Goal: Task Accomplishment & Management: Complete application form

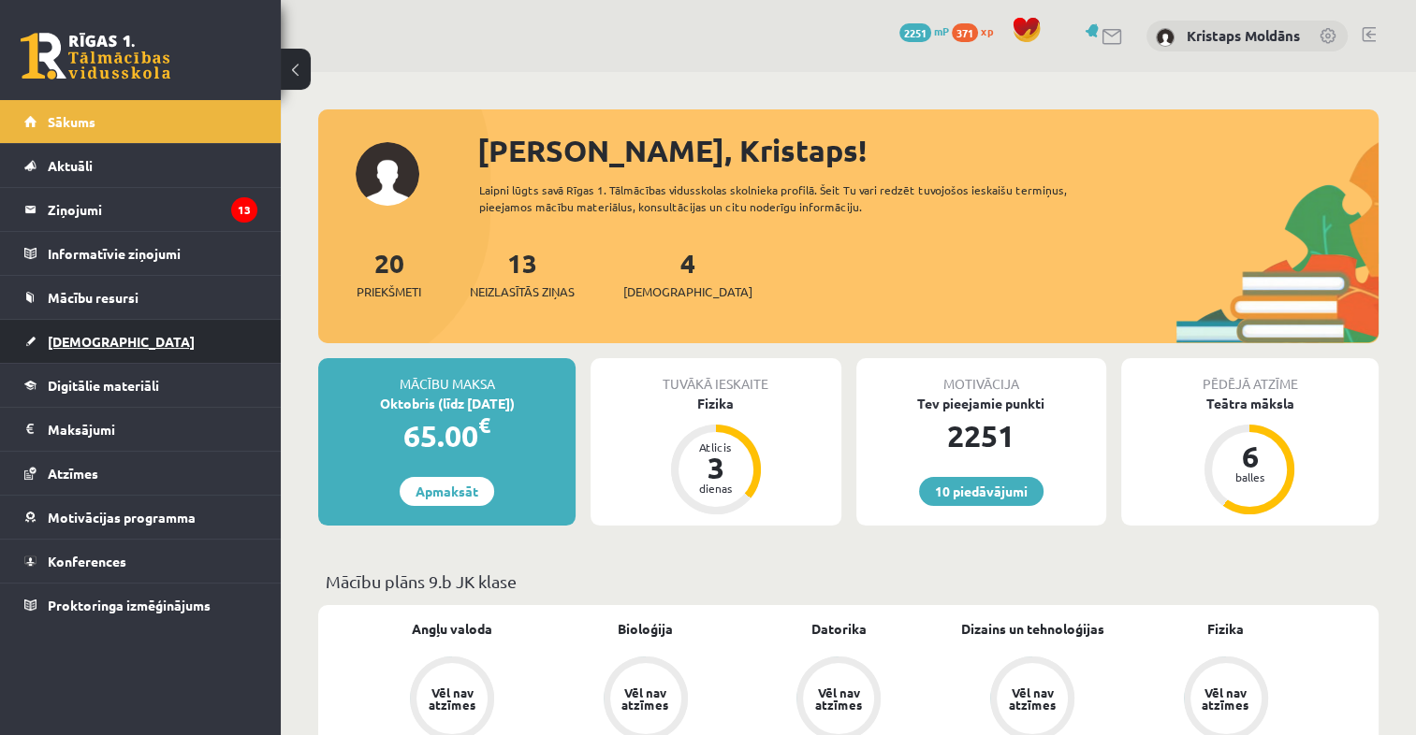
click at [188, 331] on link "[DEMOGRAPHIC_DATA]" at bounding box center [140, 341] width 233 height 43
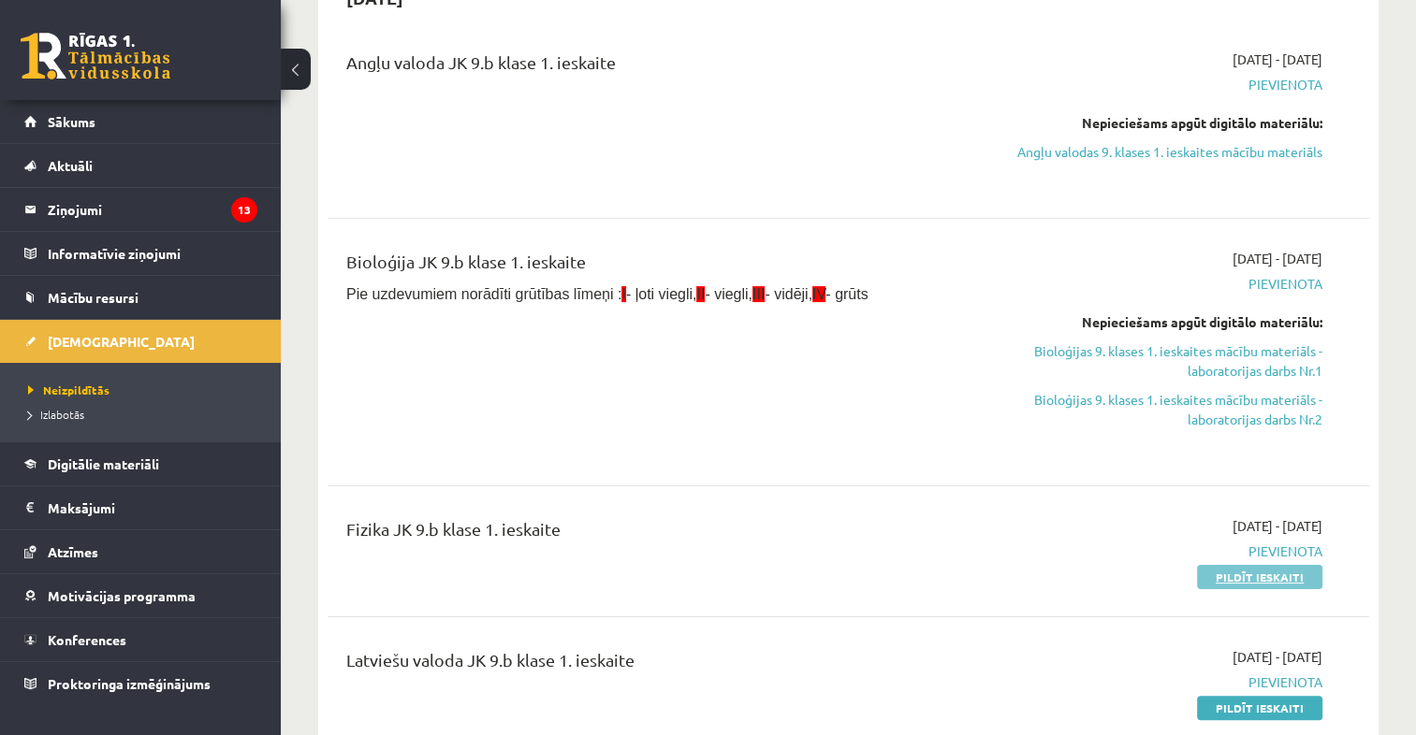
scroll to position [414, 0]
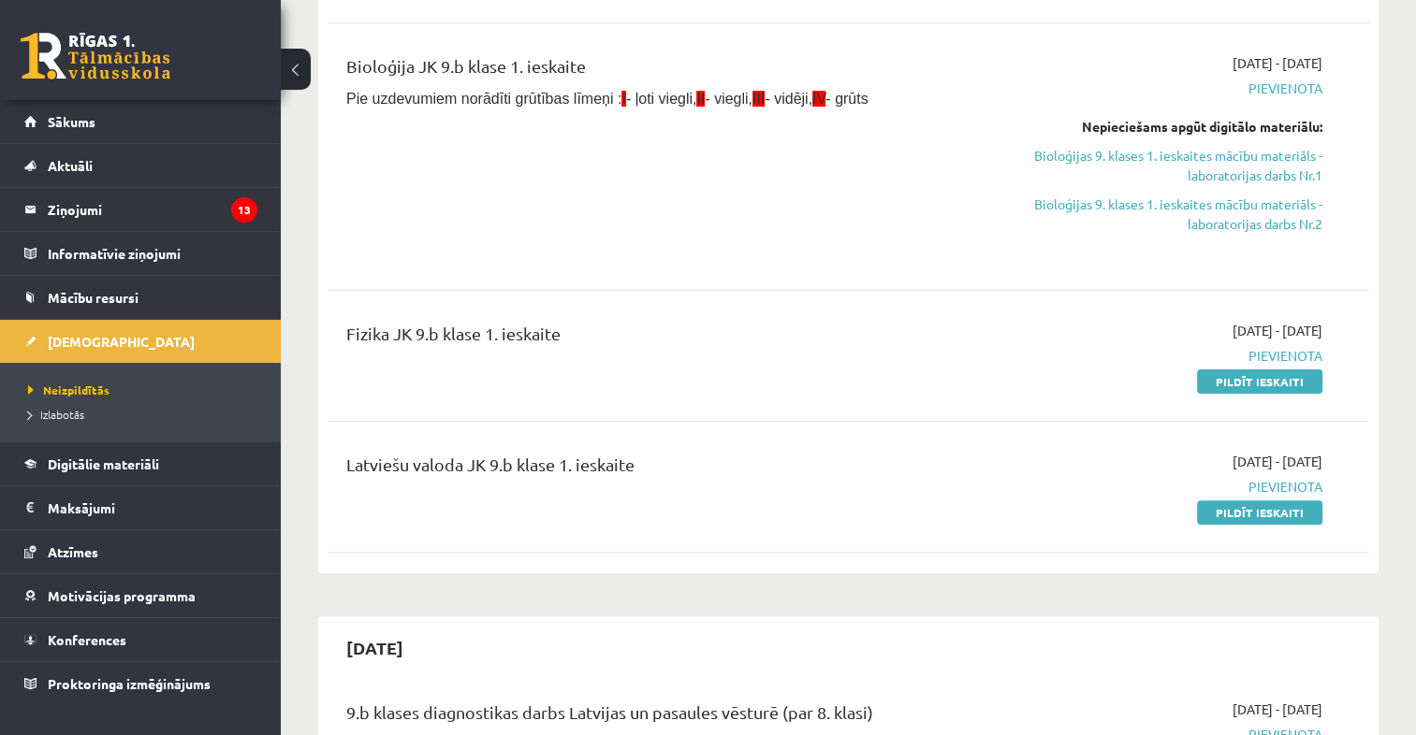
drag, startPoint x: 1254, startPoint y: 400, endPoint x: 820, endPoint y: 77, distance: 541.1
click at [1254, 394] on link "Pildīt ieskaiti" at bounding box center [1259, 382] width 125 height 24
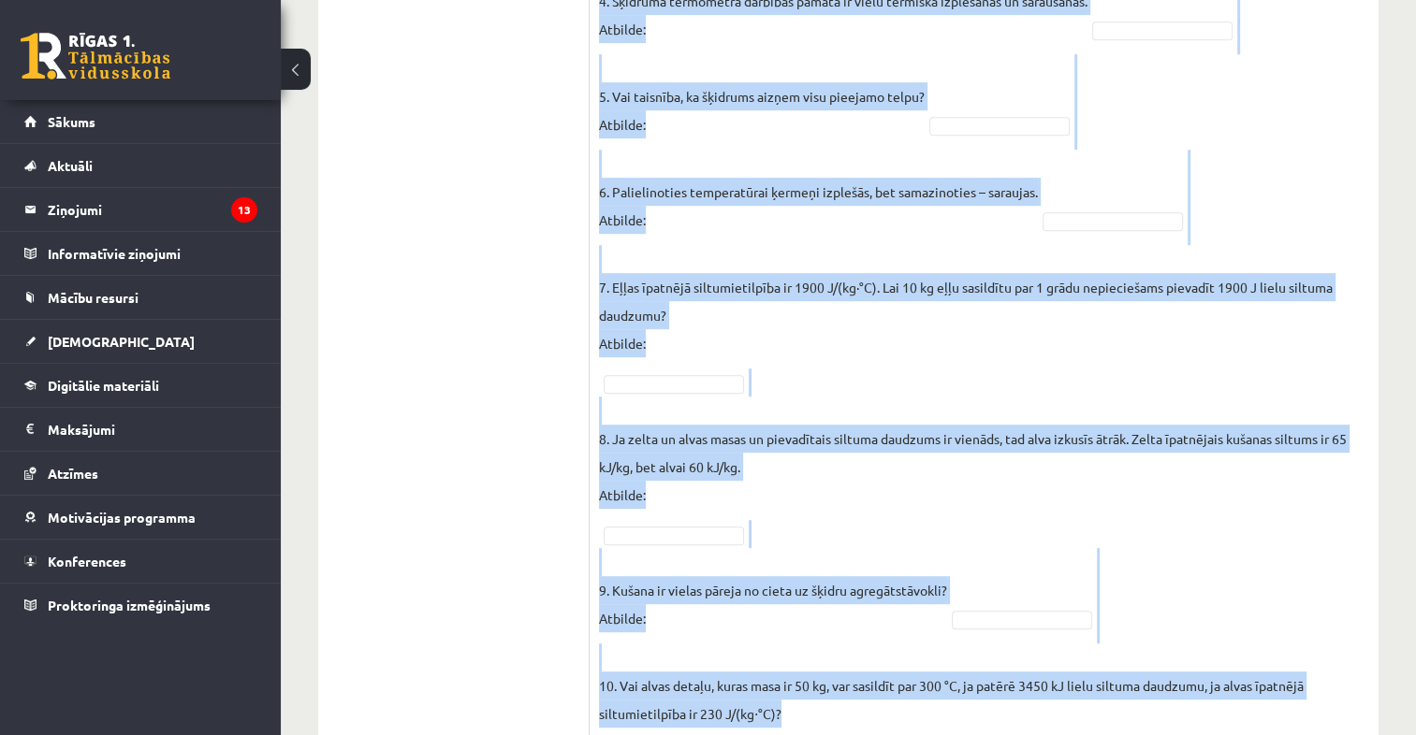
scroll to position [1081, 0]
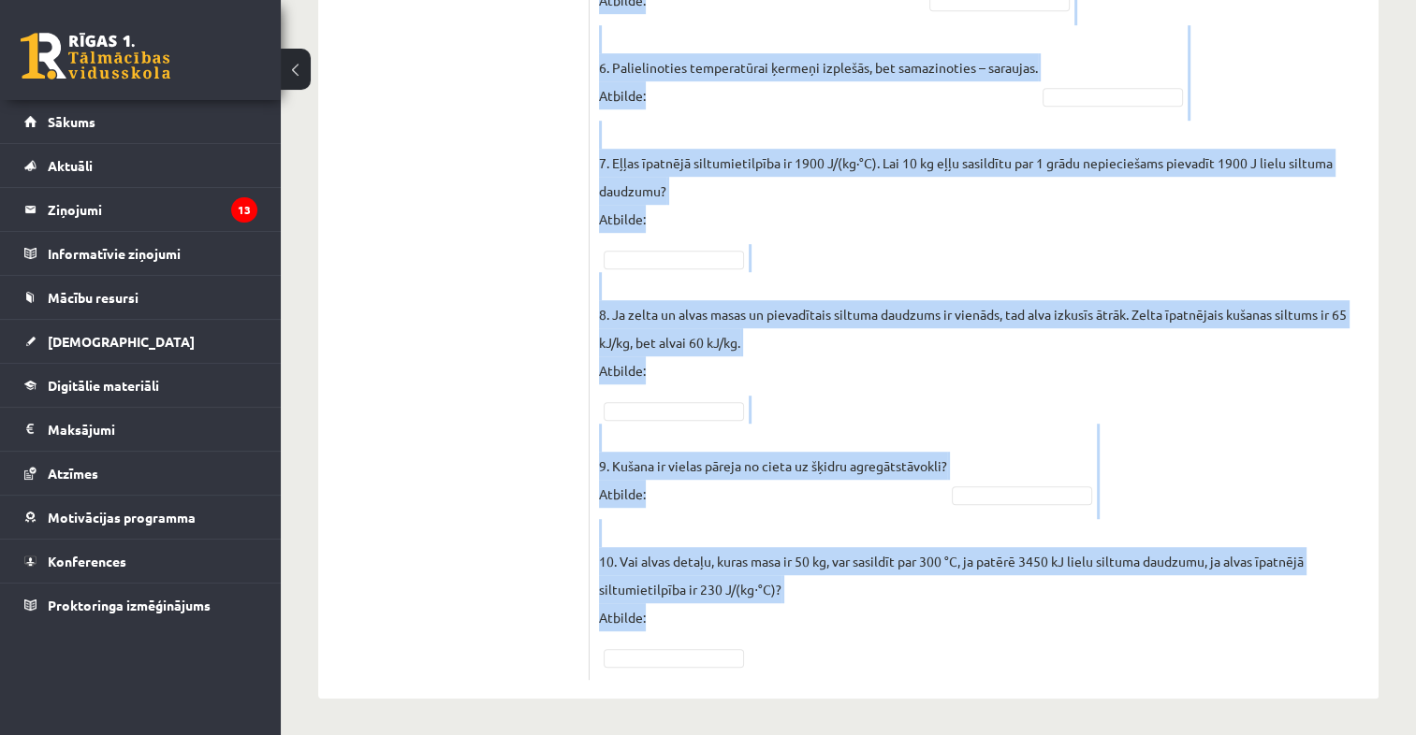
drag, startPoint x: 596, startPoint y: 142, endPoint x: 890, endPoint y: 619, distance: 559.6
click at [890, 619] on div "10p Vai apgalvojums ir patiess? Pieejamie vārdi Jā Nē Nē Jā Jā Jā Jā Jā Jā Jā N…" at bounding box center [984, 17] width 789 height 1326
copy fieldset "1. Molekulu kustības ātrums vielā, to sildot, samazinās! Atbilde: 2. Molekulas …"
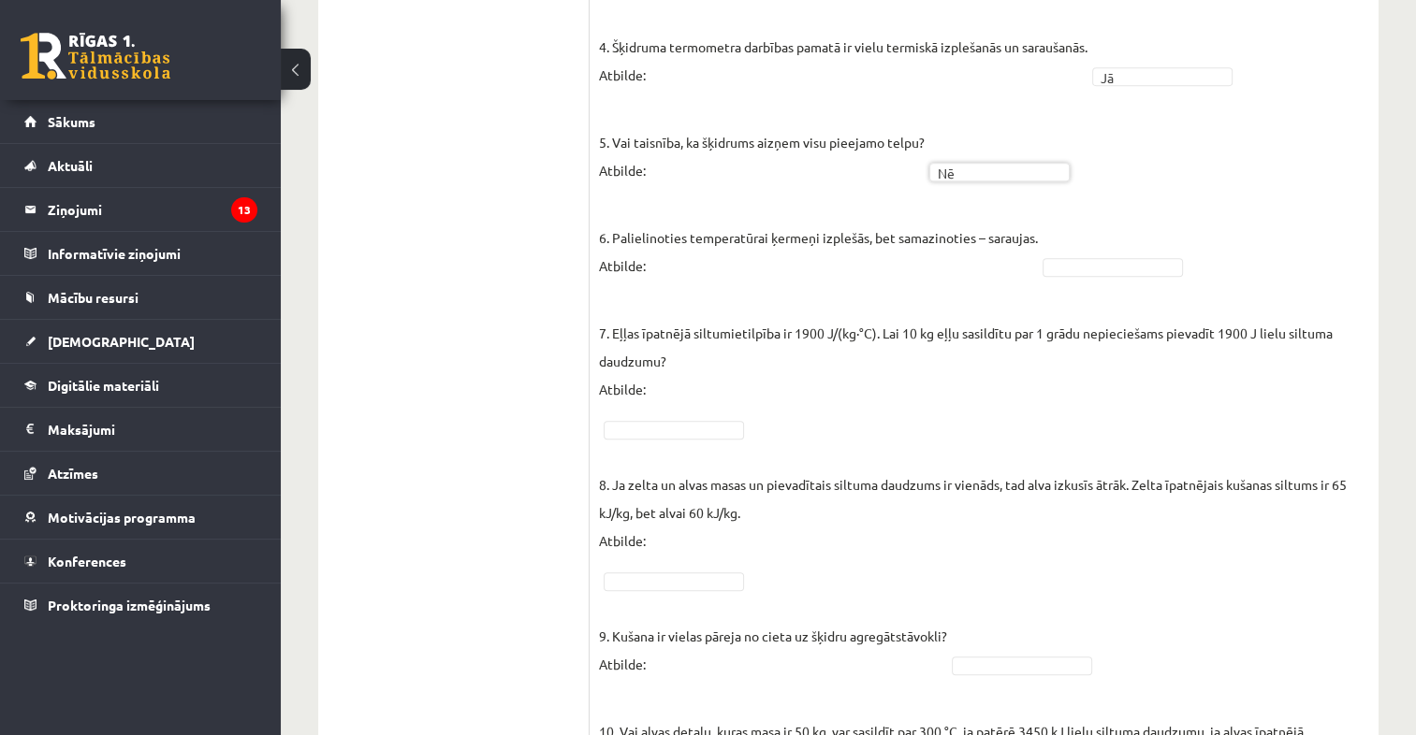
scroll to position [868, 0]
drag, startPoint x: 1049, startPoint y: 273, endPoint x: 1059, endPoint y: 268, distance: 11.7
click at [1059, 268] on fieldset "1. Molekulu kustības ātrums vielā, to sildot, samazinās! Atbilde: Nē ** 2. Mole…" at bounding box center [984, 292] width 770 height 1095
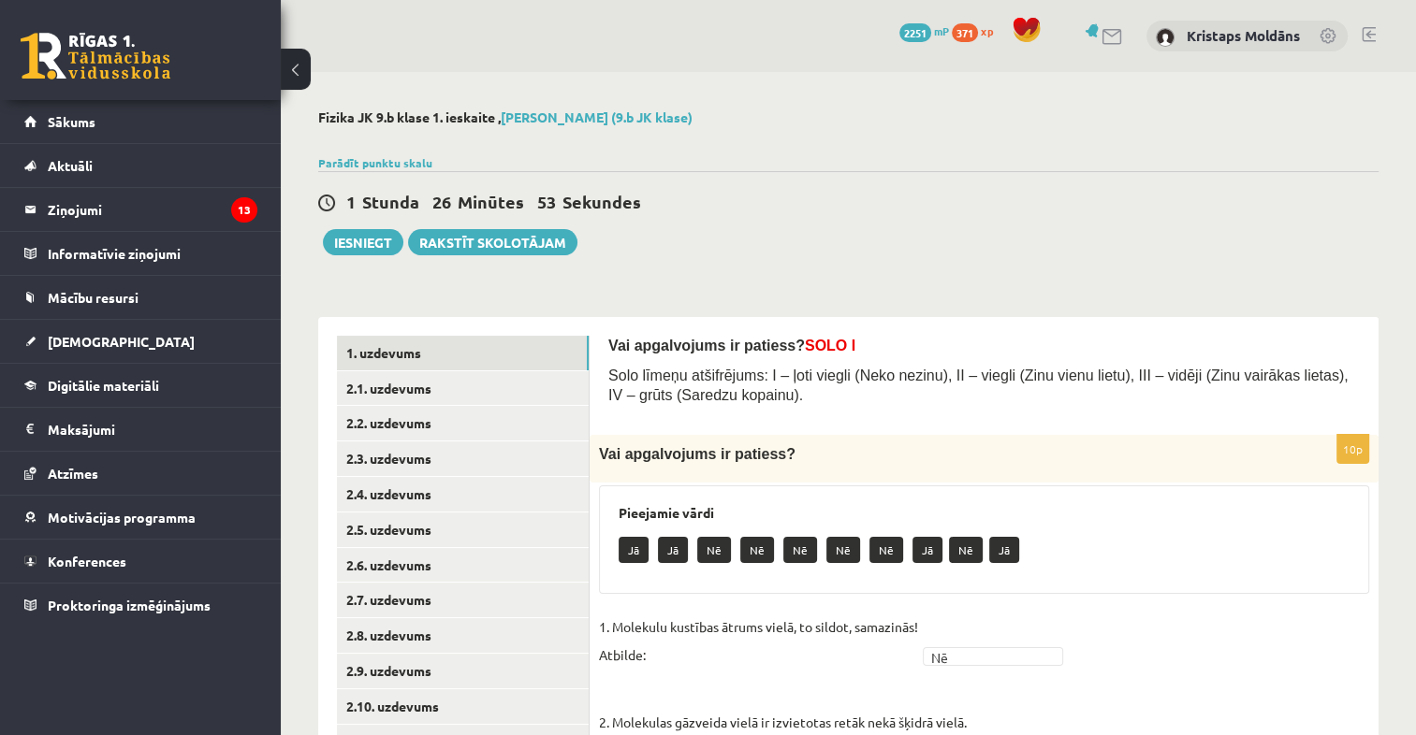
scroll to position [0, 0]
click at [509, 401] on link "2.1. uzdevums" at bounding box center [463, 388] width 252 height 35
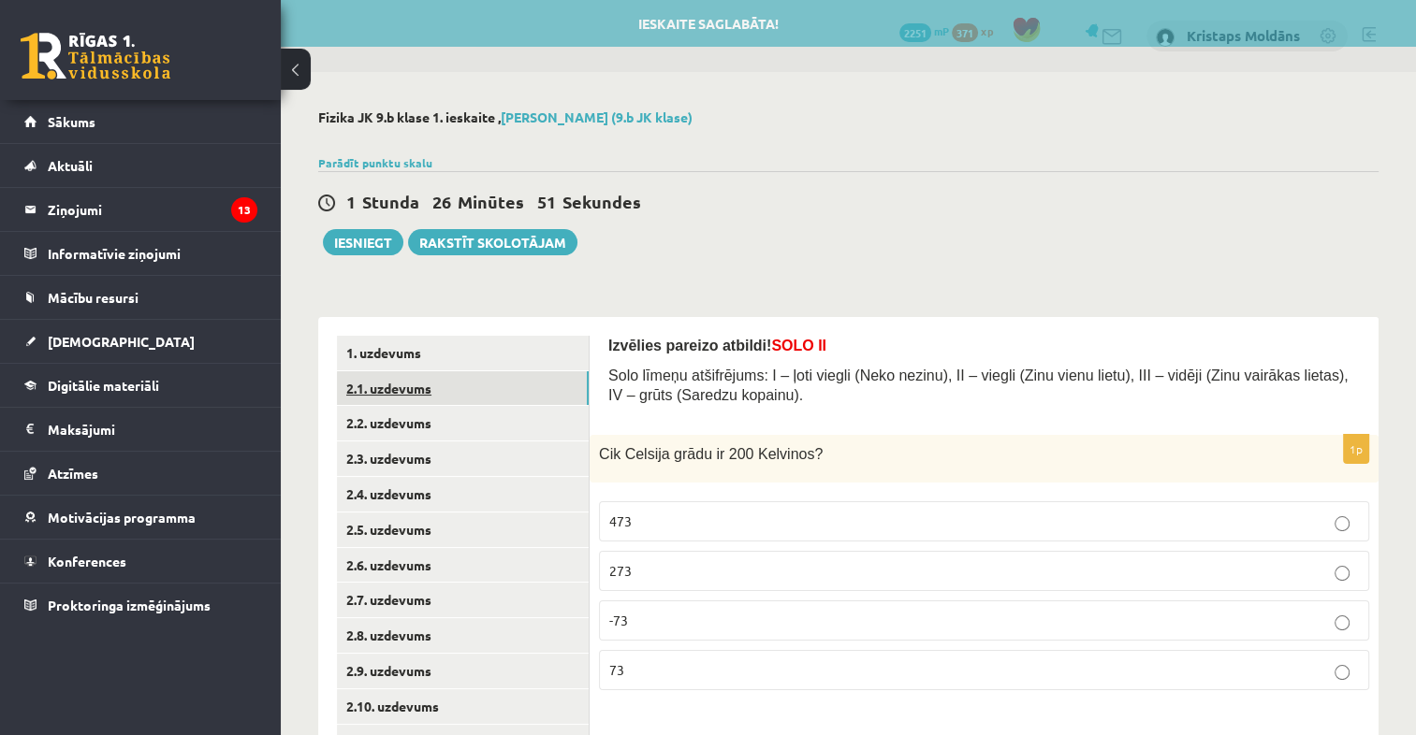
scroll to position [116, 0]
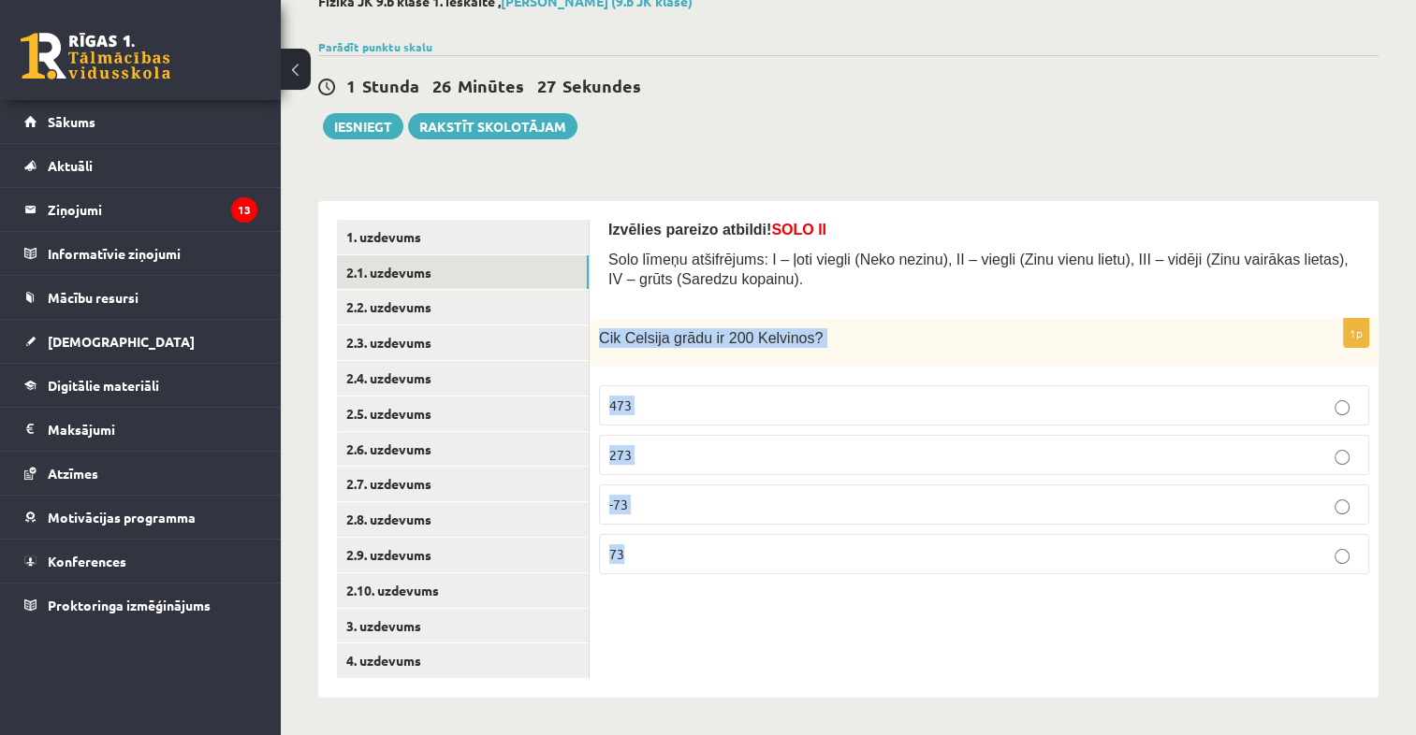
drag, startPoint x: 596, startPoint y: 339, endPoint x: 863, endPoint y: 534, distance: 330.7
click at [863, 534] on div "1p Cik Celsija grādu ir 200 Kelvinos? 473 273 -73 73" at bounding box center [984, 454] width 789 height 270
drag, startPoint x: 863, startPoint y: 534, endPoint x: 759, endPoint y: 338, distance: 222.3
copy div "Cik Celsija grādu ir 200 Kelvinos? 473 273 -73 73"
click at [647, 507] on p "-73" at bounding box center [984, 505] width 750 height 20
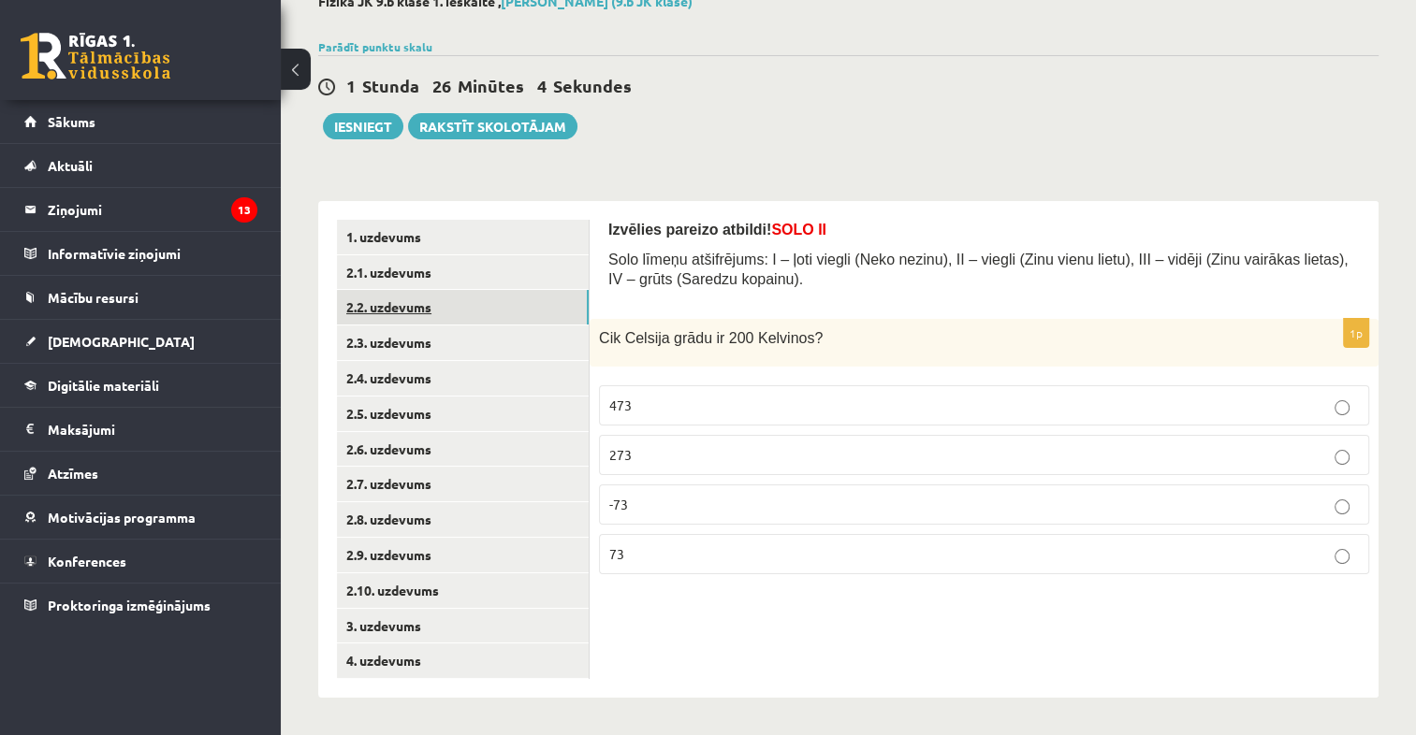
click at [471, 310] on link "2.2. uzdevums" at bounding box center [463, 307] width 252 height 35
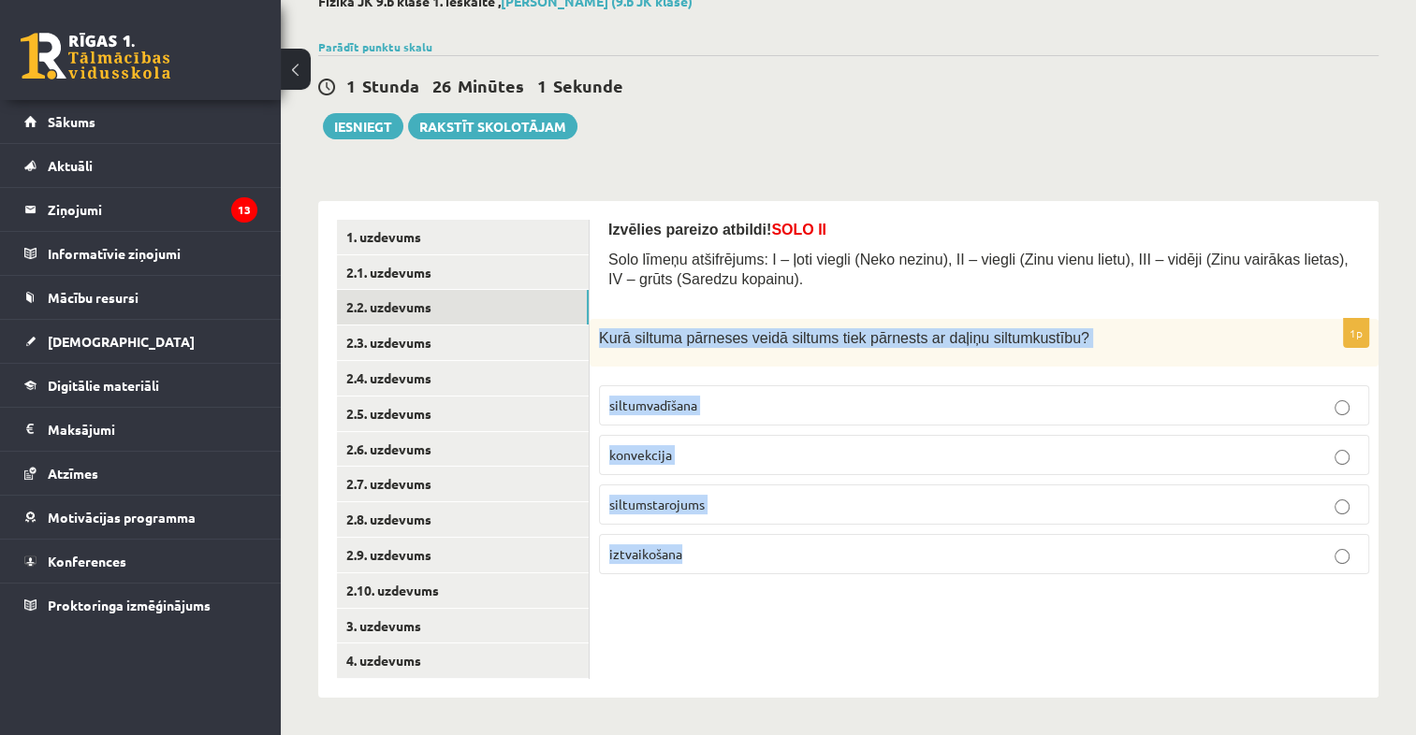
drag, startPoint x: 599, startPoint y: 331, endPoint x: 750, endPoint y: 590, distance: 299.0
click at [750, 590] on div "Izvēlies pareizo atbildi! SOLO II Solo līmeņu atšifrējums: I – ļoti viegli (Nek…" at bounding box center [984, 449] width 789 height 497
drag, startPoint x: 750, startPoint y: 590, endPoint x: 756, endPoint y: 341, distance: 249.0
copy div "Kurā siltuma pārneses veidā siltums tiek pārnests ar daļiņu siltumkustību? silt…"
click at [681, 411] on p "siltumvadīšana" at bounding box center [984, 406] width 750 height 20
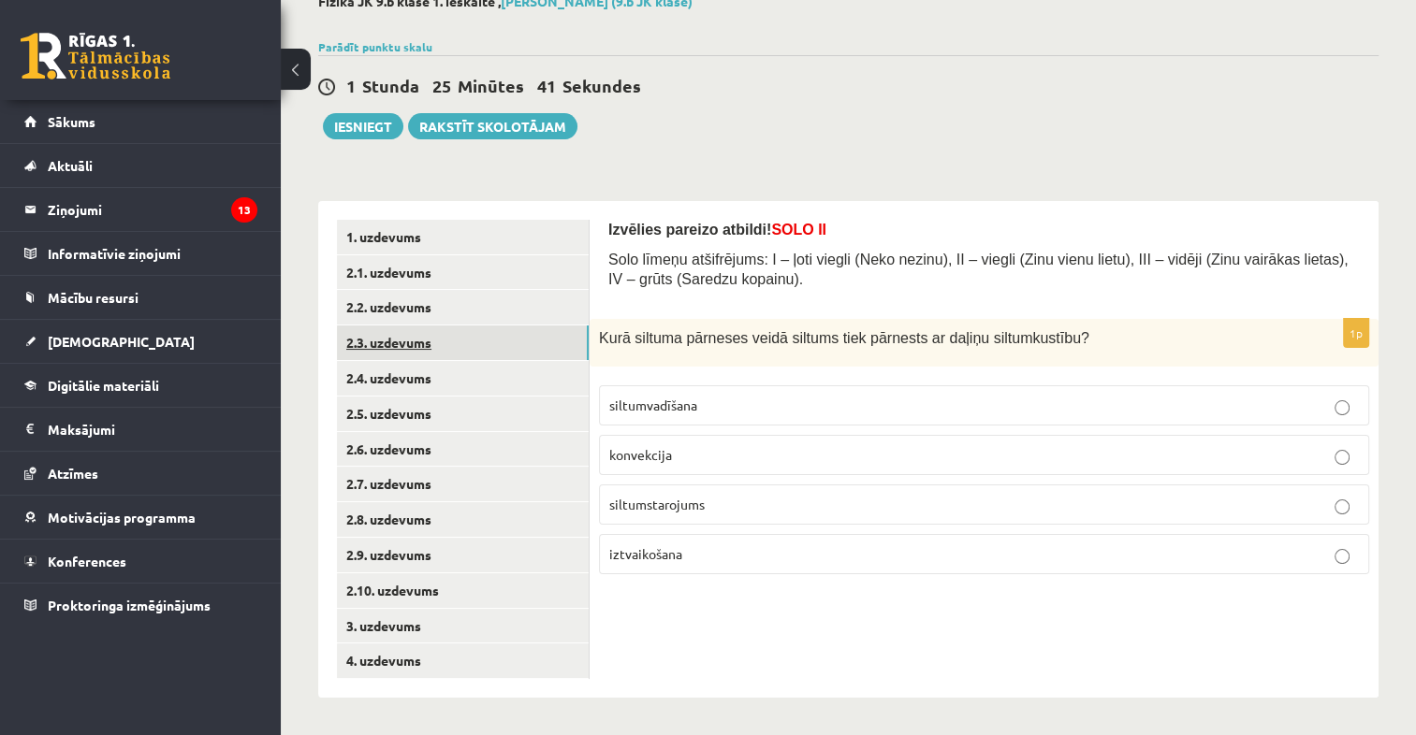
click at [478, 348] on link "2.3. uzdevums" at bounding box center [463, 343] width 252 height 35
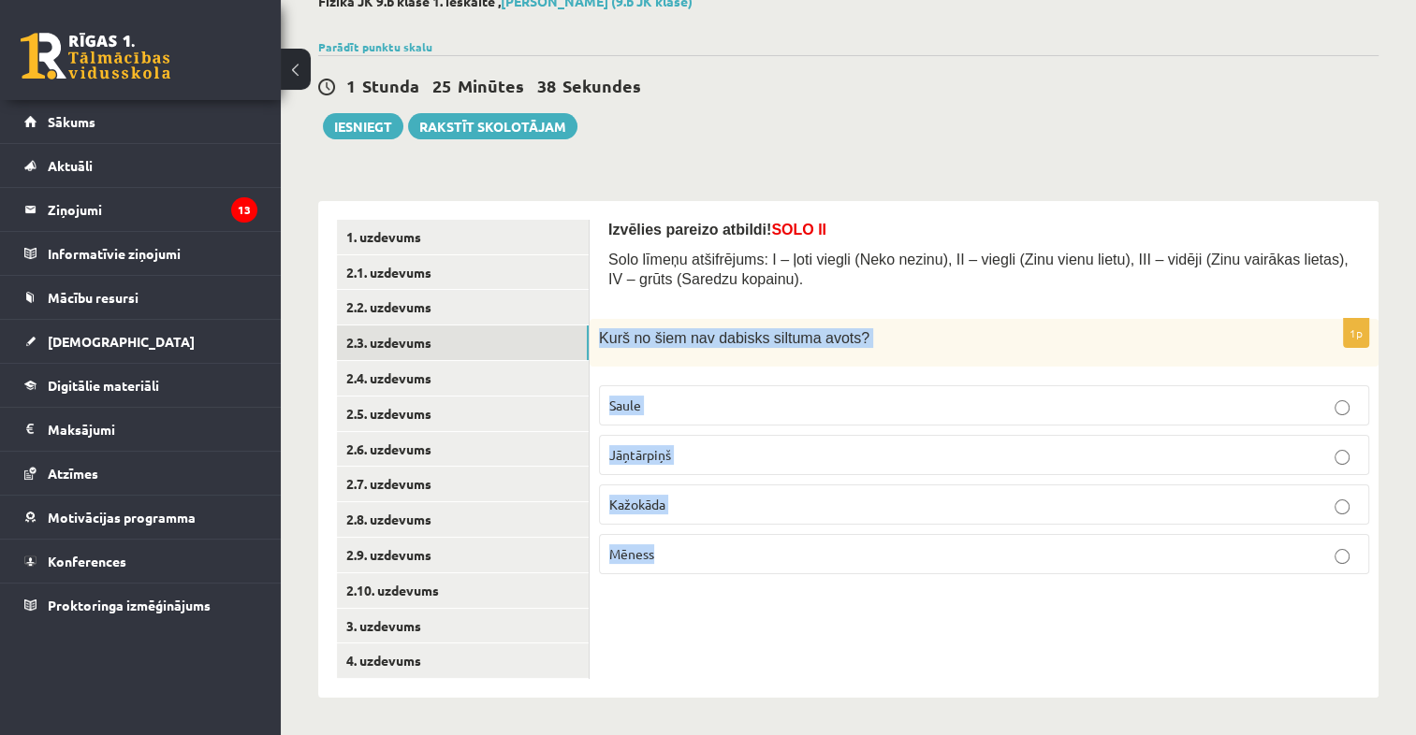
drag, startPoint x: 599, startPoint y: 334, endPoint x: 713, endPoint y: 567, distance: 259.5
click at [713, 567] on div "1p Kurš no šiem nav dabisks siltuma avots? Saule Jāņtārpiņš Kažokāda Mēness" at bounding box center [984, 454] width 789 height 270
copy div "Kurš no šiem nav dabisks siltuma avots? Saule Jāņtārpiņš Kažokāda Mēness"
click at [677, 545] on p "Mēness" at bounding box center [984, 555] width 750 height 20
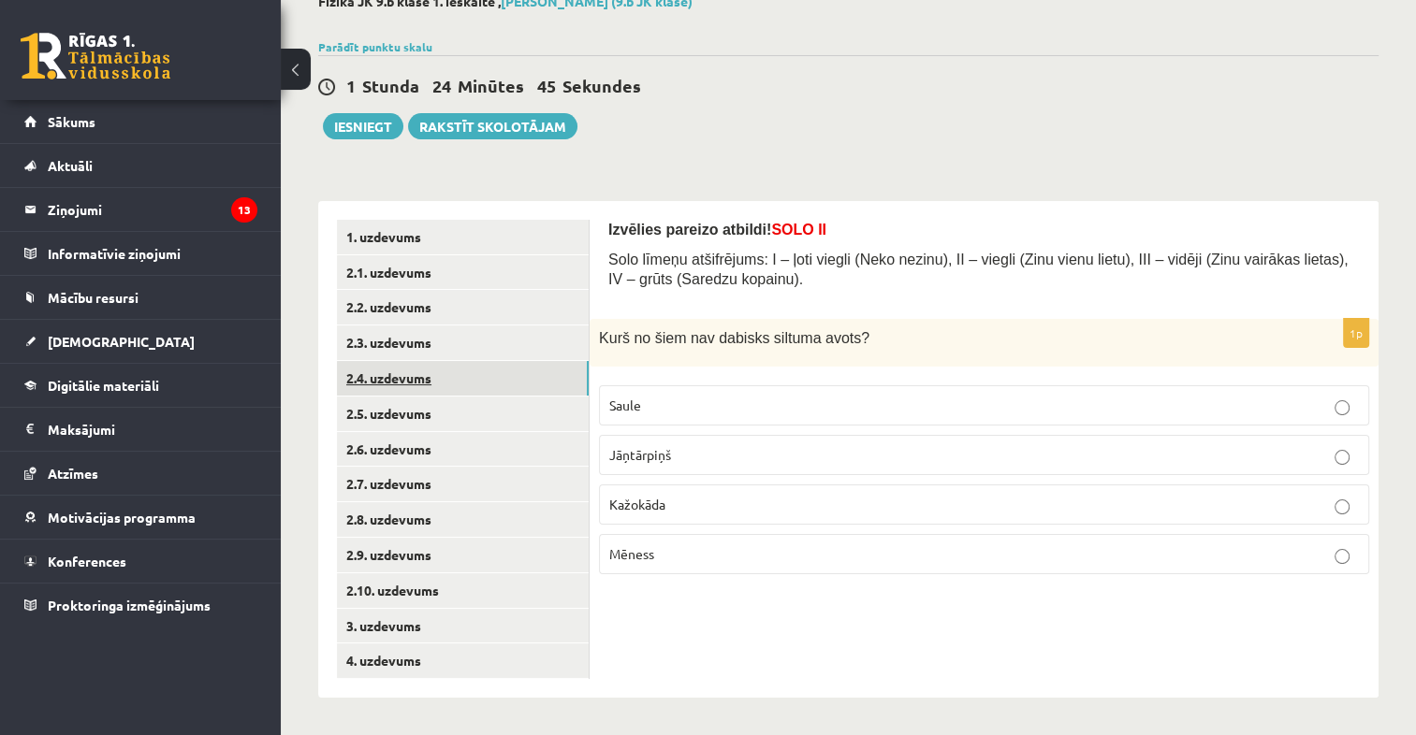
click at [505, 379] on link "2.4. uzdevums" at bounding box center [463, 378] width 252 height 35
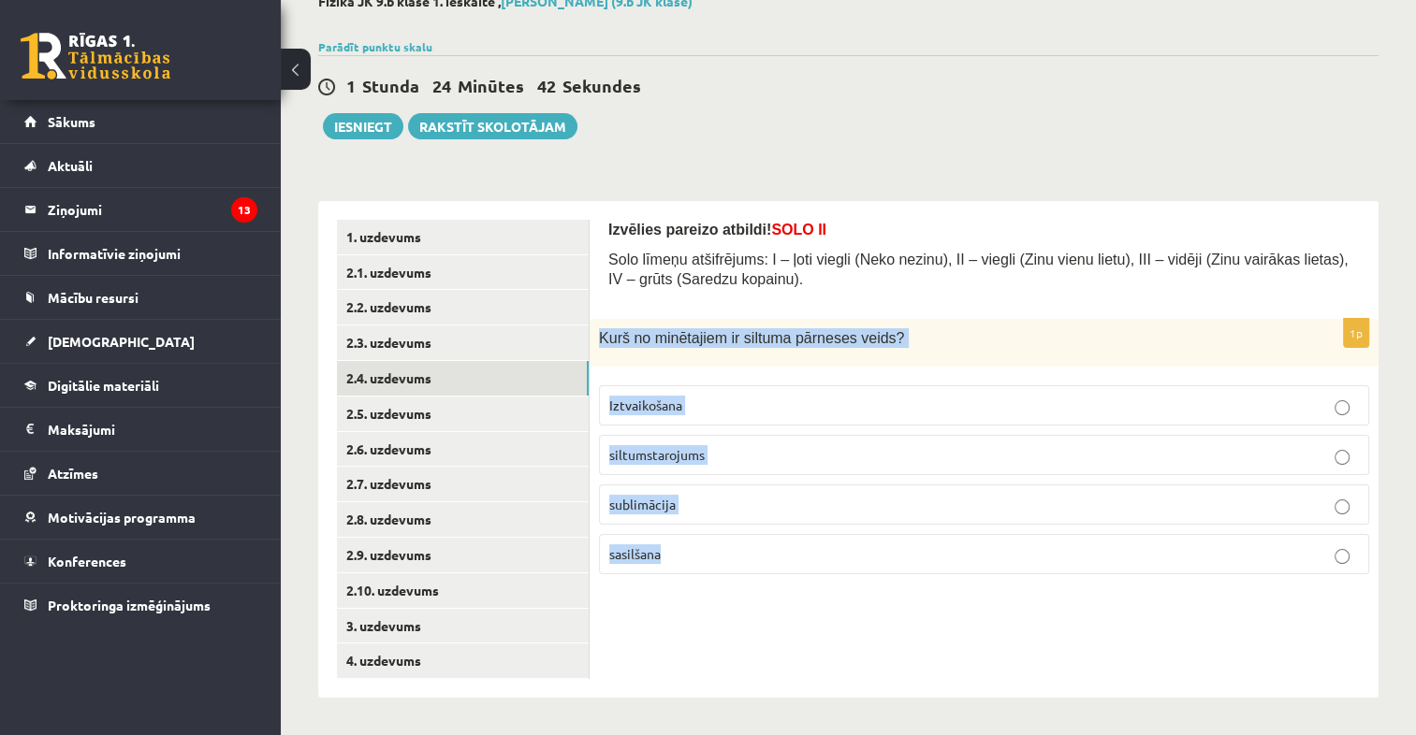
drag, startPoint x: 594, startPoint y: 341, endPoint x: 745, endPoint y: 630, distance: 326.0
click at [745, 630] on div "Izvēlies pareizo atbildi! SOLO II Solo līmeņu atšifrējums: I – ļoti viegli (Nek…" at bounding box center [984, 449] width 789 height 497
drag, startPoint x: 745, startPoint y: 630, endPoint x: 731, endPoint y: 331, distance: 298.8
copy div "Kurš no minētajiem ir siltuma pārneses veids? Iztvaikošana siltumstarojums subl…"
click at [752, 460] on p "siltumstarojums" at bounding box center [984, 455] width 750 height 20
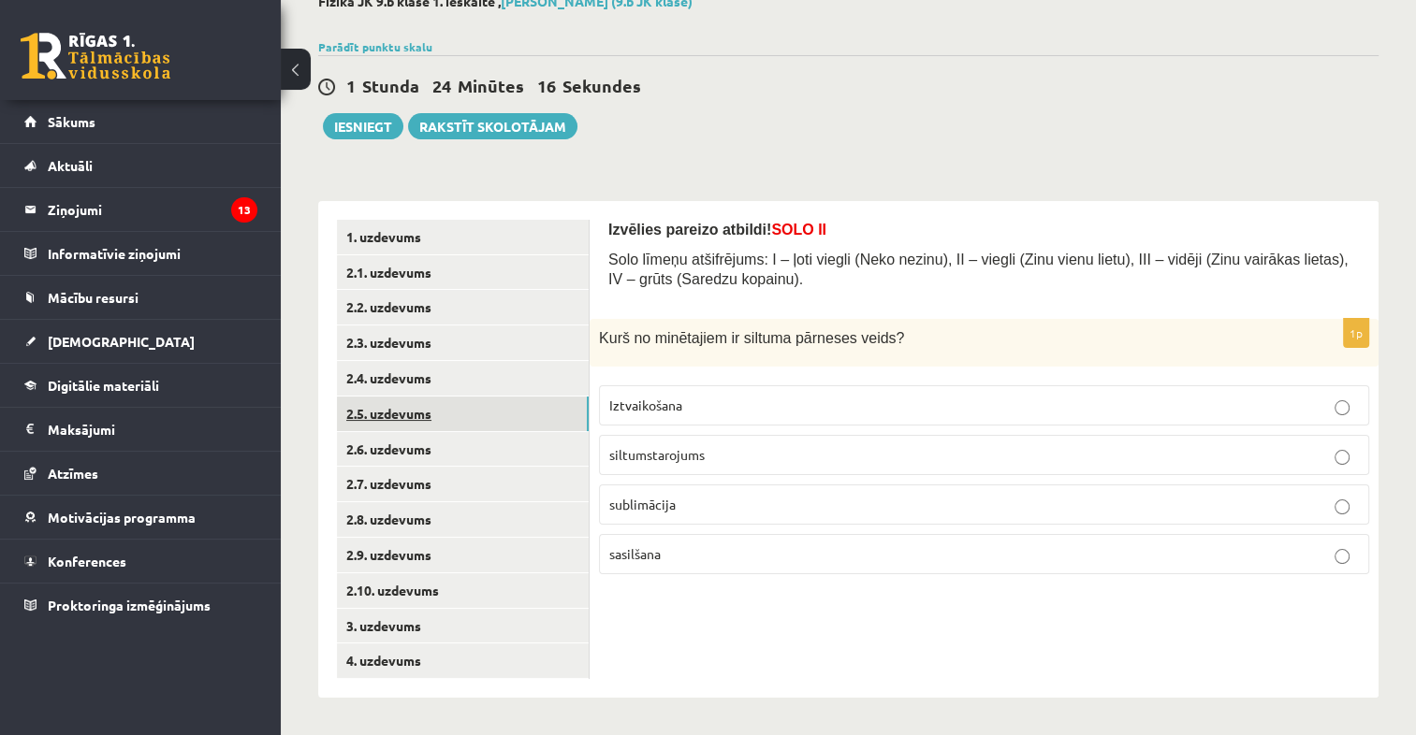
click at [492, 406] on link "2.5. uzdevums" at bounding box center [463, 414] width 252 height 35
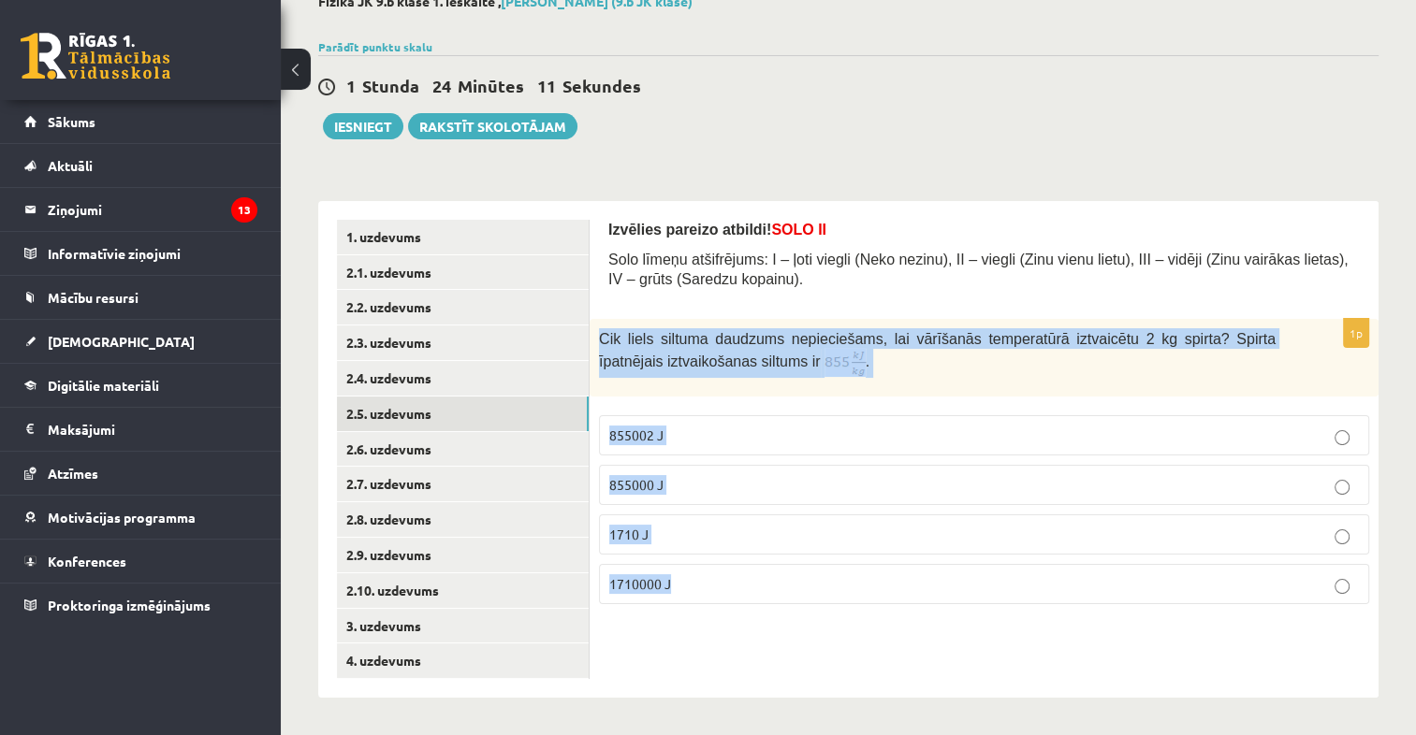
drag, startPoint x: 602, startPoint y: 335, endPoint x: 737, endPoint y: 585, distance: 284.3
click at [737, 585] on div "1p Cik liels siltuma daudzums nepieciešams, lai vārīšanās temperatūrā iztvaicēt…" at bounding box center [984, 469] width 789 height 300
drag, startPoint x: 737, startPoint y: 585, endPoint x: 683, endPoint y: 334, distance: 256.6
copy div "Cik liels siltuma daudzums nepieciešams, lai vārīšanās temperatūrā iztvaicētu 2…"
click at [684, 582] on p "1710000 J" at bounding box center [984, 585] width 750 height 20
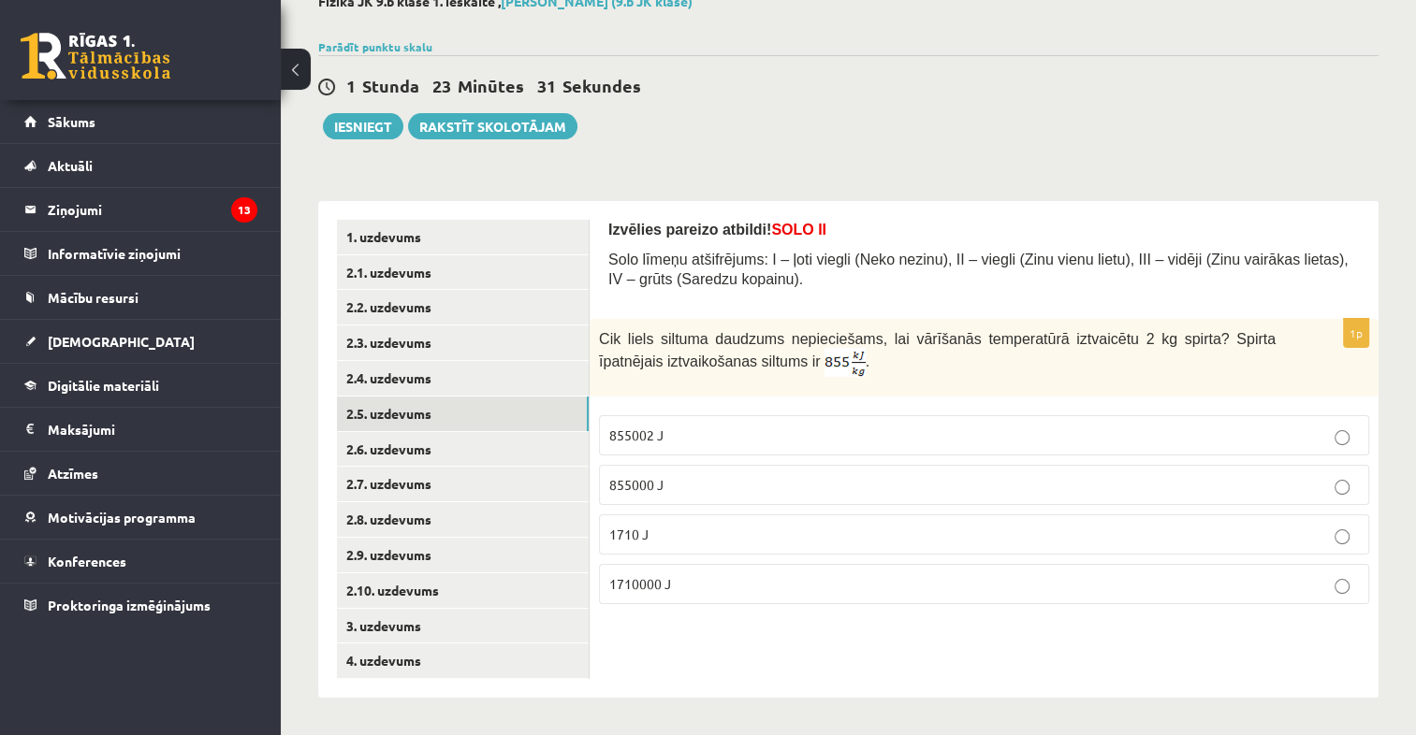
click at [663, 567] on label "1710000 J" at bounding box center [984, 584] width 770 height 40
click at [532, 444] on link "2.6. uzdevums" at bounding box center [463, 449] width 252 height 35
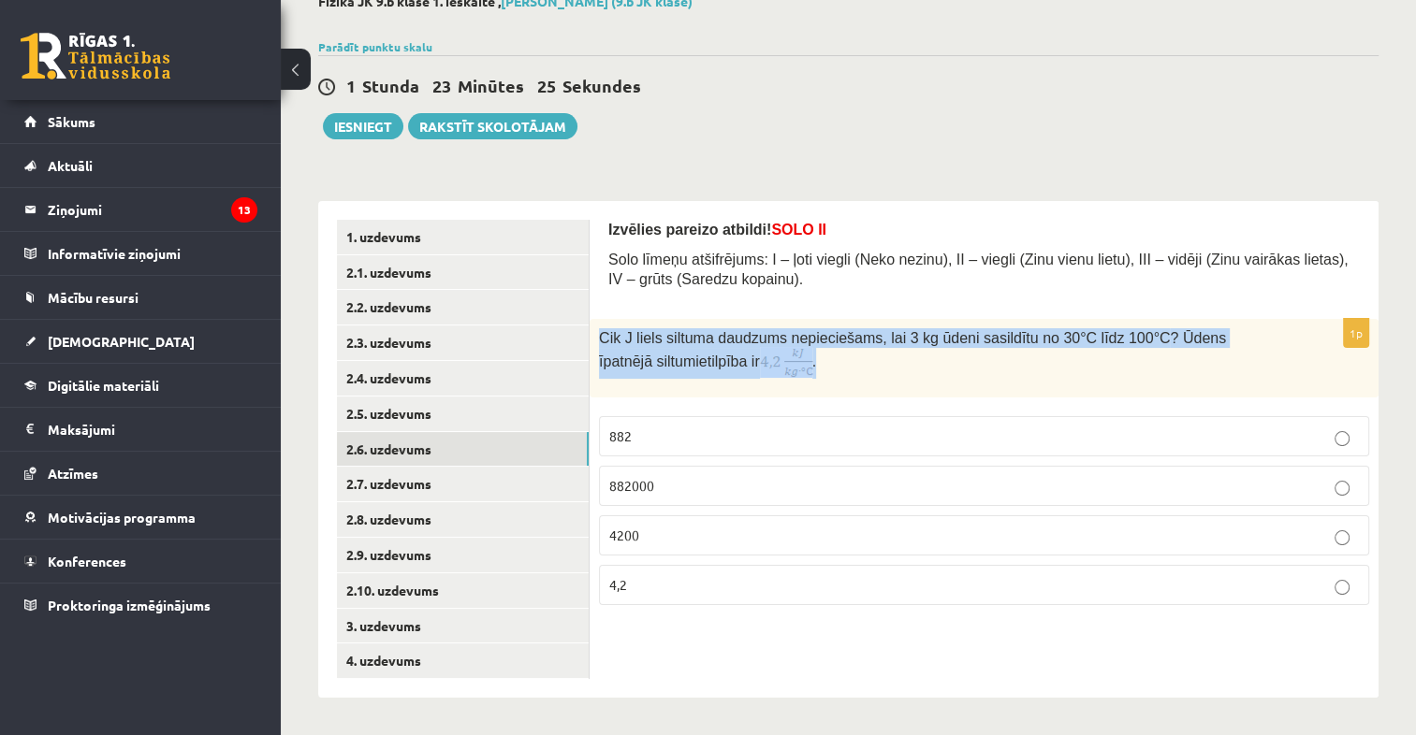
drag, startPoint x: 597, startPoint y: 337, endPoint x: 773, endPoint y: 370, distance: 178.9
click at [773, 370] on div "Cik J liels siltuma daudzums nepieciešams, lai 3 kg ūdeni sasildītu no 30°C līd…" at bounding box center [984, 358] width 789 height 79
drag, startPoint x: 773, startPoint y: 370, endPoint x: 732, endPoint y: 353, distance: 44.5
copy span "Cik J liels siltuma daudzums nepieciešams, lai 3 kg ūdeni sasildītu no 30°C līd…"
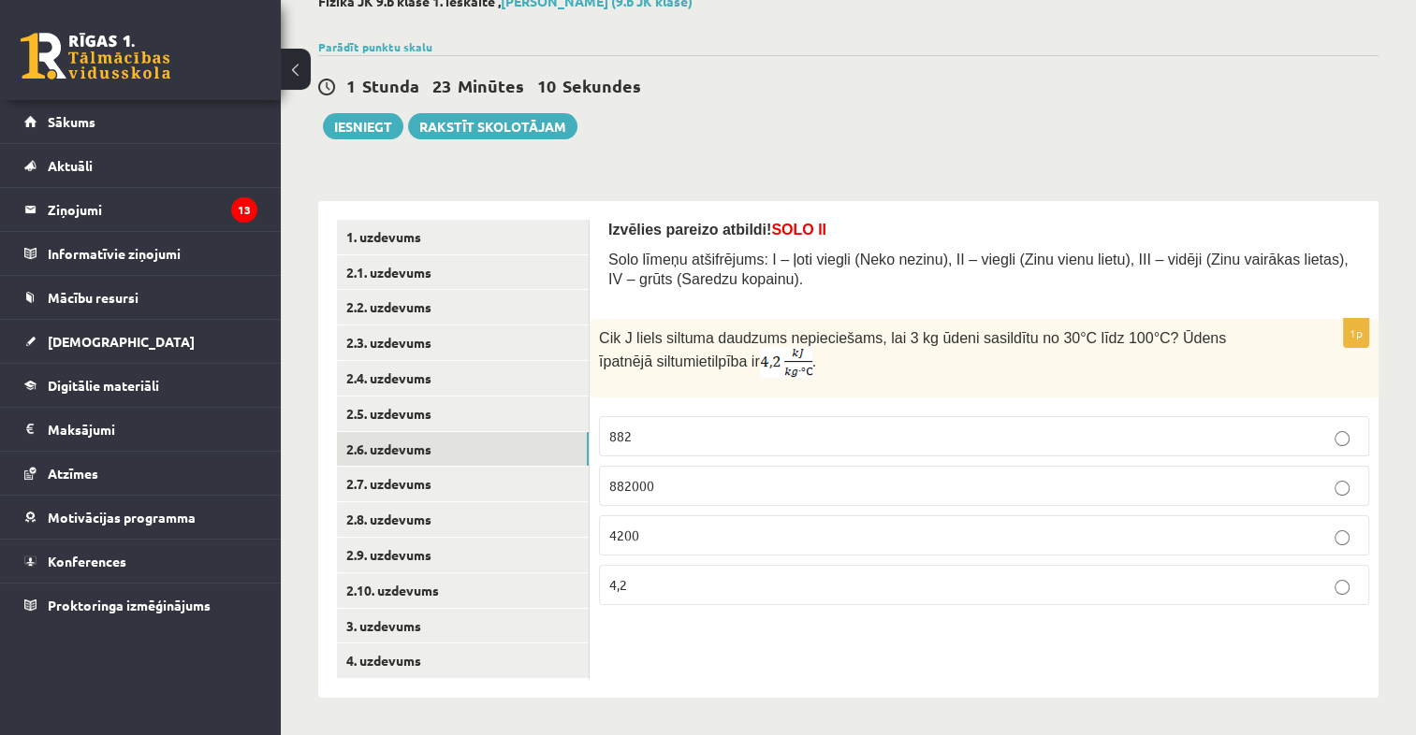
click at [689, 497] on label "882000" at bounding box center [984, 486] width 770 height 40
click at [419, 490] on link "2.7. uzdevums" at bounding box center [463, 484] width 252 height 35
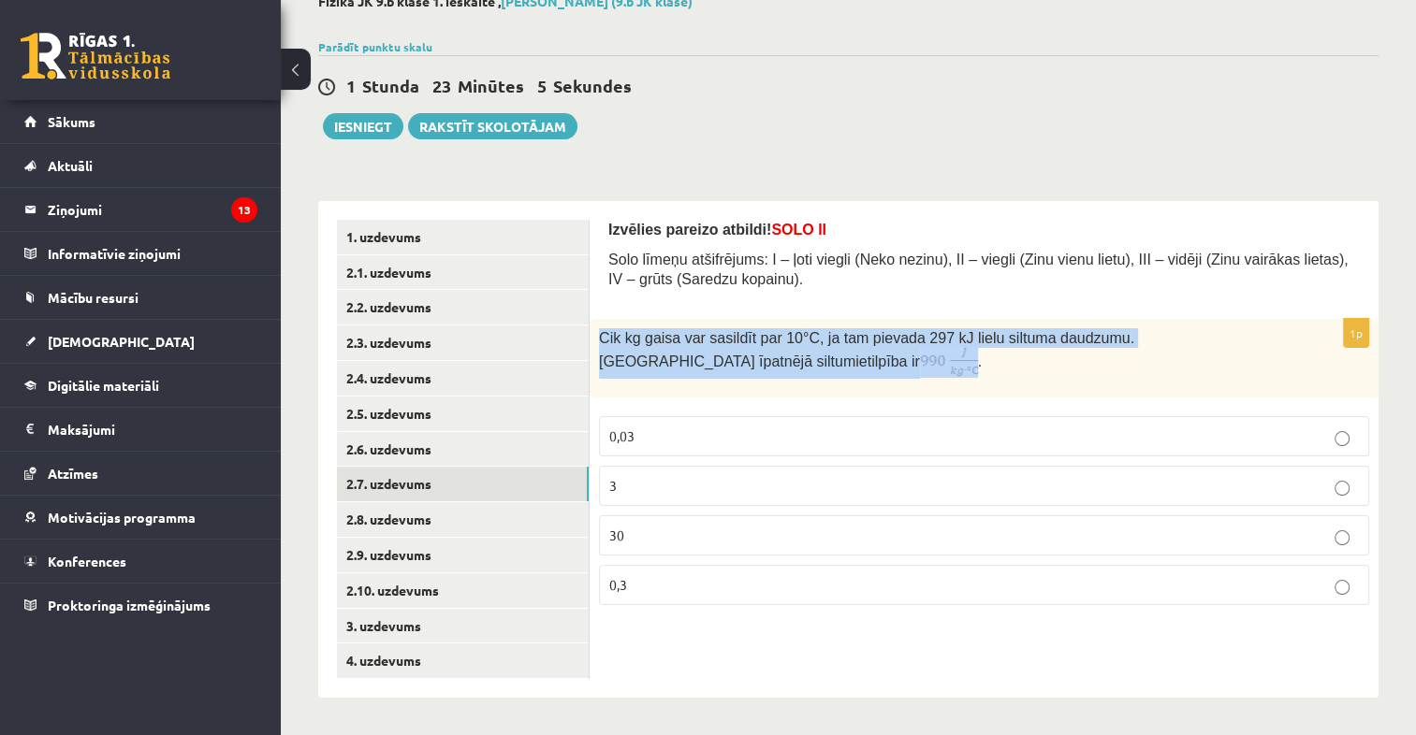
drag, startPoint x: 599, startPoint y: 339, endPoint x: 654, endPoint y: 368, distance: 62.4
click at [654, 368] on span "Cik kg gaisa var sasildīt par 10 °C, ja tam pievada 297 kJ lielu siltuma daudzu…" at bounding box center [866, 350] width 535 height 38
drag, startPoint x: 654, startPoint y: 368, endPoint x: 633, endPoint y: 346, distance: 30.4
copy span "Cik kg gaisa var sasildīt par 10 °C, ja tam pievada 297 kJ lielu siltuma daudzu…"
drag, startPoint x: 673, startPoint y: 444, endPoint x: 677, endPoint y: 503, distance: 60.1
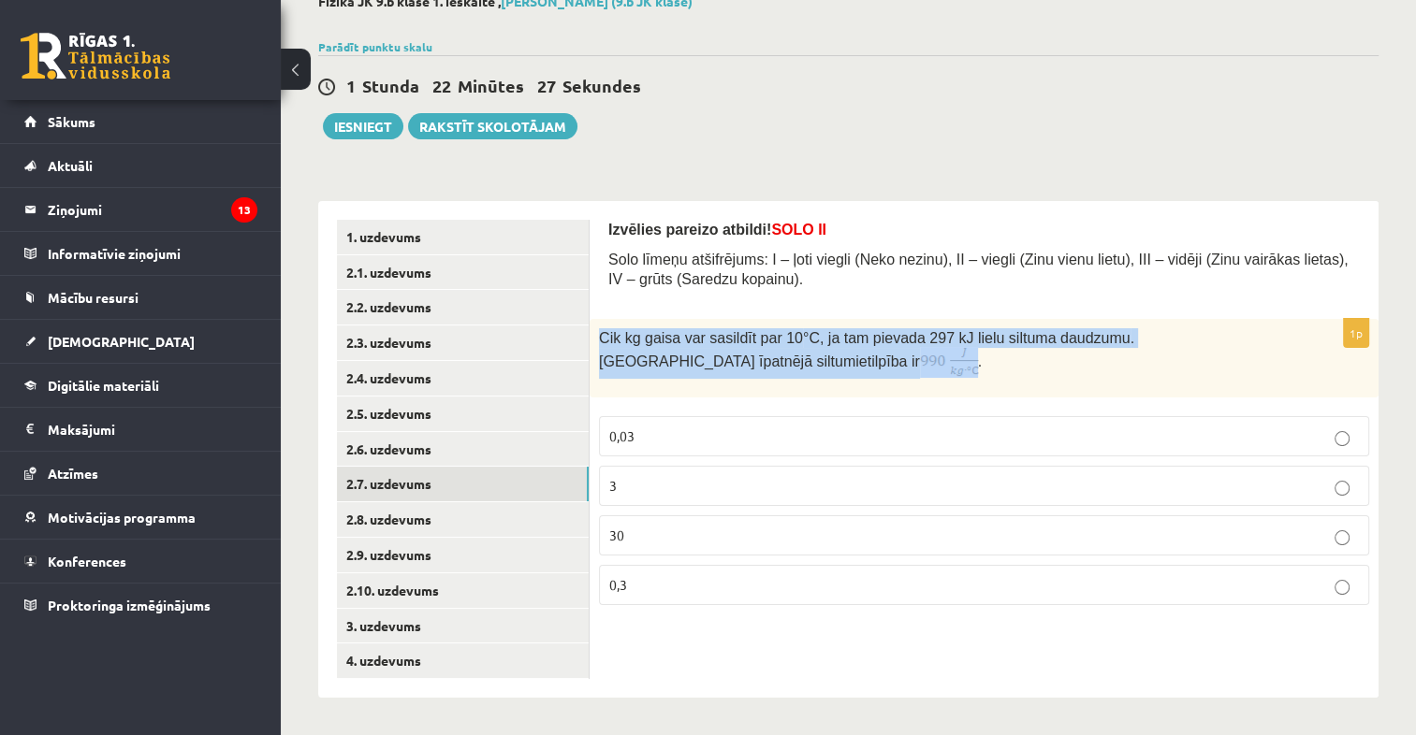
click at [677, 503] on fieldset "0,03 3 30 0,3" at bounding box center [984, 509] width 770 height 204
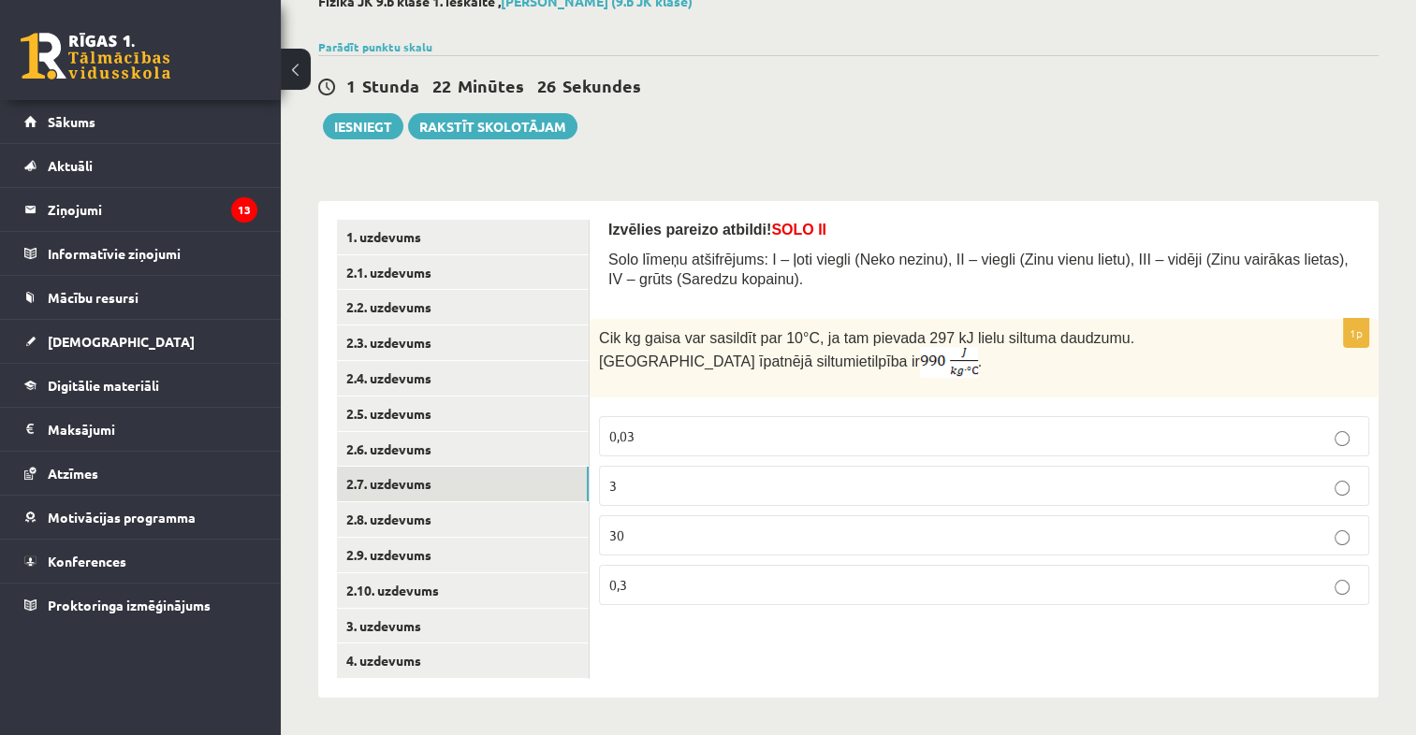
drag, startPoint x: 677, startPoint y: 503, endPoint x: 677, endPoint y: 528, distance: 24.3
click at [677, 528] on p "30" at bounding box center [984, 536] width 750 height 20
click at [454, 520] on link "2.8. uzdevums" at bounding box center [463, 519] width 252 height 35
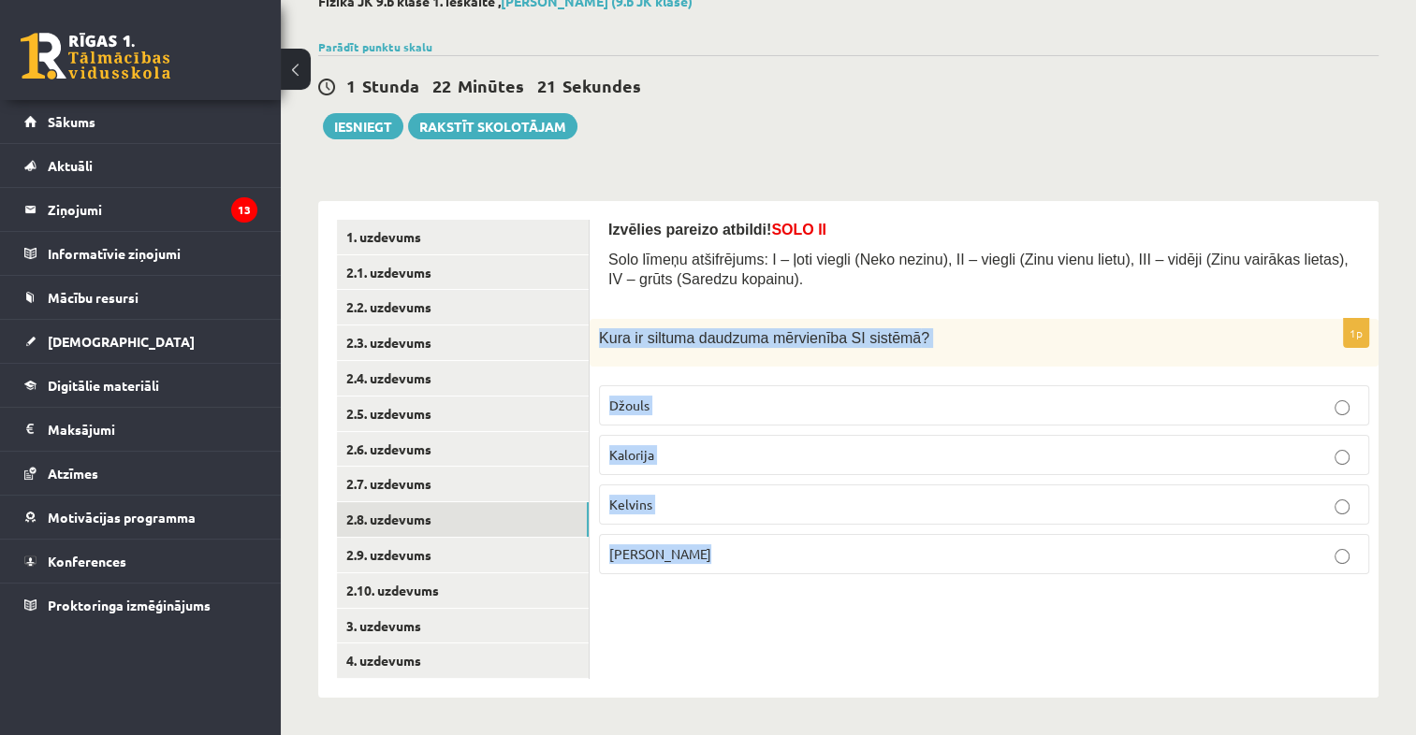
drag, startPoint x: 596, startPoint y: 340, endPoint x: 693, endPoint y: 608, distance: 285.6
click at [693, 608] on div "Izvēlies pareizo atbildi! SOLO II Solo līmeņu atšifrējums: I – ļoti viegli (Nek…" at bounding box center [984, 449] width 789 height 497
drag, startPoint x: 693, startPoint y: 608, endPoint x: 639, endPoint y: 334, distance: 279.5
copy div "Kura ir siltuma daudzuma mērvienība SI sistēmā ? Džouls Kalorija Kelvins Celsij…"
click at [648, 406] on span "Džouls" at bounding box center [629, 405] width 40 height 17
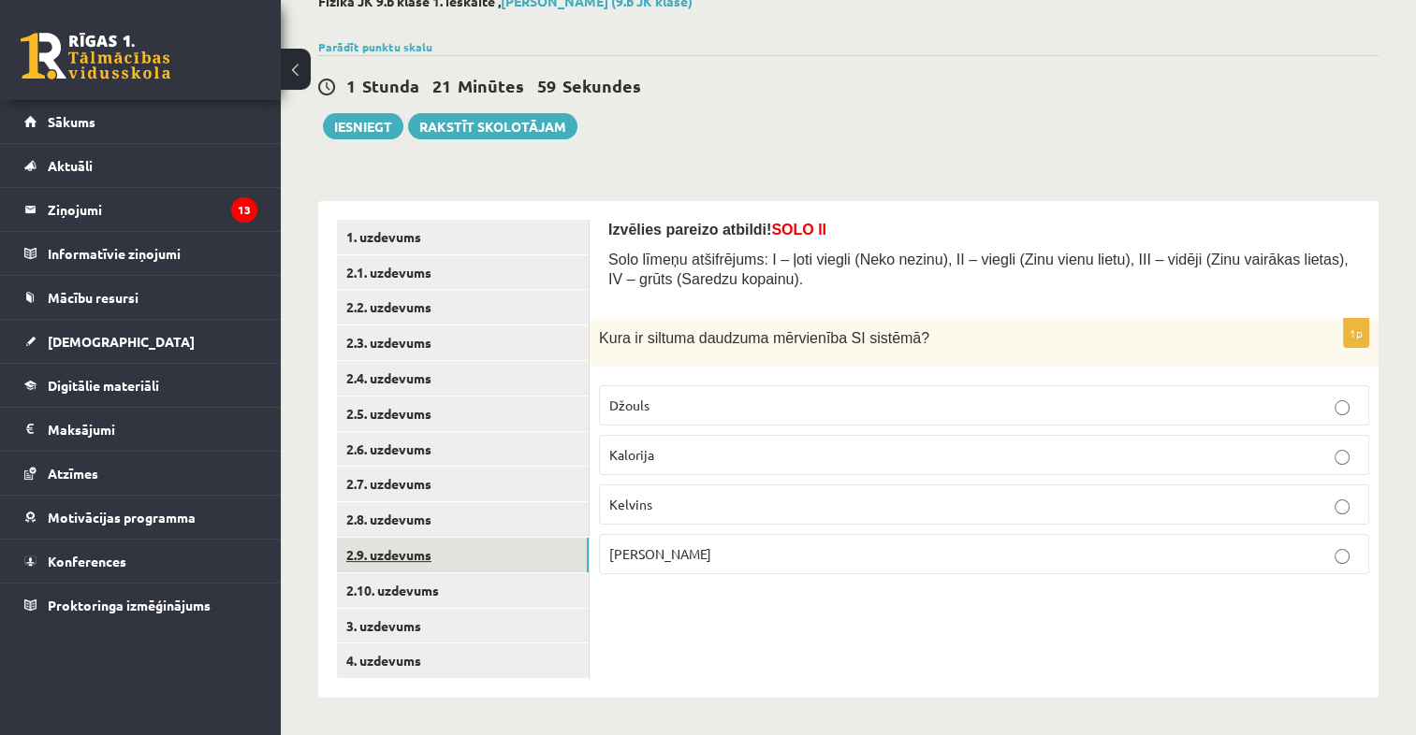
click at [397, 546] on link "2.9. uzdevums" at bounding box center [463, 555] width 252 height 35
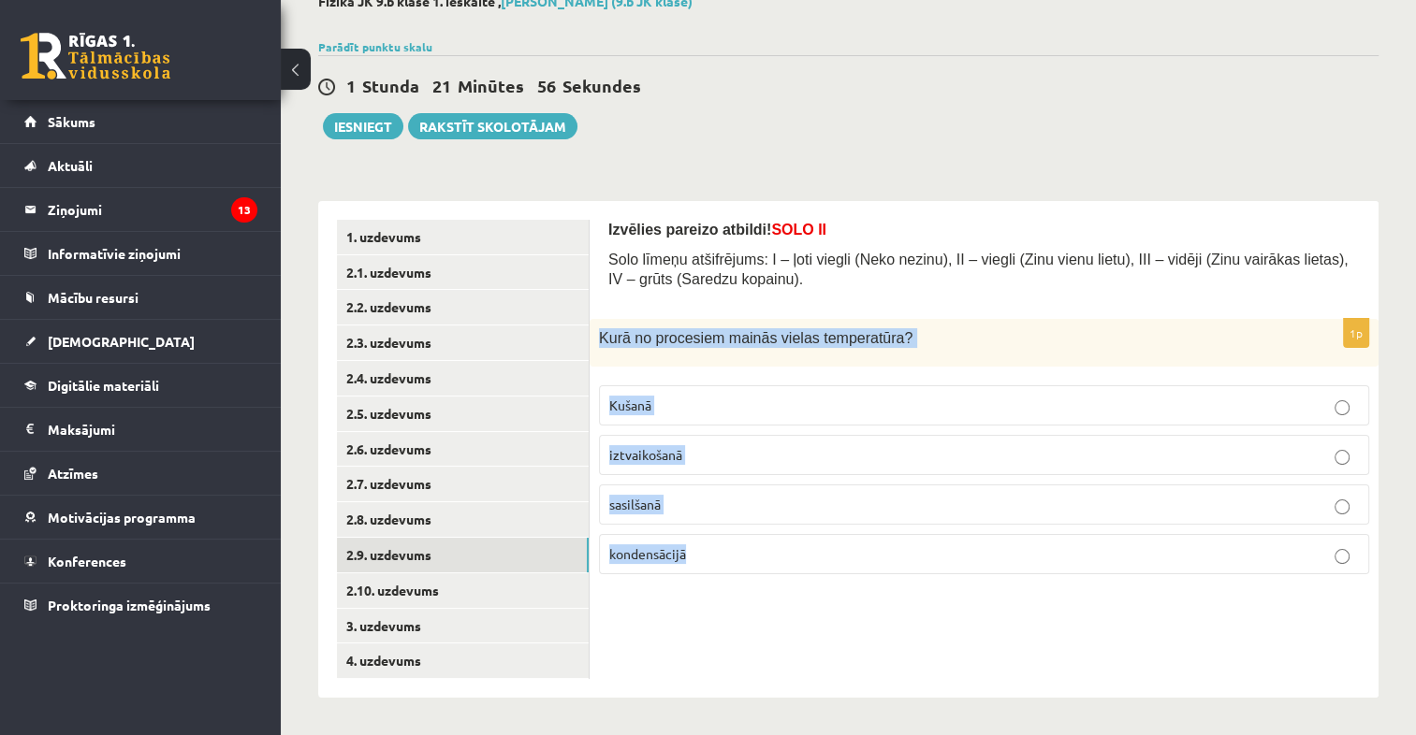
drag, startPoint x: 594, startPoint y: 339, endPoint x: 804, endPoint y: 537, distance: 288.6
click at [804, 537] on div "1p Kurā no procesiem mainās vielas temperatūra? Kušanā iztvaikošanā sasilšanā k…" at bounding box center [984, 454] width 789 height 270
drag, startPoint x: 804, startPoint y: 537, endPoint x: 771, endPoint y: 342, distance: 197.4
copy div "Kurā no procesiem mainās vielas temperatūra? Kušanā iztvaikošanā sasilšanā kond…"
click at [705, 513] on label "sasilšanā" at bounding box center [984, 505] width 770 height 40
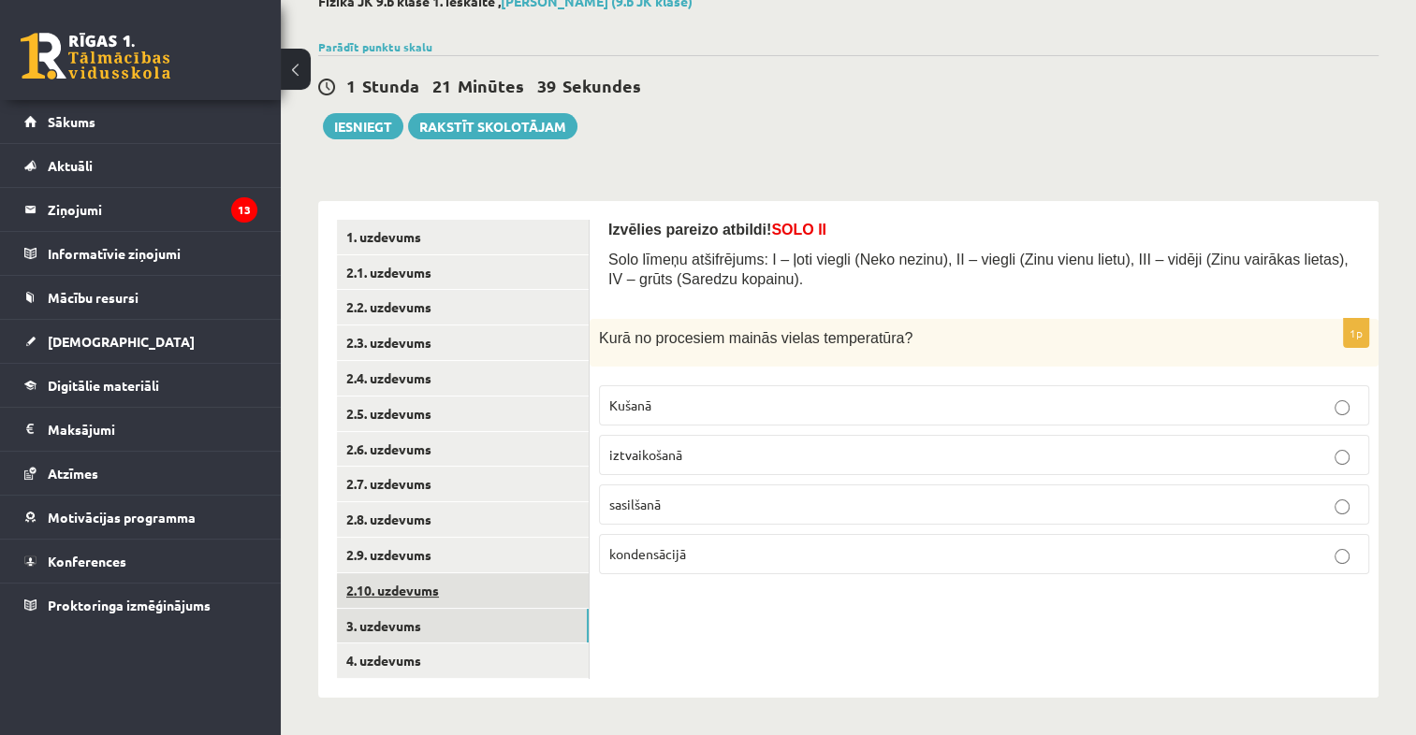
click at [529, 596] on link "2.10. uzdevums" at bounding box center [463, 591] width 252 height 35
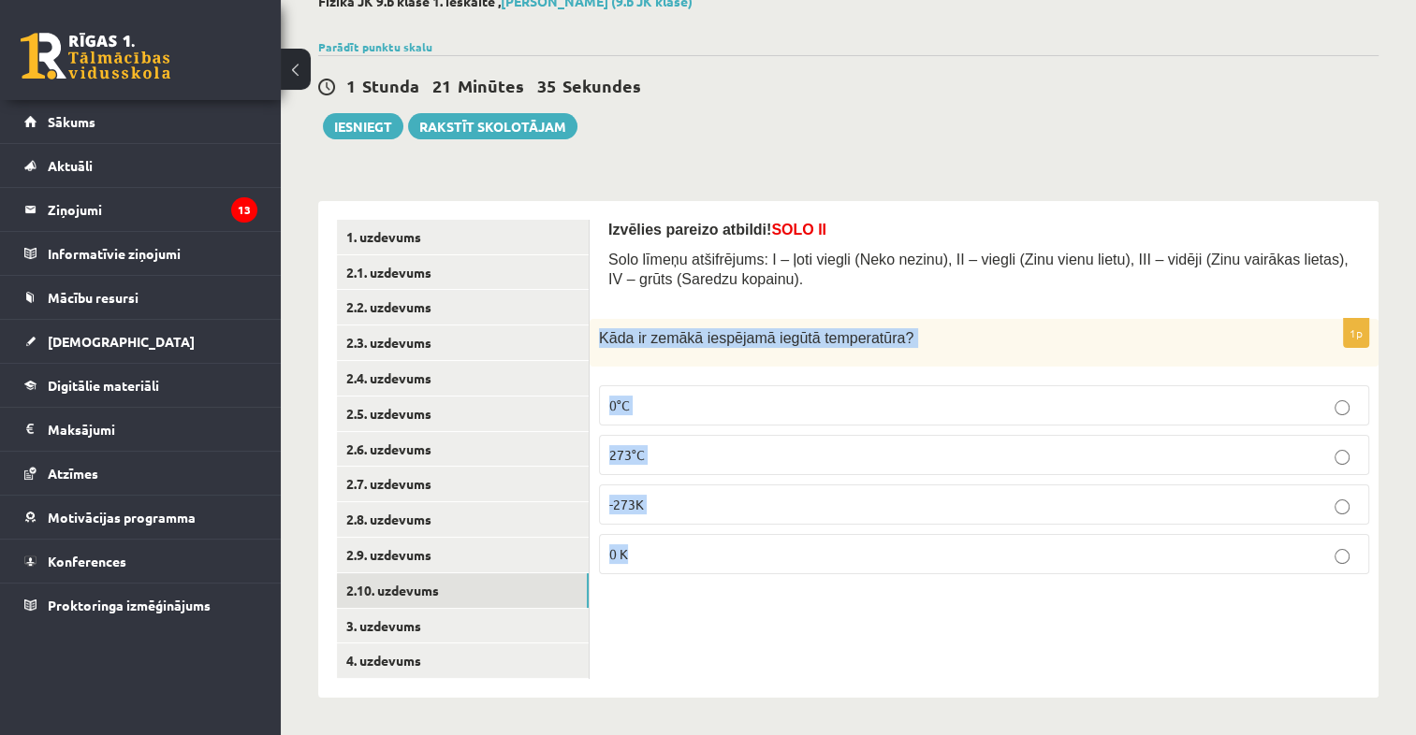
drag, startPoint x: 597, startPoint y: 338, endPoint x: 779, endPoint y: 541, distance: 272.4
click at [779, 541] on div "1p Kāda ir zemākā iespējamā iegūtā temperatūra? 0°C 273°C -273K 0 K" at bounding box center [984, 454] width 789 height 270
drag, startPoint x: 779, startPoint y: 541, endPoint x: 800, endPoint y: 340, distance: 202.3
click at [707, 551] on p "0 K" at bounding box center [984, 555] width 750 height 20
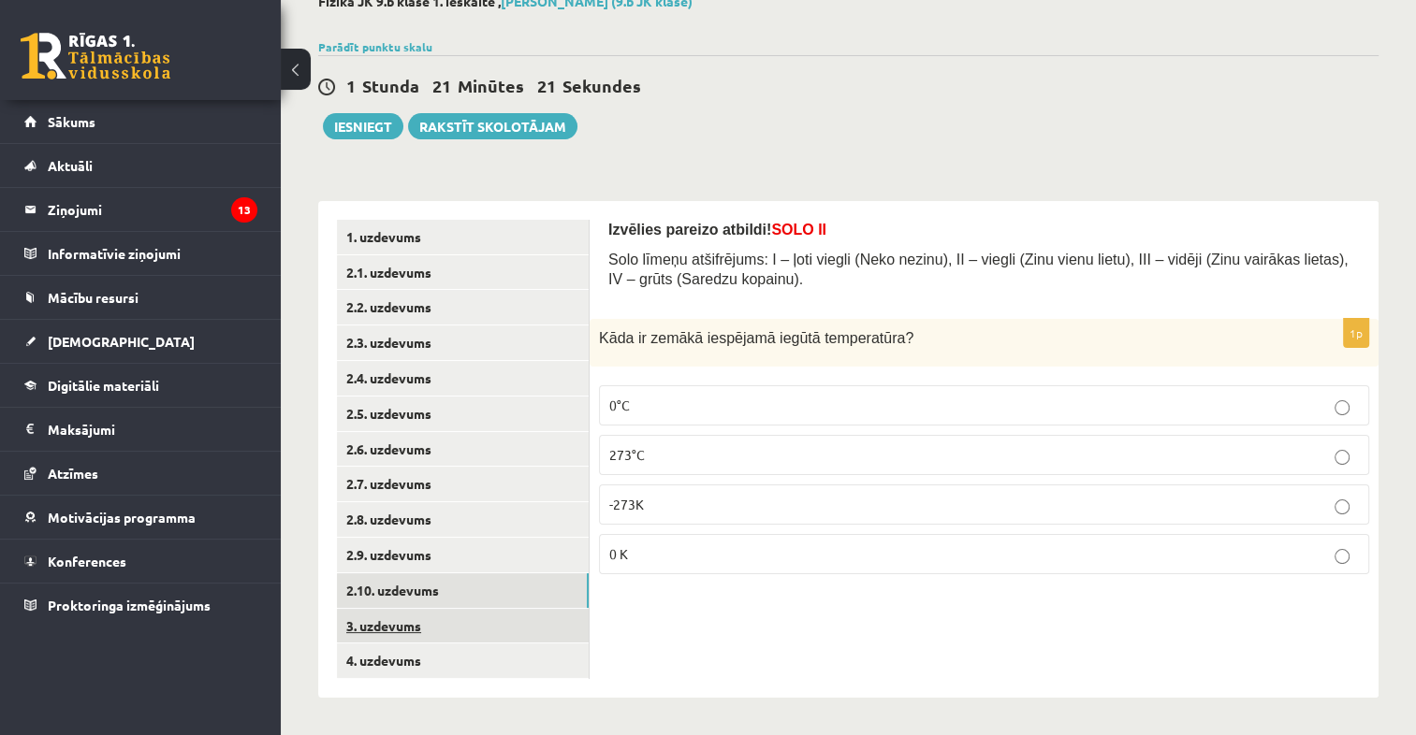
click at [459, 633] on link "3. uzdevums" at bounding box center [463, 626] width 252 height 35
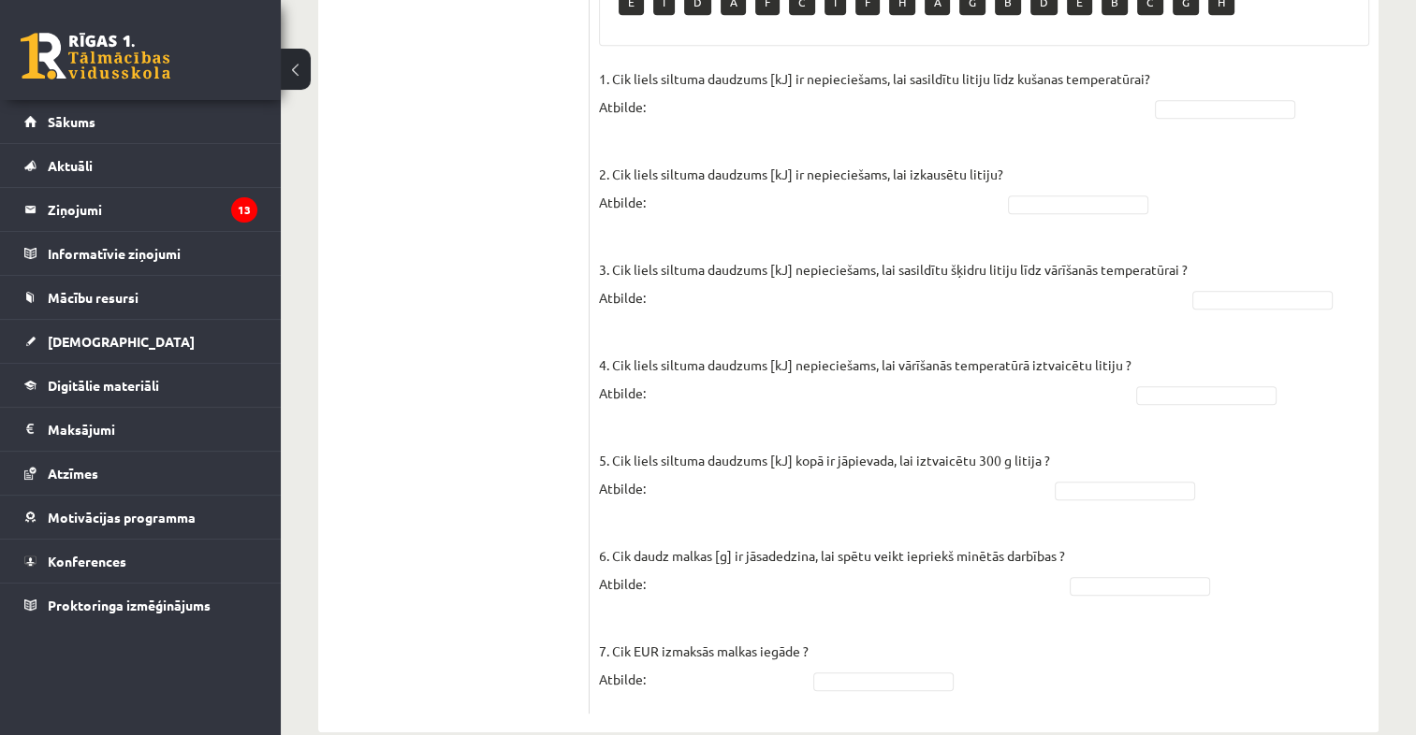
scroll to position [1010, 0]
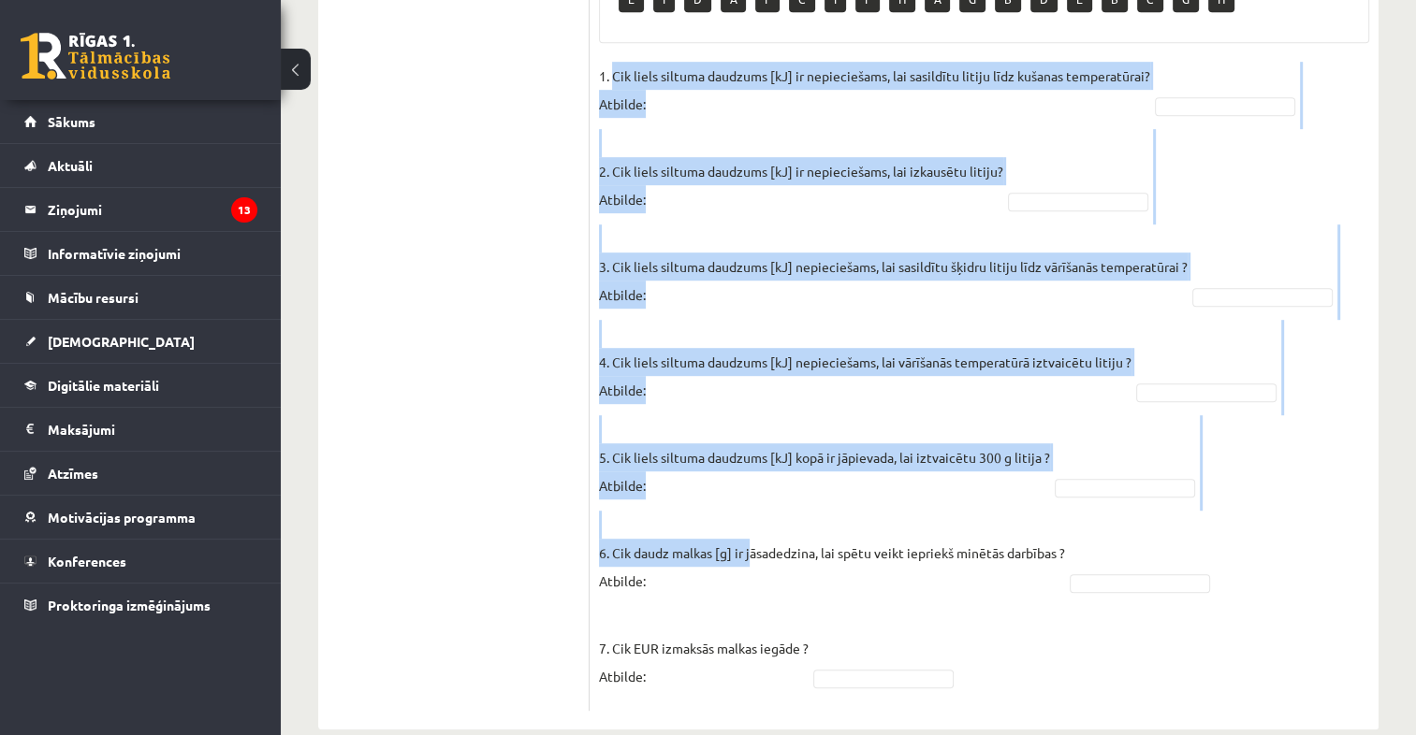
drag, startPoint x: 615, startPoint y: 44, endPoint x: 749, endPoint y: 518, distance: 492.9
click at [749, 518] on fieldset "1. Cik liels siltuma daudzums [kJ] ir nepieciešams, lai sasildītu litiju līdz k…" at bounding box center [984, 382] width 770 height 640
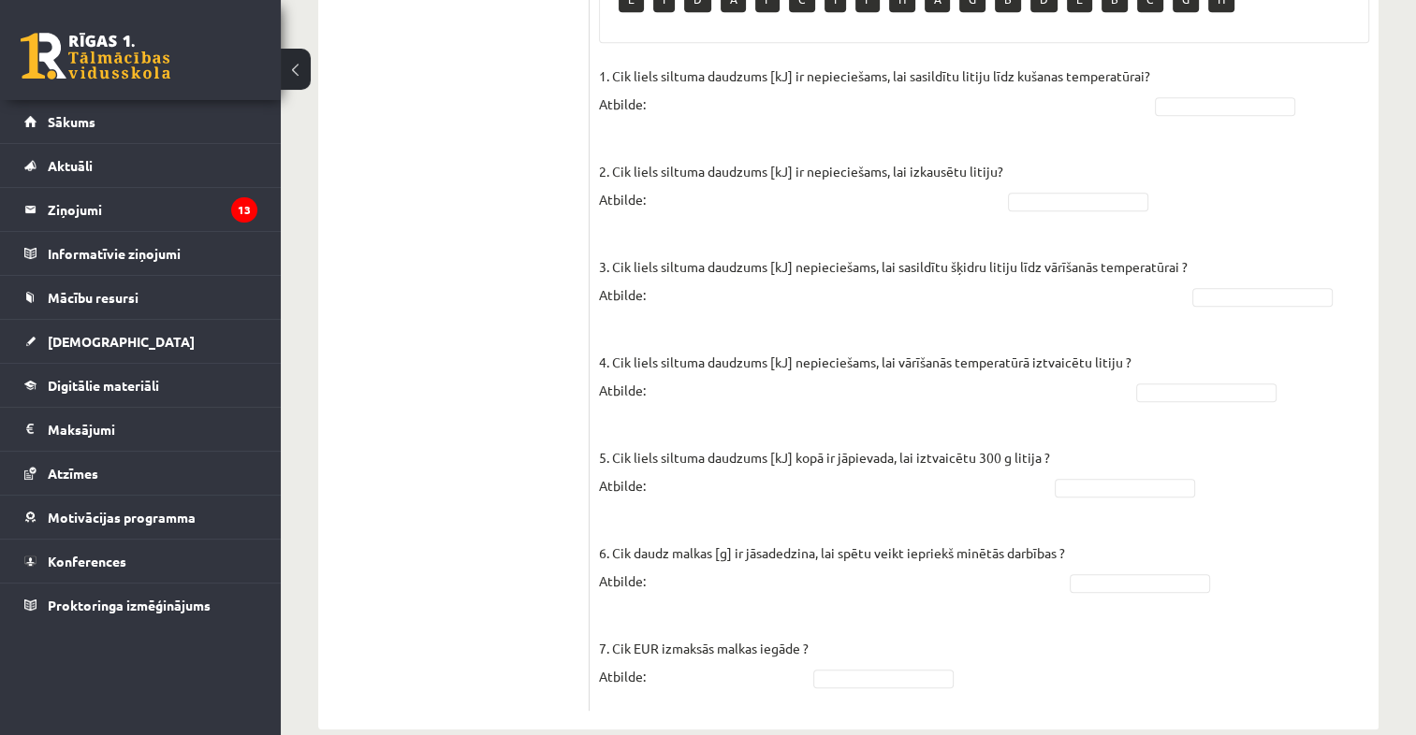
drag, startPoint x: 749, startPoint y: 518, endPoint x: 742, endPoint y: 589, distance: 70.5
click at [742, 606] on p "7. Cik EUR izmaksās malkas iegāde ? Atbilde:" at bounding box center [704, 648] width 210 height 84
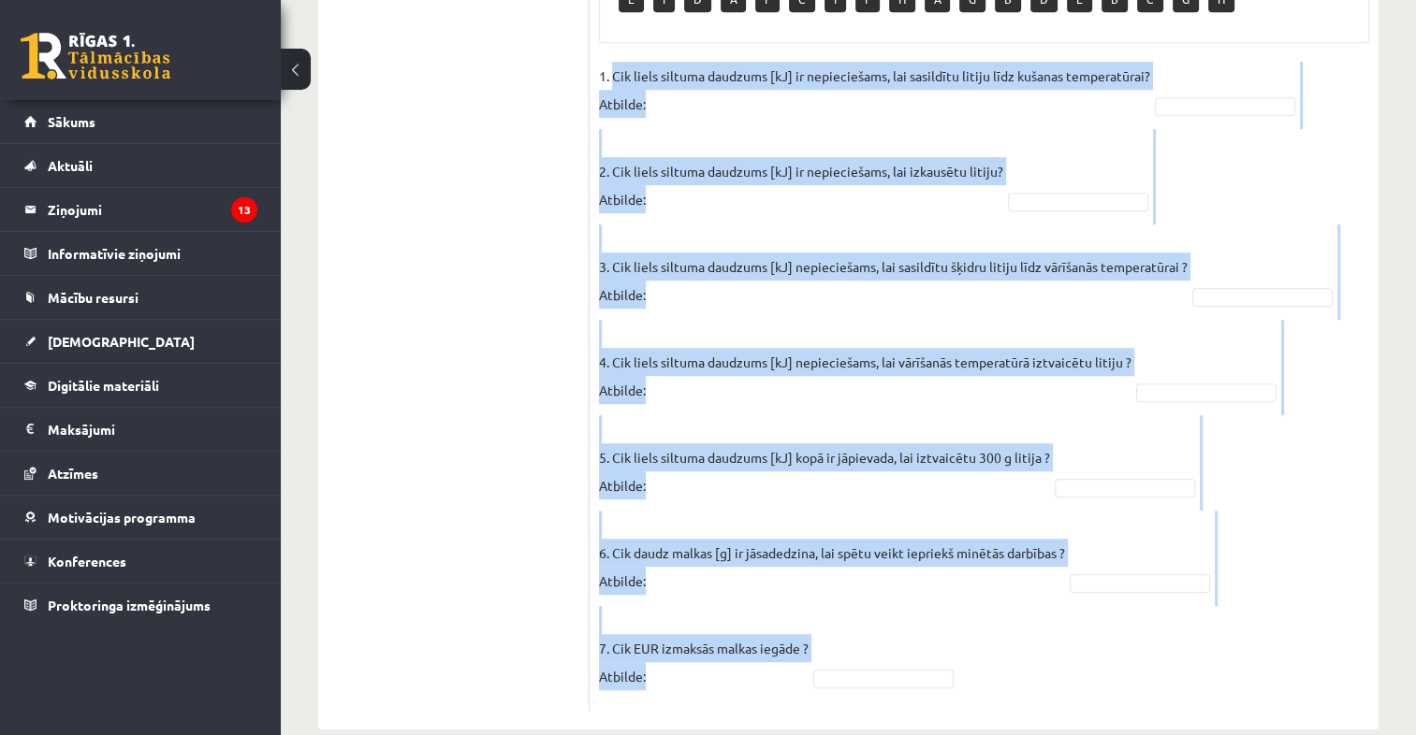
drag, startPoint x: 612, startPoint y: 46, endPoint x: 666, endPoint y: 668, distance: 624.6
click at [666, 668] on fieldset "1. Cik liels siltuma daudzums [kJ] ir nepieciešams, lai sasildītu litiju līdz k…" at bounding box center [984, 382] width 770 height 640
drag, startPoint x: 666, startPoint y: 668, endPoint x: 647, endPoint y: 616, distance: 56.0
click at [736, 358] on p "4. Cik liels siltuma daudzums [kJ] nepieciešams, lai vārīšanās temperatūrā iztv…" at bounding box center [865, 362] width 532 height 84
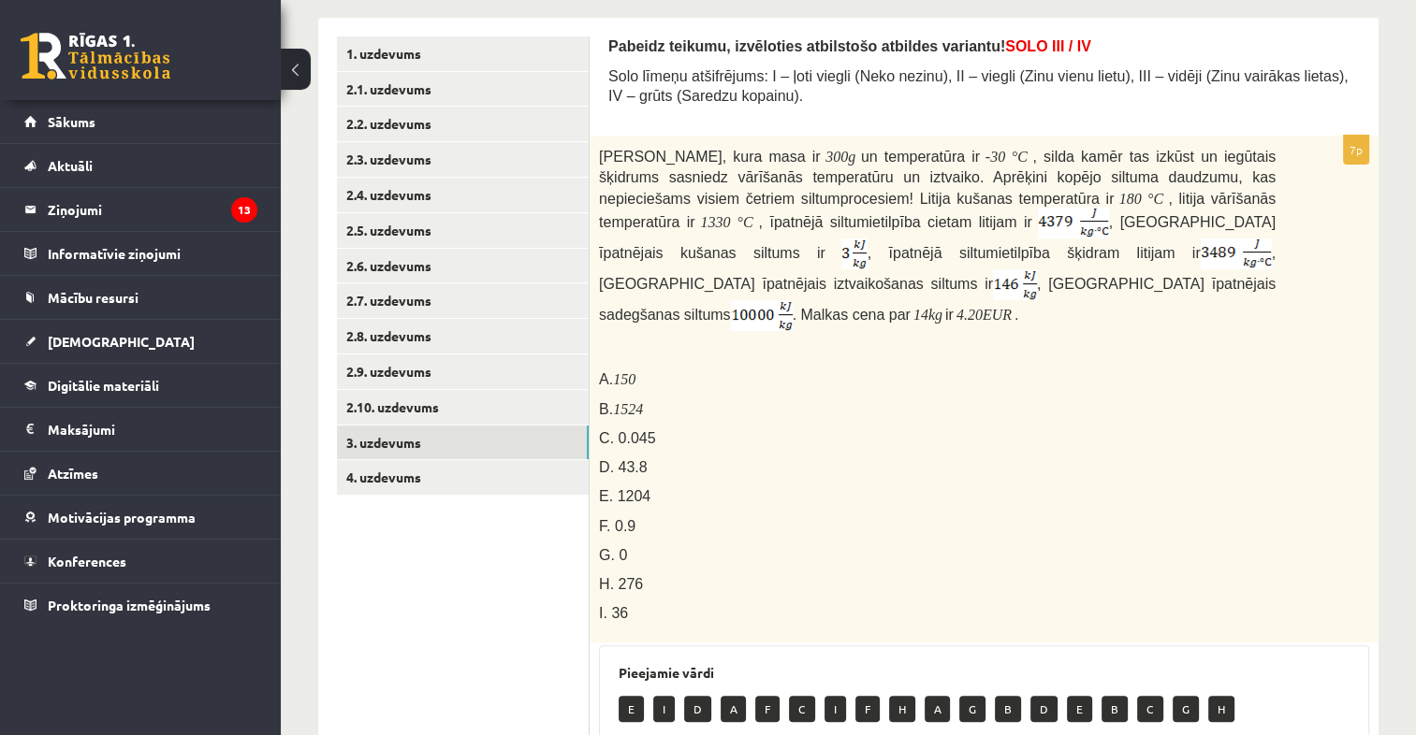
scroll to position [300, 0]
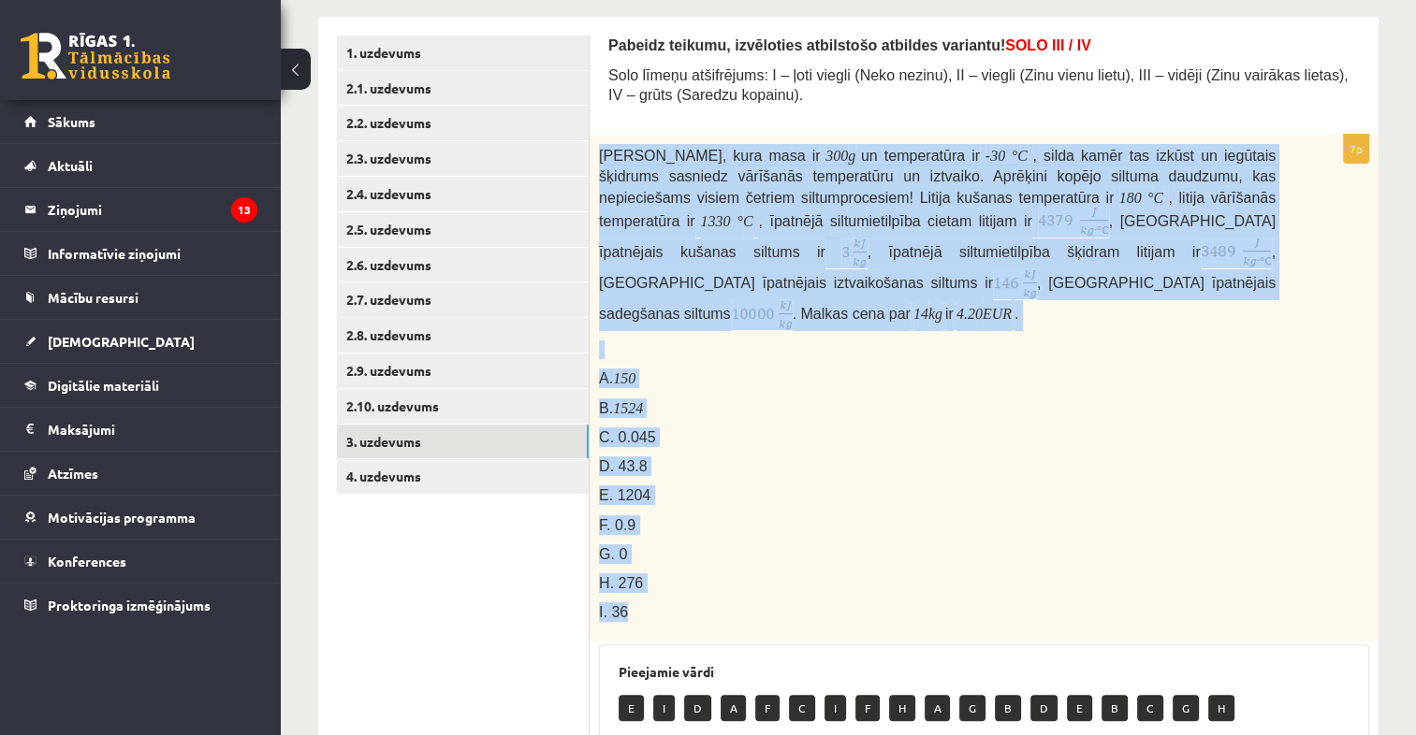
drag, startPoint x: 596, startPoint y: 148, endPoint x: 1005, endPoint y: 584, distance: 597.8
click at [1005, 584] on div "Litija klucīti, kura masa ir 300 g un temperatūra ir - 30 ° C , silda kamēr tas…" at bounding box center [984, 388] width 789 height 507
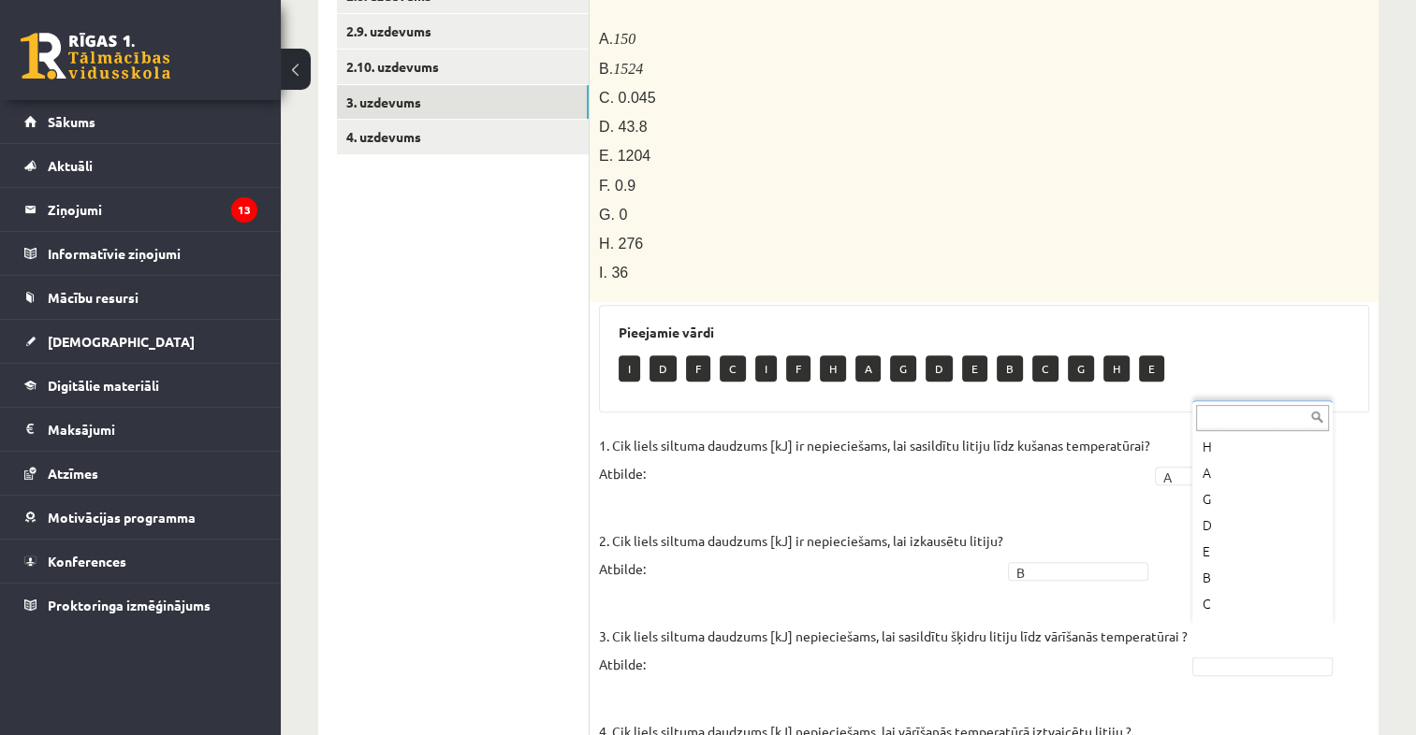
scroll to position [187, 0]
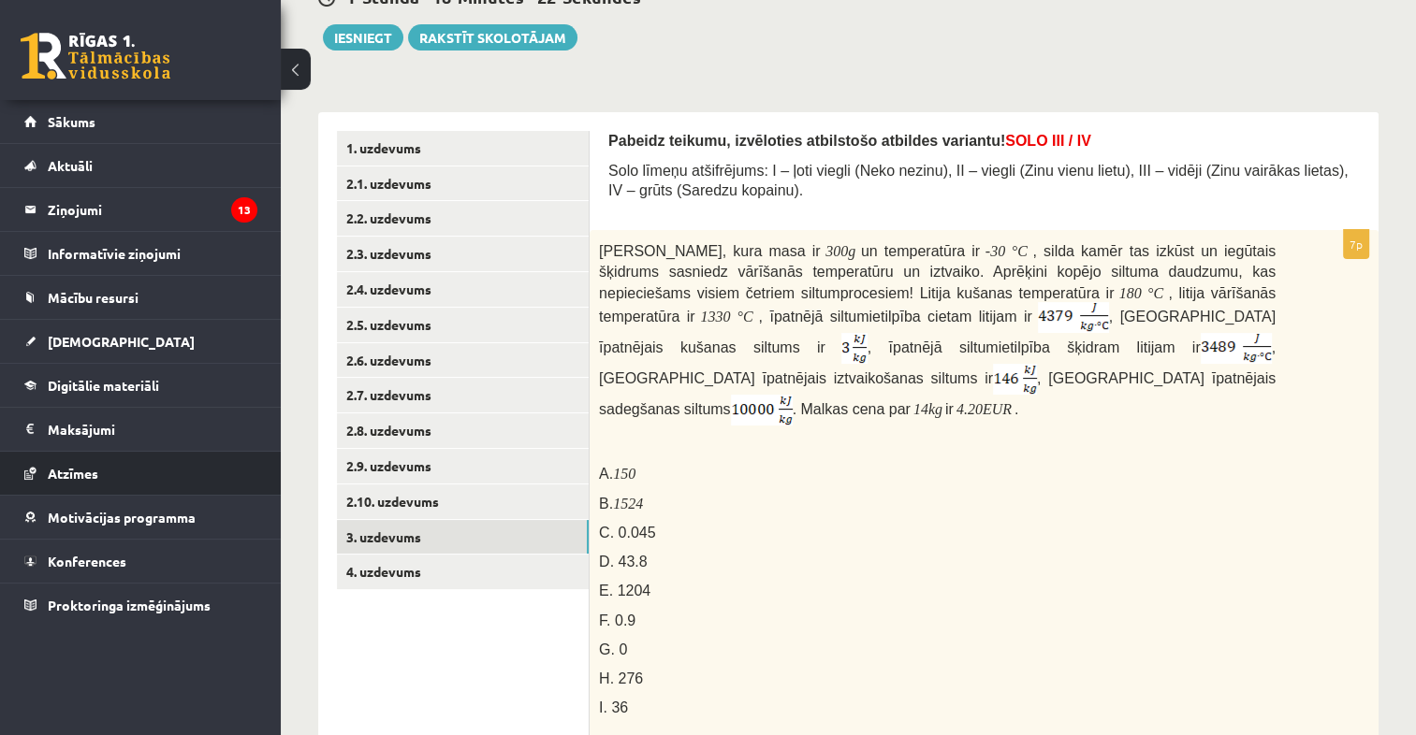
scroll to position [203, 0]
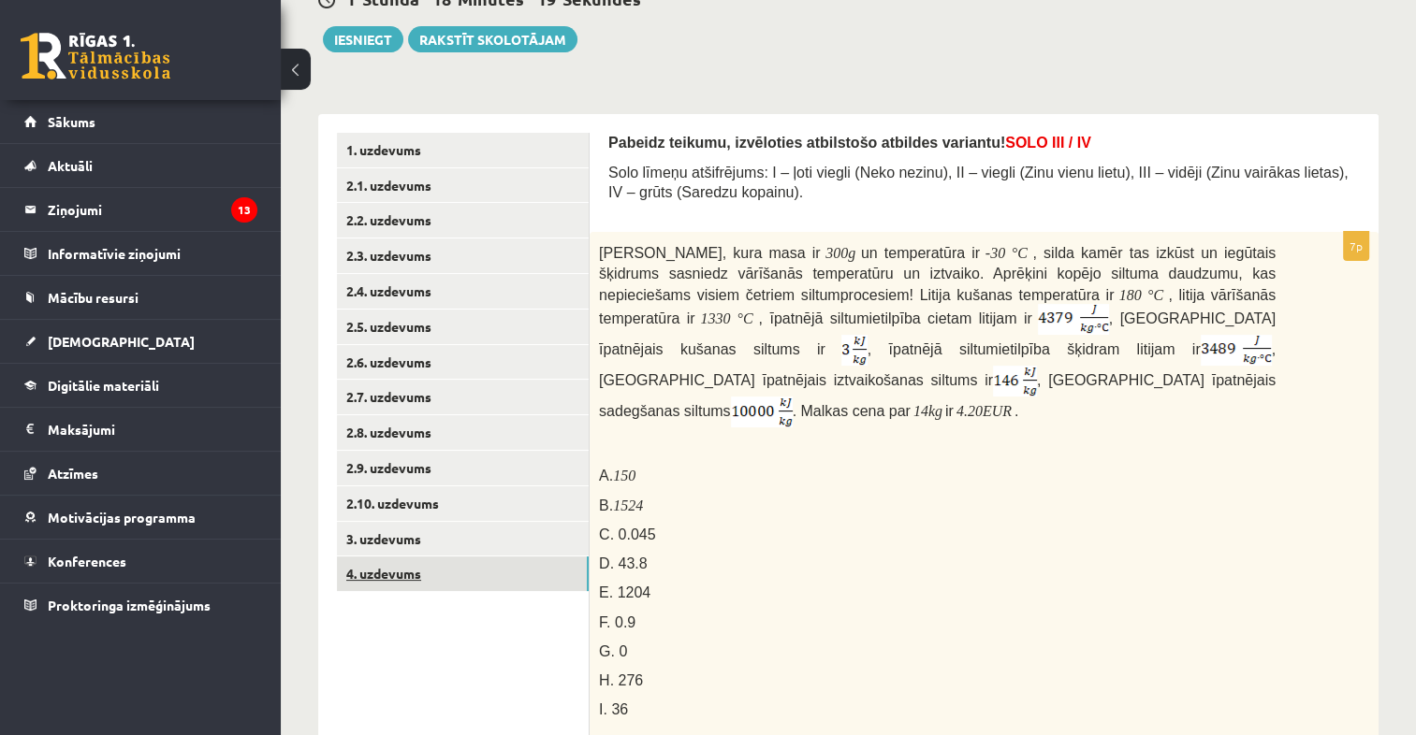
click at [464, 565] on link "4. uzdevums" at bounding box center [463, 574] width 252 height 35
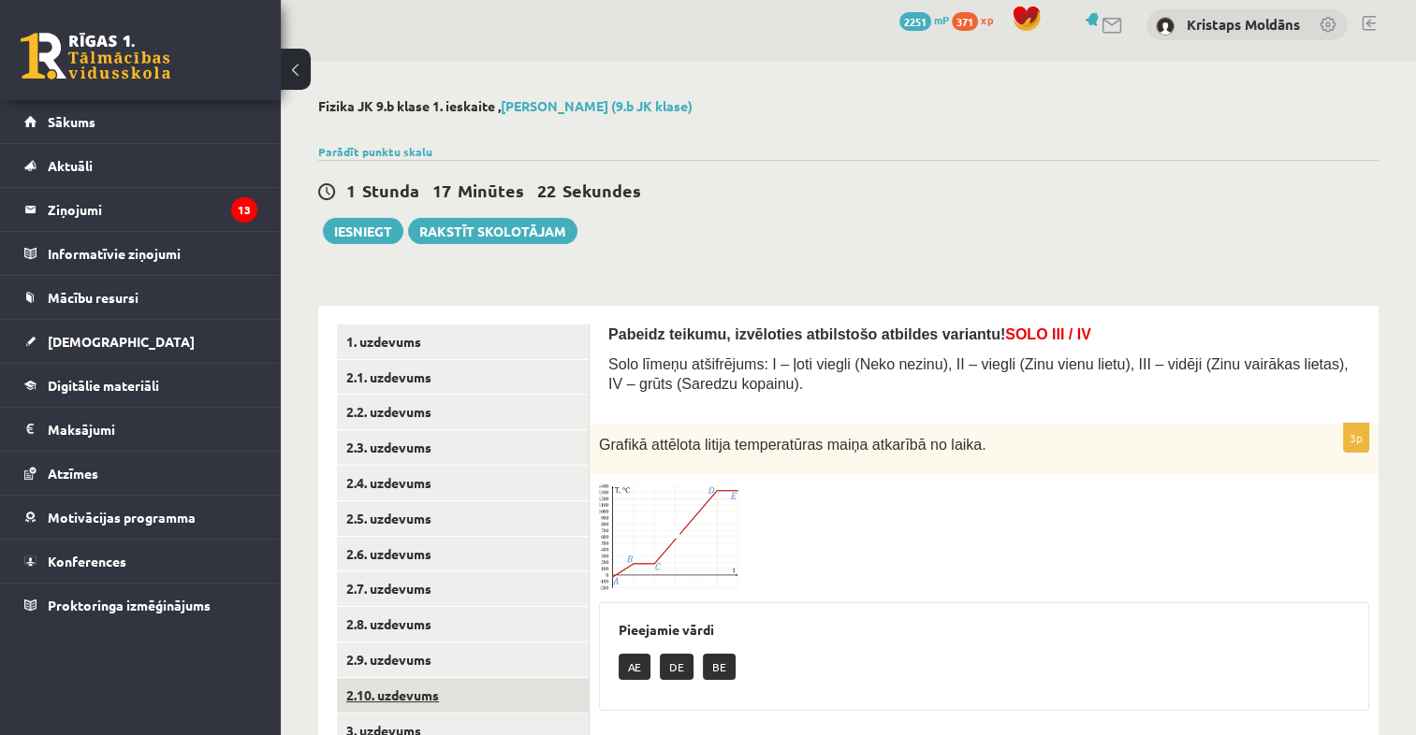
scroll to position [0, 0]
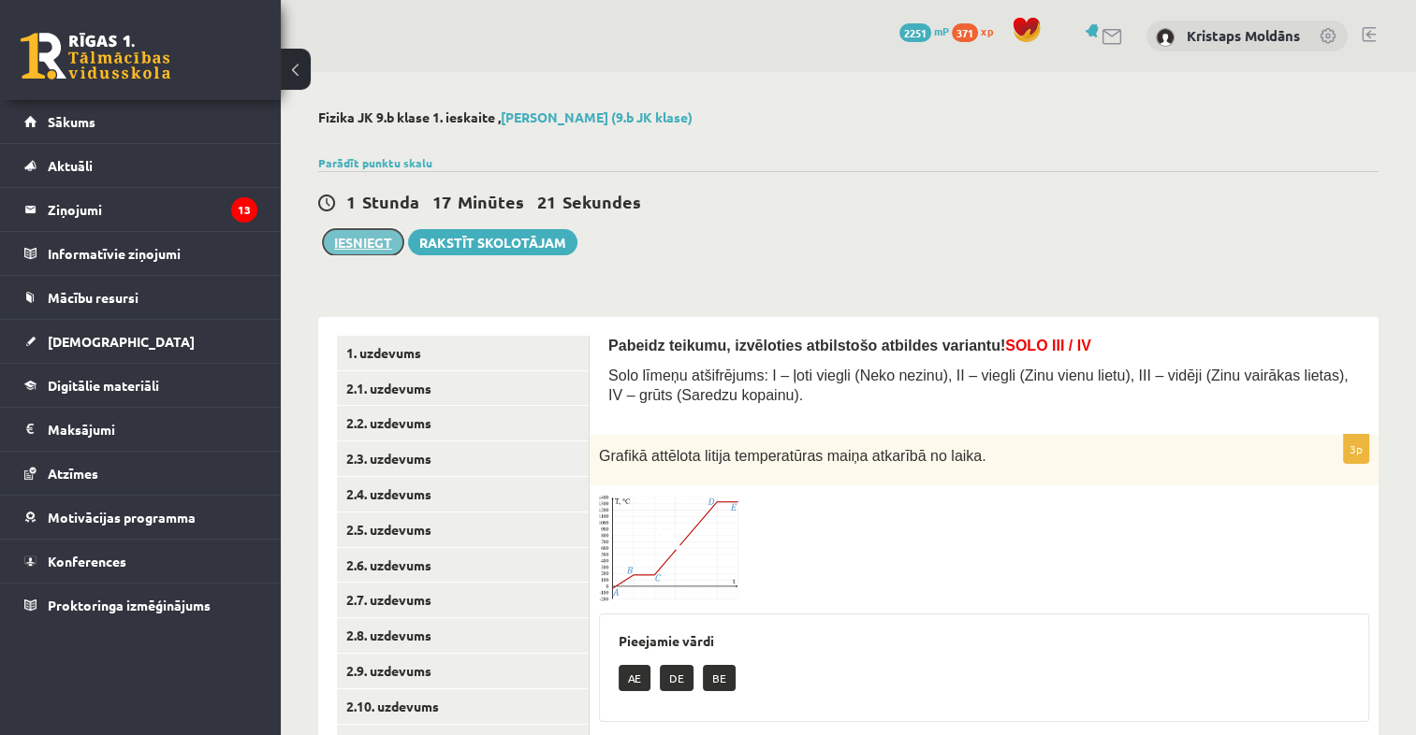
click at [378, 240] on button "Iesniegt" at bounding box center [363, 242] width 80 height 26
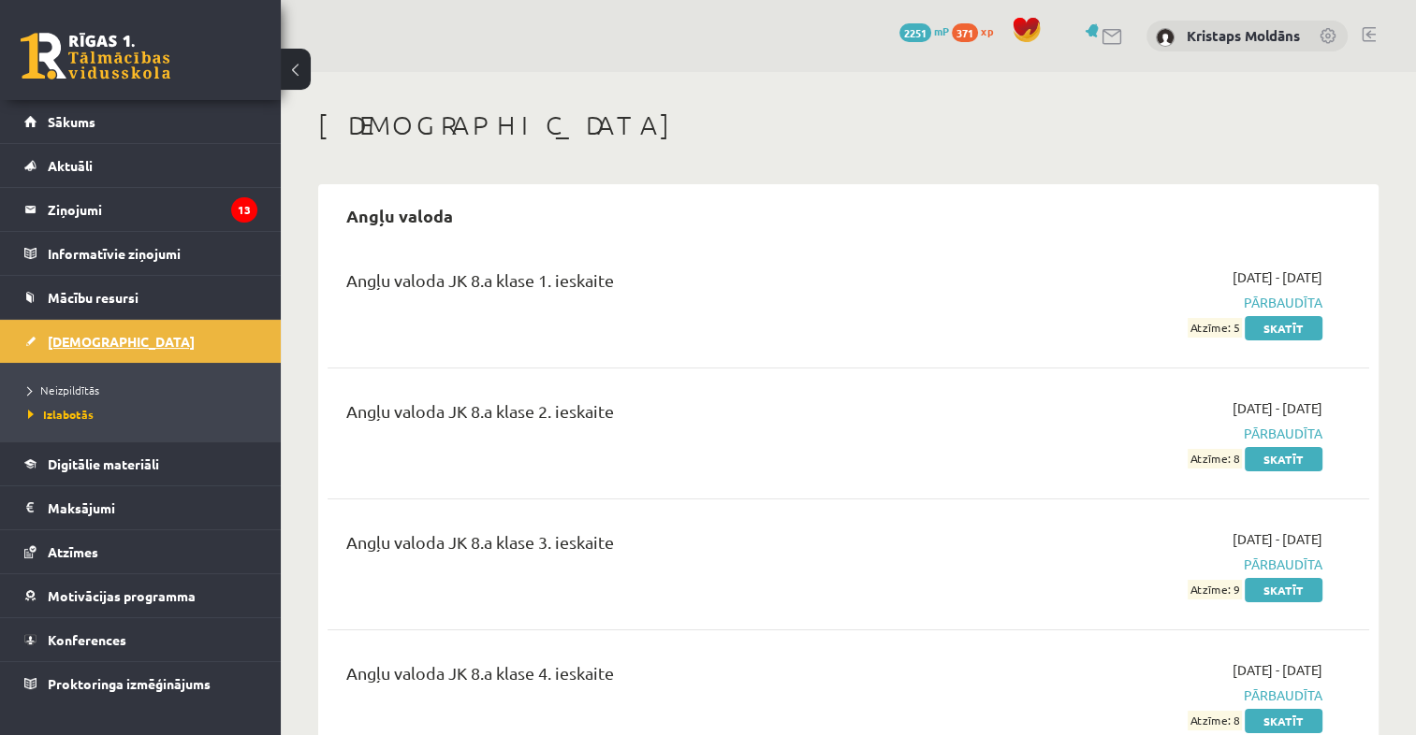
click at [93, 342] on span "[DEMOGRAPHIC_DATA]" at bounding box center [121, 341] width 147 height 17
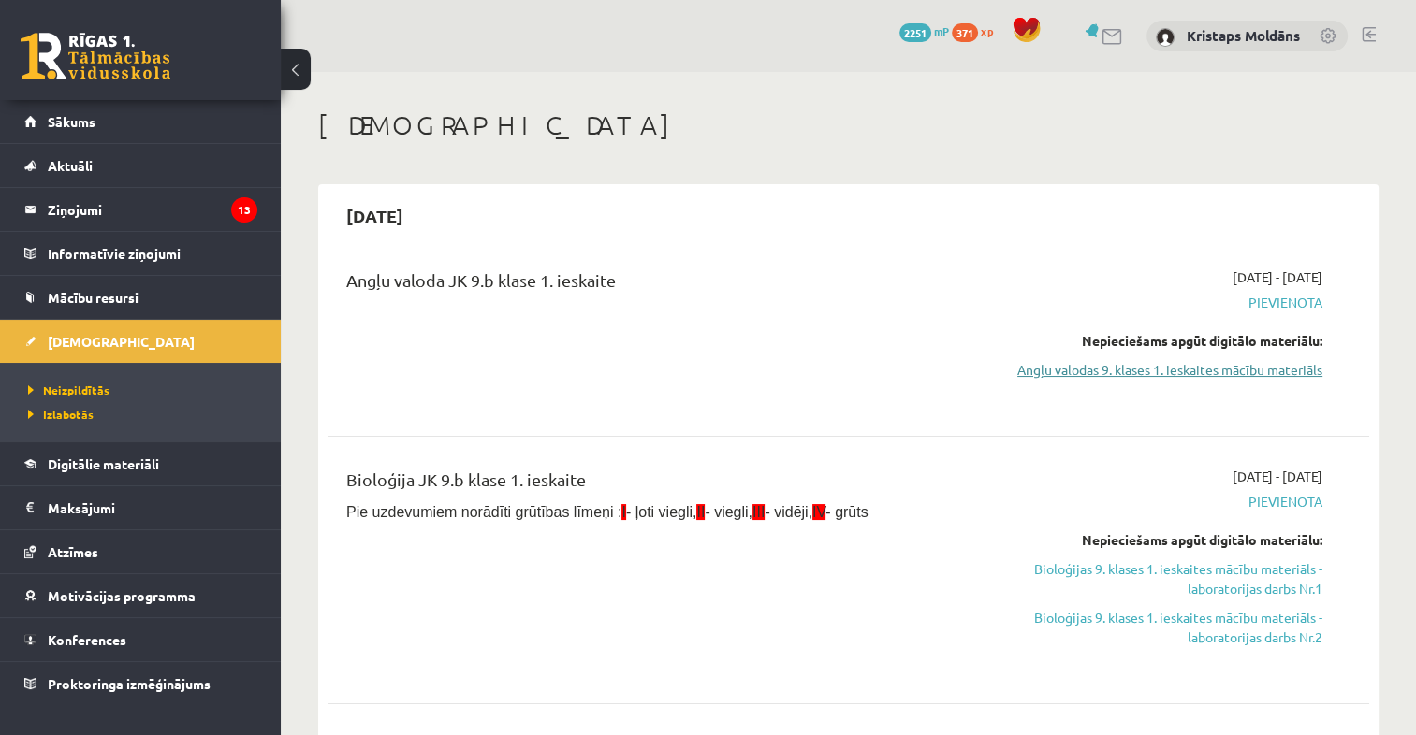
click at [1242, 372] on link "Angļu valodas 9. klases 1. ieskaites mācību materiāls" at bounding box center [1168, 370] width 307 height 20
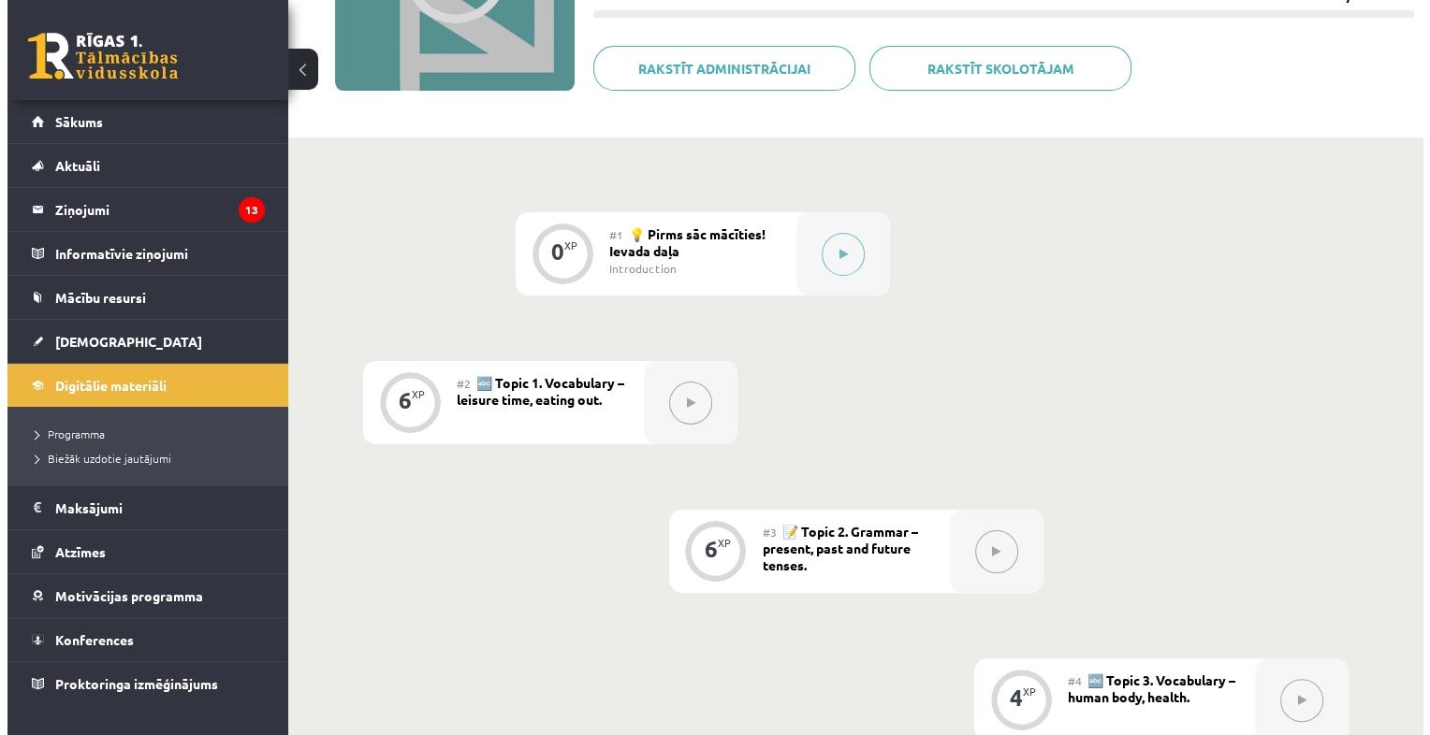
scroll to position [293, 0]
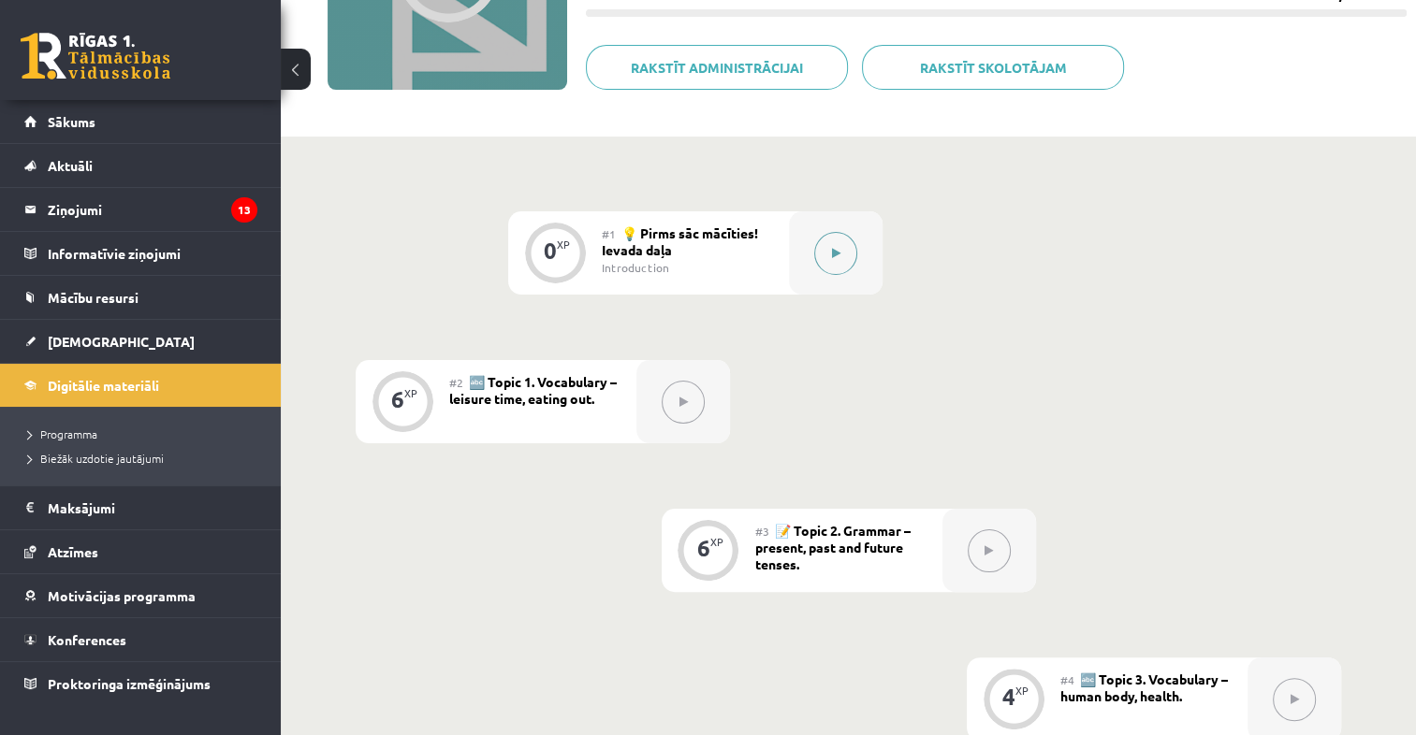
click at [823, 271] on div at bounding box center [836, 252] width 94 height 83
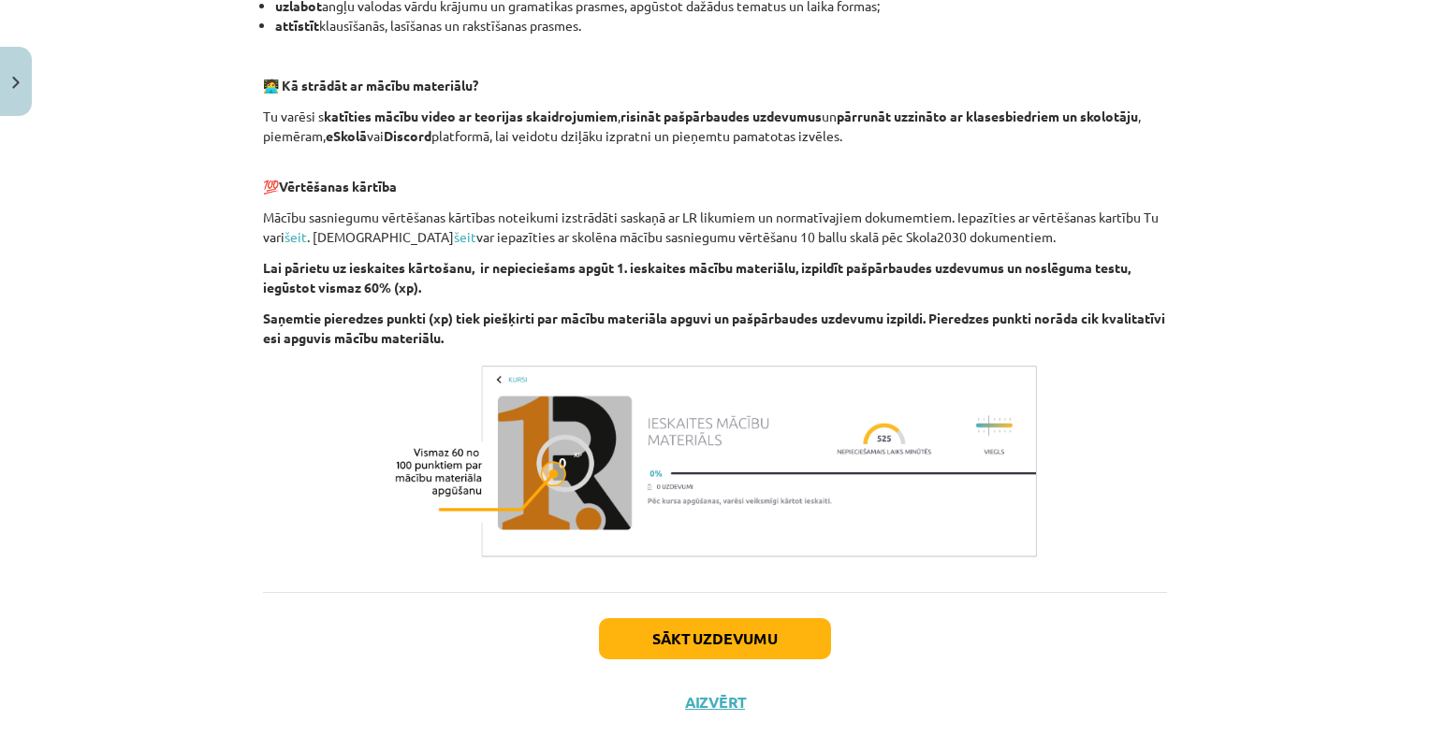
scroll to position [1246, 0]
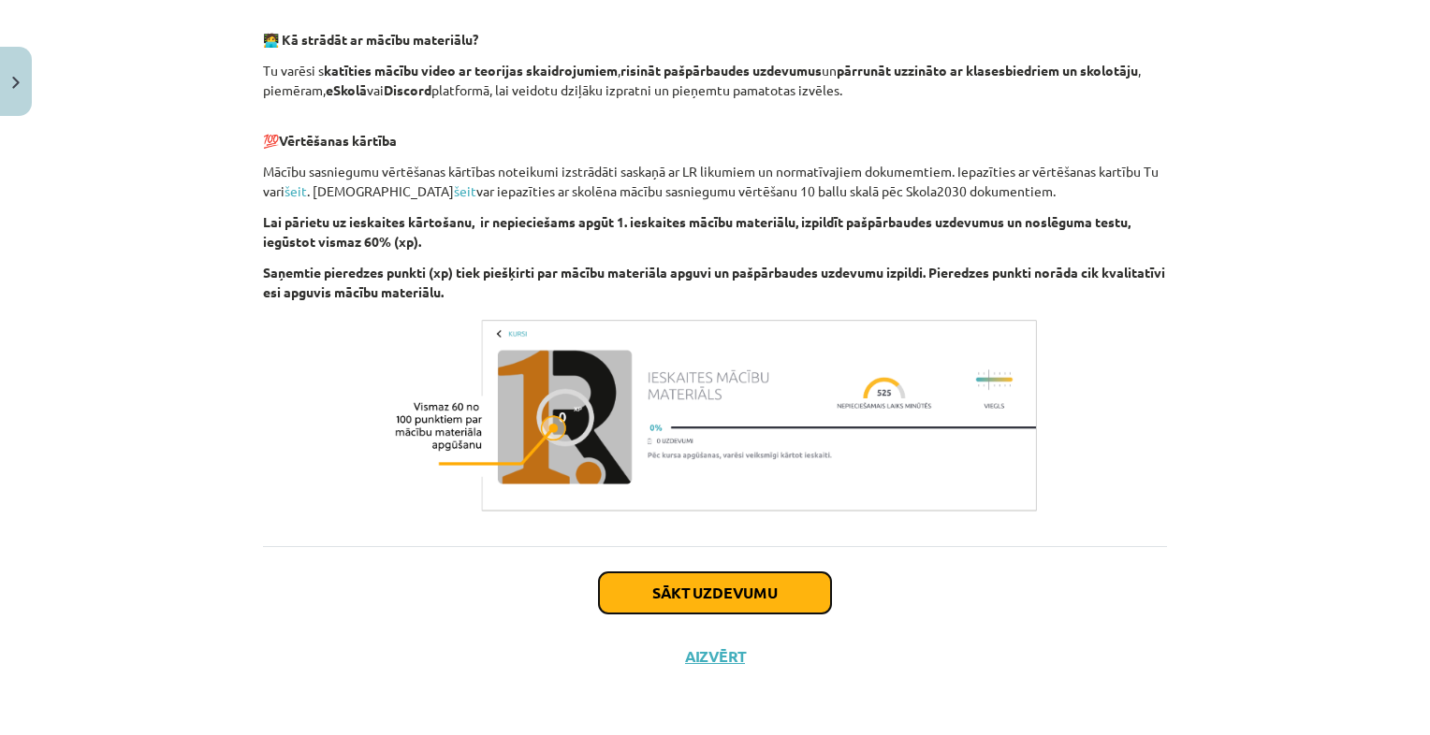
click at [734, 607] on button "Sākt uzdevumu" at bounding box center [715, 593] width 232 height 41
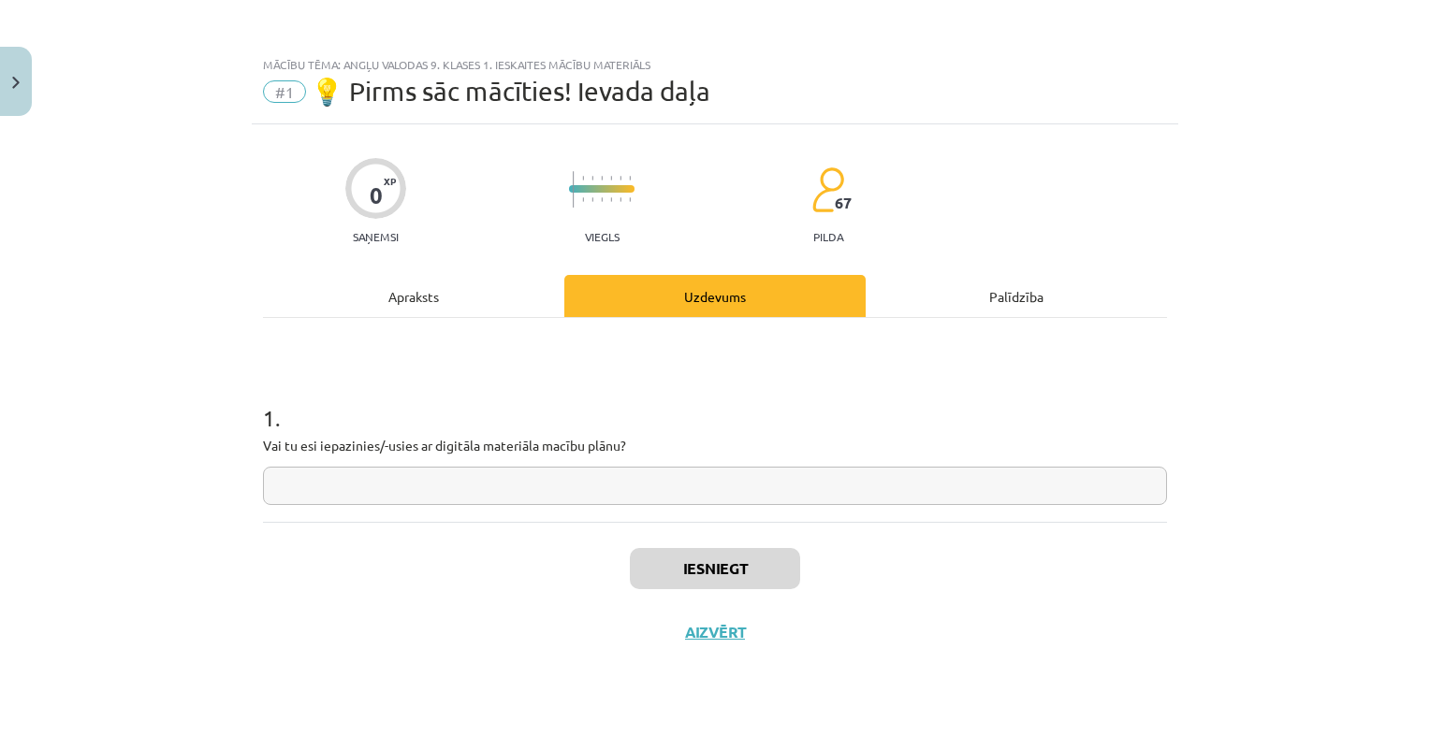
scroll to position [0, 0]
click at [671, 492] on input "text" at bounding box center [715, 486] width 904 height 38
type input "**"
click at [748, 578] on button "Iesniegt" at bounding box center [715, 568] width 170 height 41
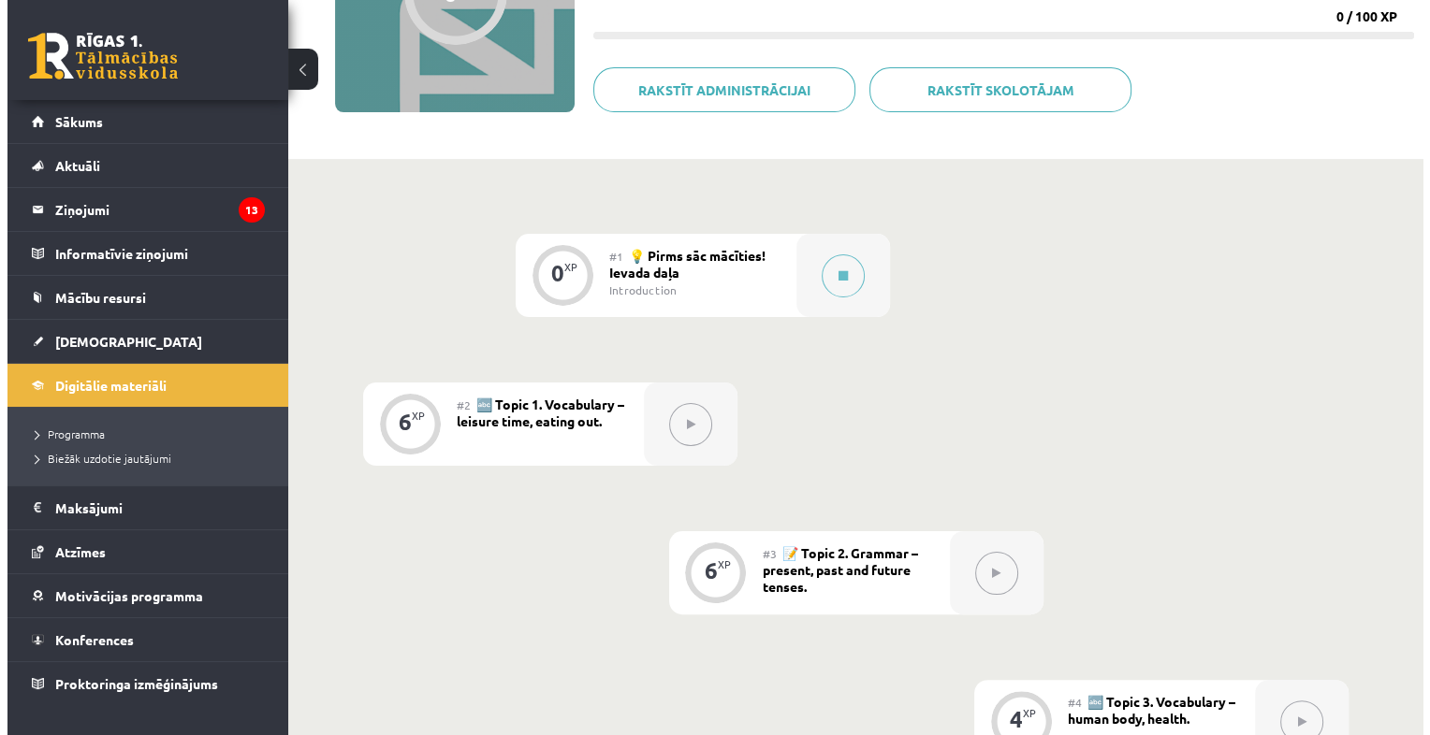
scroll to position [266, 0]
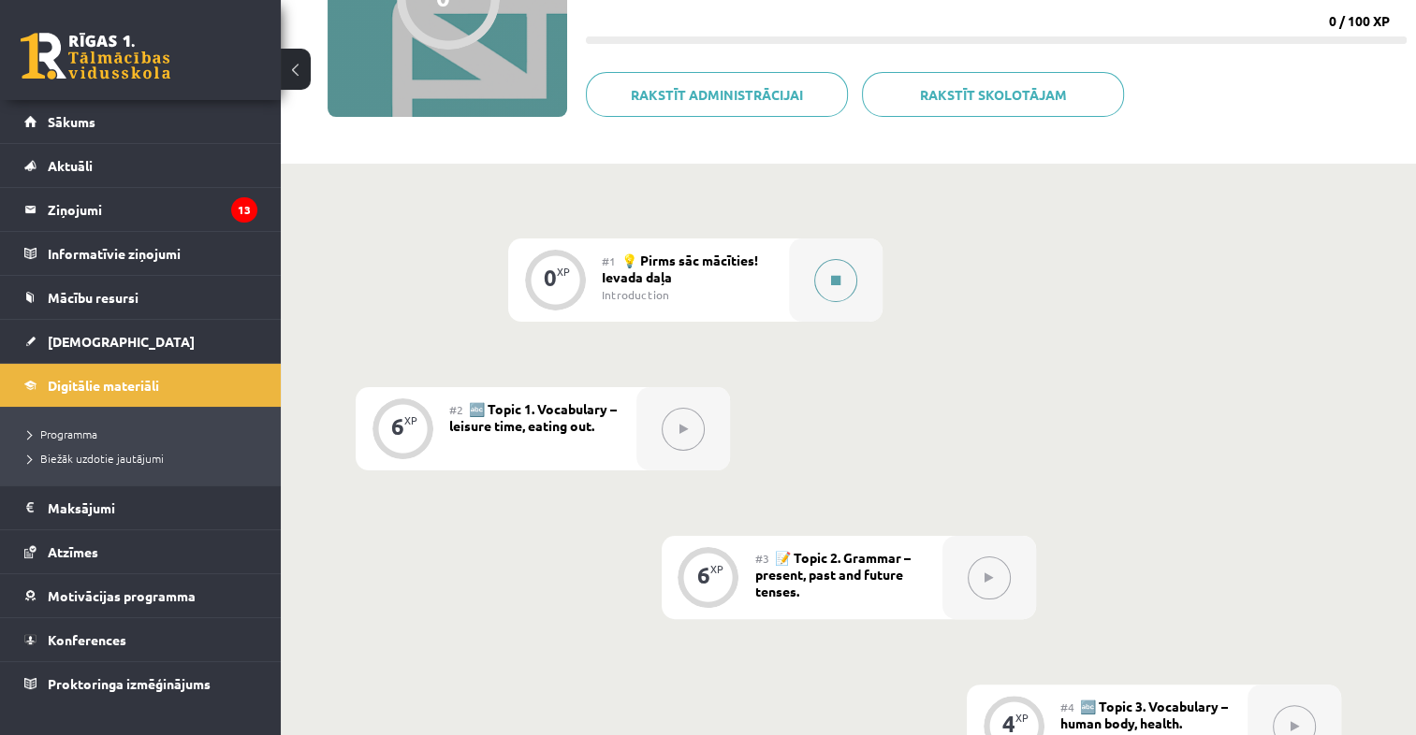
click at [823, 275] on button at bounding box center [835, 280] width 43 height 43
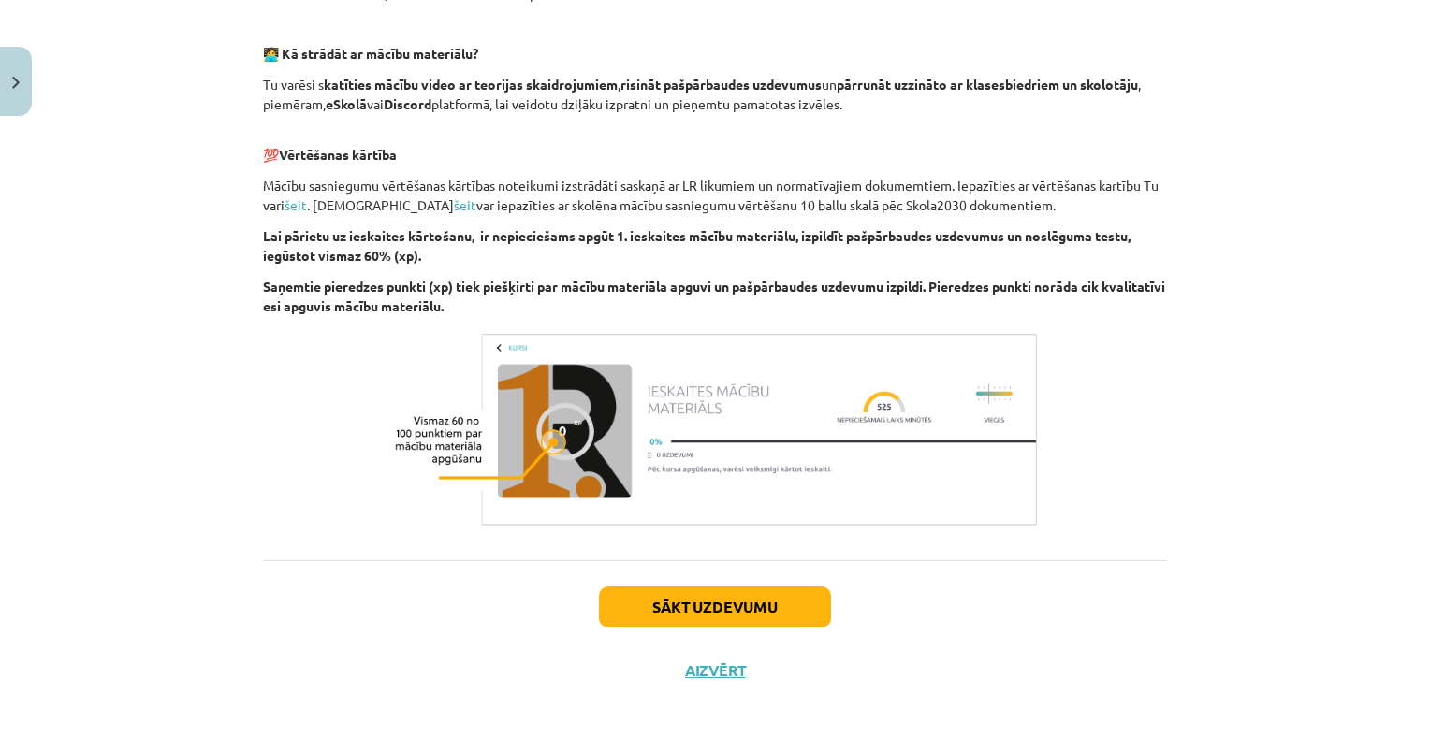
scroll to position [1246, 0]
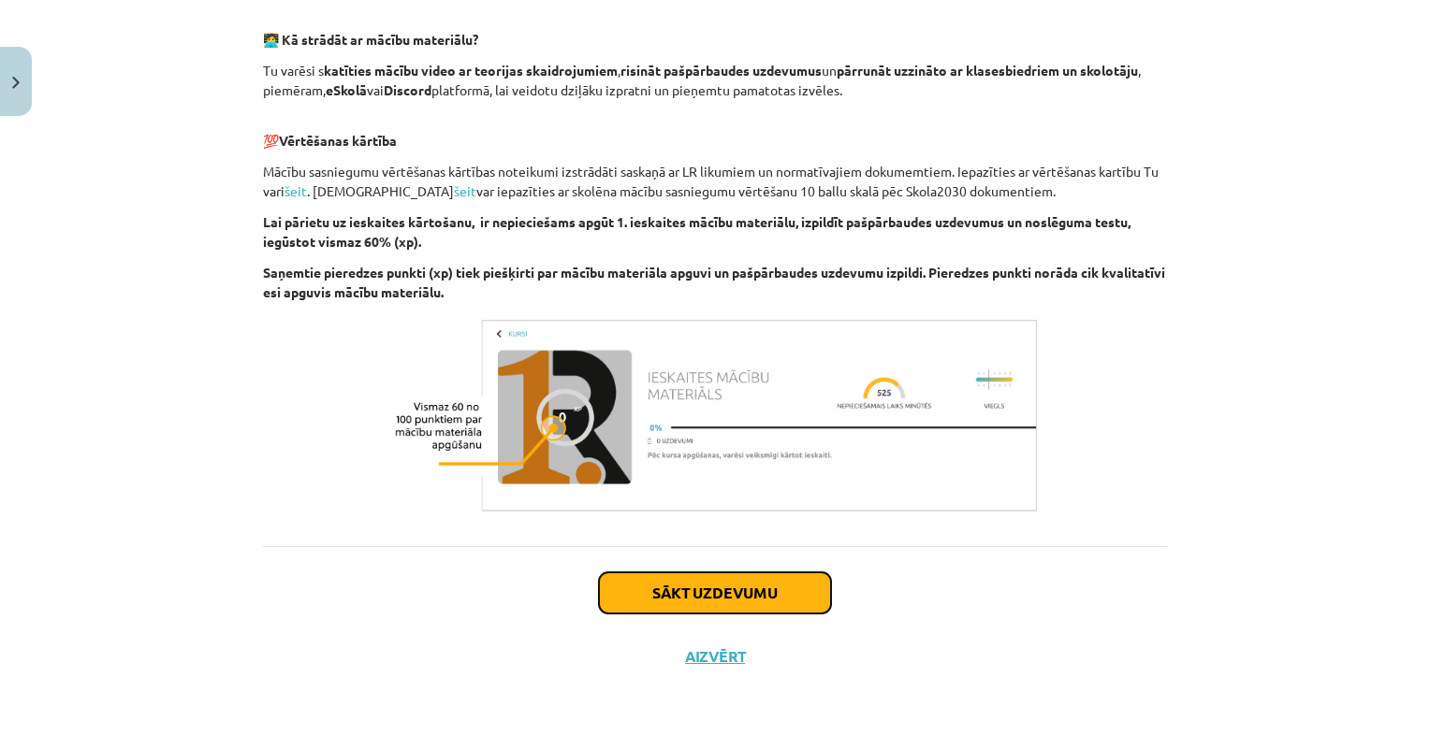
click at [789, 595] on button "Sākt uzdevumu" at bounding box center [715, 593] width 232 height 41
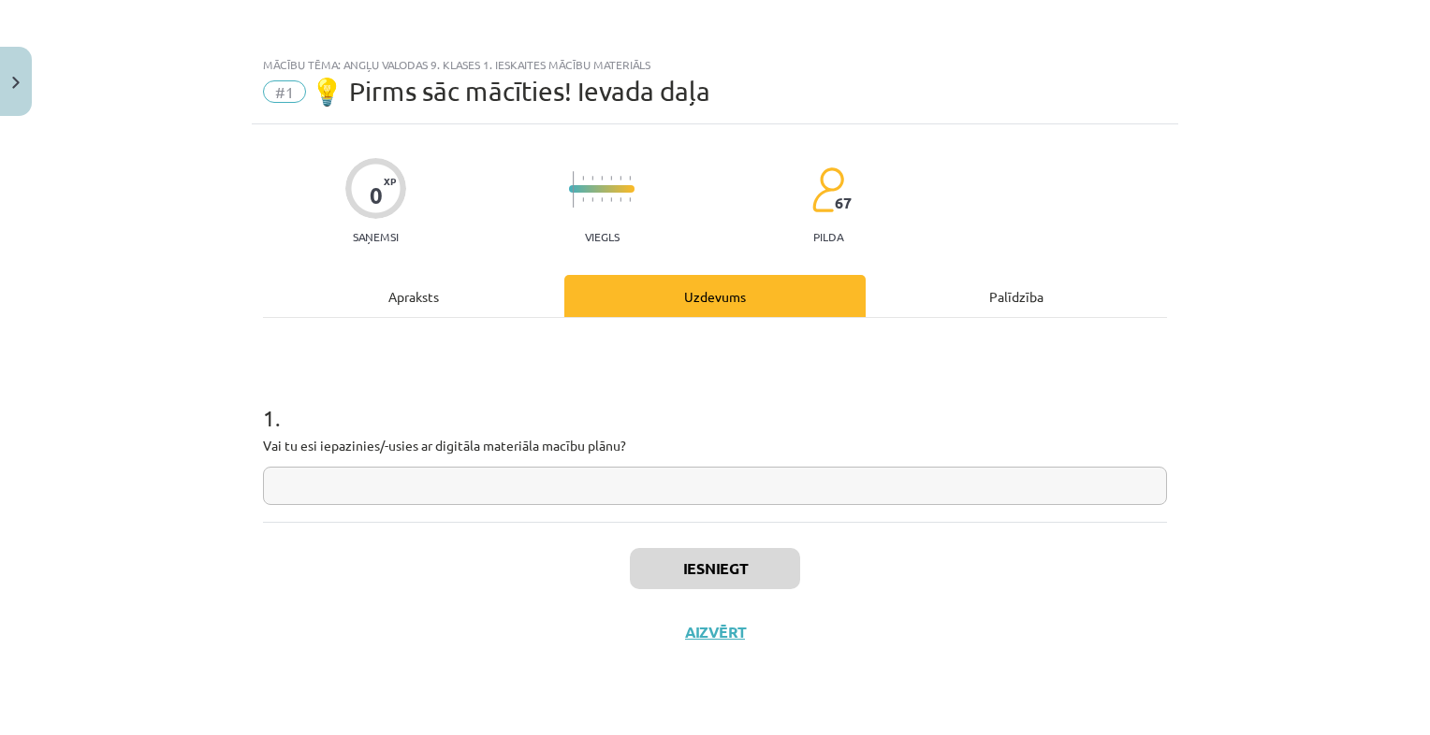
scroll to position [0, 0]
click at [759, 496] on input "text" at bounding box center [715, 486] width 904 height 38
type input "***"
click at [722, 552] on button "Iesniegt" at bounding box center [715, 568] width 170 height 41
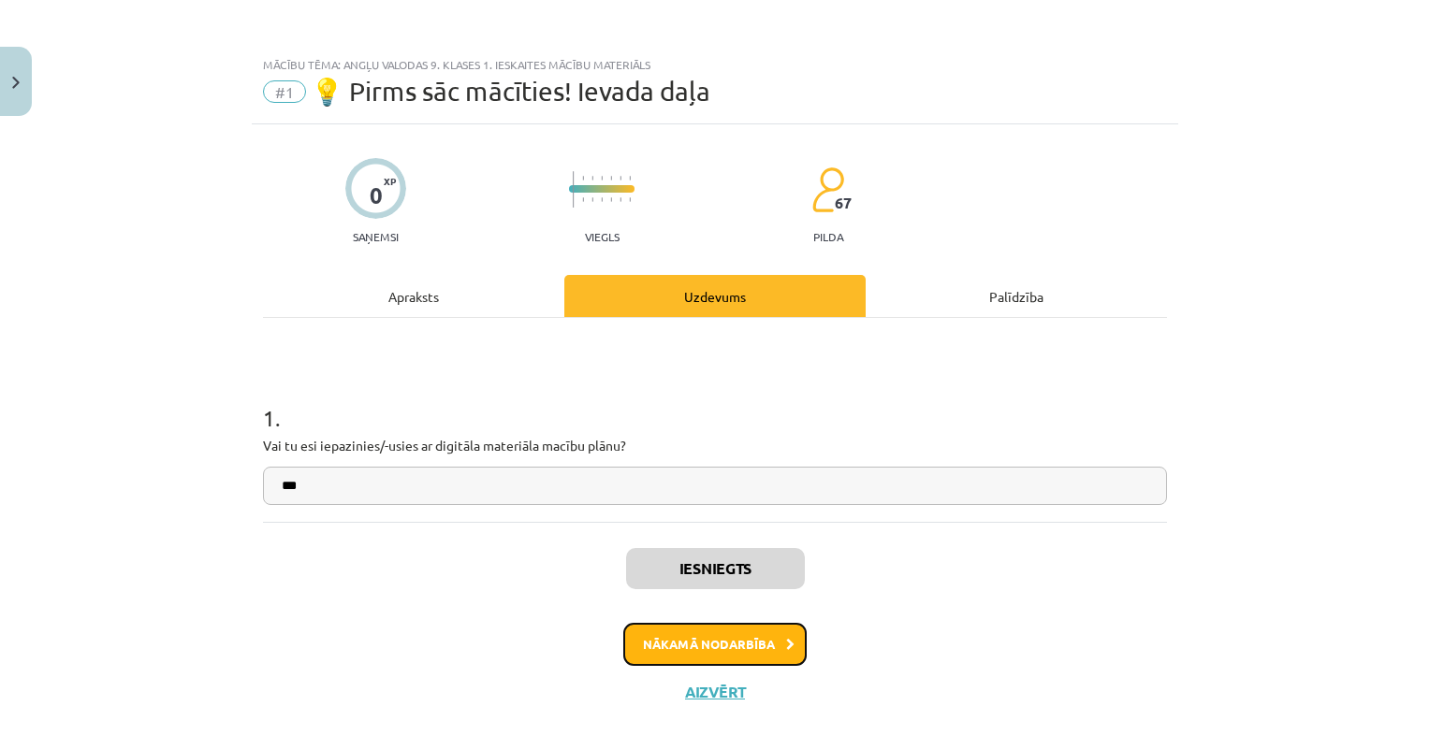
click at [736, 648] on button "Nākamā nodarbība" at bounding box center [714, 644] width 183 height 43
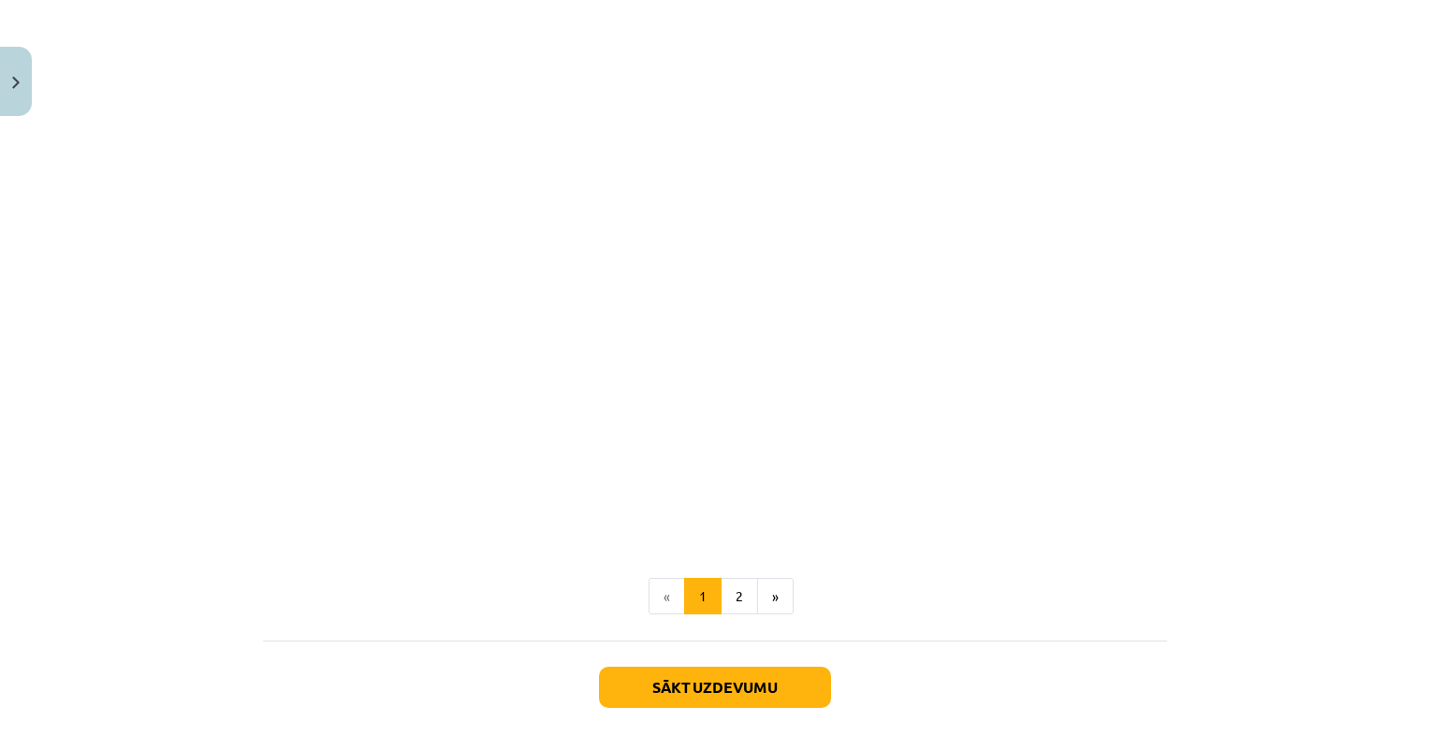
scroll to position [1119, 0]
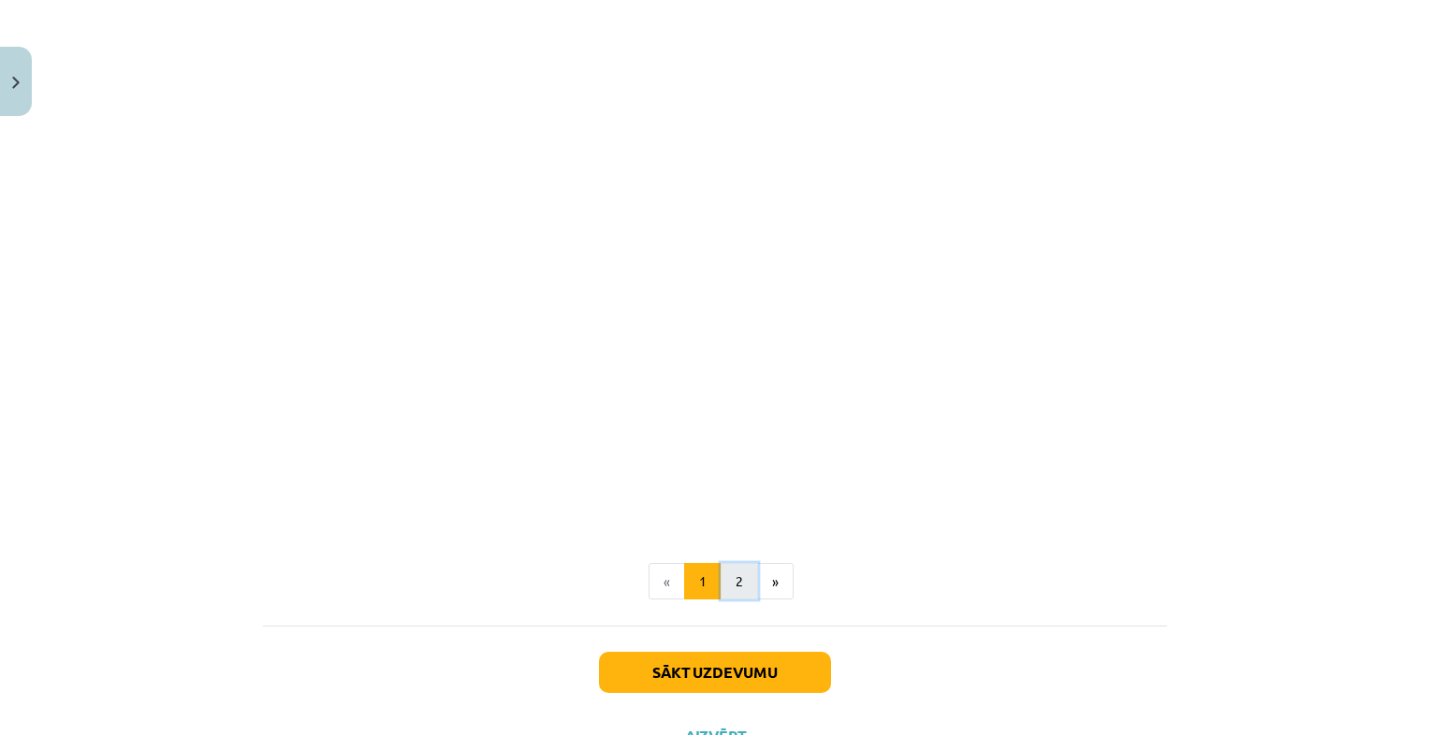
click at [726, 570] on button "2" at bounding box center [739, 581] width 37 height 37
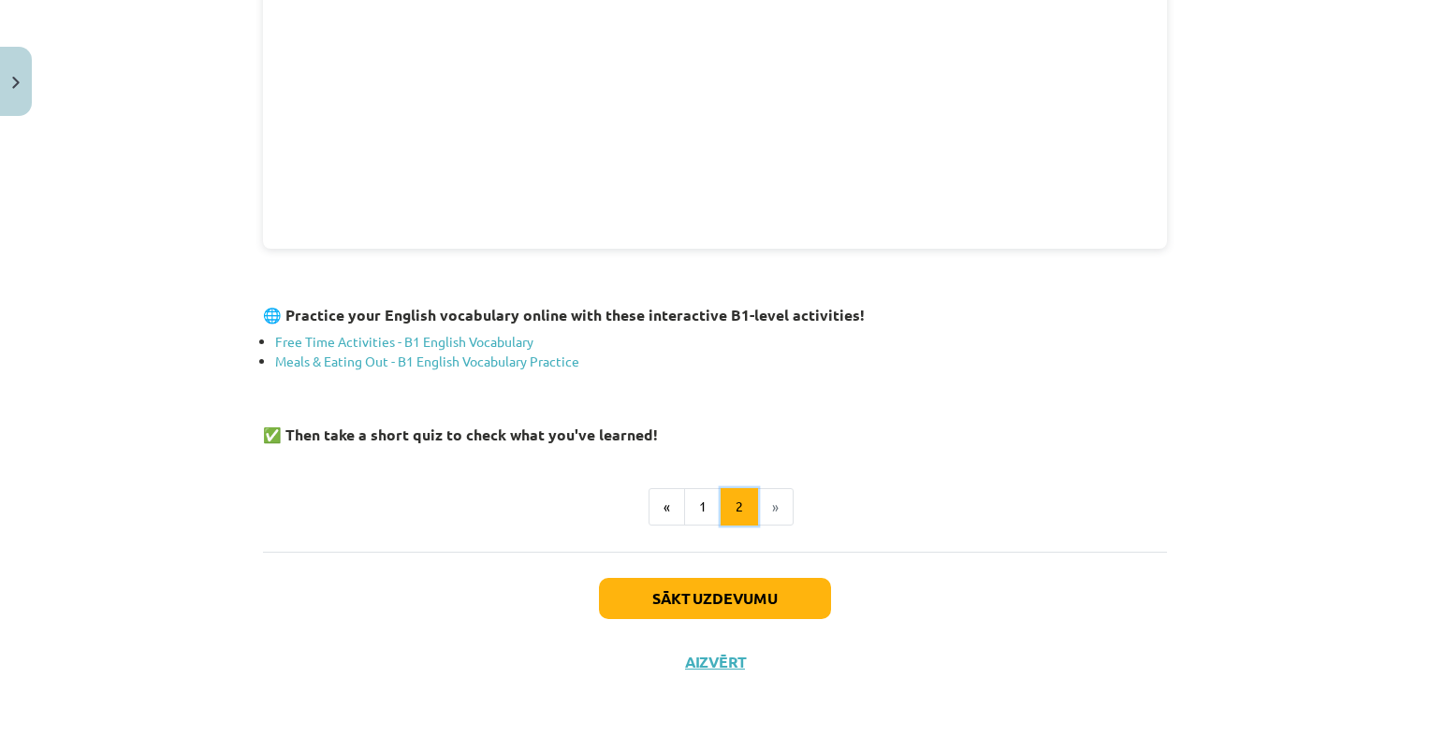
scroll to position [651, 0]
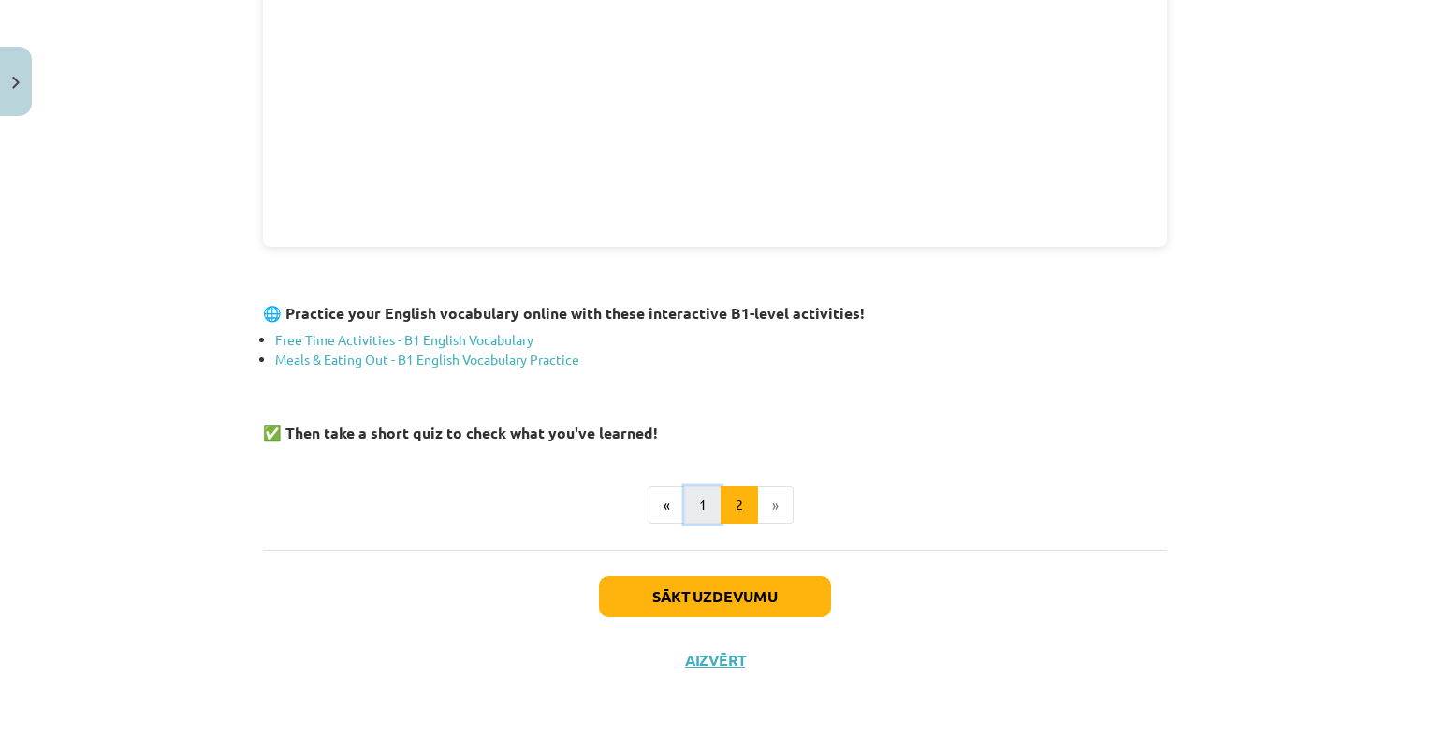
click at [692, 491] on button "1" at bounding box center [702, 505] width 37 height 37
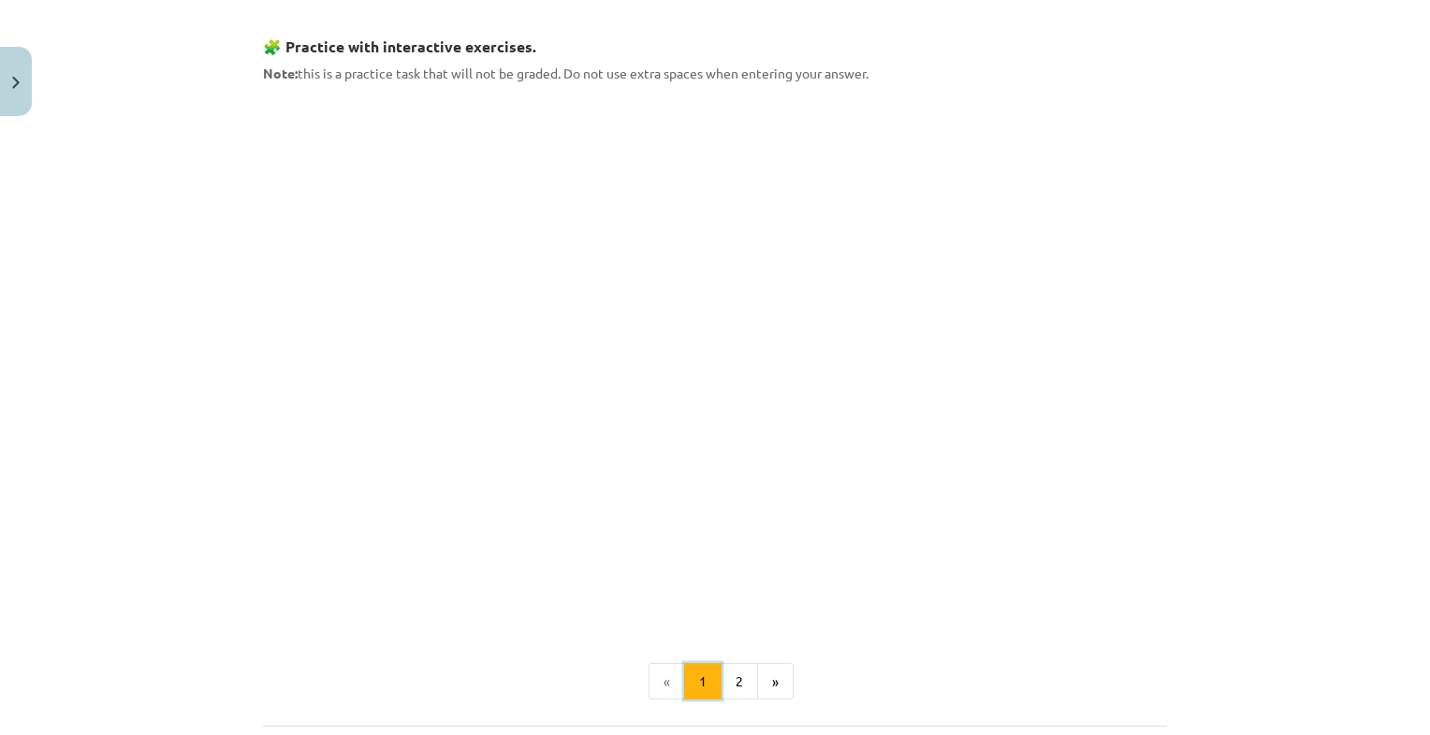
scroll to position [1030, 0]
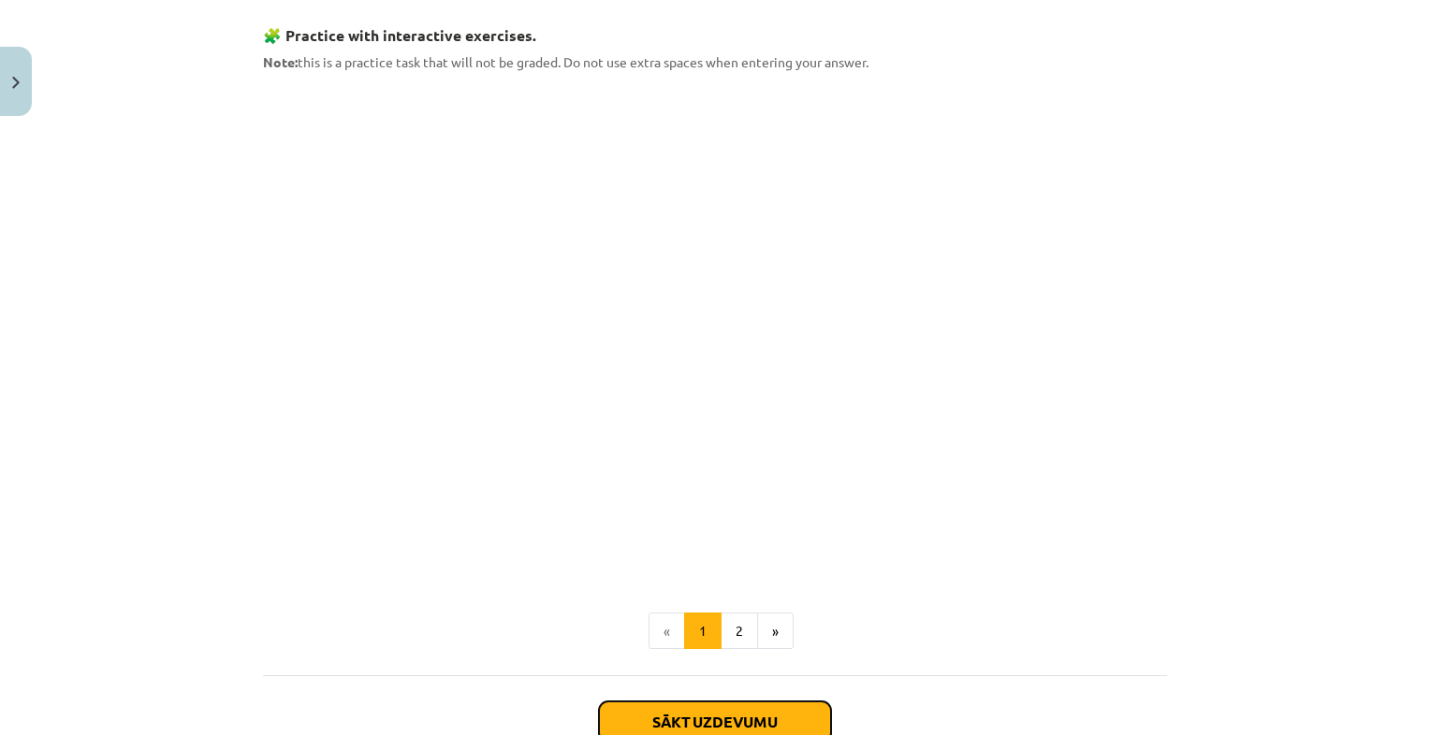
click at [744, 706] on button "Sākt uzdevumu" at bounding box center [715, 722] width 232 height 41
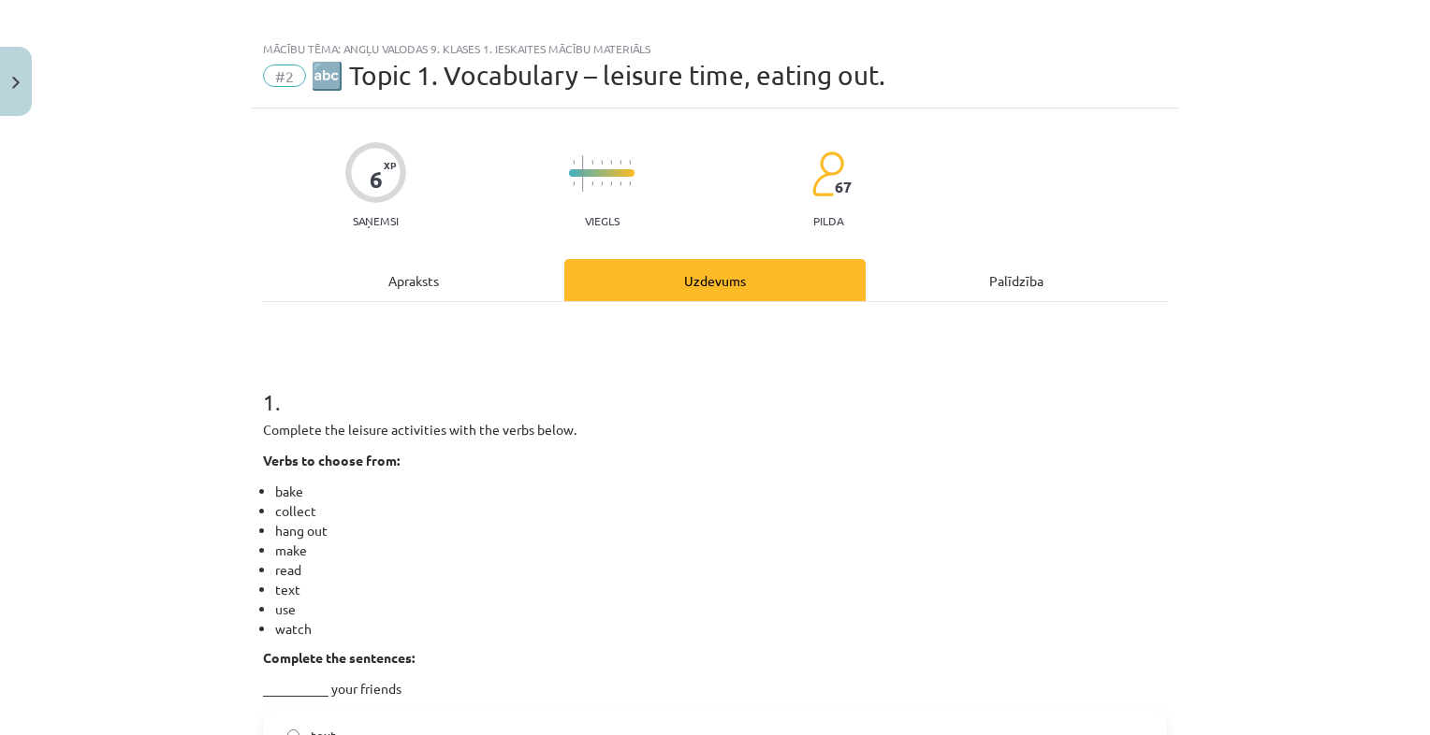
scroll to position [0, 0]
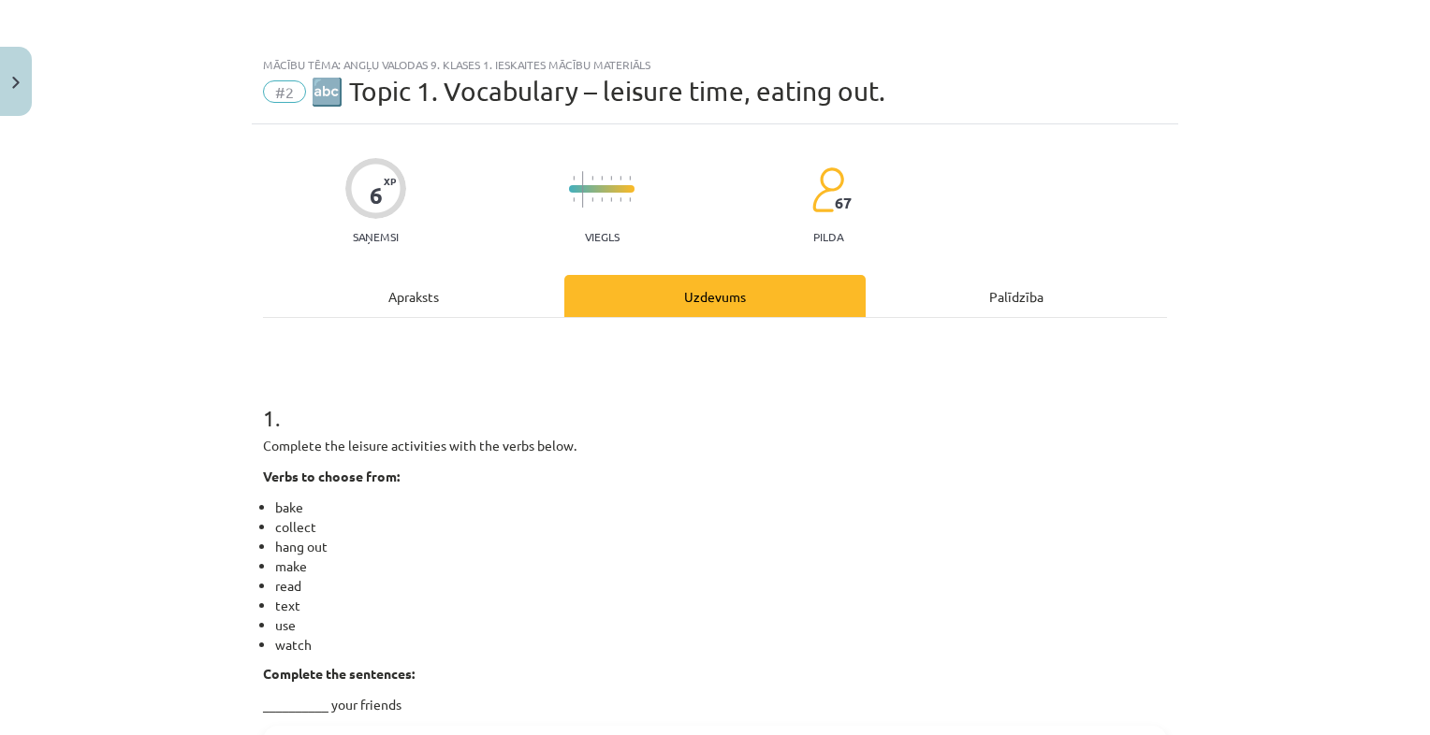
drag, startPoint x: 259, startPoint y: 443, endPoint x: 412, endPoint y: 680, distance: 282.4
click at [412, 680] on div "Complete the leisure activities with the verbs below. Verbs to choose from: bak…" at bounding box center [715, 575] width 904 height 279
click at [729, 665] on p "Complete the sentences:" at bounding box center [715, 674] width 904 height 20
drag, startPoint x: 713, startPoint y: 656, endPoint x: 292, endPoint y: 446, distance: 470.4
click at [292, 446] on div "Complete the leisure activities with the verbs below. Verbs to choose from: bak…" at bounding box center [715, 575] width 904 height 279
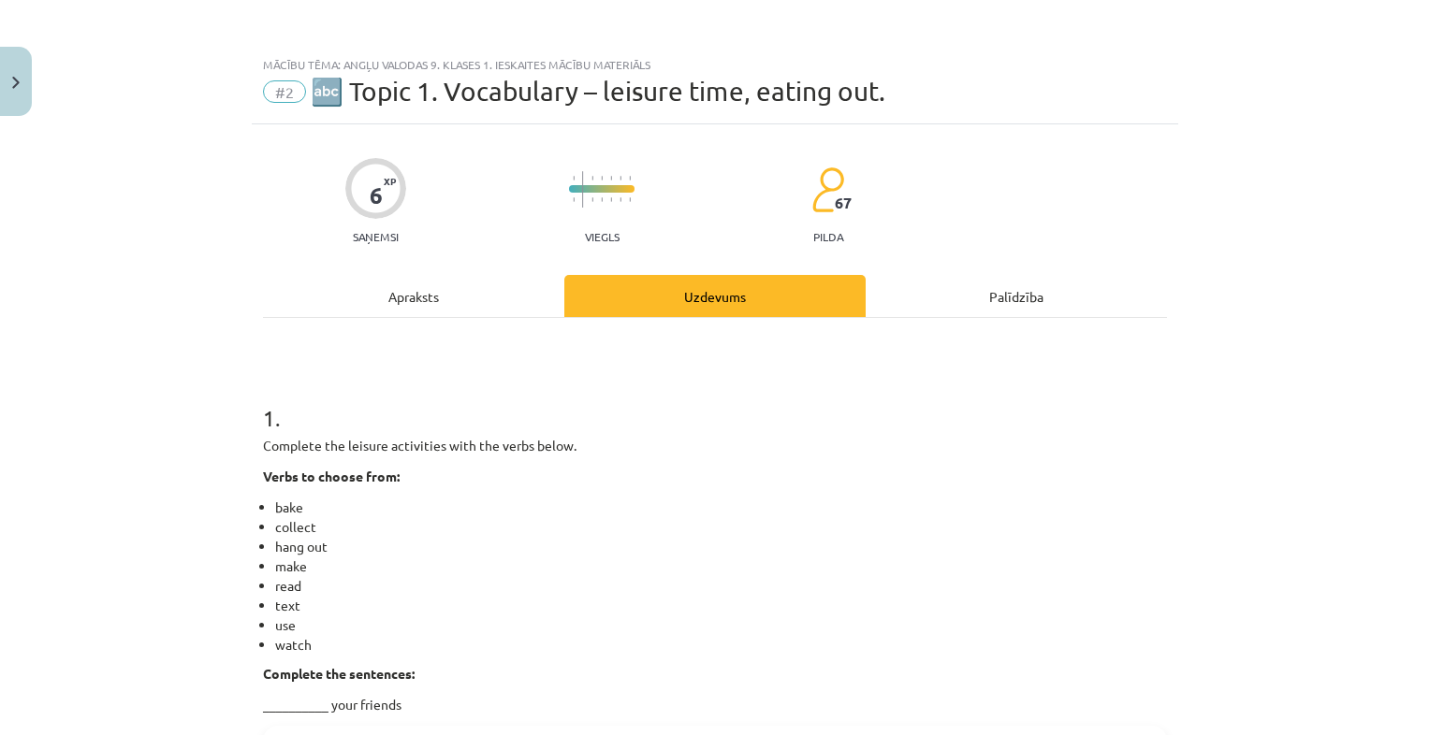
drag, startPoint x: 292, startPoint y: 446, endPoint x: 163, endPoint y: 459, distance: 129.8
click at [163, 459] on div "Mācību tēma: Angļu valodas 9. klases 1. ieskaites mācību materiāls #2 🔤 Topic 1…" at bounding box center [715, 367] width 1430 height 735
click at [200, 458] on div "Mācību tēma: Angļu valodas 9. klases 1. ieskaites mācību materiāls #2 🔤 Topic 1…" at bounding box center [715, 367] width 1430 height 735
click at [263, 450] on p "Complete the leisure activities with the verbs below." at bounding box center [715, 446] width 904 height 20
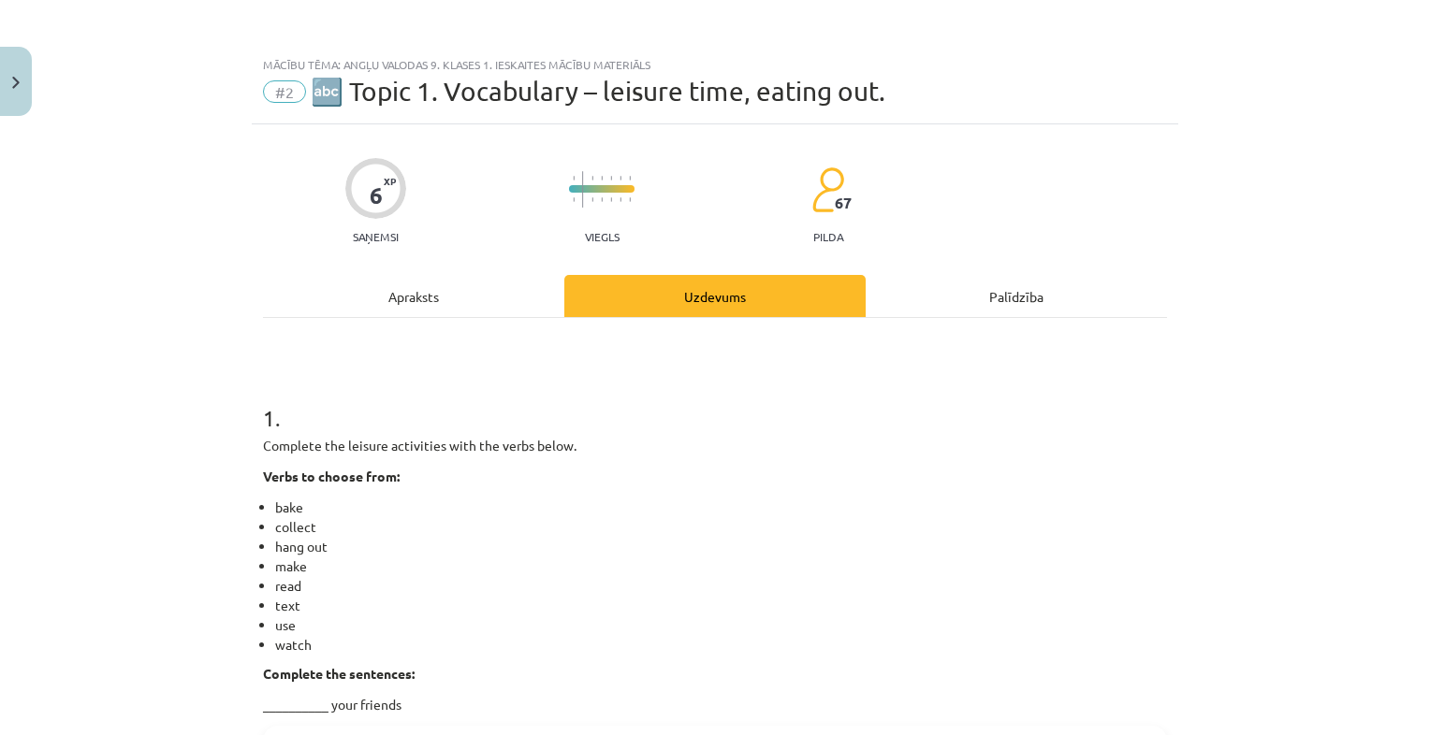
click at [547, 649] on li "watch" at bounding box center [721, 645] width 892 height 20
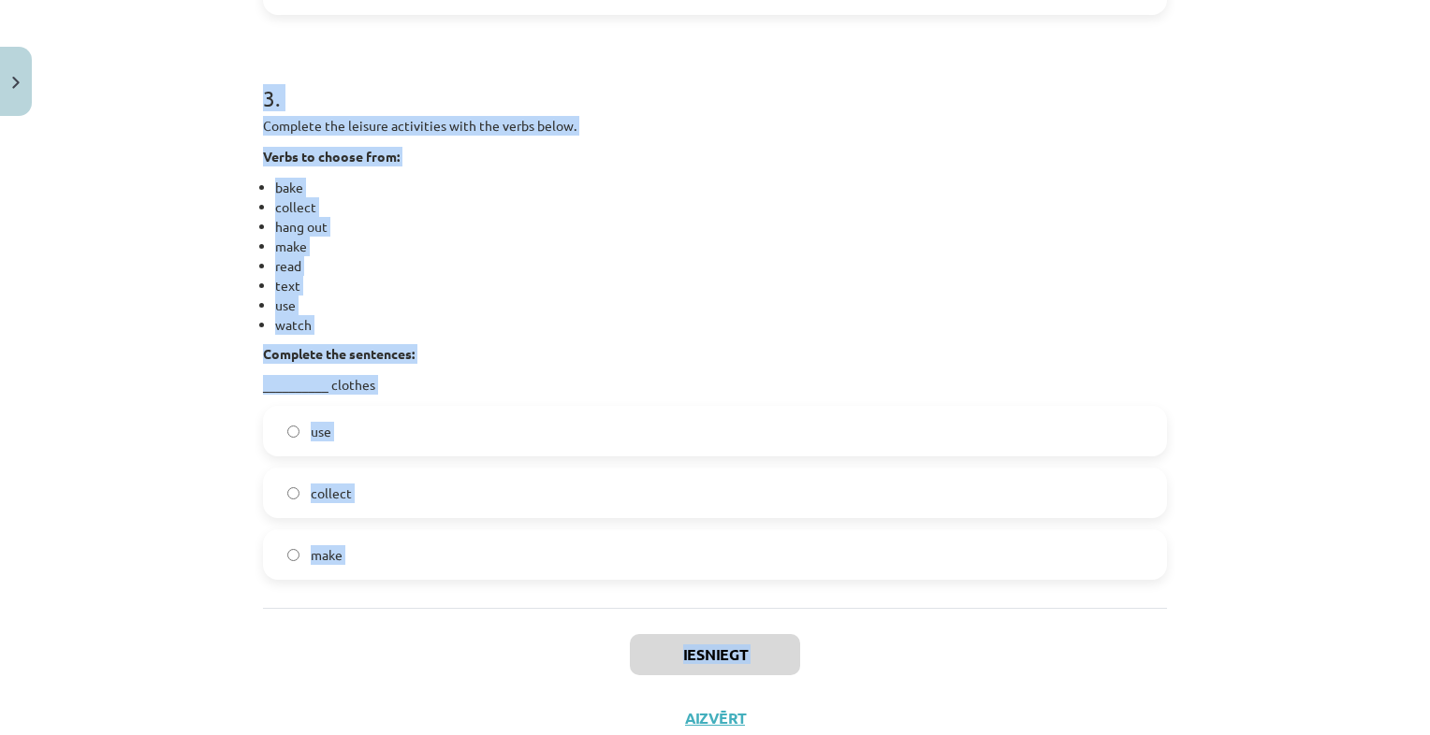
scroll to position [1502, 0]
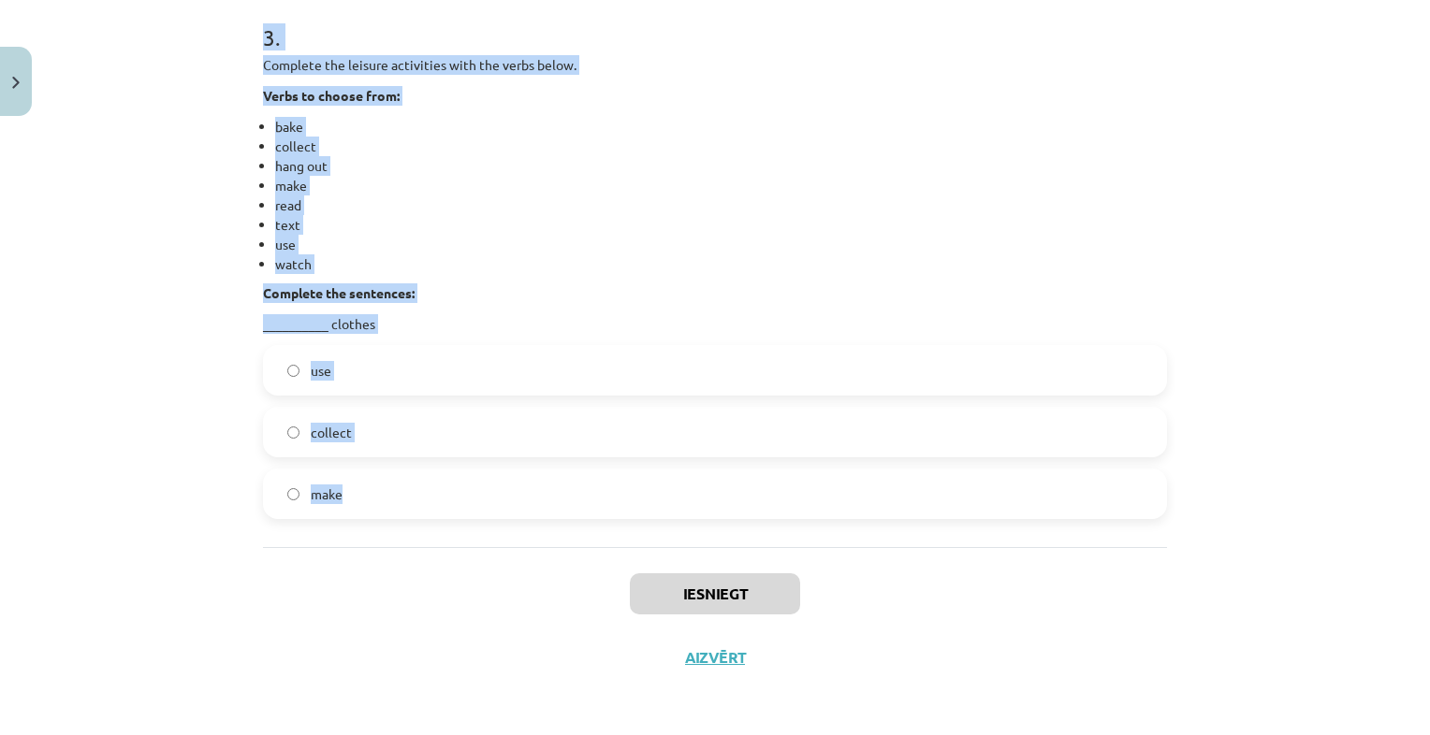
drag, startPoint x: 255, startPoint y: 445, endPoint x: 429, endPoint y: 466, distance: 175.3
drag, startPoint x: 429, startPoint y: 466, endPoint x: 331, endPoint y: 437, distance: 101.5
copy form "Complete the leisure activities with the verbs below. Verbs to choose from: bak…"
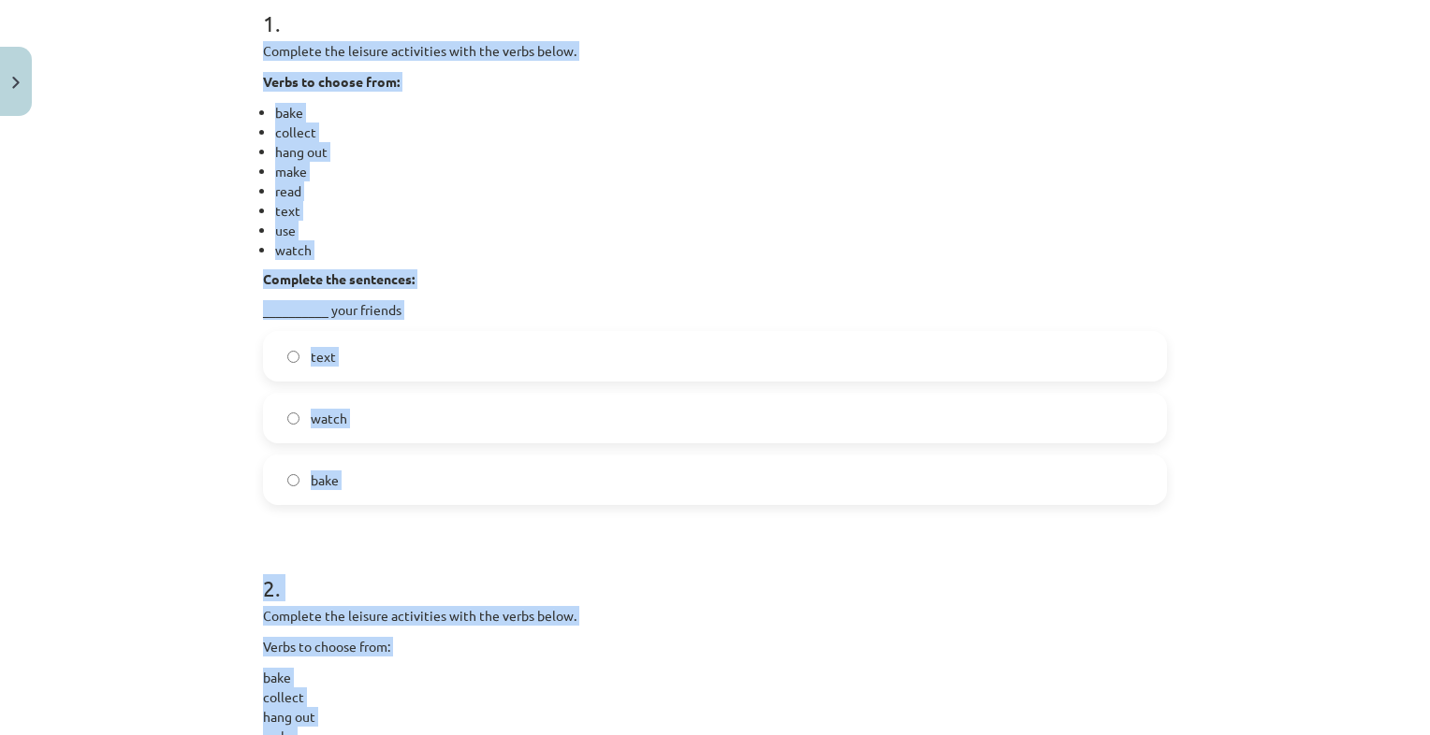
scroll to position [397, 0]
click at [430, 346] on label "text" at bounding box center [715, 354] width 900 height 47
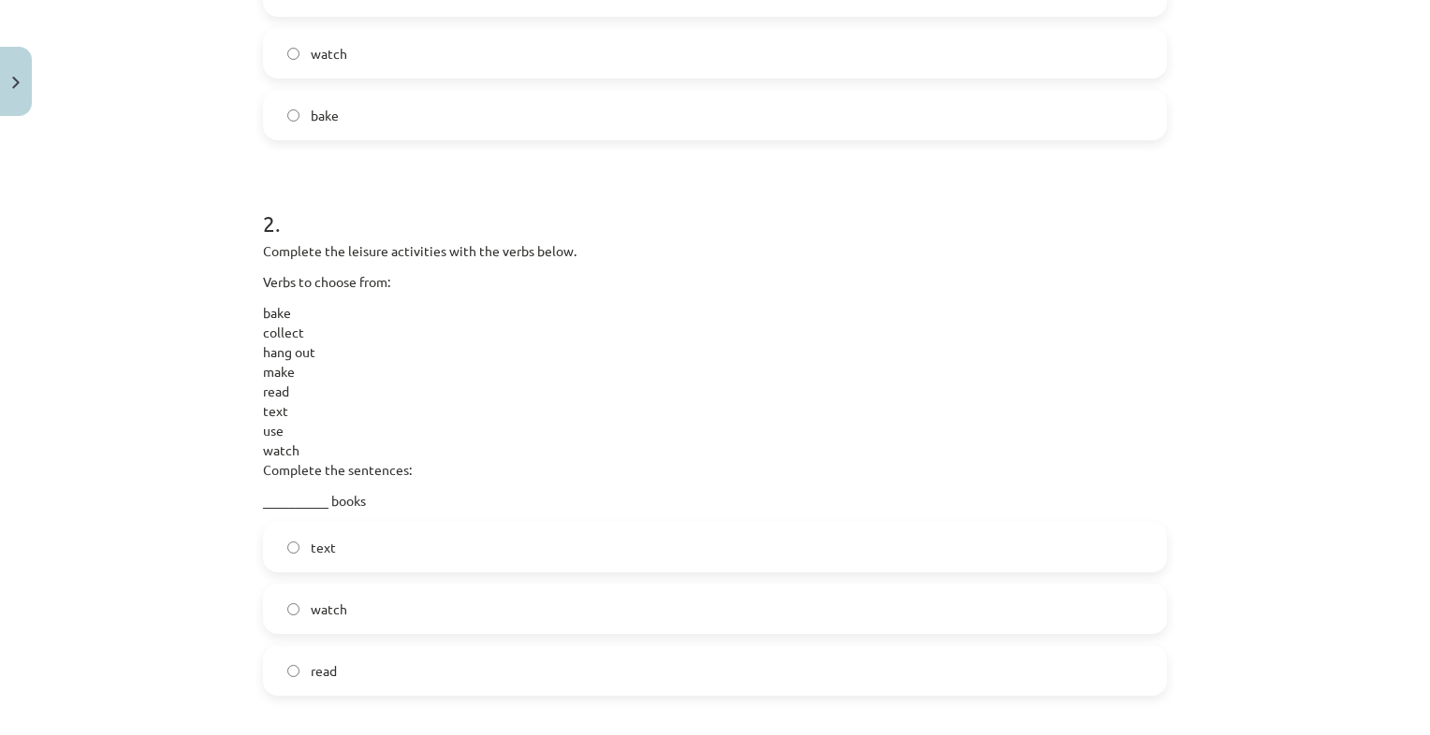
scroll to position [816, 0]
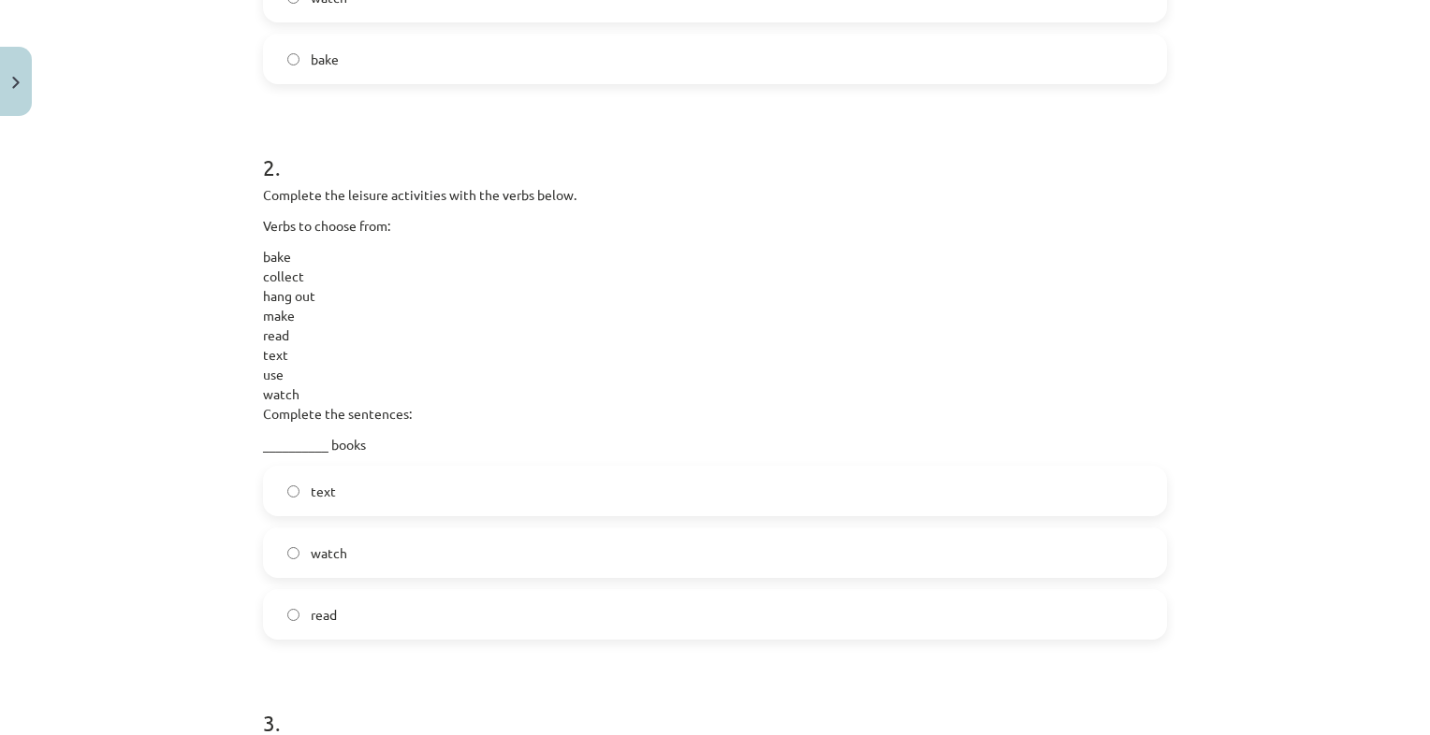
click at [416, 635] on label "read" at bounding box center [715, 614] width 900 height 47
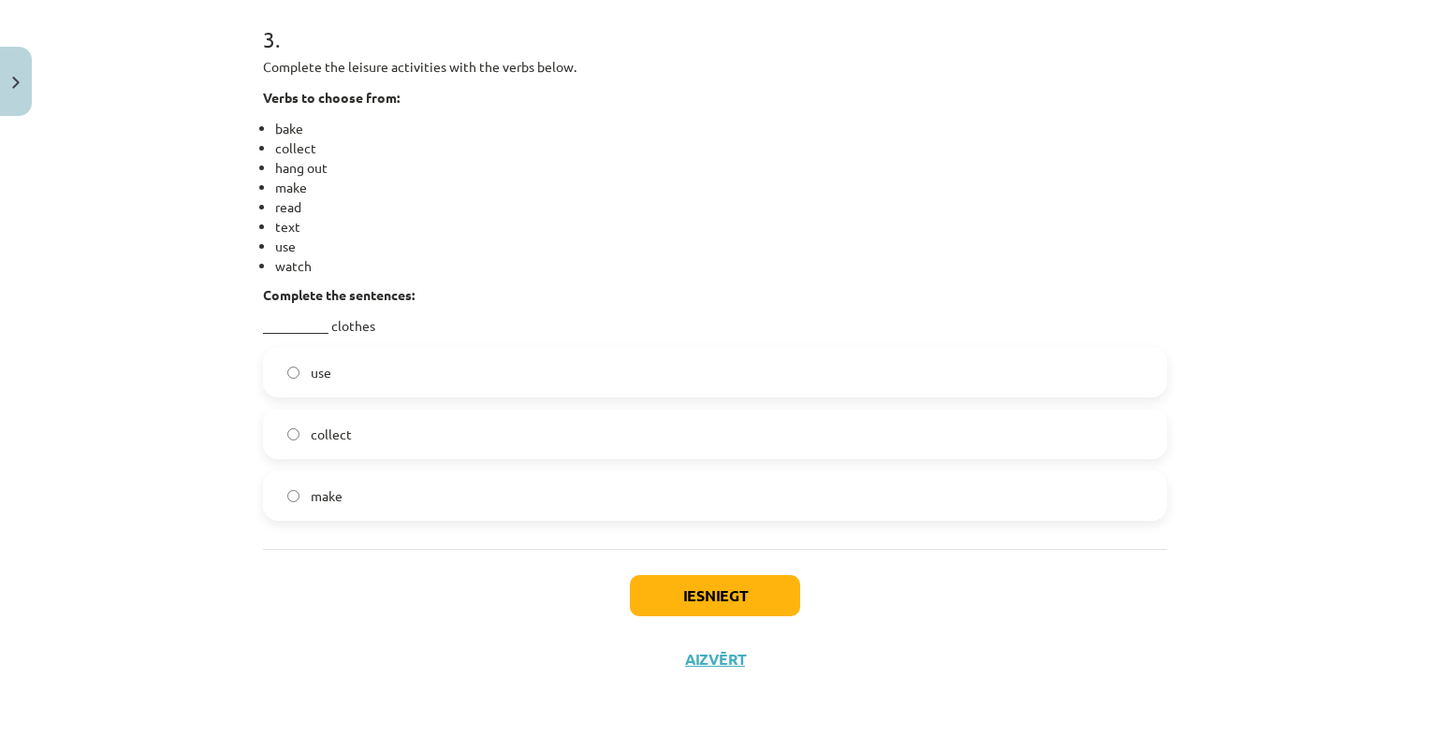
scroll to position [1502, 0]
click at [346, 441] on label "collect" at bounding box center [715, 432] width 900 height 47
click at [745, 588] on button "Iesniegt" at bounding box center [715, 594] width 170 height 41
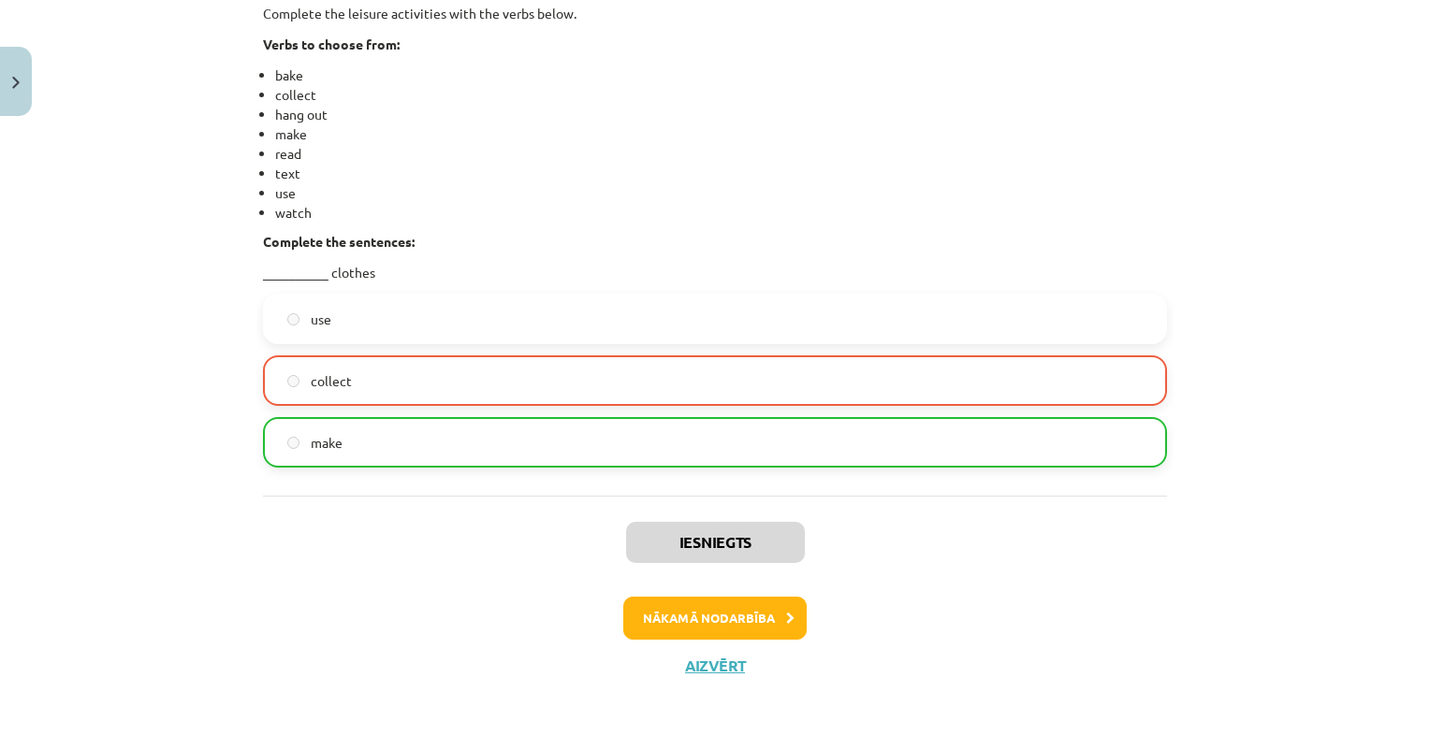
scroll to position [1561, 0]
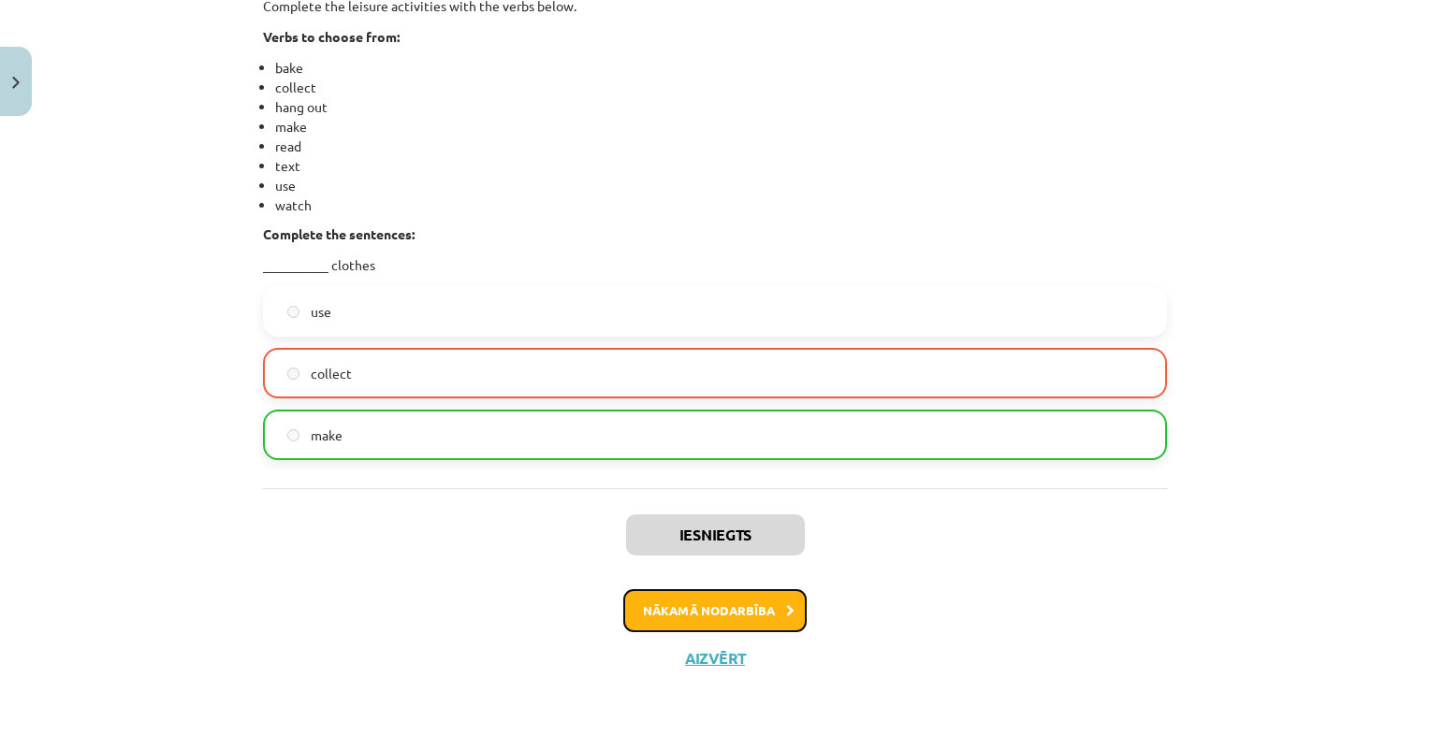
click at [745, 603] on button "Nākamā nodarbība" at bounding box center [714, 611] width 183 height 43
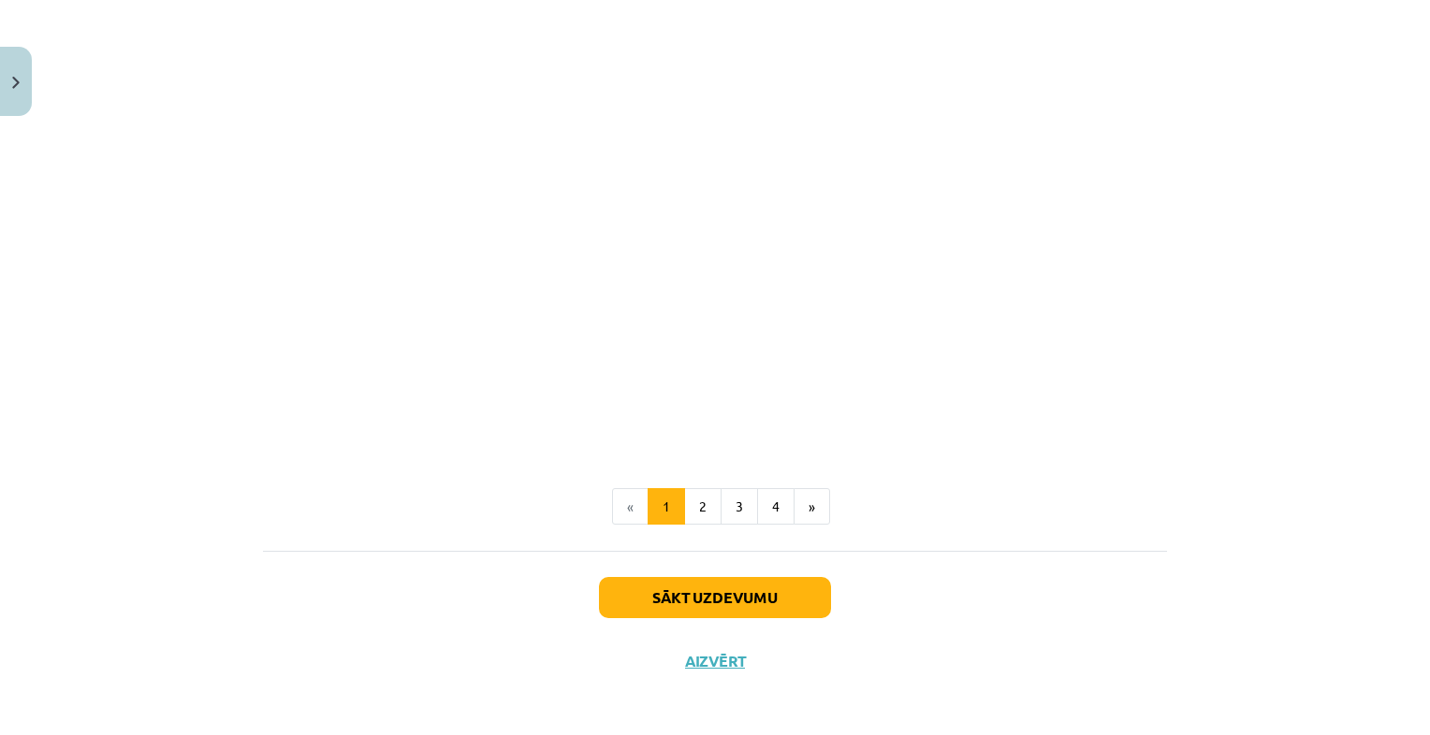
scroll to position [1989, 0]
click at [721, 590] on button "Sākt uzdevumu" at bounding box center [715, 596] width 232 height 41
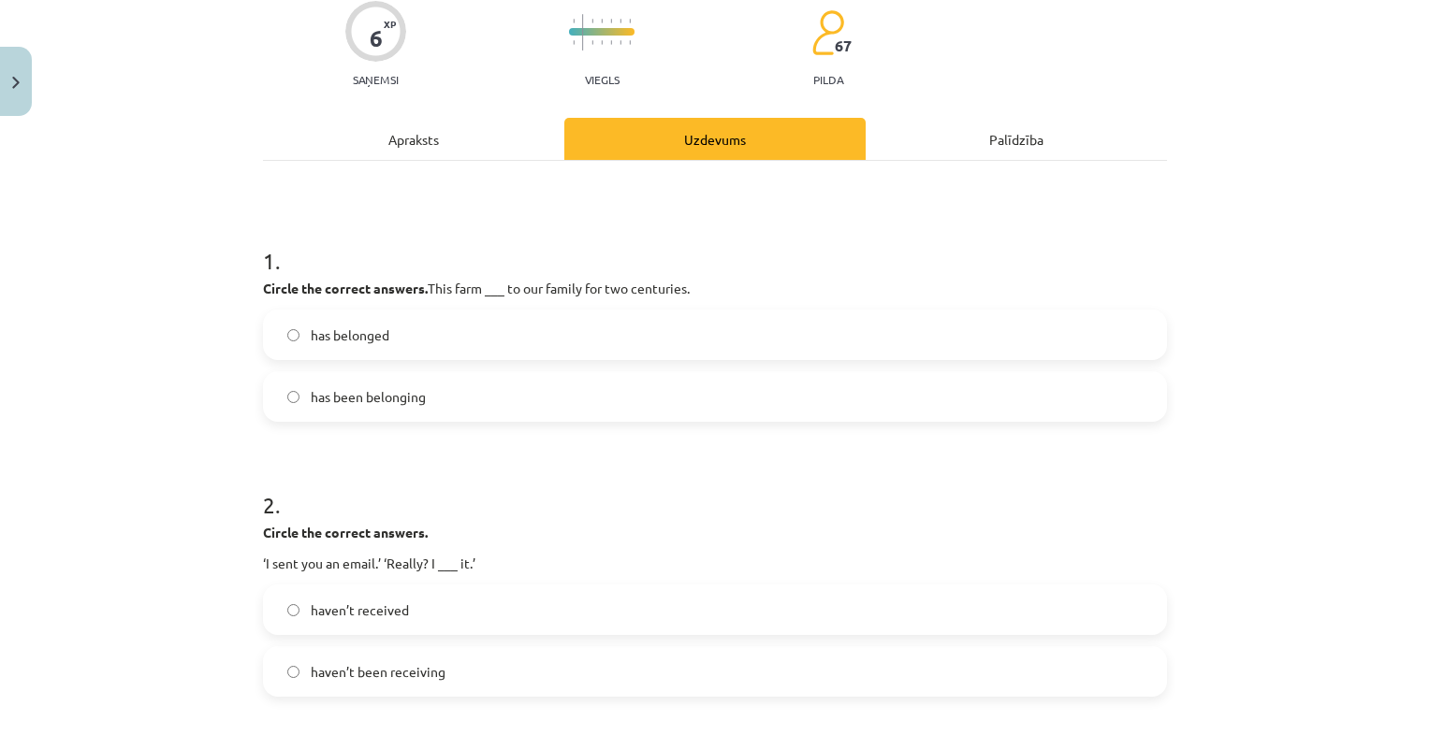
scroll to position [210, 0]
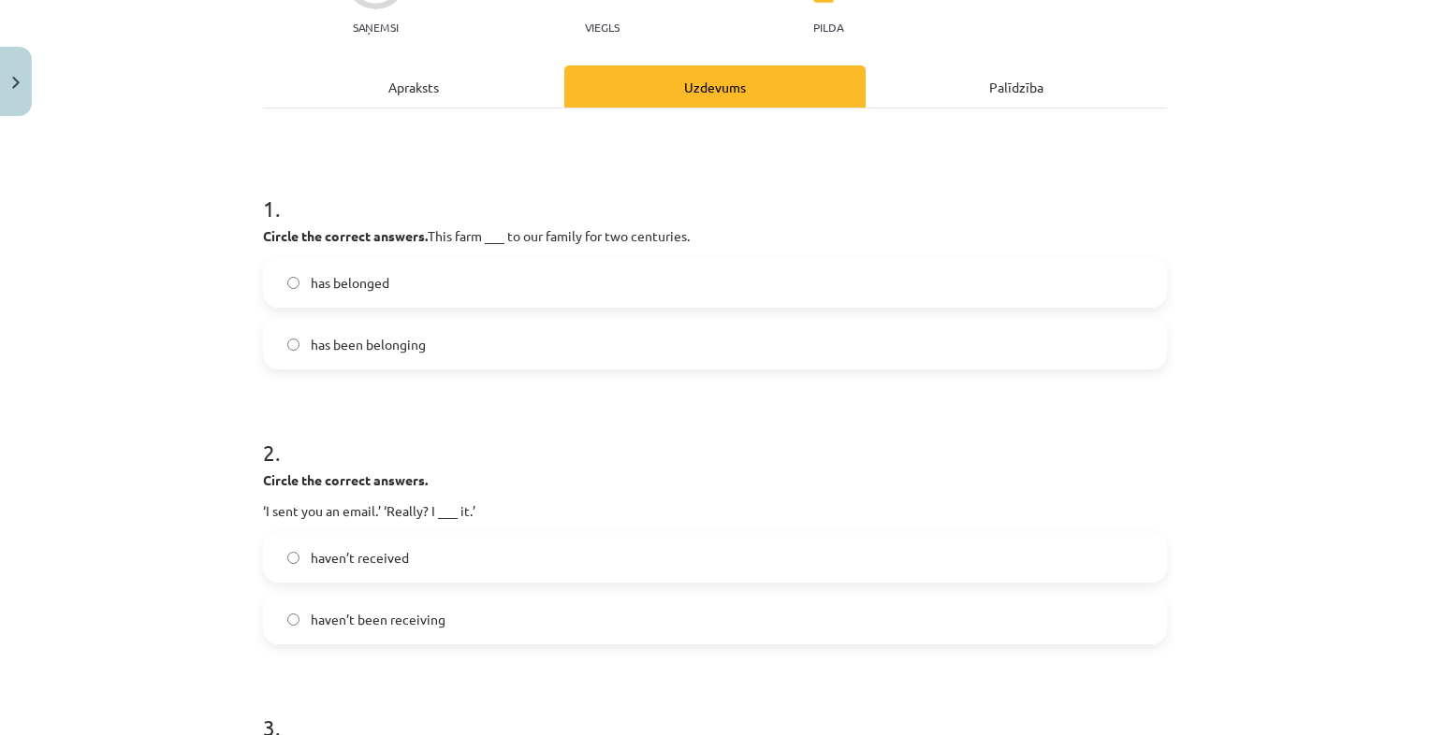
click at [513, 342] on label "has been belonging" at bounding box center [715, 344] width 900 height 47
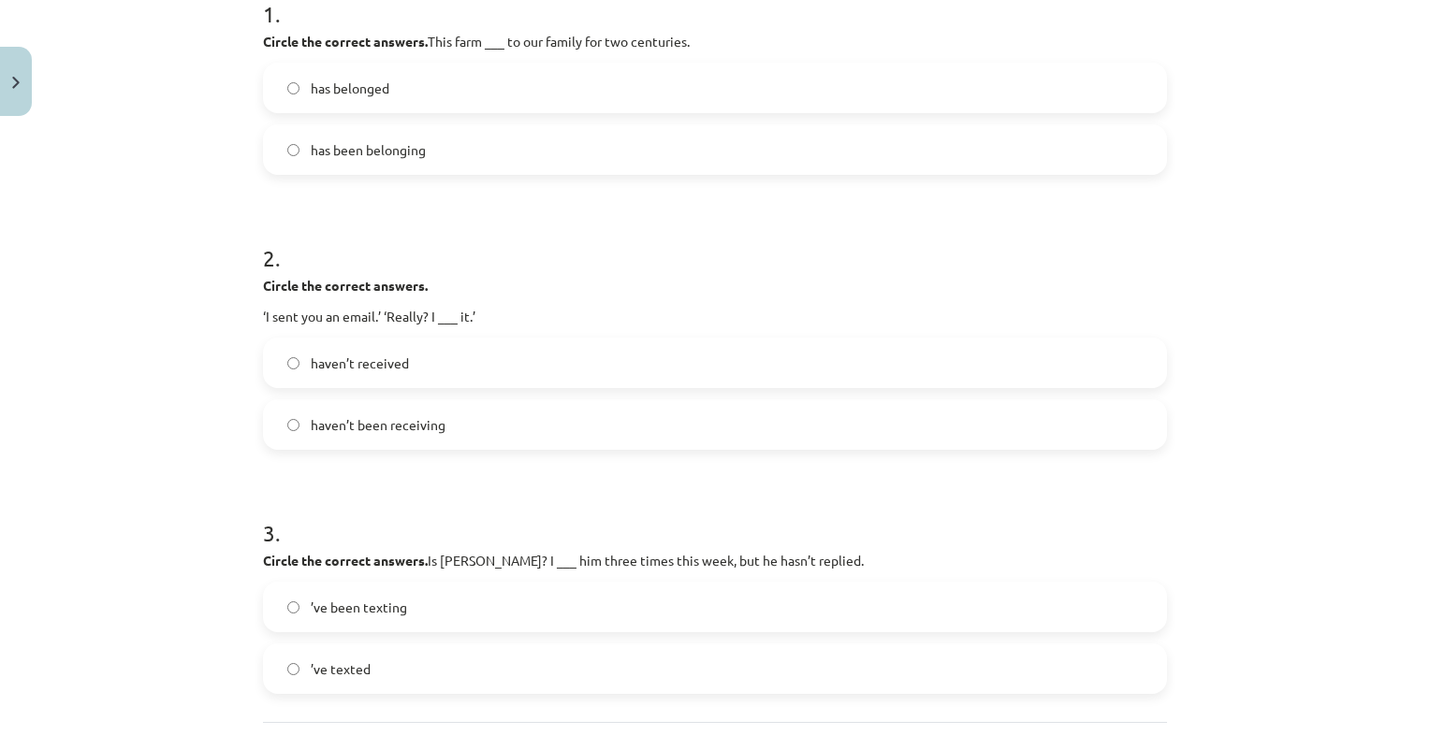
scroll to position [389, 0]
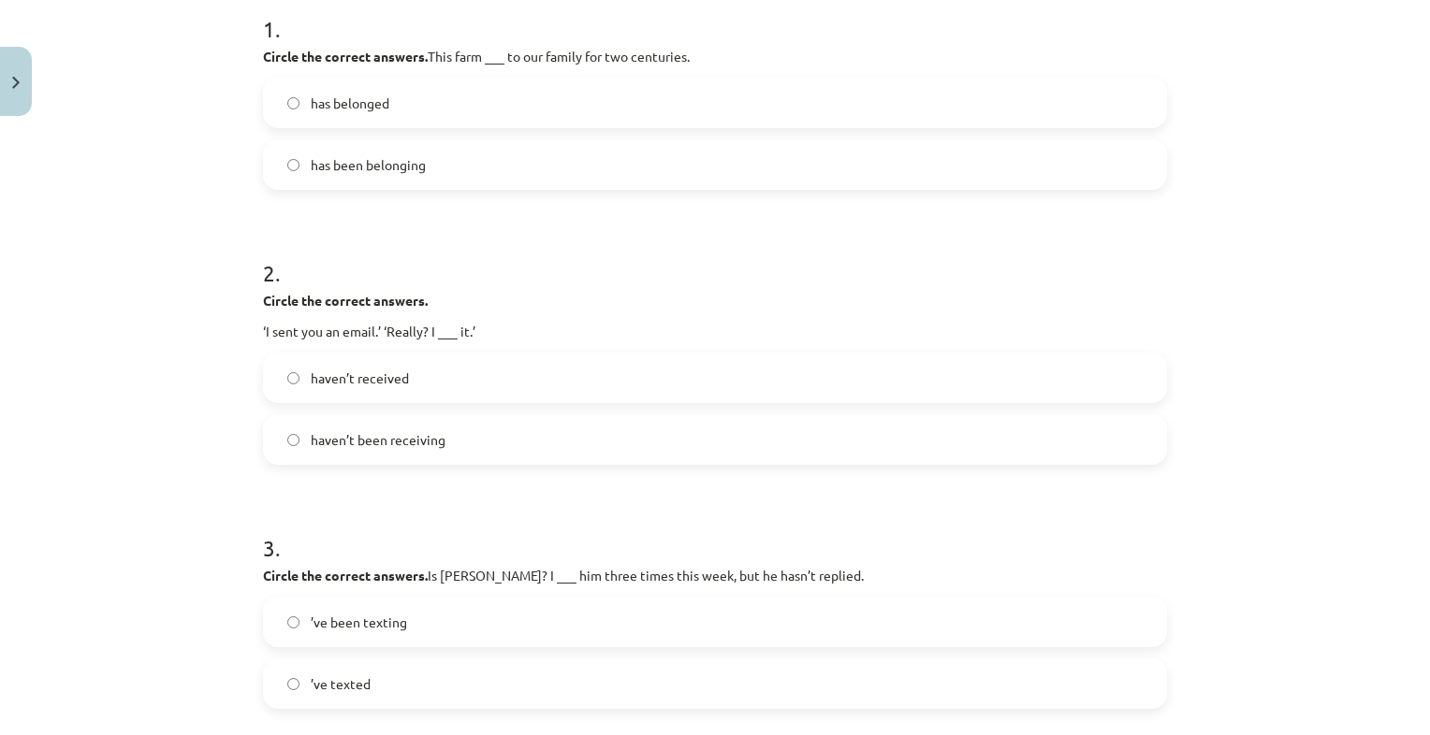
click at [499, 363] on label "haven’t received" at bounding box center [715, 378] width 900 height 47
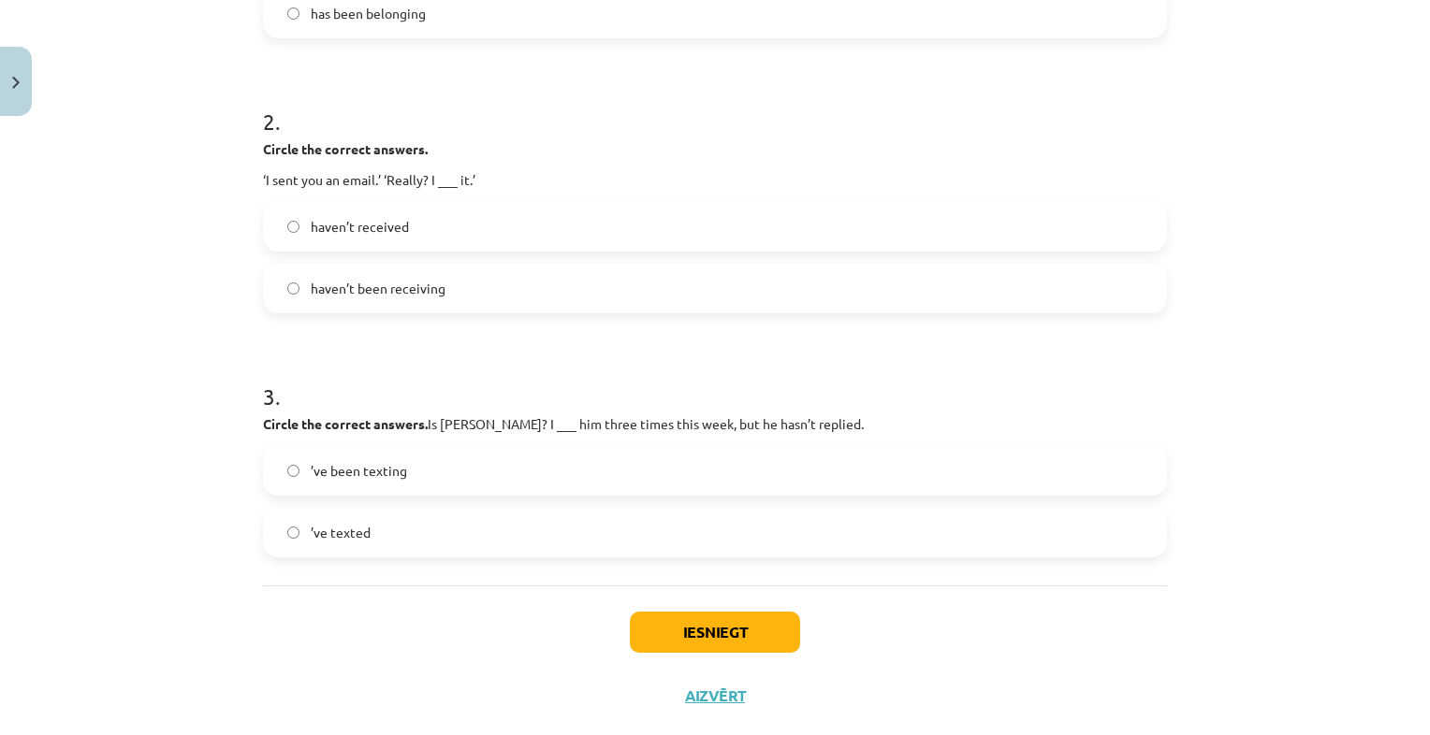
scroll to position [580, 0]
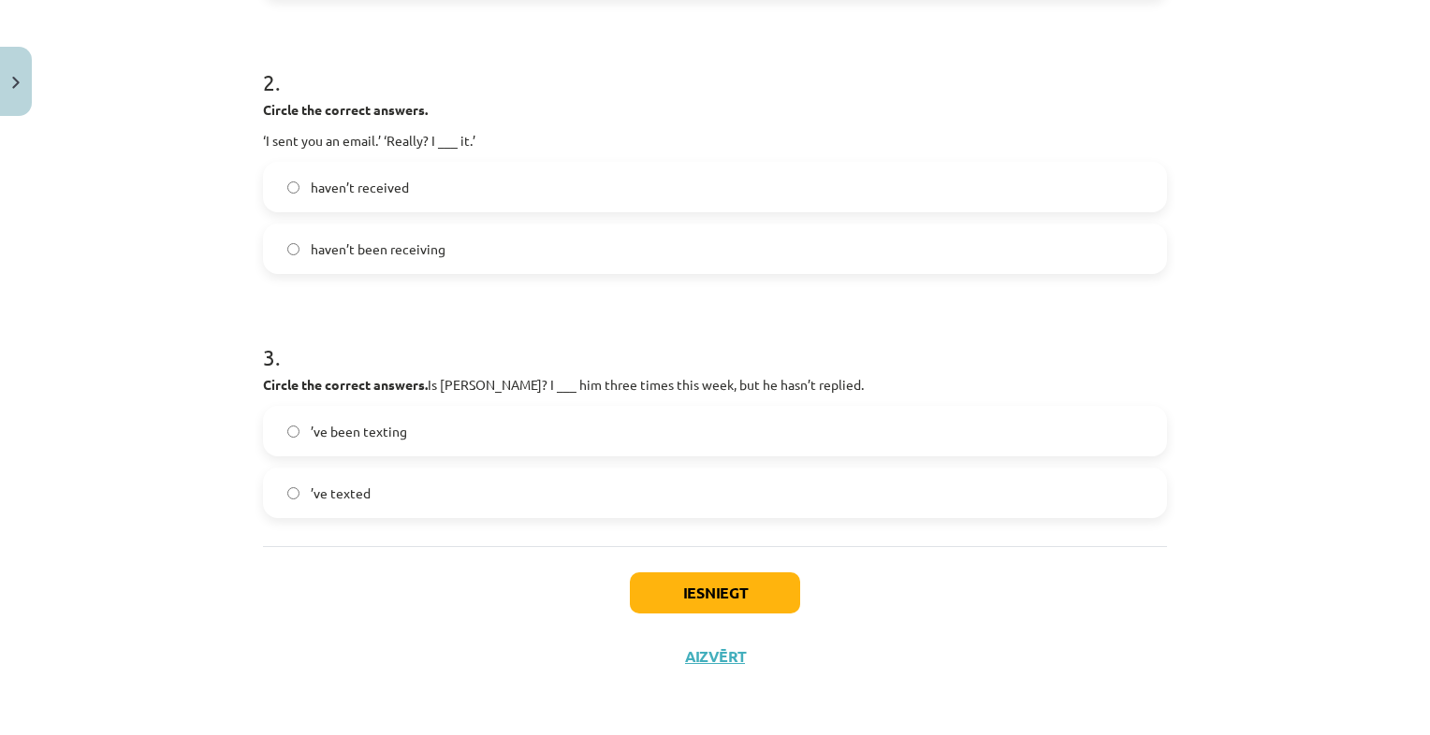
click at [530, 414] on label "’ve been texting" at bounding box center [715, 431] width 900 height 47
click at [687, 601] on button "Iesniegt" at bounding box center [715, 593] width 170 height 41
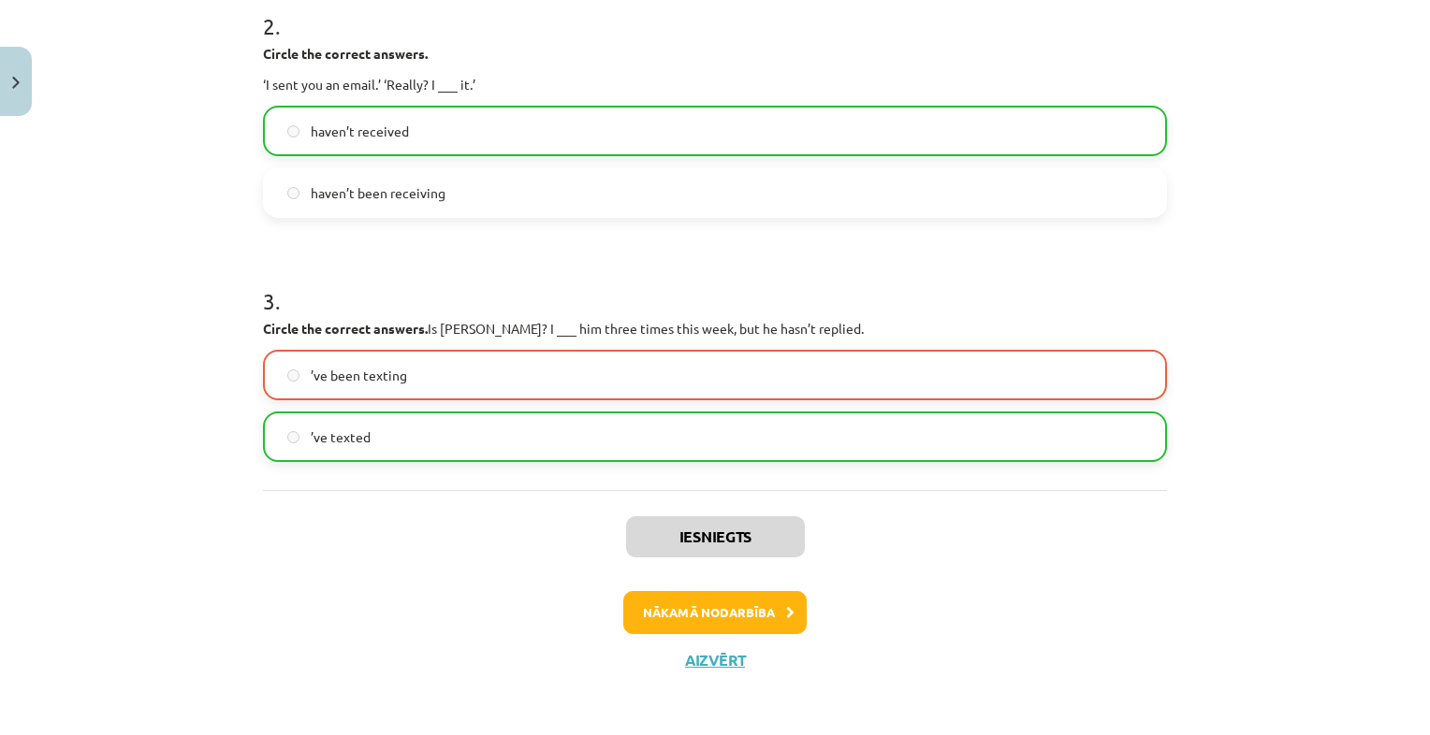
scroll to position [639, 0]
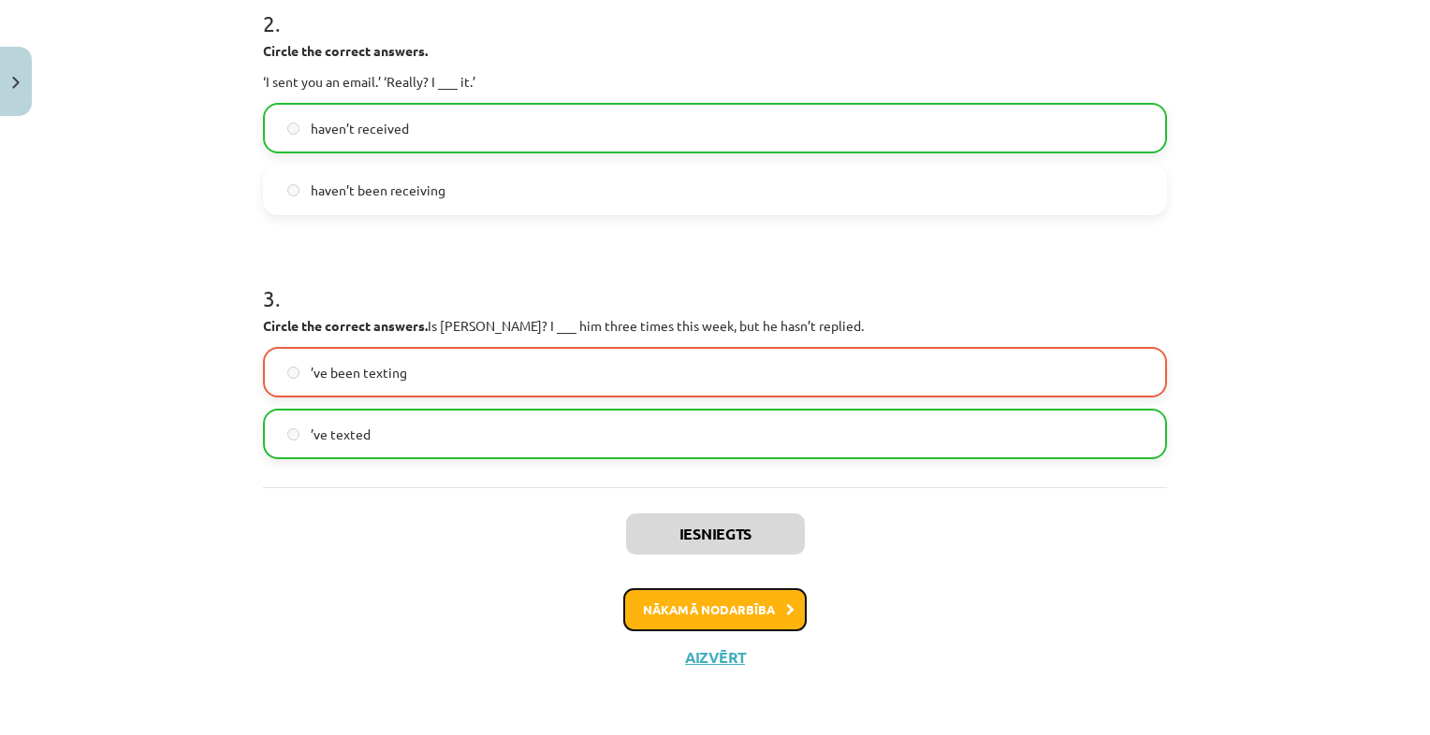
click at [692, 606] on button "Nākamā nodarbība" at bounding box center [714, 610] width 183 height 43
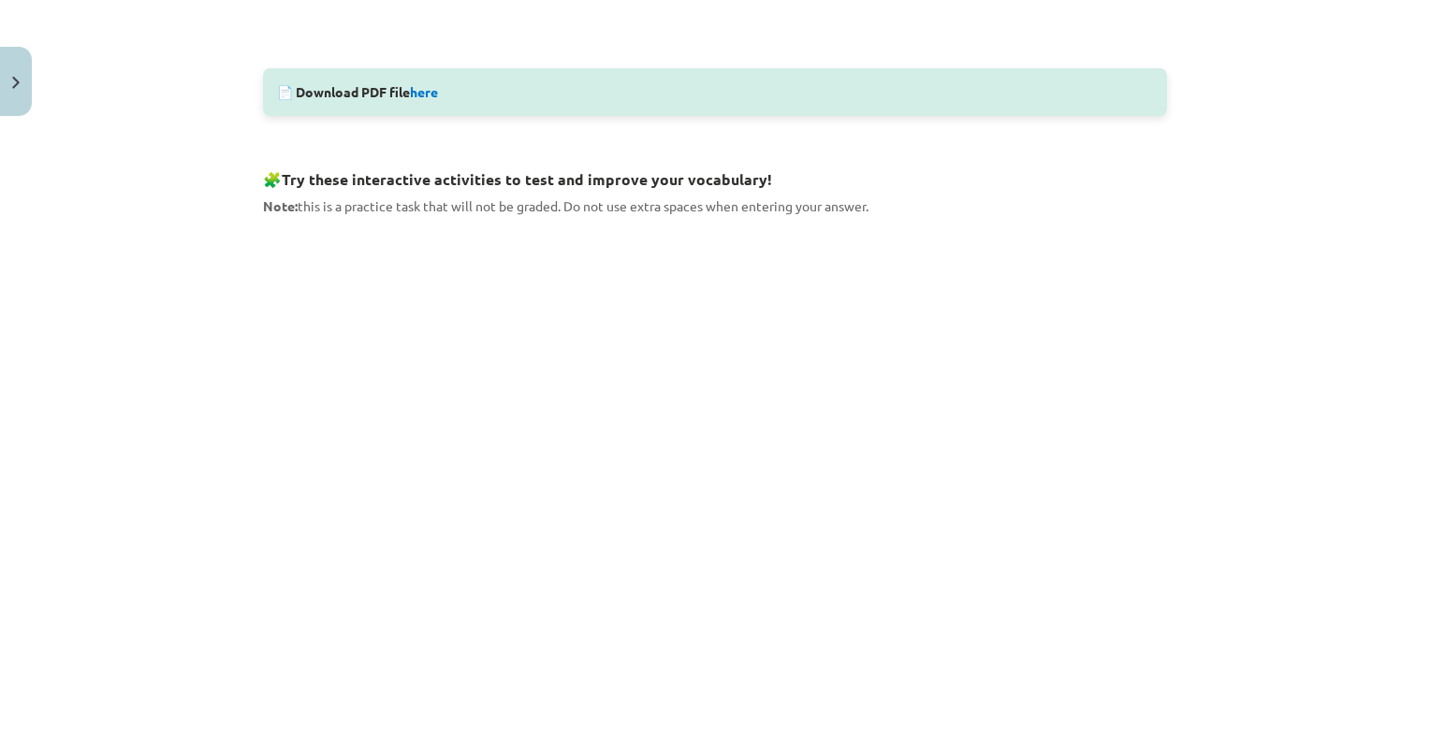
scroll to position [1198, 0]
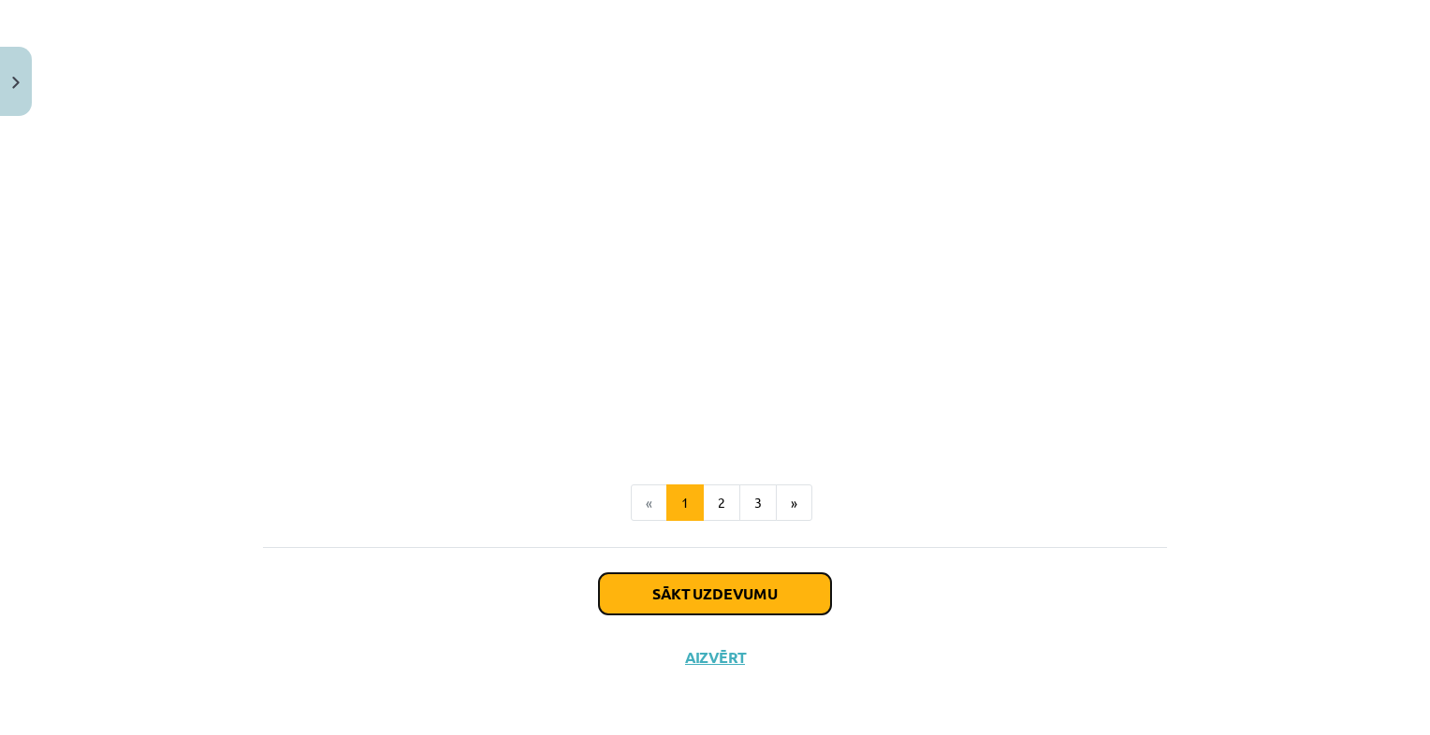
click at [673, 585] on button "Sākt uzdevumu" at bounding box center [715, 594] width 232 height 41
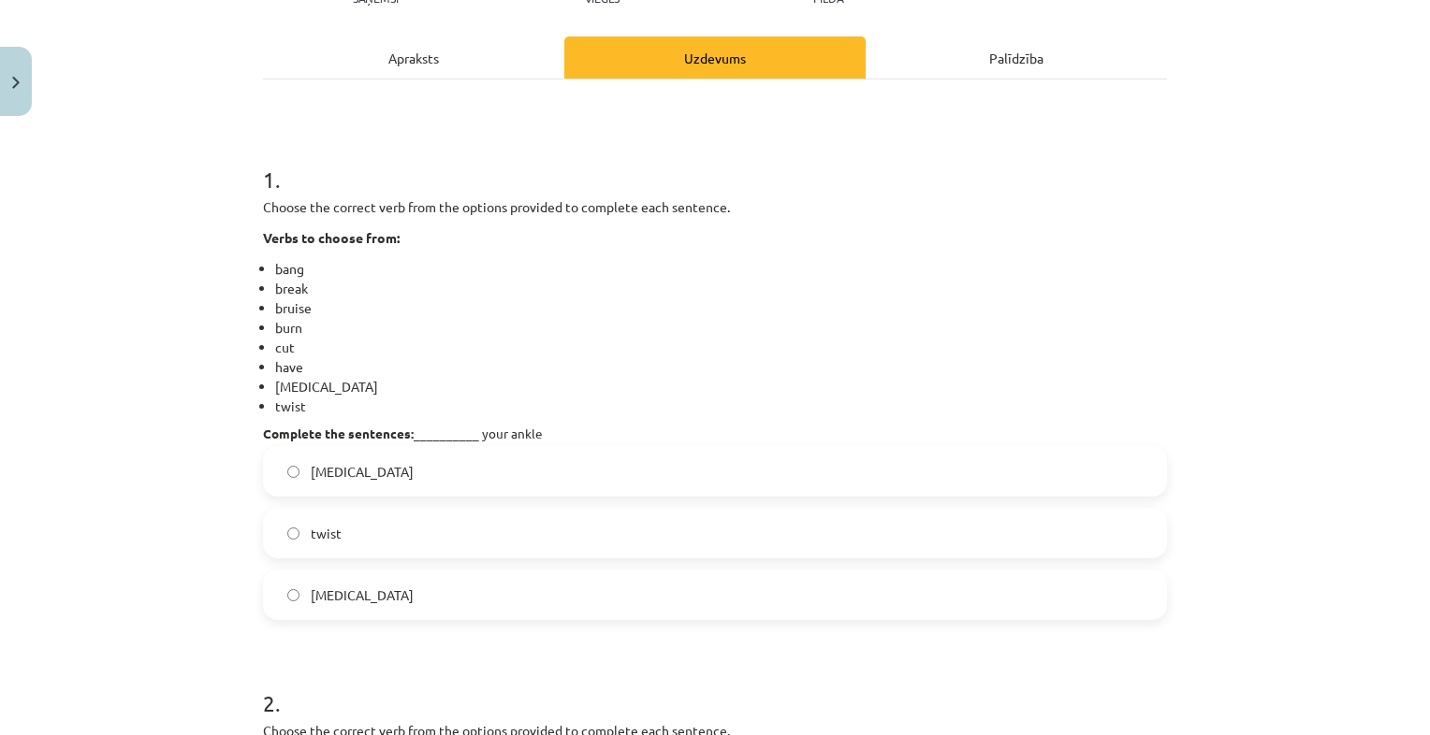
scroll to position [257, 0]
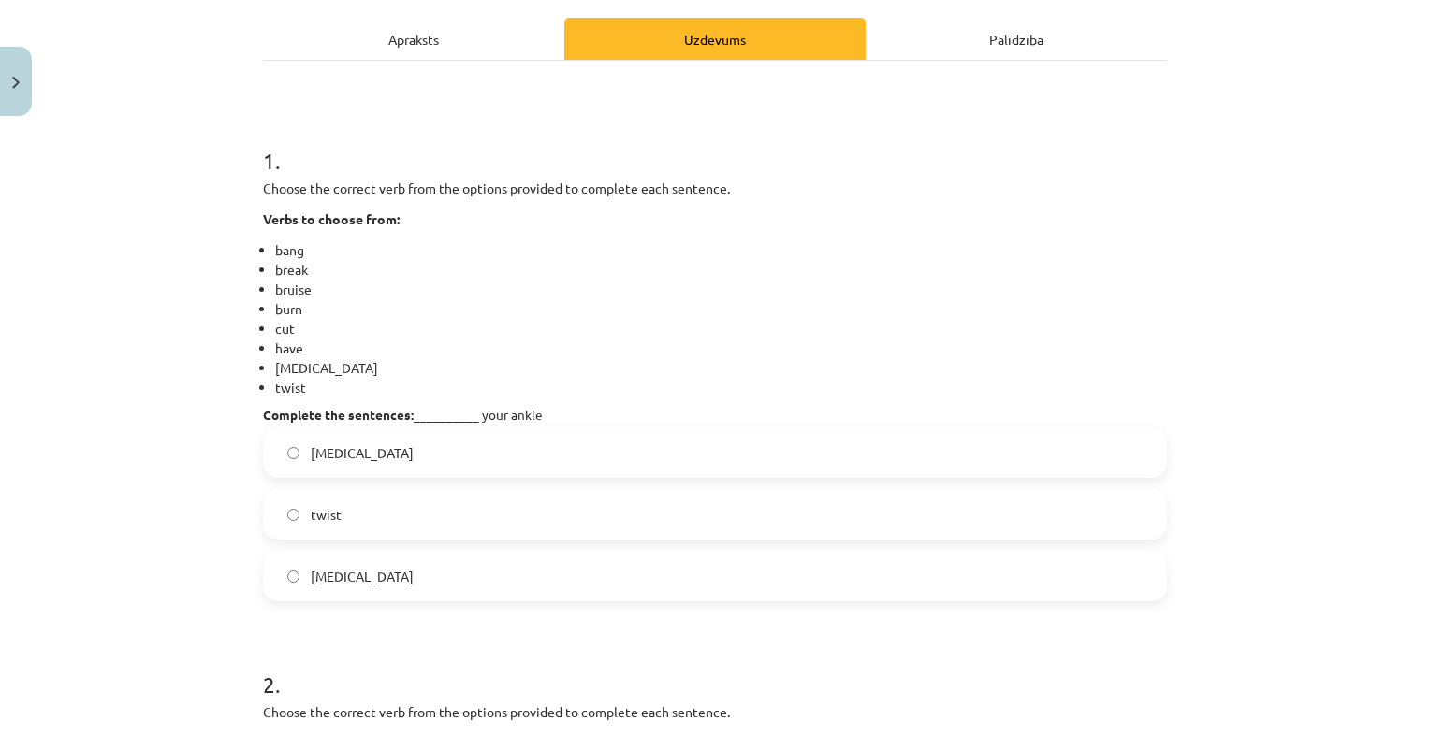
click at [539, 526] on label "twist" at bounding box center [715, 514] width 900 height 47
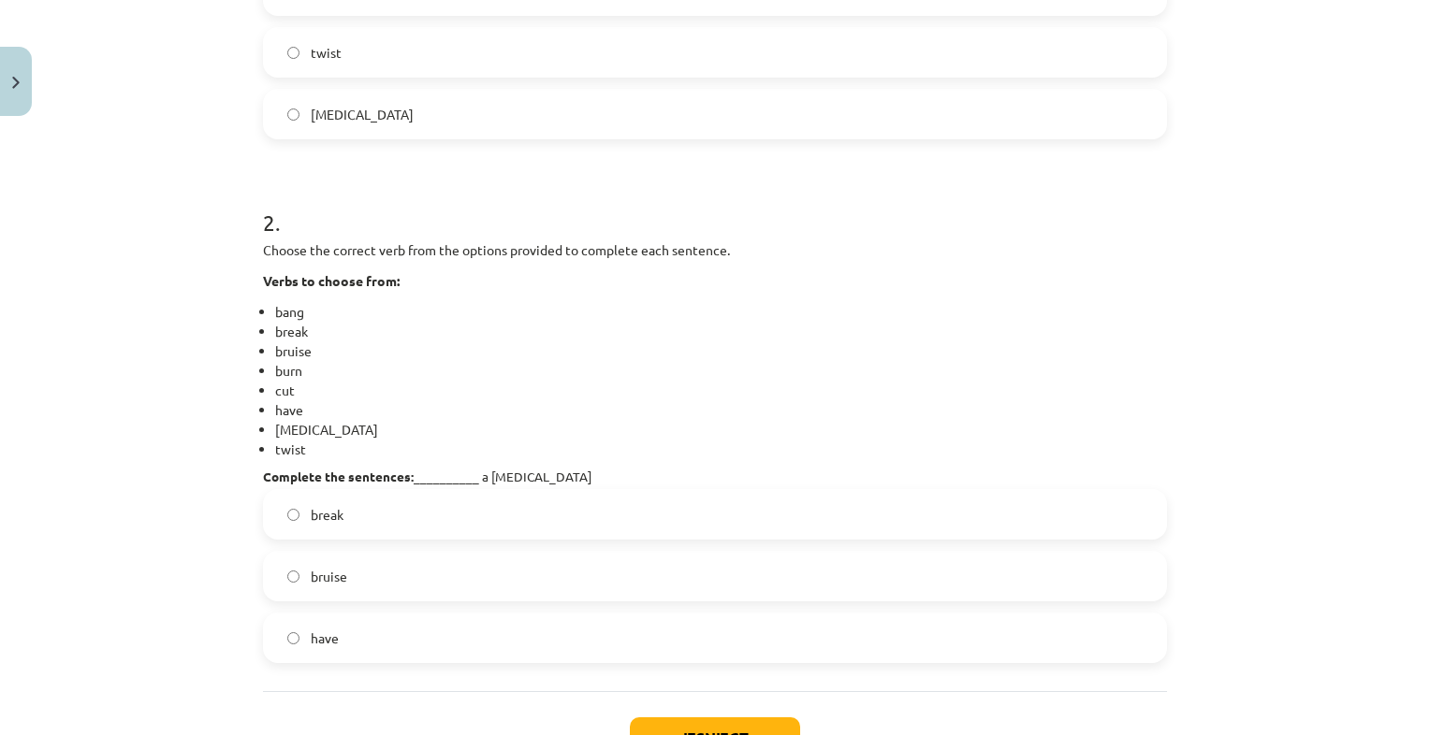
scroll to position [865, 0]
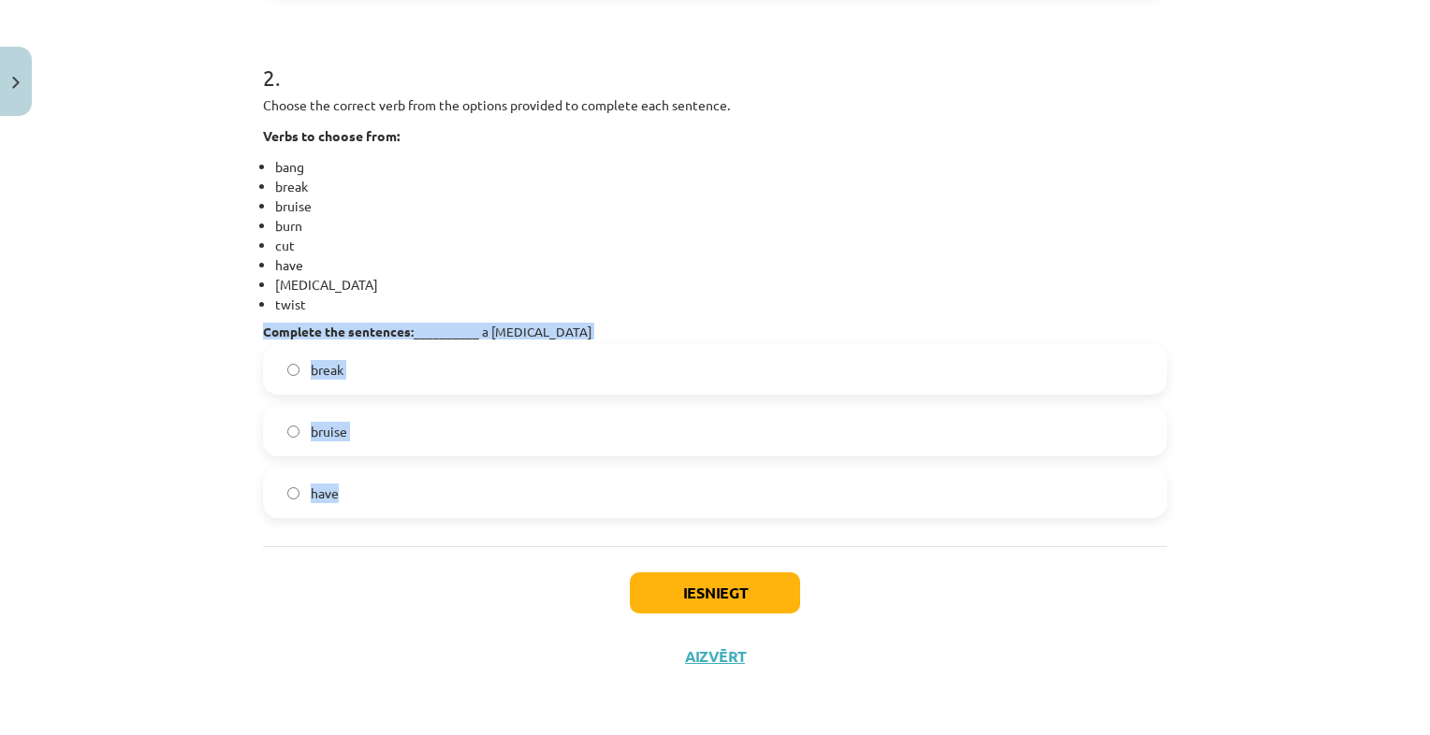
drag, startPoint x: 255, startPoint y: 329, endPoint x: 468, endPoint y: 477, distance: 259.6
drag, startPoint x: 468, startPoint y: 477, endPoint x: 386, endPoint y: 335, distance: 164.4
copy div "Complete the sentences: __________ a black eye break bruise have"
click at [411, 507] on label "have" at bounding box center [715, 493] width 900 height 47
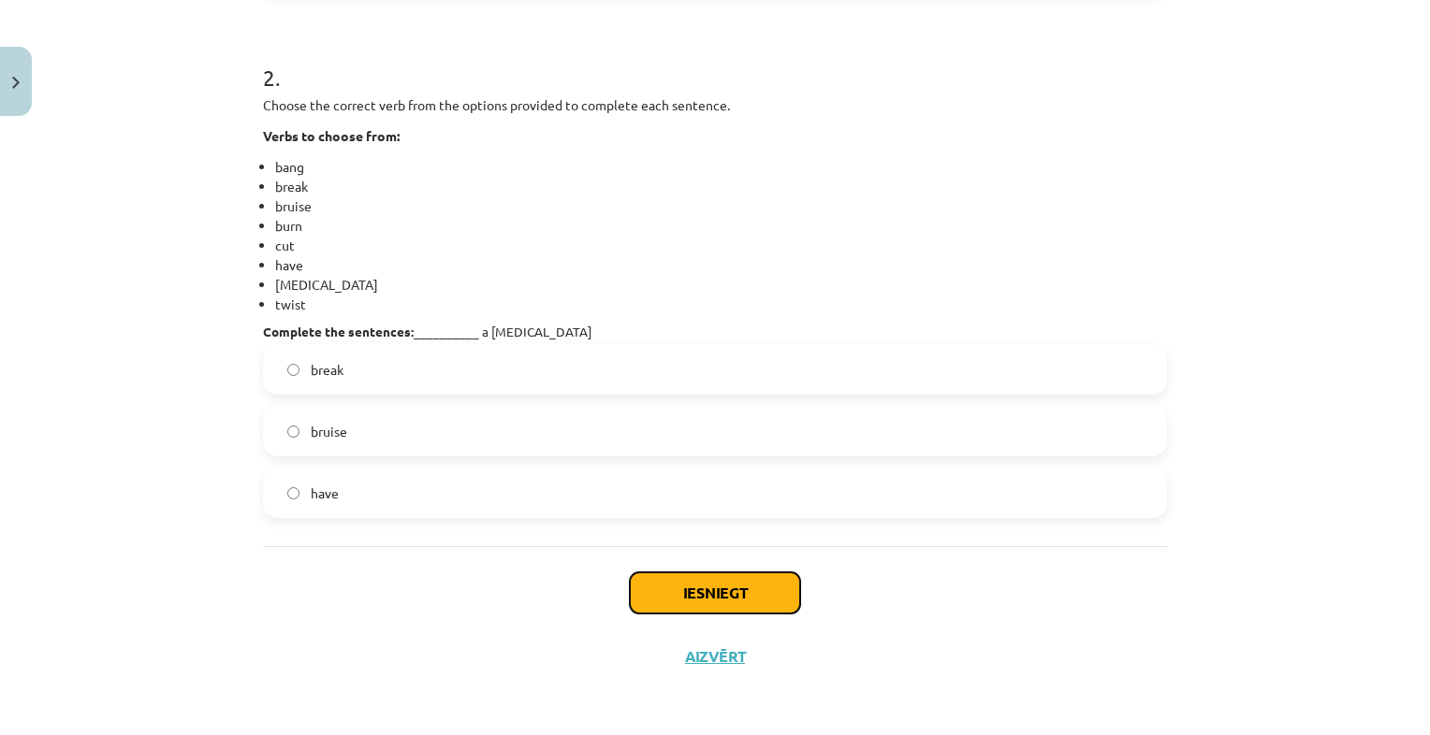
click at [672, 604] on button "Iesniegt" at bounding box center [715, 593] width 170 height 41
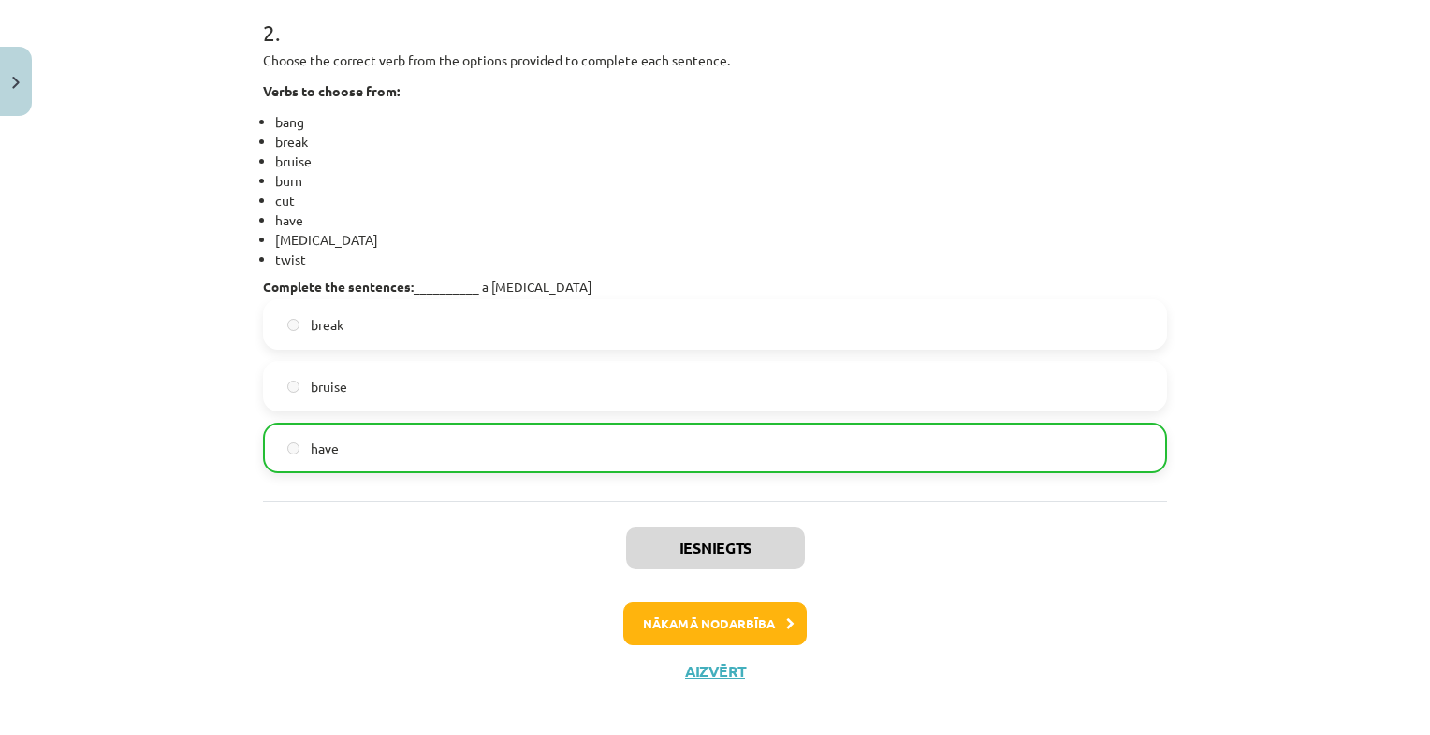
scroll to position [924, 0]
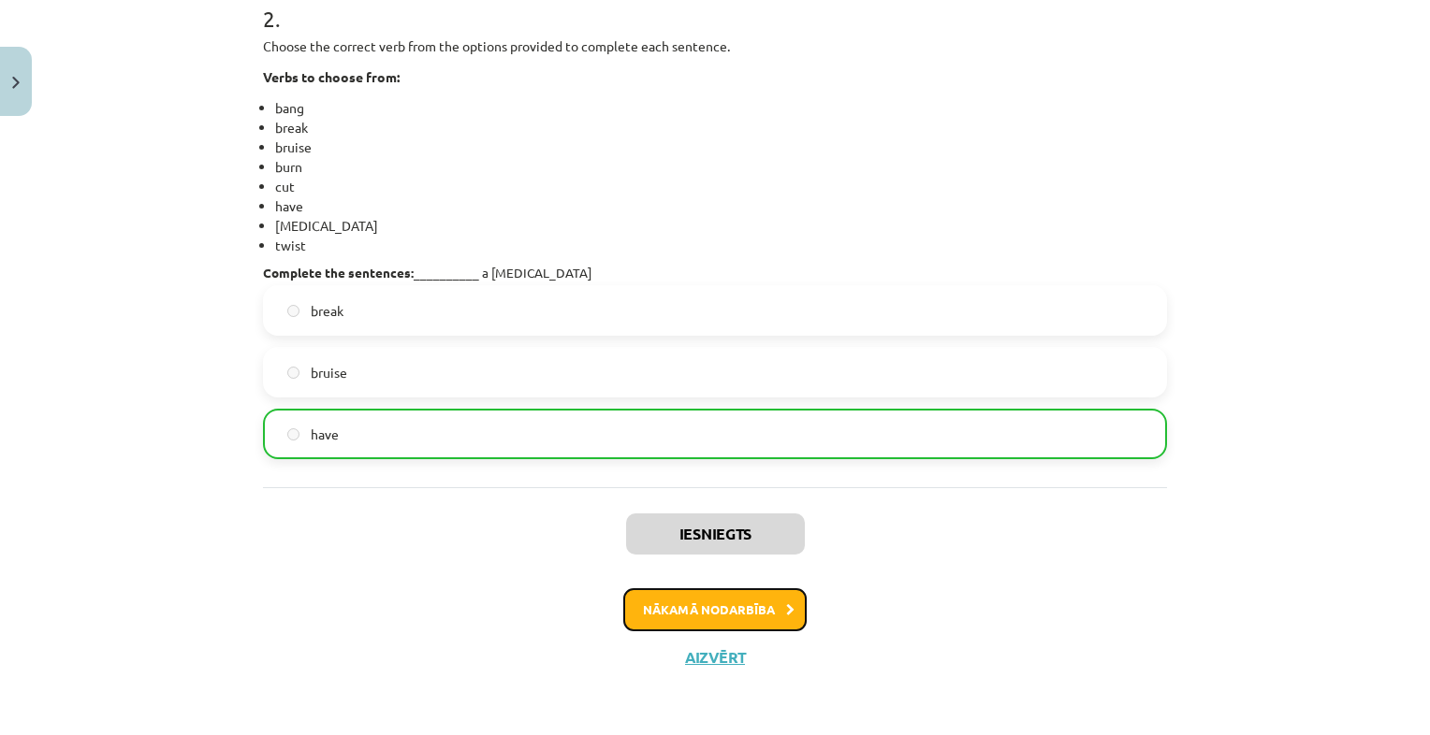
click at [738, 623] on button "Nākamā nodarbība" at bounding box center [714, 610] width 183 height 43
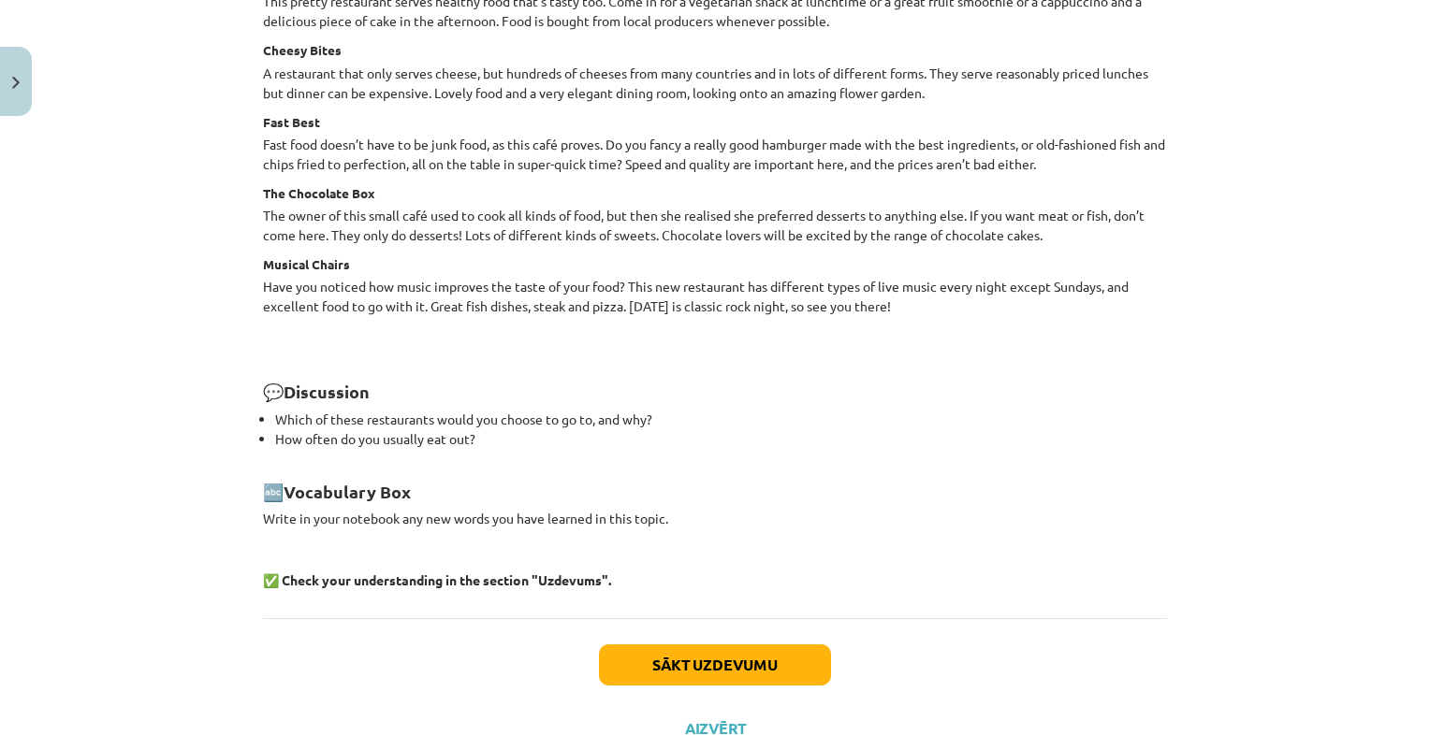
scroll to position [2519, 0]
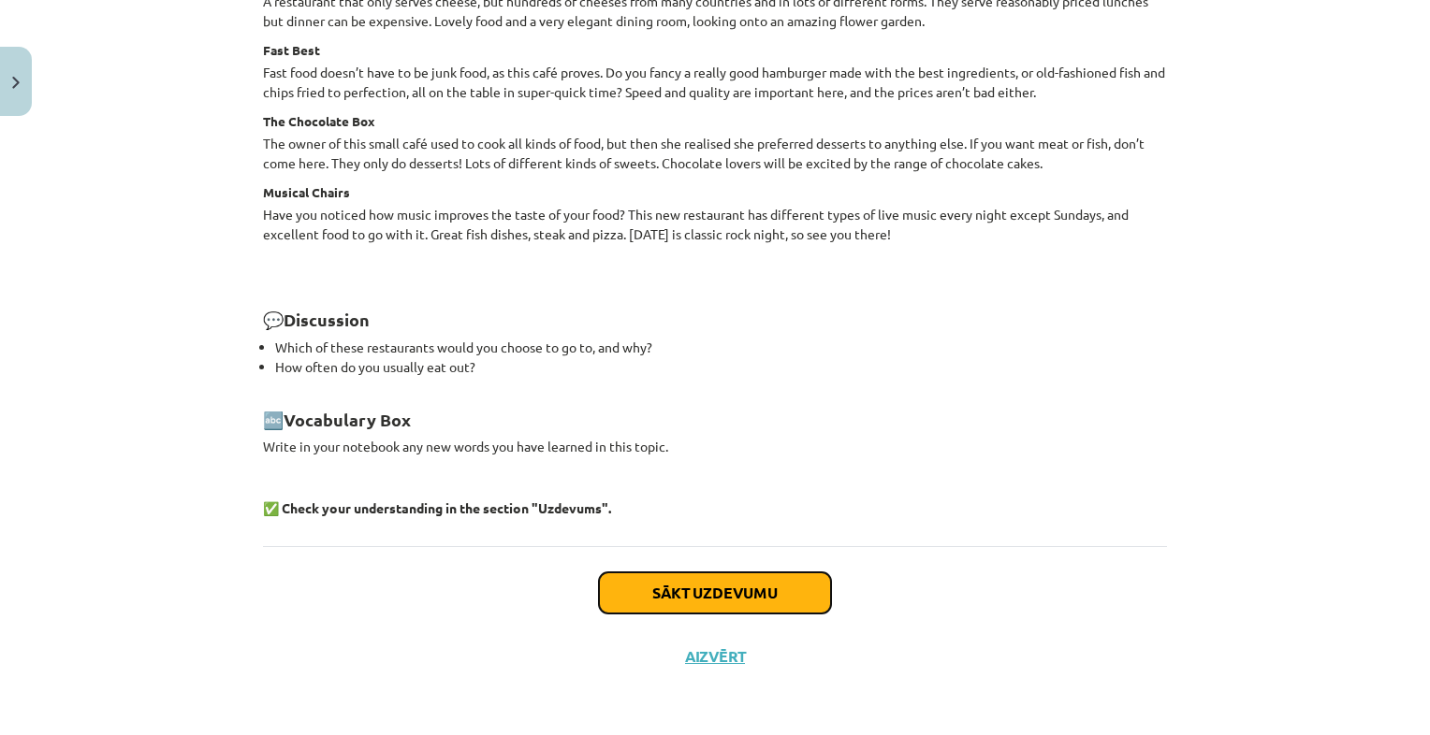
click at [724, 605] on button "Sākt uzdevumu" at bounding box center [715, 593] width 232 height 41
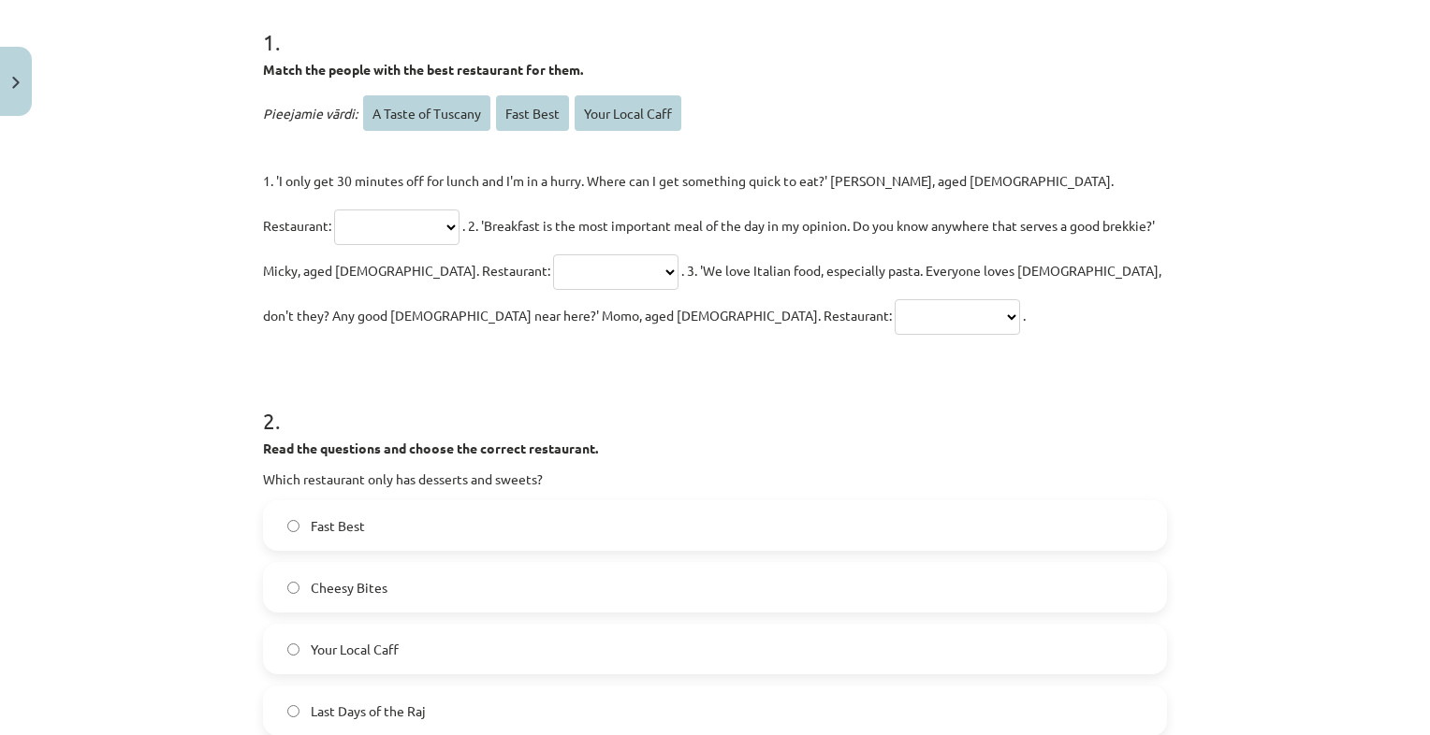
scroll to position [379, 0]
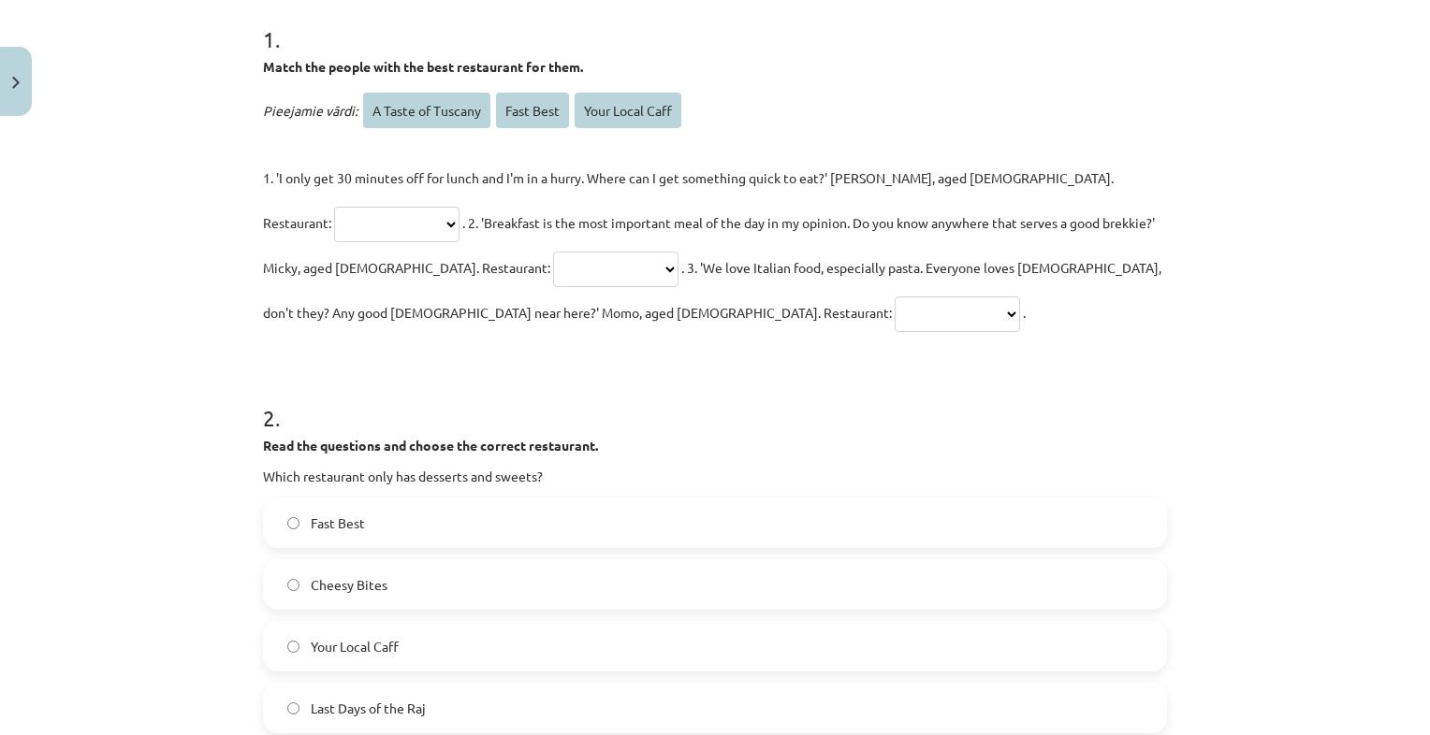
click at [459, 207] on select "**********" at bounding box center [396, 225] width 125 height 36
click at [895, 322] on select "**********" at bounding box center [957, 315] width 125 height 36
click at [459, 207] on select "**********" at bounding box center [396, 225] width 125 height 36
select select "*********"
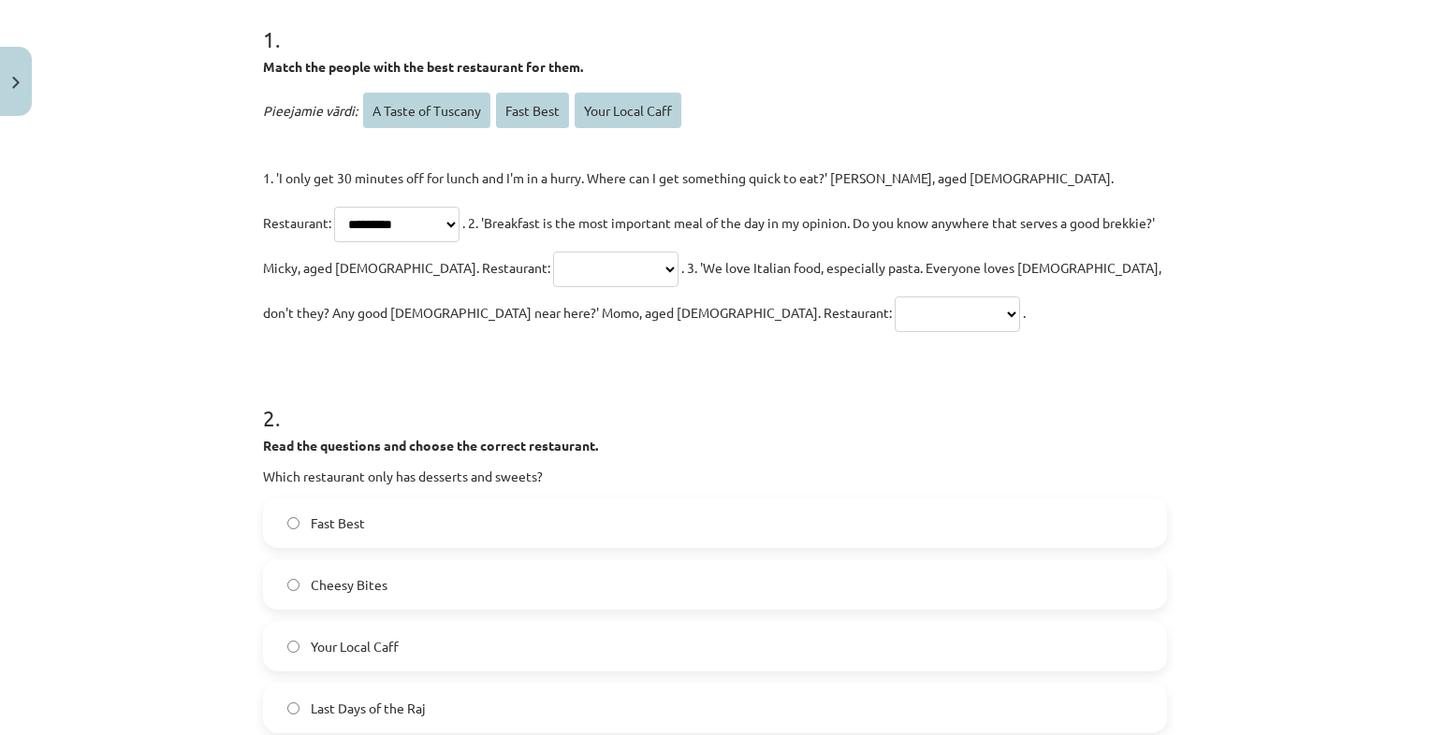
click at [459, 207] on select "**********" at bounding box center [396, 225] width 125 height 36
click at [553, 274] on select "**********" at bounding box center [615, 270] width 125 height 36
select select "**********"
click at [553, 252] on select "**********" at bounding box center [615, 270] width 125 height 36
click at [895, 317] on select "**********" at bounding box center [957, 315] width 125 height 36
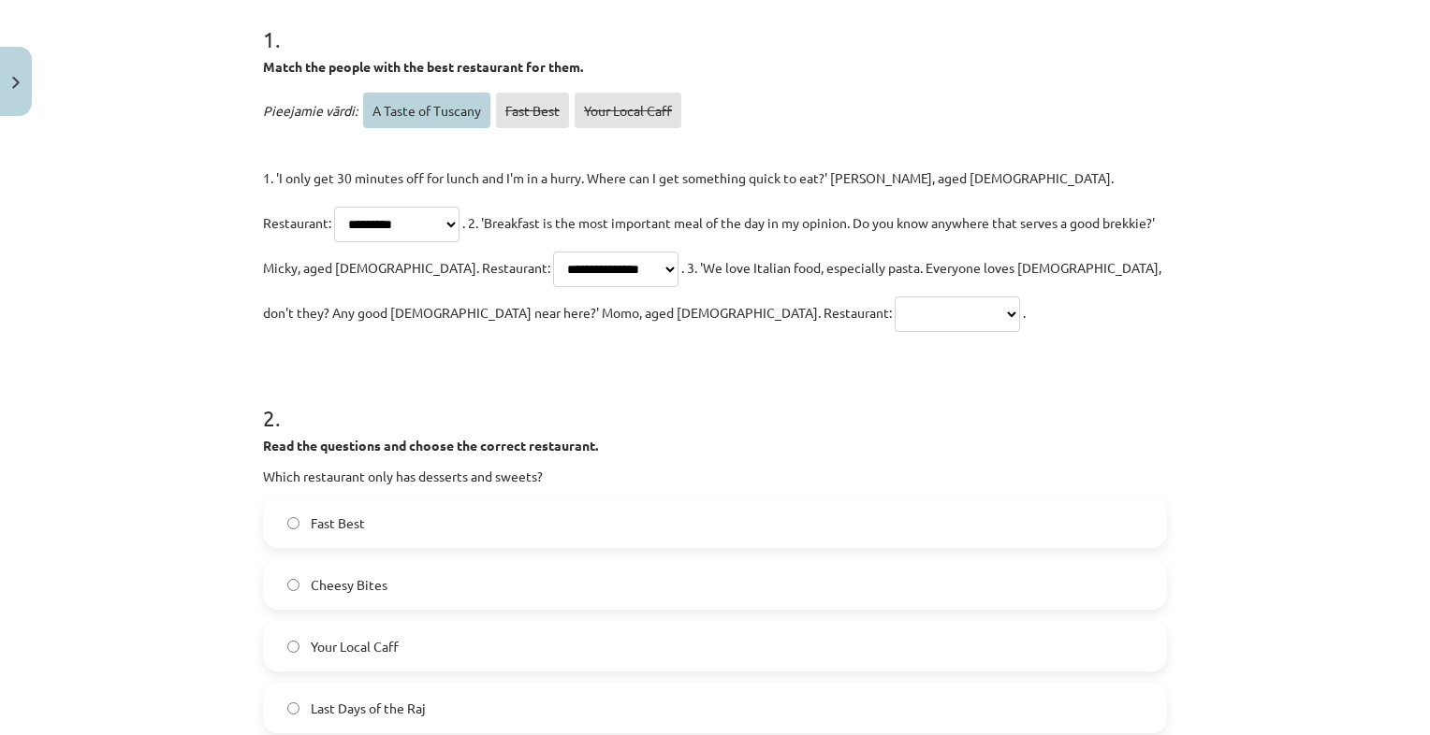
select select "**********"
click at [895, 297] on select "**********" at bounding box center [957, 315] width 125 height 36
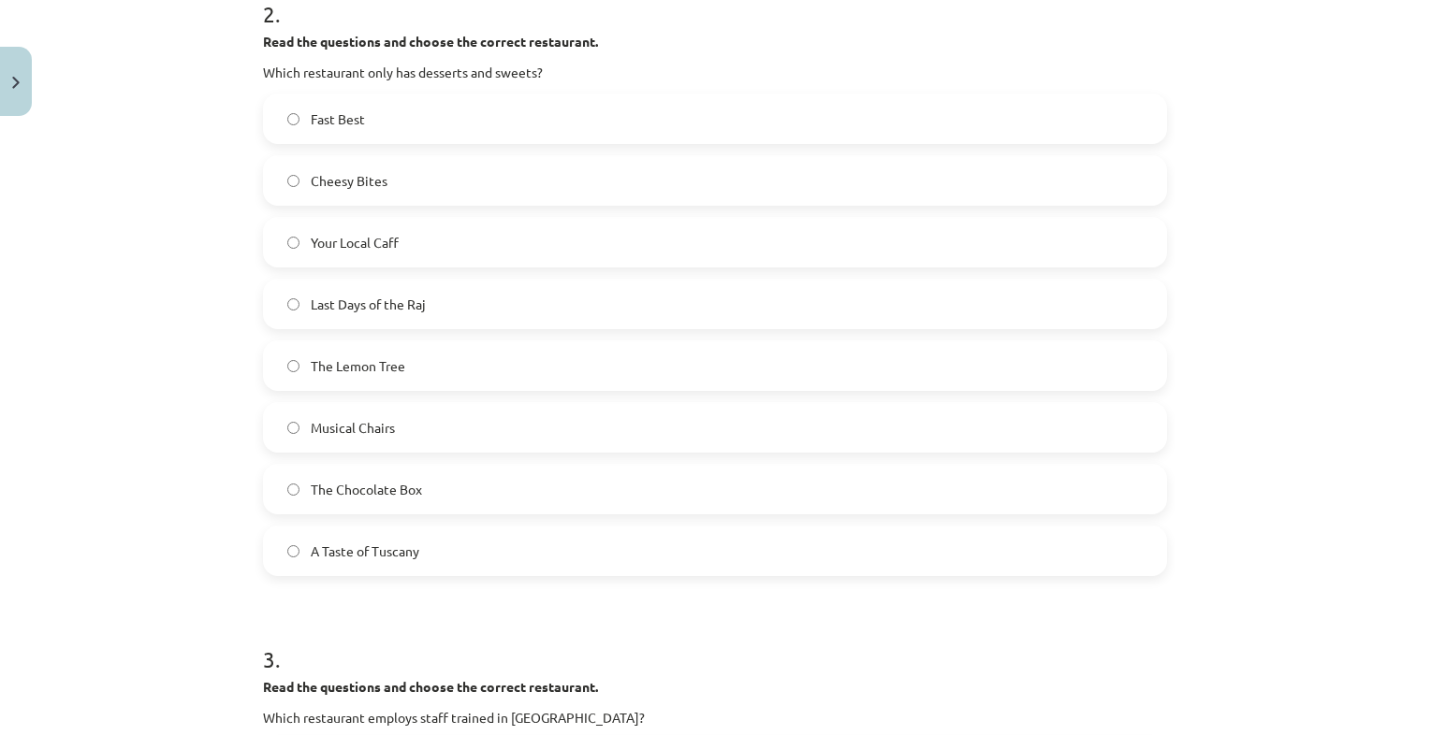
scroll to position [785, 0]
click at [475, 234] on label "Your Local Caff" at bounding box center [715, 240] width 900 height 47
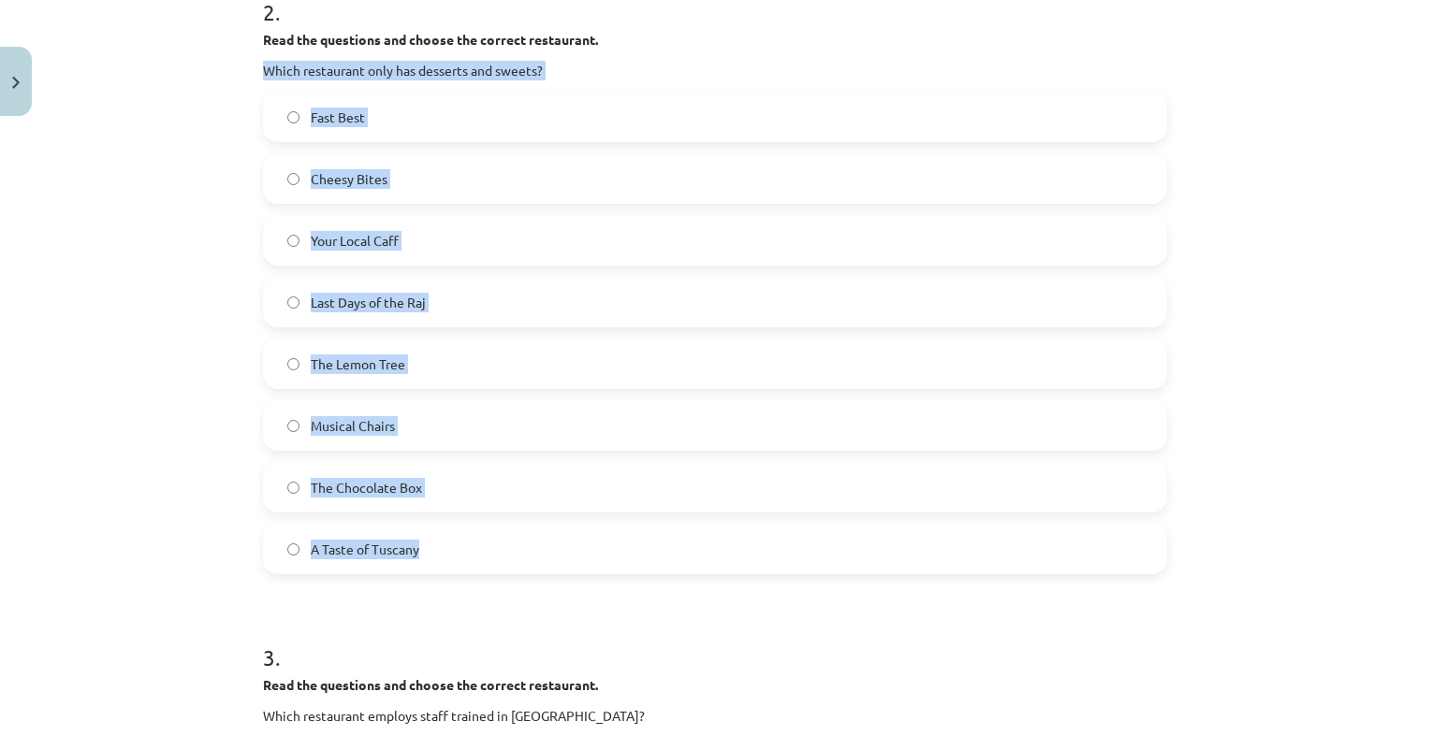
drag, startPoint x: 252, startPoint y: 69, endPoint x: 587, endPoint y: 560, distance: 593.8
click at [587, 560] on div "**********" at bounding box center [715, 687] width 926 height 2697
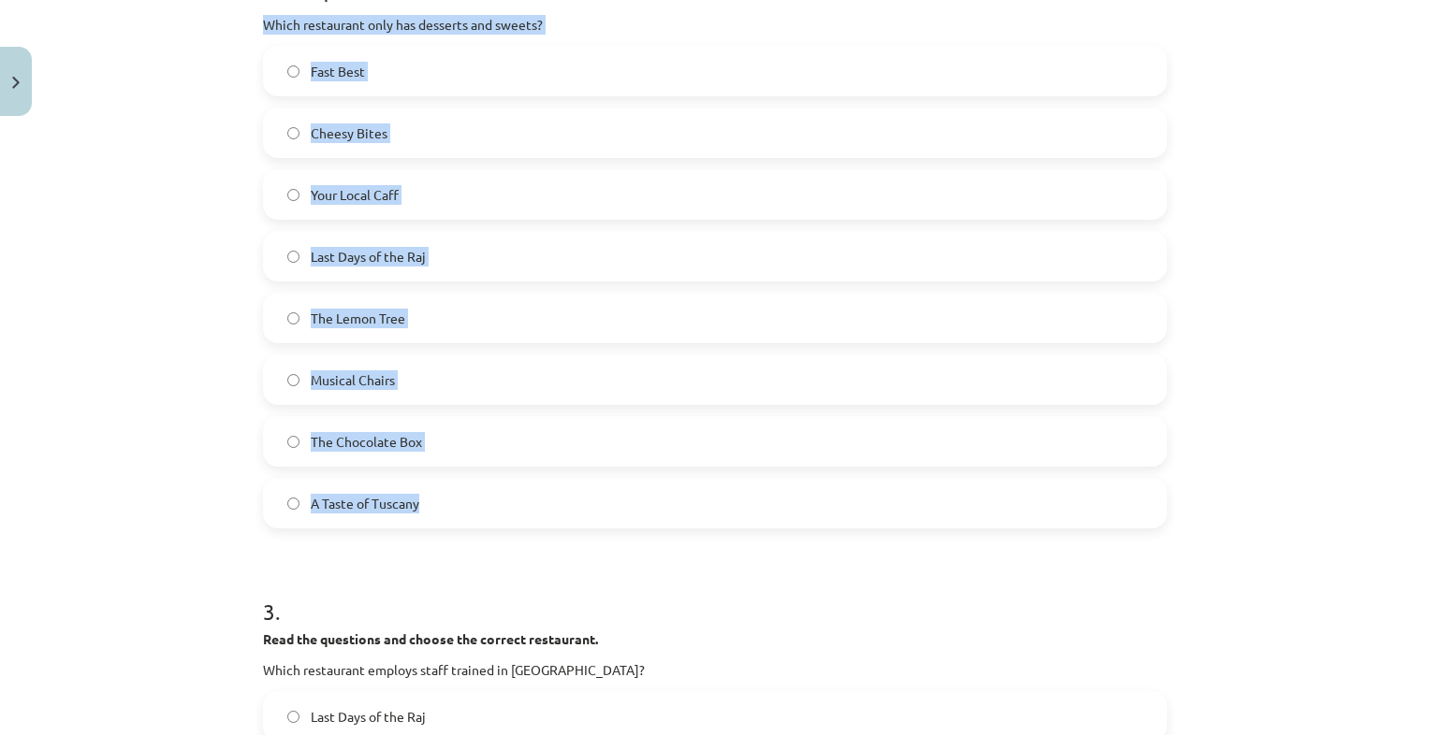
scroll to position [808, 0]
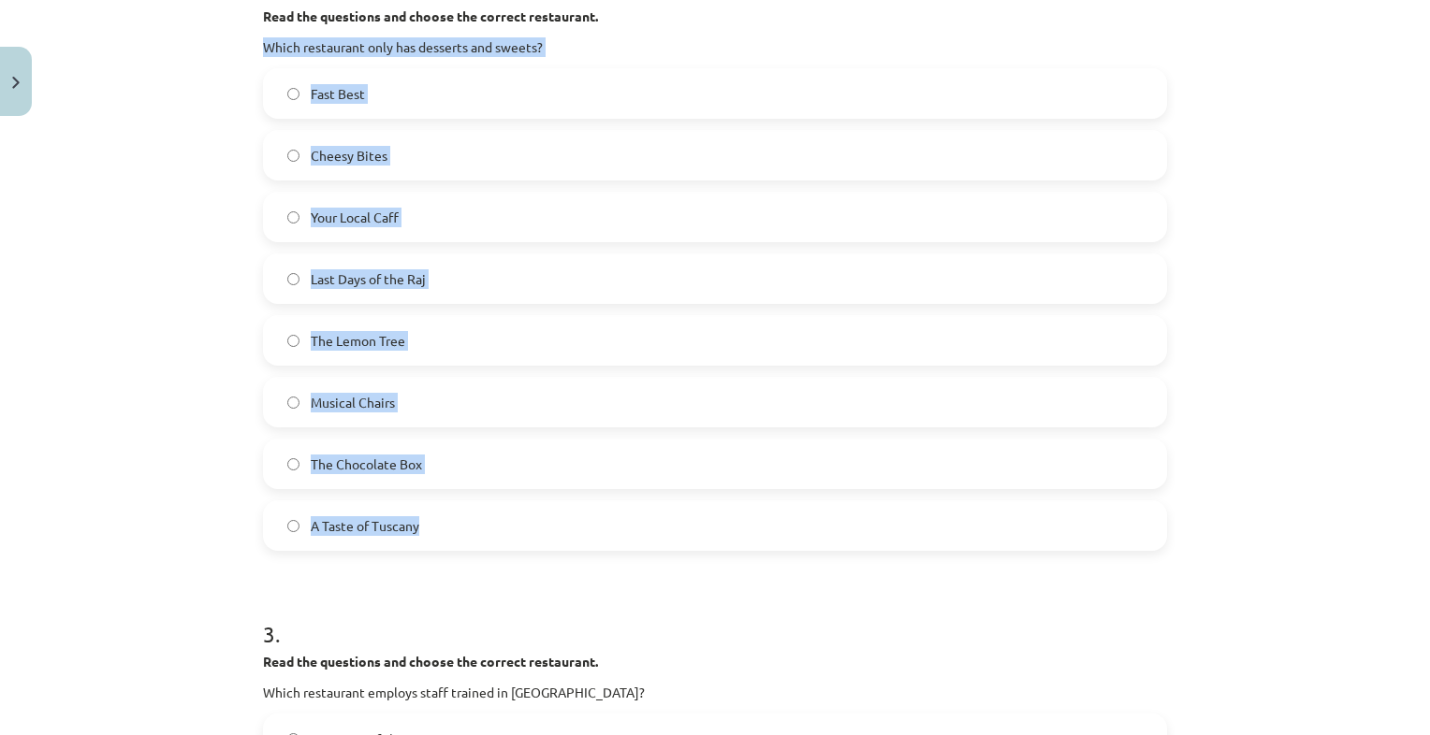
copy div "Which restaurant only has desserts and sweets? Fast Best Cheesy Bites Your Loca…"
click at [464, 456] on label "The Chocolate Box" at bounding box center [715, 464] width 900 height 47
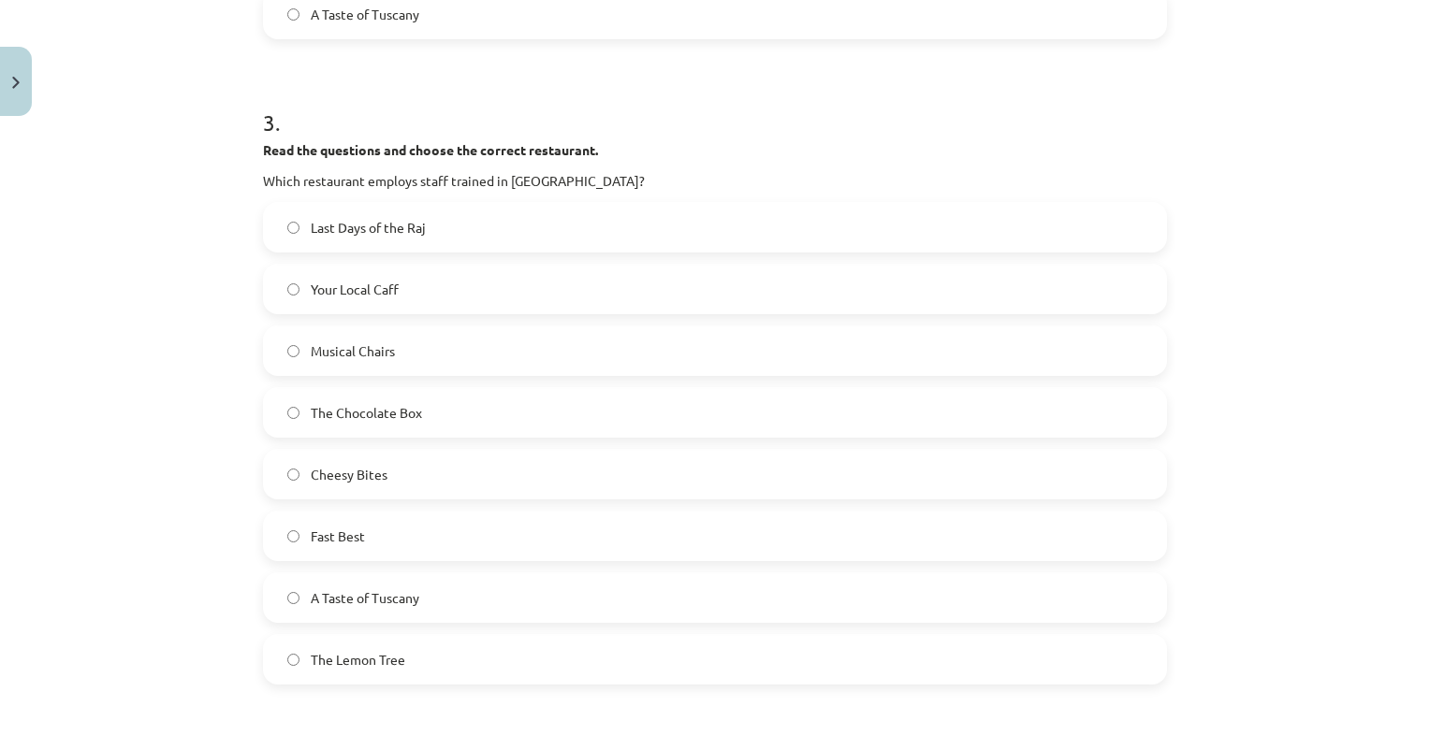
scroll to position [1359, 0]
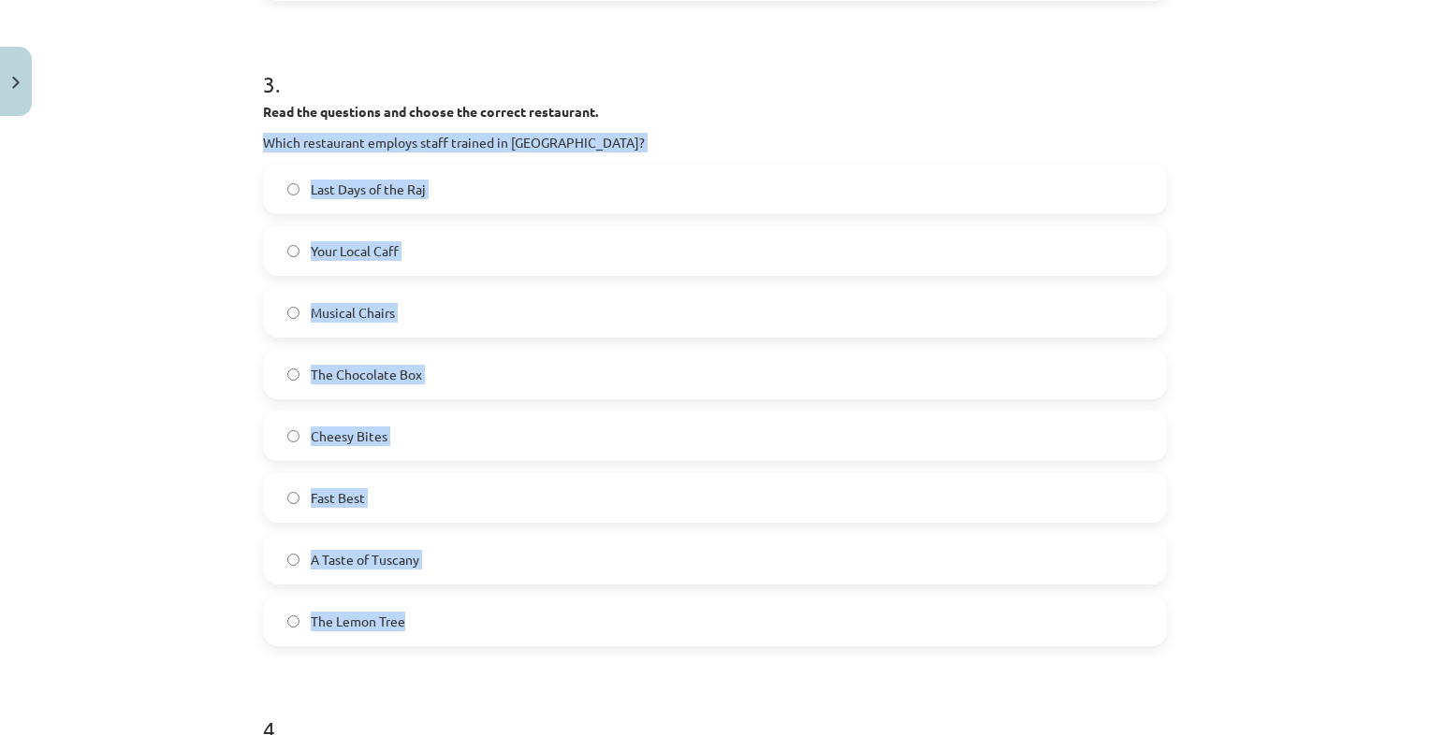
drag, startPoint x: 252, startPoint y: 139, endPoint x: 499, endPoint y: 634, distance: 553.2
click at [499, 634] on div "**********" at bounding box center [715, 114] width 926 height 2697
drag, startPoint x: 499, startPoint y: 634, endPoint x: 401, endPoint y: 562, distance: 121.8
copy div "Which restaurant employs staff trained in Europe? Last Days of the Raj Your Loc…"
click at [515, 576] on label "A Taste of Tuscany" at bounding box center [715, 559] width 900 height 47
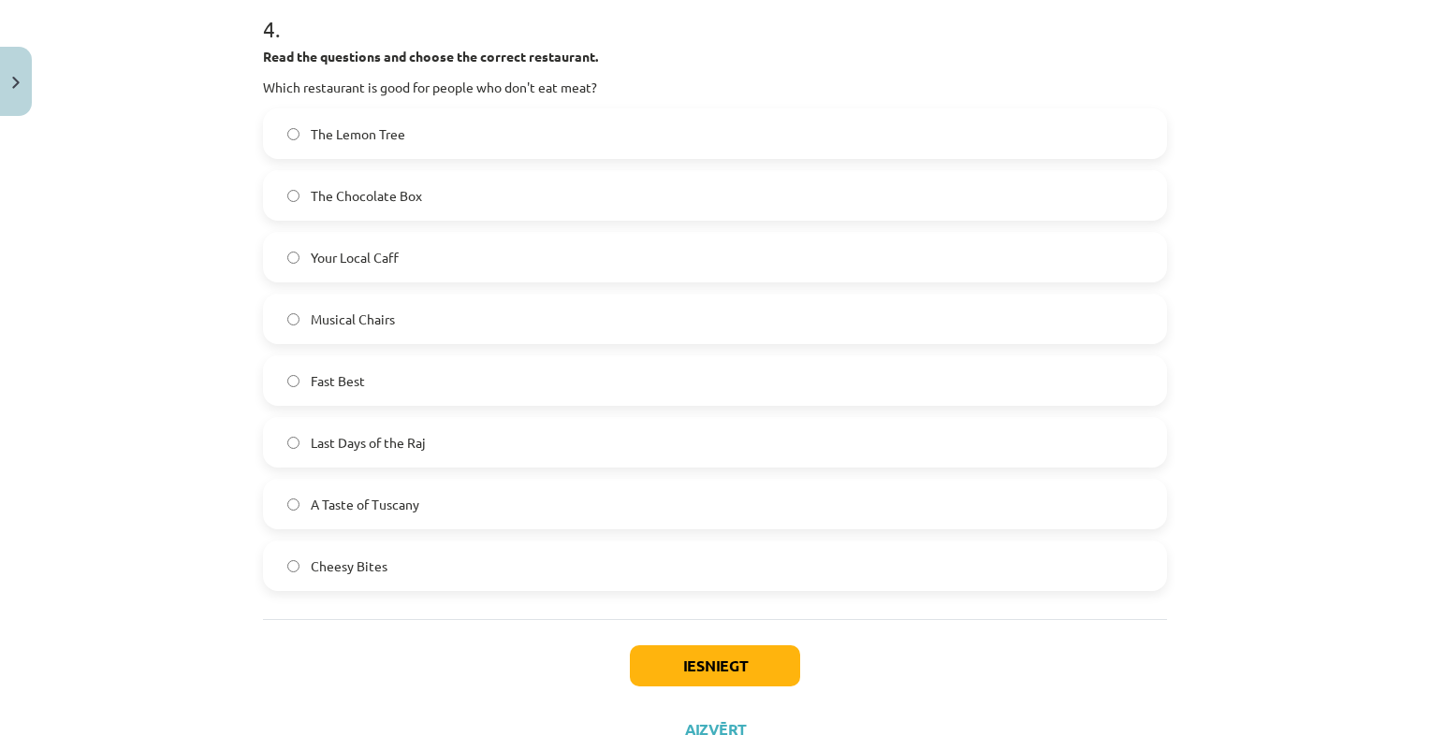
scroll to position [2086, 0]
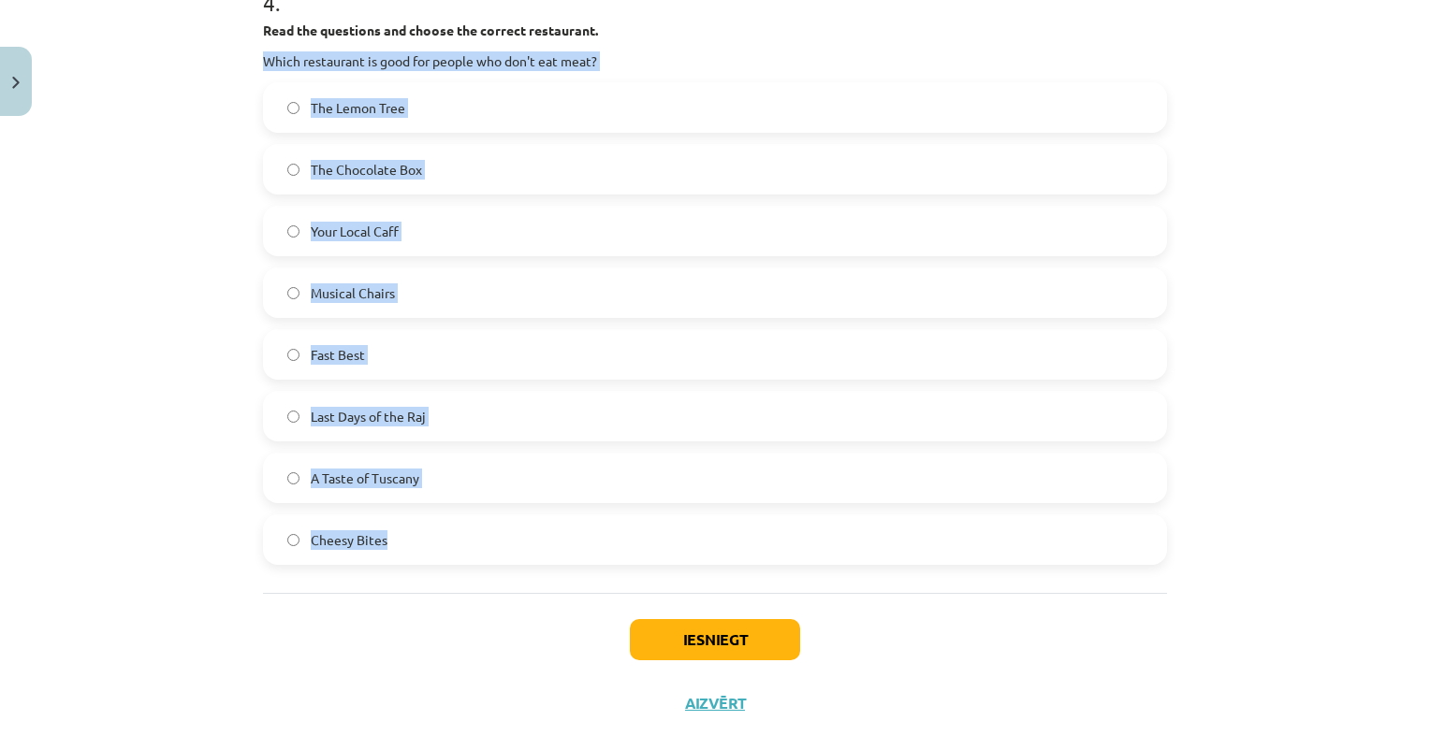
drag, startPoint x: 258, startPoint y: 64, endPoint x: 459, endPoint y: 549, distance: 525.3
click at [459, 549] on div "4 . Read the questions and choose the correct restaurant. Which restaurant is g…" at bounding box center [715, 261] width 904 height 608
drag, startPoint x: 459, startPoint y: 549, endPoint x: 352, endPoint y: 477, distance: 128.7
copy div "Which restaurant is good for people who don't eat meat? The Lemon Tree The Choc…"
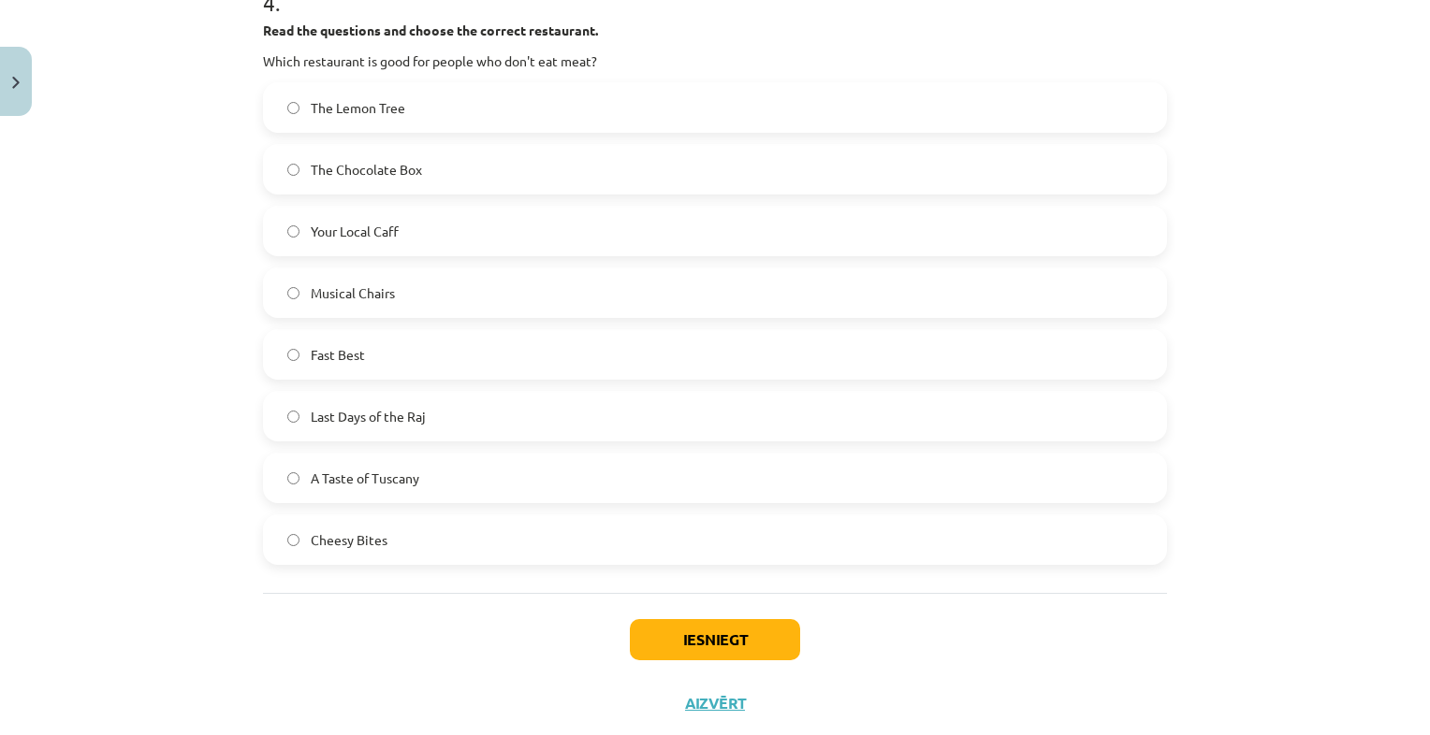
click at [549, 628] on div "Iesniegt Aizvērt" at bounding box center [715, 658] width 904 height 131
click at [509, 92] on label "The Lemon Tree" at bounding box center [715, 107] width 900 height 47
click at [728, 652] on button "Iesniegt" at bounding box center [715, 639] width 170 height 41
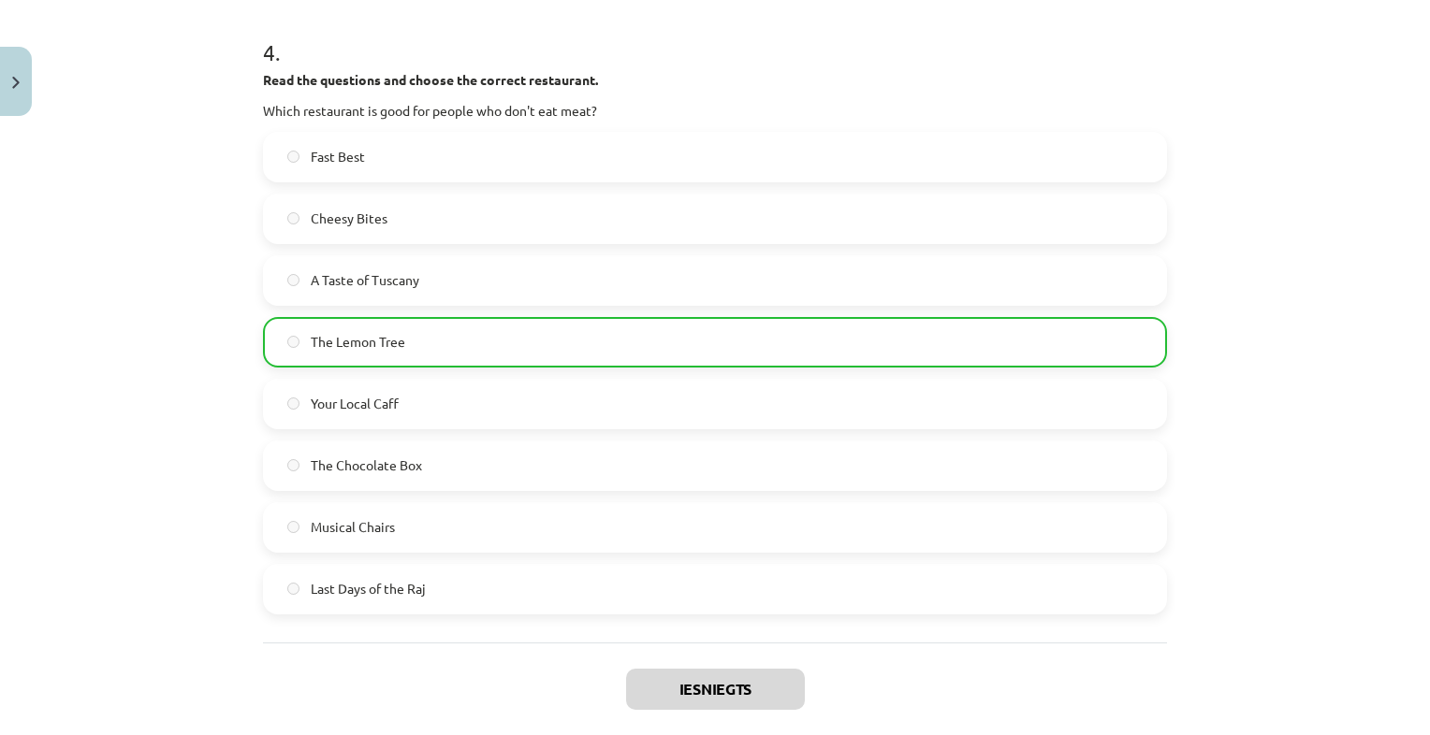
scroll to position [2349, 0]
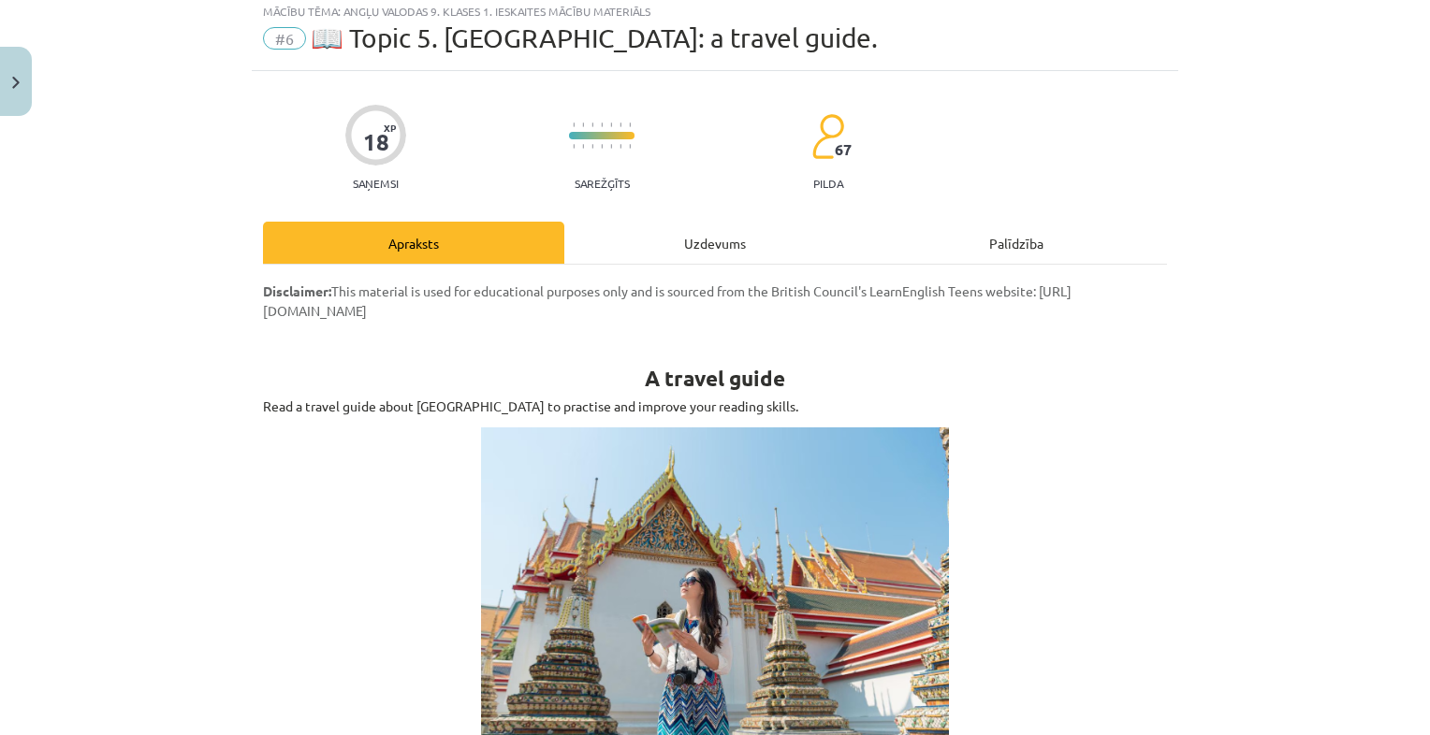
scroll to position [47, 0]
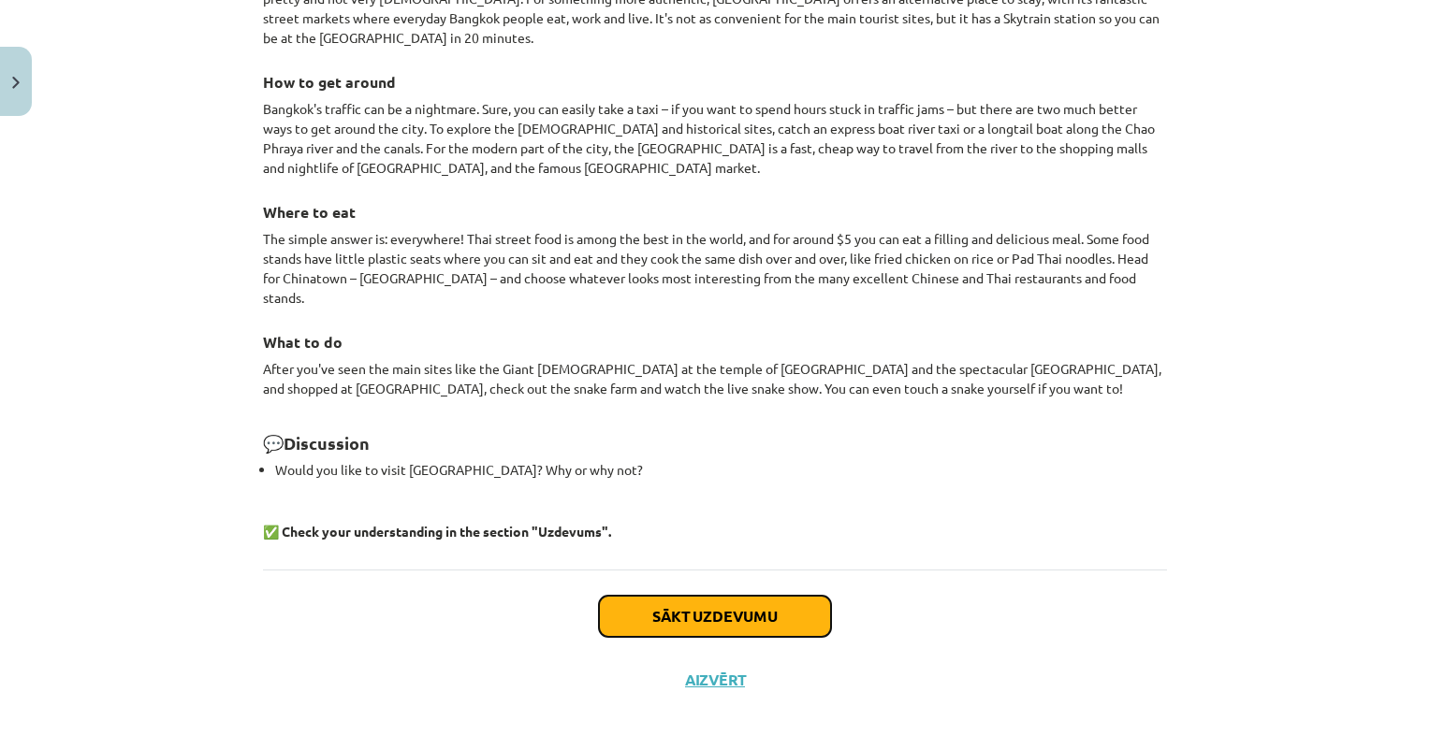
click at [764, 597] on button "Sākt uzdevumu" at bounding box center [715, 616] width 232 height 41
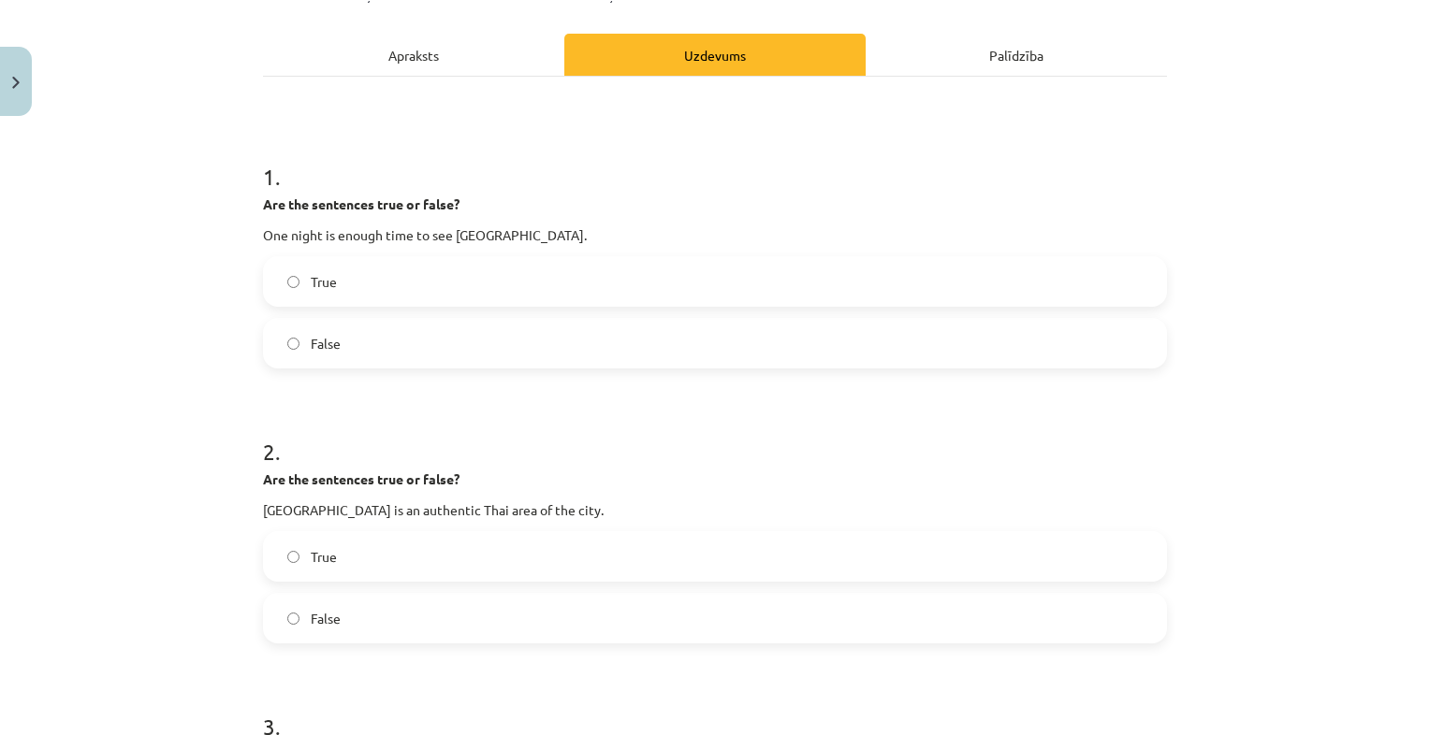
scroll to position [333, 0]
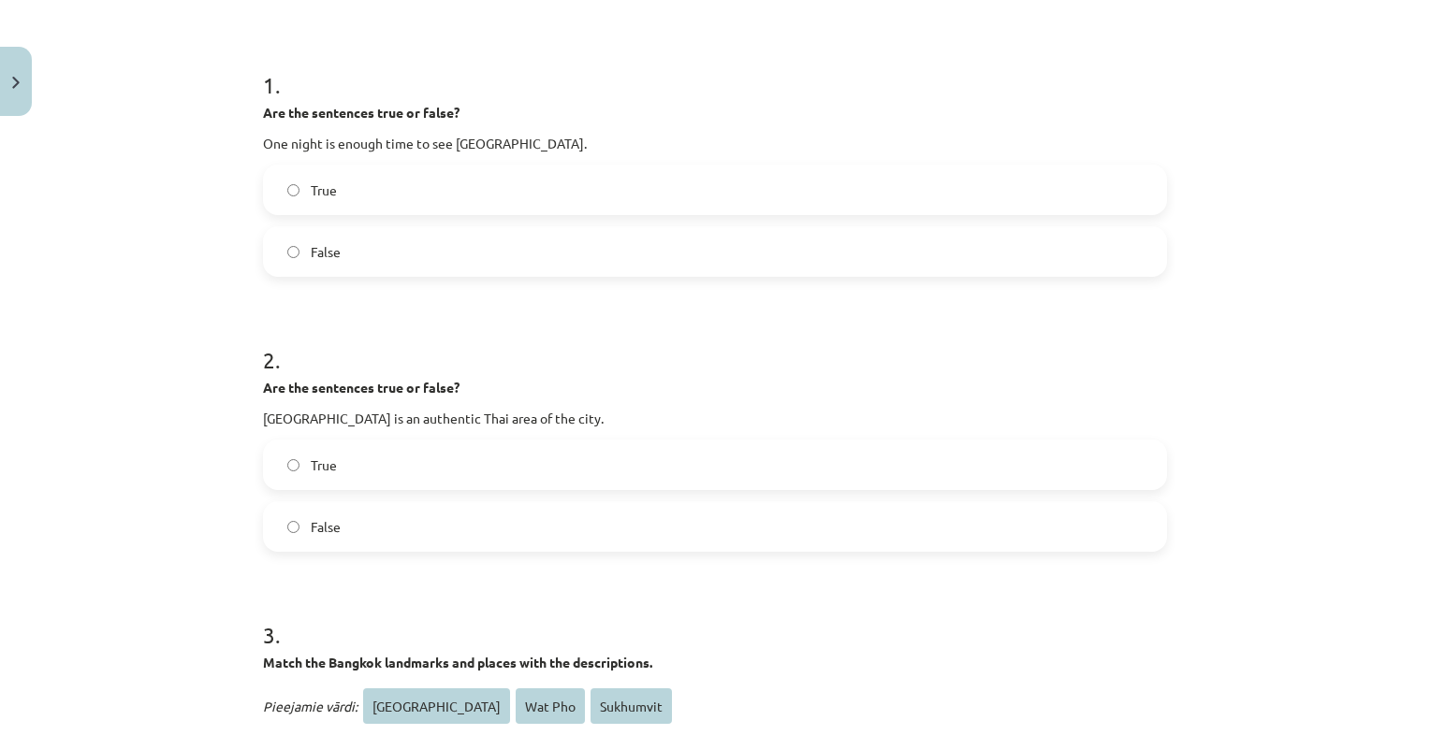
click at [487, 268] on label "False" at bounding box center [715, 251] width 900 height 47
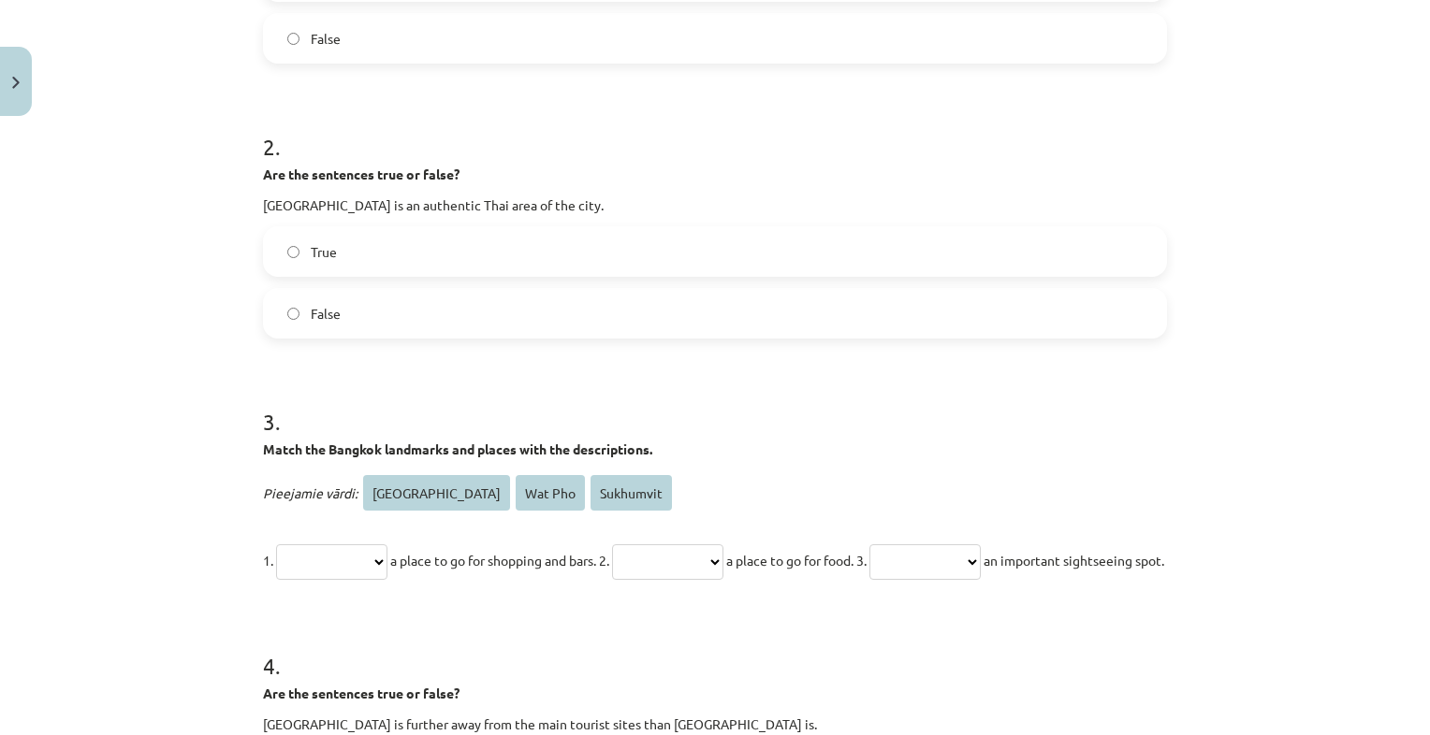
scroll to position [547, 0]
click at [487, 268] on label "True" at bounding box center [715, 250] width 900 height 47
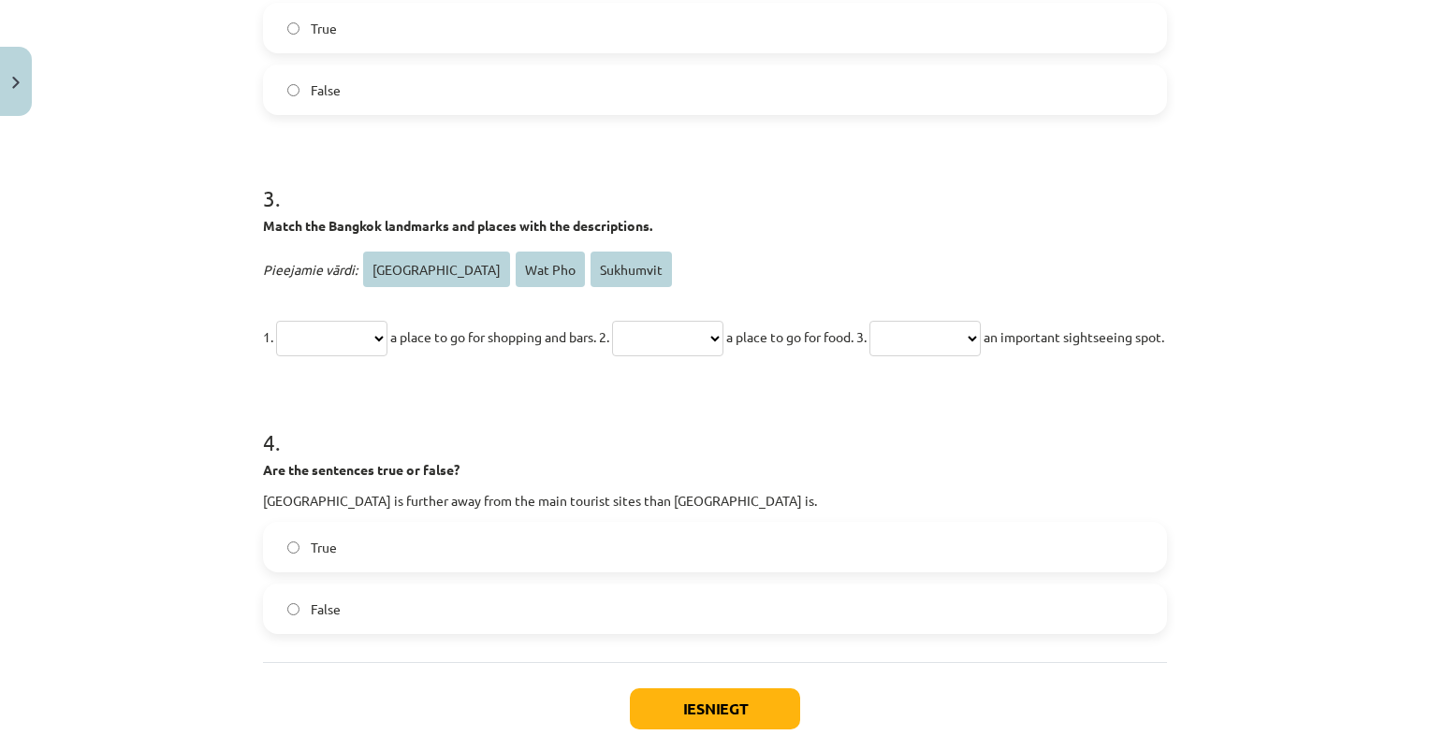
scroll to position [771, 0]
click at [387, 340] on select "**********" at bounding box center [331, 338] width 111 height 36
click at [513, 447] on h1 "4 ." at bounding box center [715, 425] width 904 height 58
click at [340, 329] on select "**********" at bounding box center [331, 338] width 111 height 36
select select "**********"
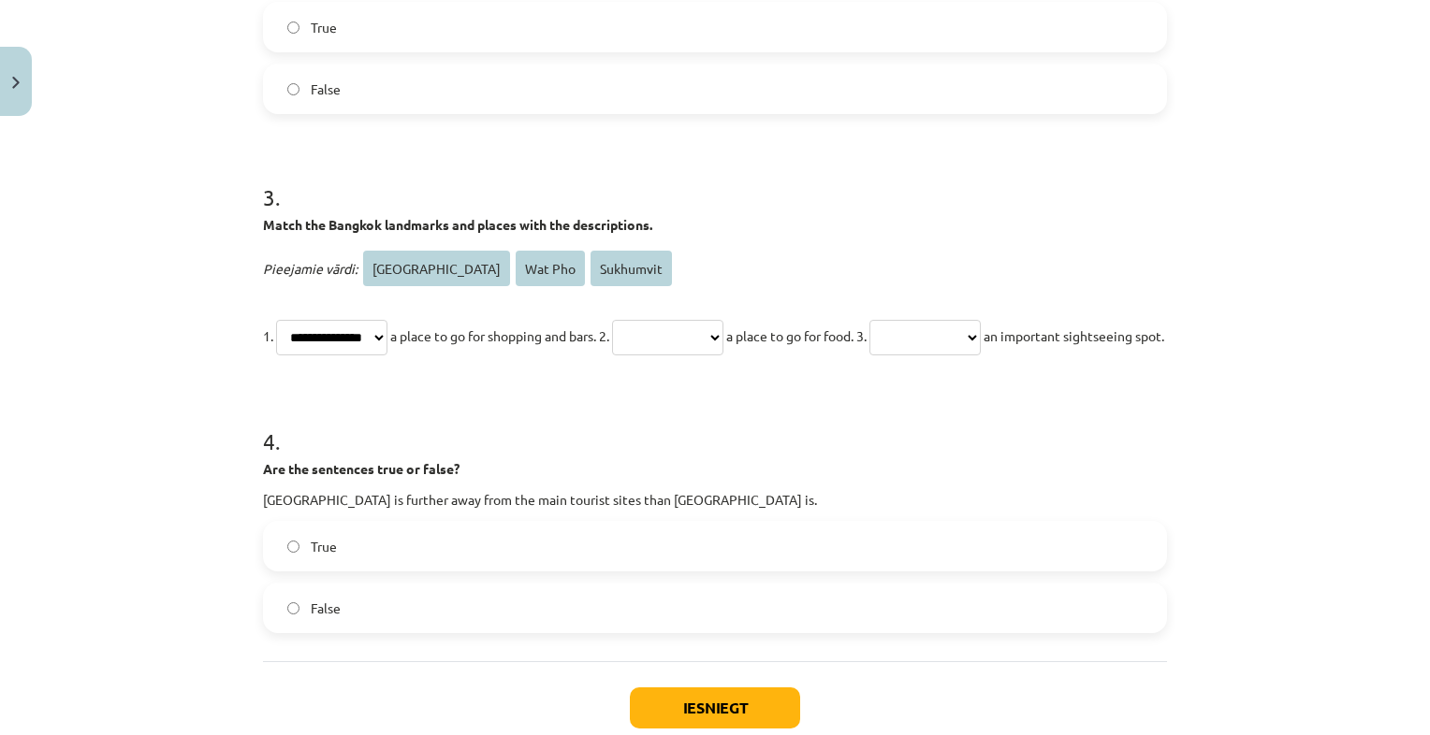
click at [276, 320] on select "**********" at bounding box center [331, 338] width 111 height 36
click at [723, 346] on select "**********" at bounding box center [667, 338] width 111 height 36
select select "*******"
click at [644, 320] on select "**********" at bounding box center [667, 338] width 111 height 36
click at [972, 332] on select "**********" at bounding box center [924, 338] width 111 height 36
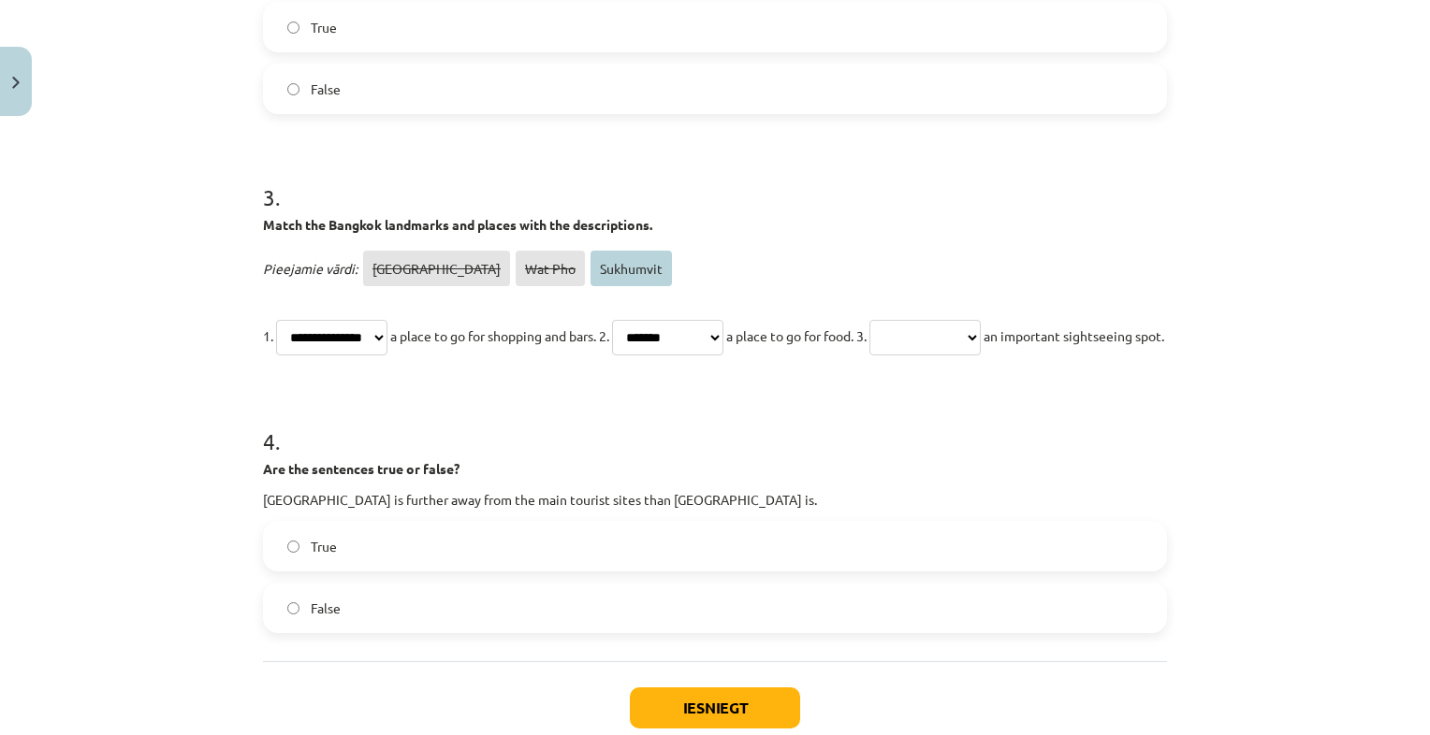
select select "*********"
click at [936, 320] on select "**********" at bounding box center [924, 338] width 111 height 36
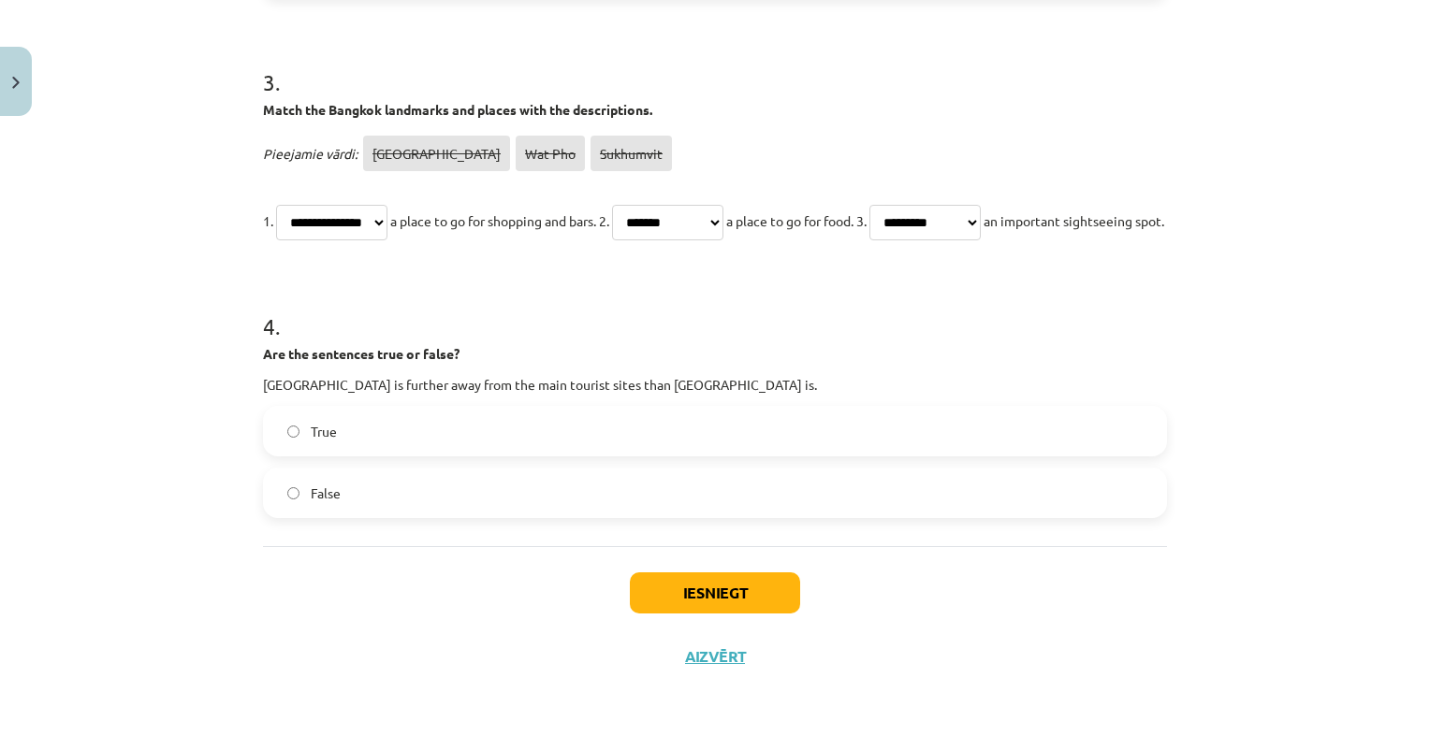
scroll to position [931, 0]
click at [425, 436] on label "True" at bounding box center [715, 431] width 900 height 47
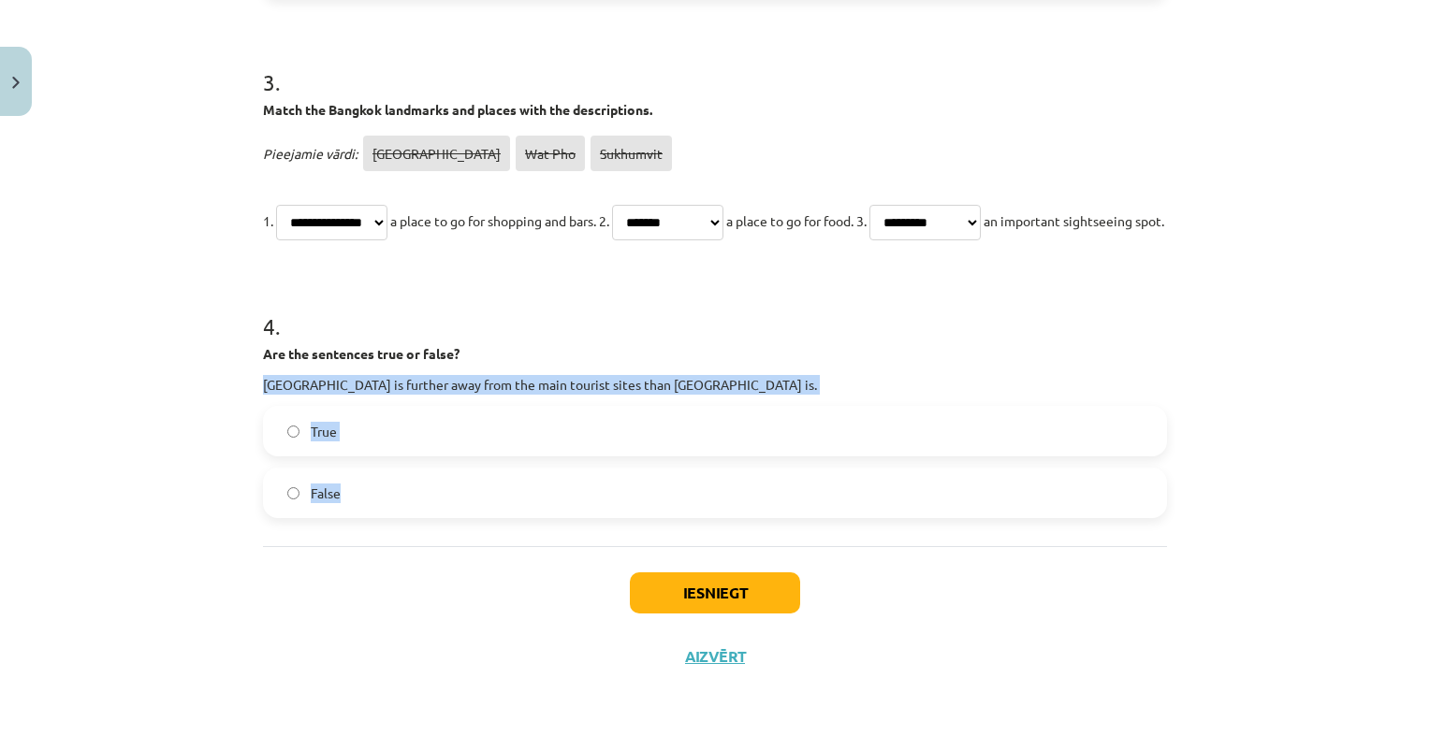
drag, startPoint x: 255, startPoint y: 388, endPoint x: 344, endPoint y: 486, distance: 132.4
drag, startPoint x: 344, startPoint y: 486, endPoint x: 337, endPoint y: 379, distance: 106.9
copy div "Phra Kanong is further away from the main tourist sites than Khao San Road is. …"
click at [652, 603] on button "Iesniegt" at bounding box center [715, 593] width 170 height 41
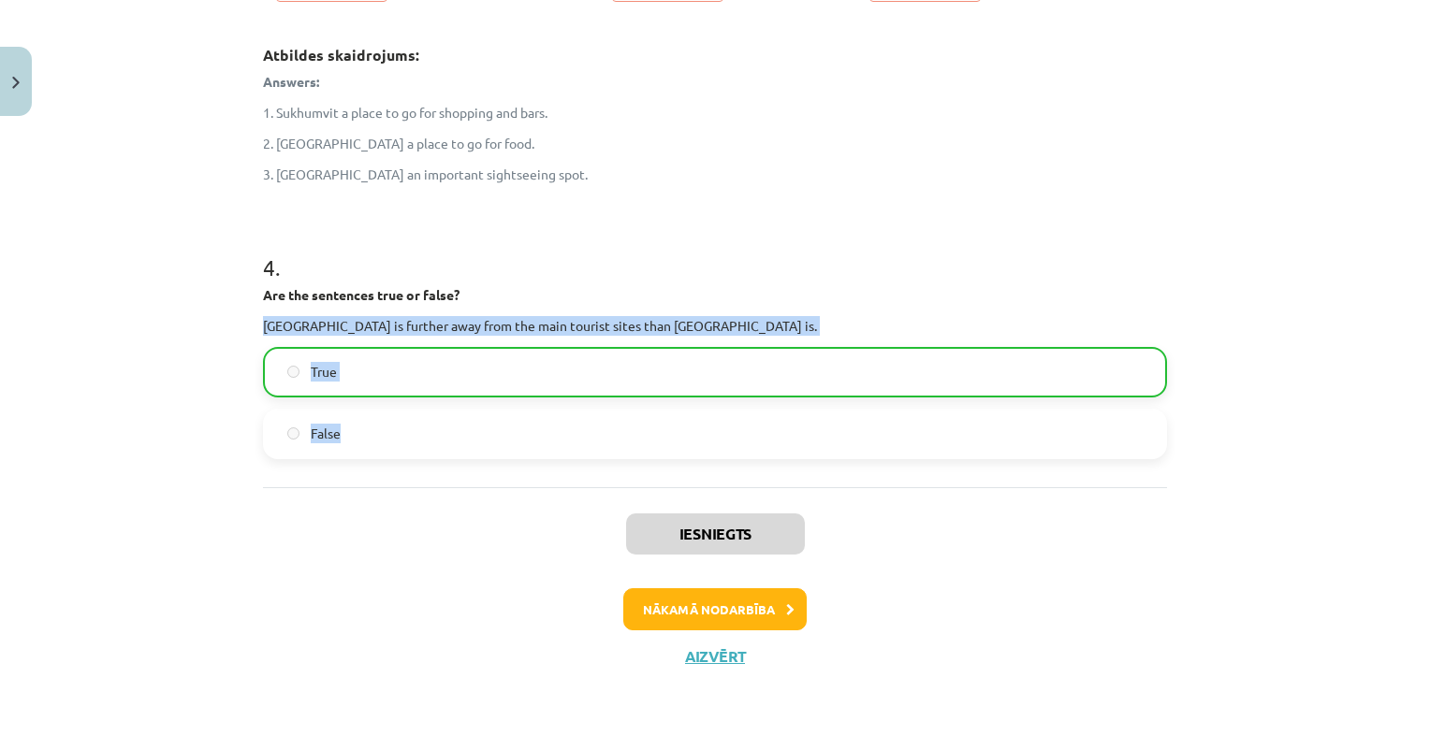
scroll to position [1169, 0]
click at [672, 598] on button "Nākamā nodarbība" at bounding box center [714, 610] width 183 height 43
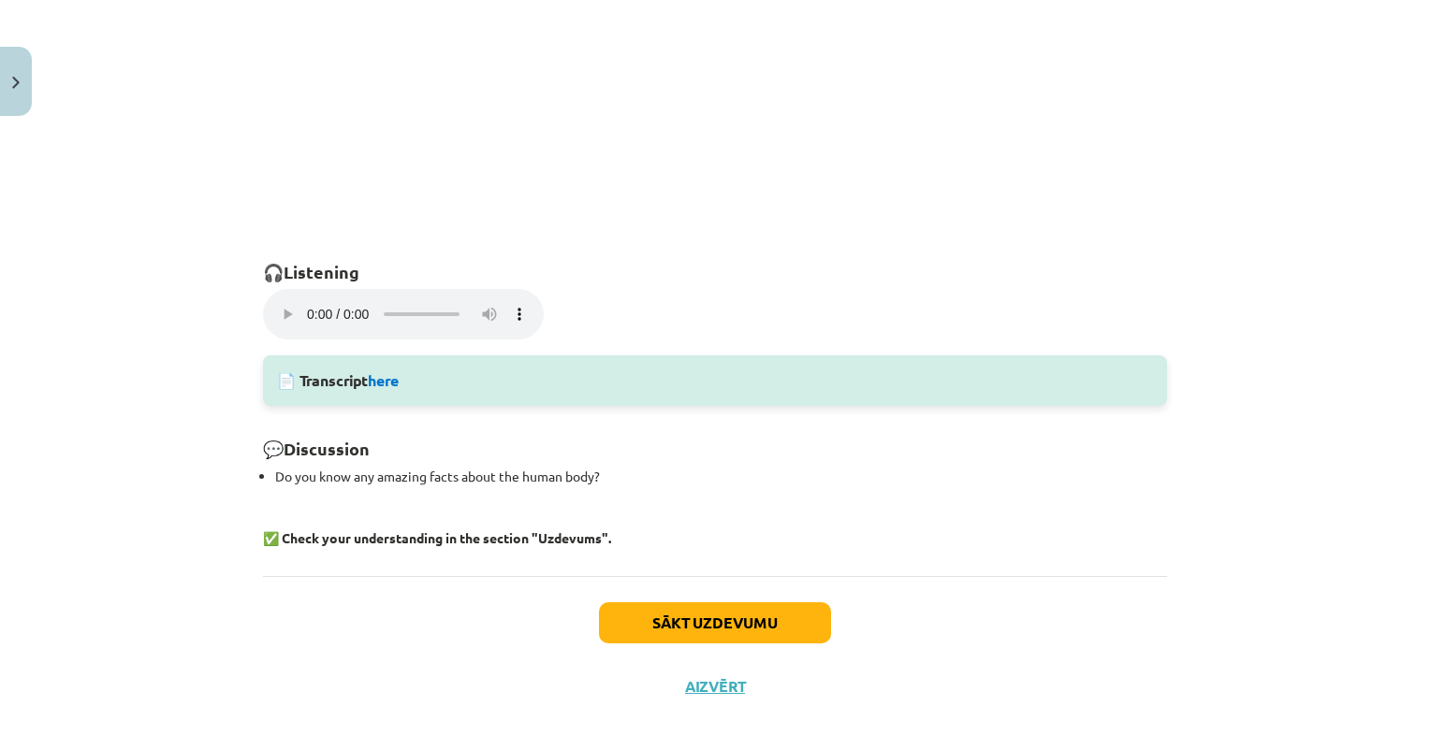
scroll to position [1235, 0]
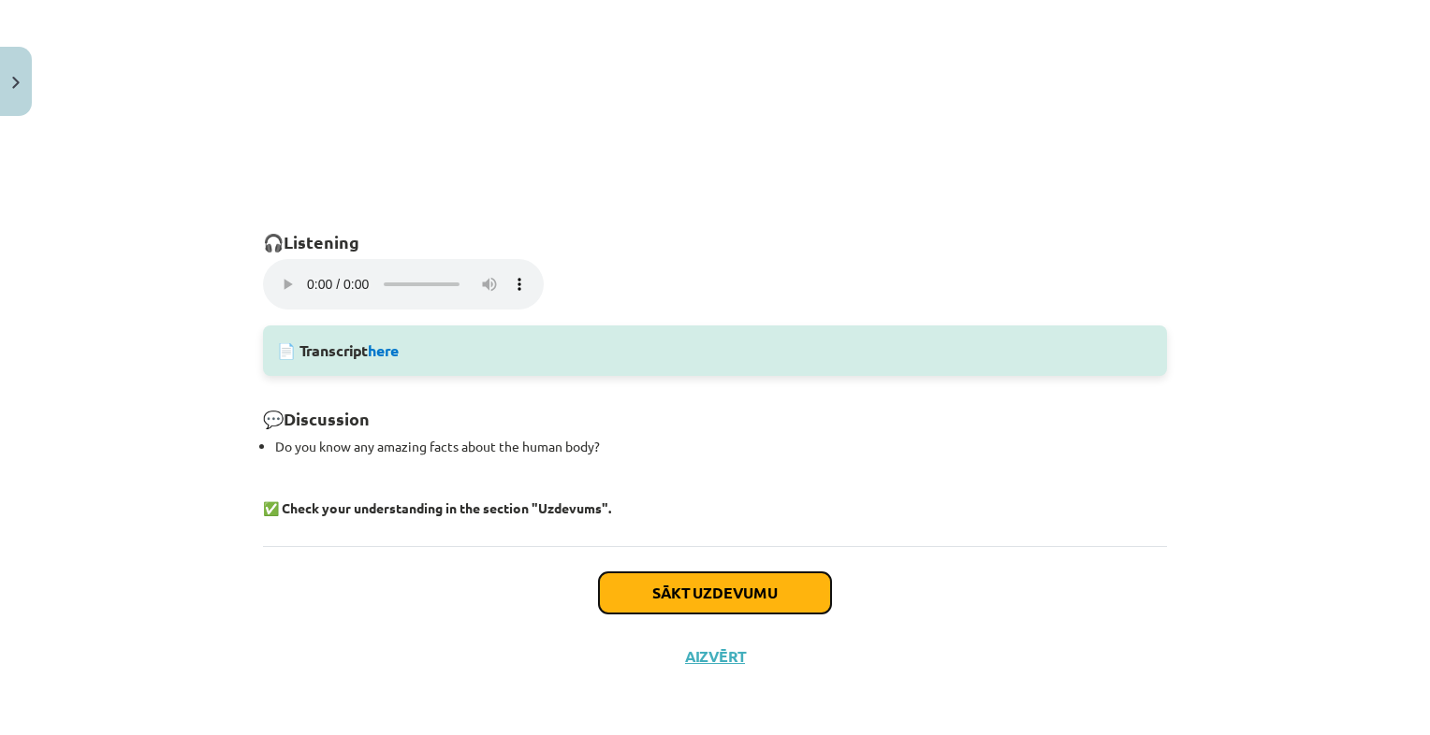
click at [672, 598] on button "Sākt uzdevumu" at bounding box center [715, 593] width 232 height 41
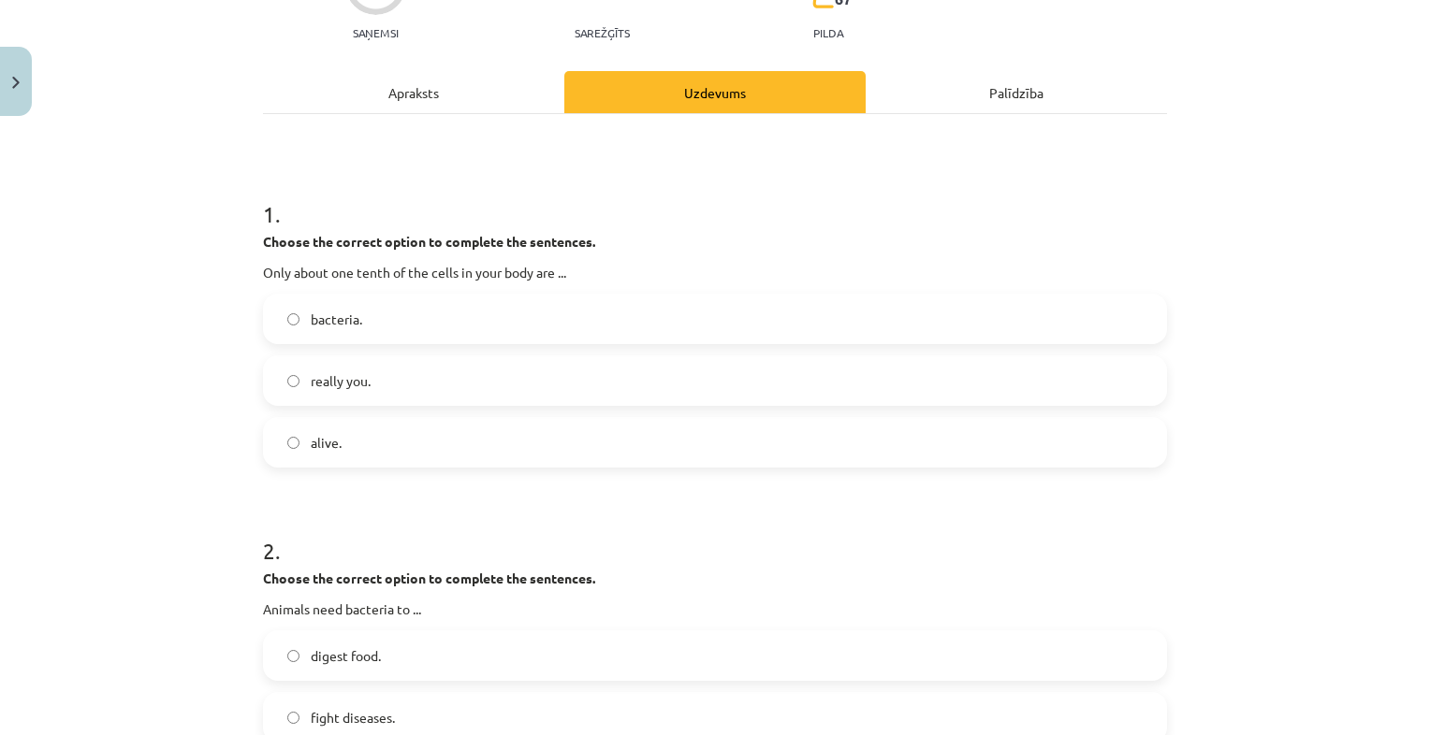
scroll to position [249, 0]
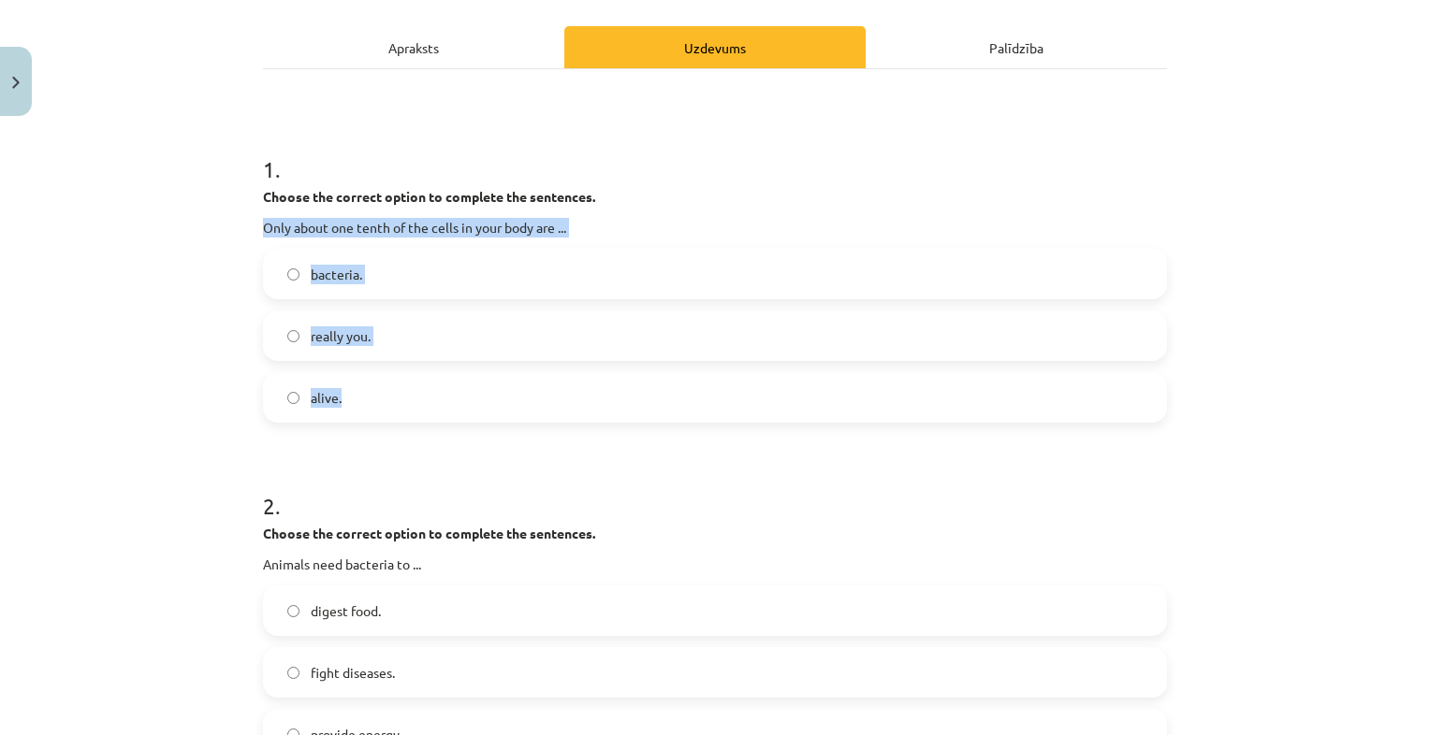
drag, startPoint x: 258, startPoint y: 227, endPoint x: 373, endPoint y: 405, distance: 211.8
click at [373, 405] on div "1 . Choose the correct option to complete the sentences. Only about one tenth o…" at bounding box center [715, 273] width 904 height 299
drag, startPoint x: 373, startPoint y: 405, endPoint x: 344, endPoint y: 337, distance: 74.2
copy div "Only about one tenth of the cells in your body are ... bacteria. really you. al…"
click at [435, 335] on label "really you." at bounding box center [715, 336] width 900 height 47
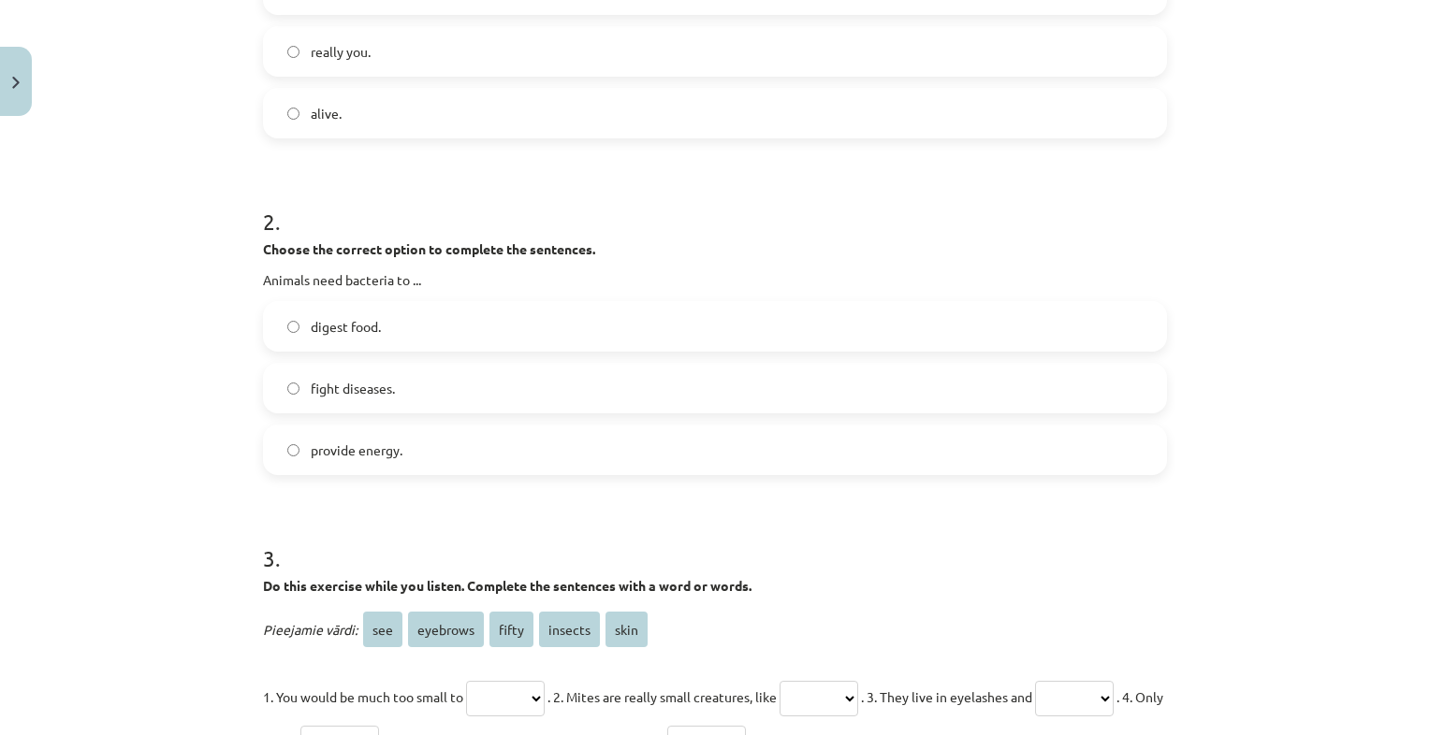
scroll to position [539, 0]
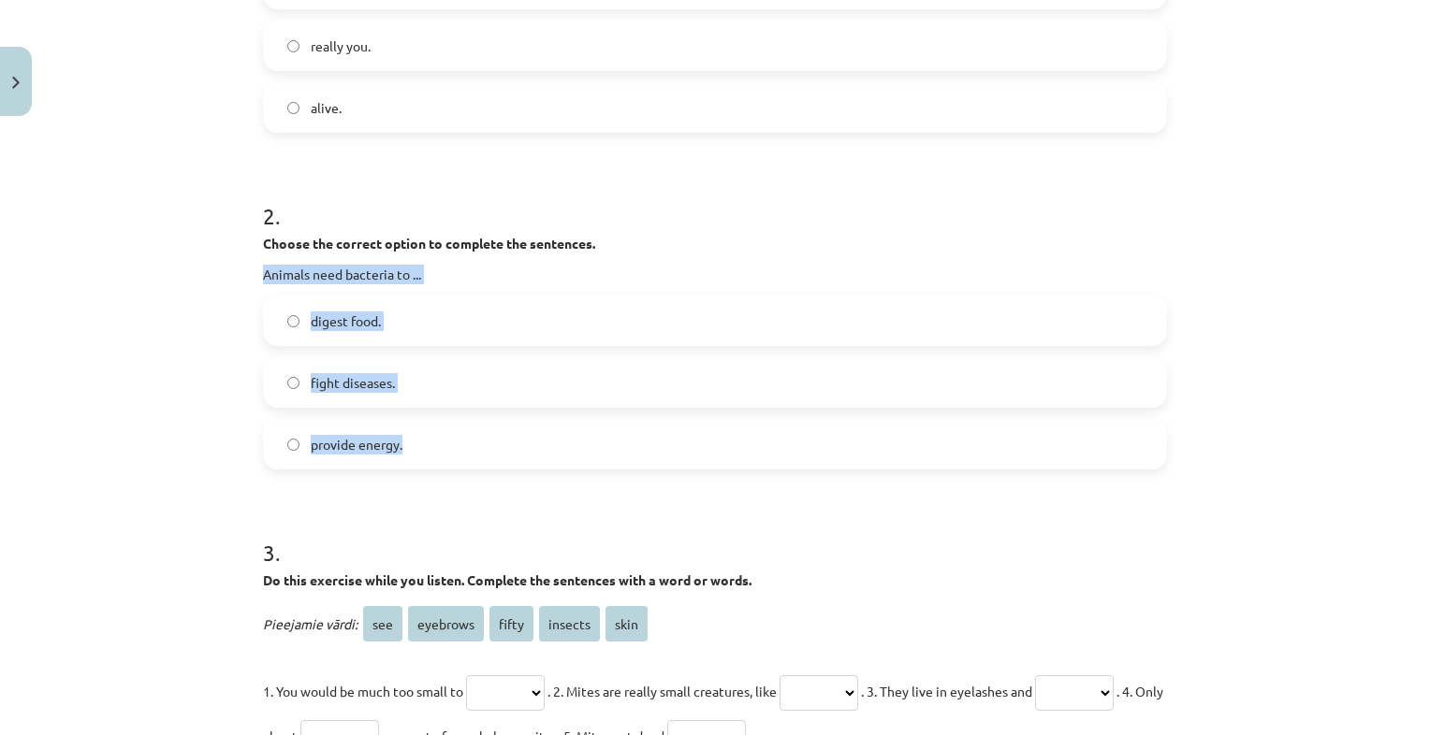
drag, startPoint x: 256, startPoint y: 274, endPoint x: 402, endPoint y: 457, distance: 233.7
click at [402, 457] on div "2 . Choose the correct option to complete the sentences. Animals need bacteria …" at bounding box center [715, 319] width 904 height 299
drag, startPoint x: 402, startPoint y: 457, endPoint x: 373, endPoint y: 444, distance: 31.5
copy div "Animals need bacteria to ... digest food. fight diseases. provide energy."
click at [468, 331] on label "digest food." at bounding box center [715, 321] width 900 height 47
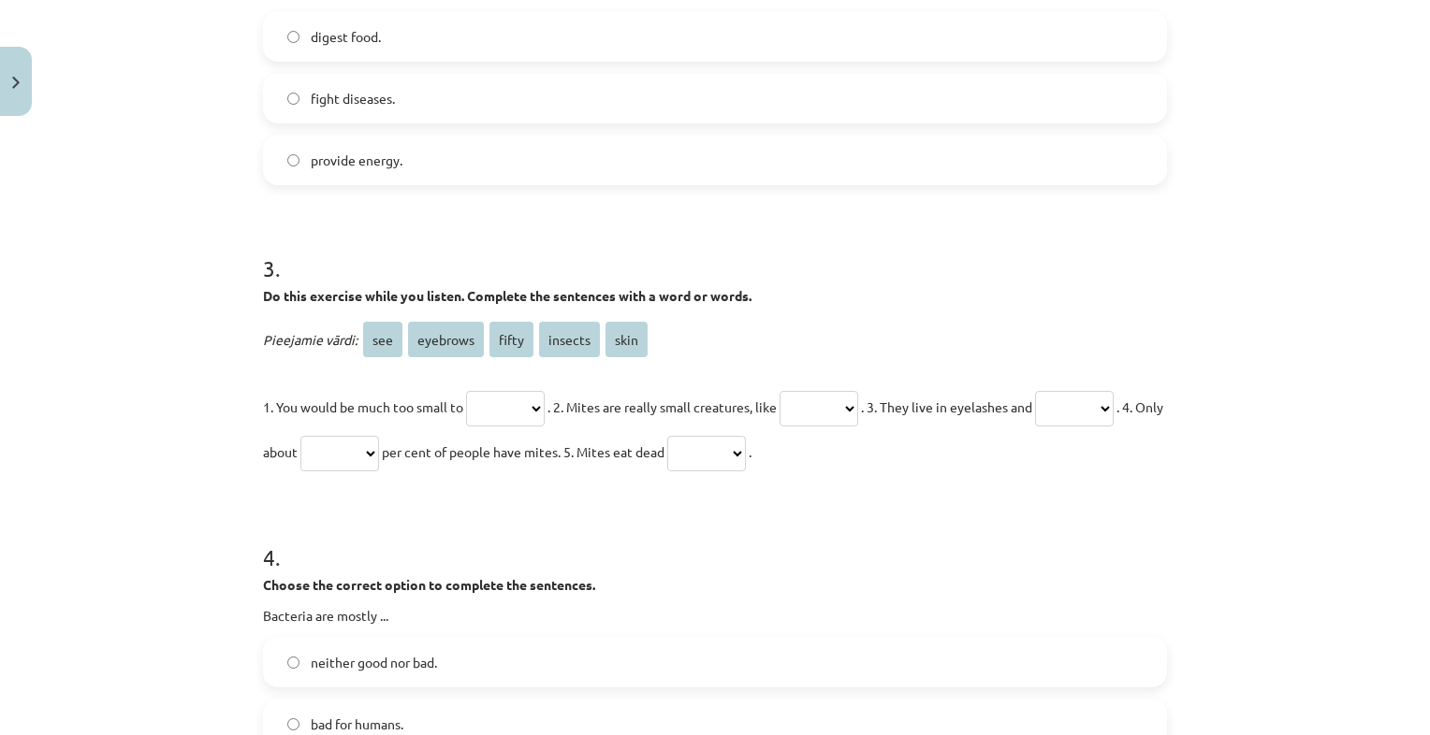
scroll to position [826, 0]
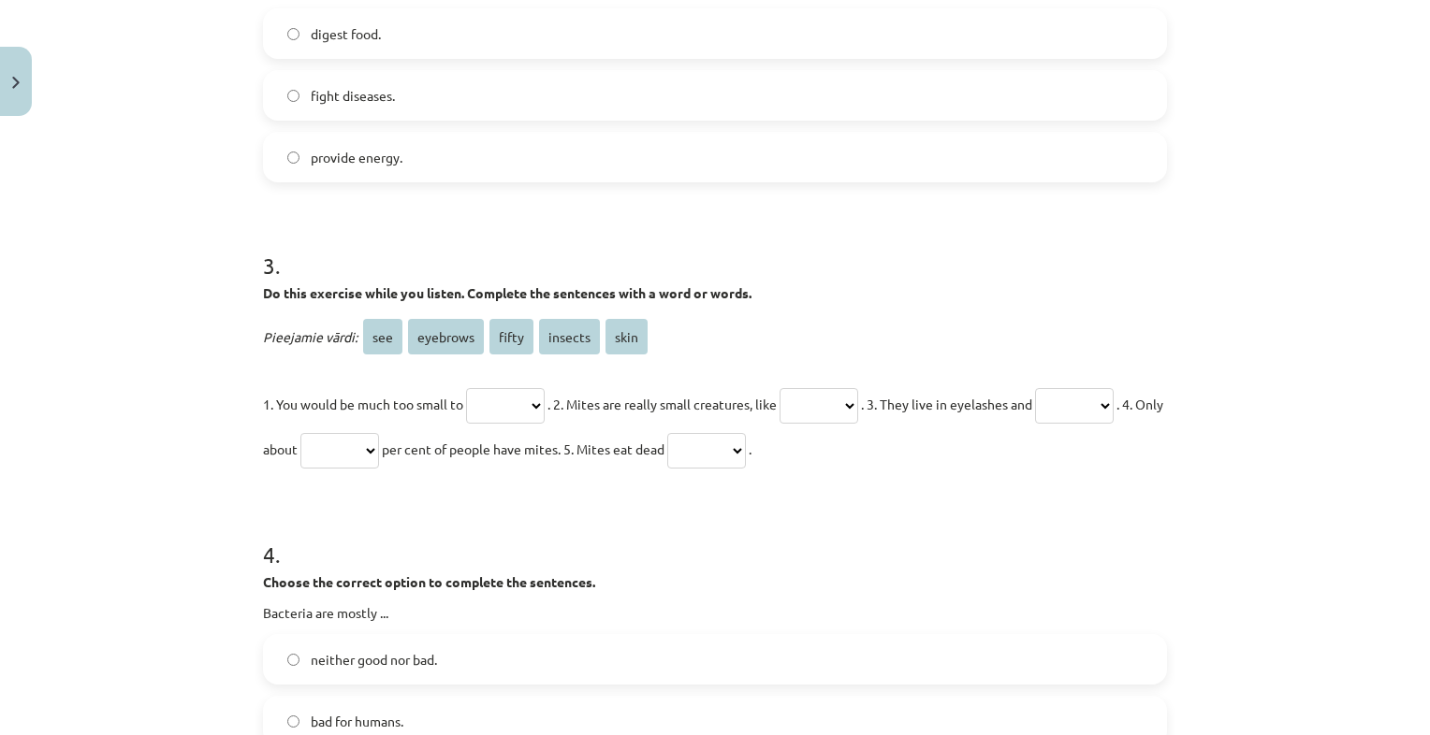
click at [545, 406] on select "*** ******** ***** ******* ****" at bounding box center [505, 406] width 79 height 36
click at [545, 421] on select "*** ******** ***** ******* ****" at bounding box center [505, 406] width 79 height 36
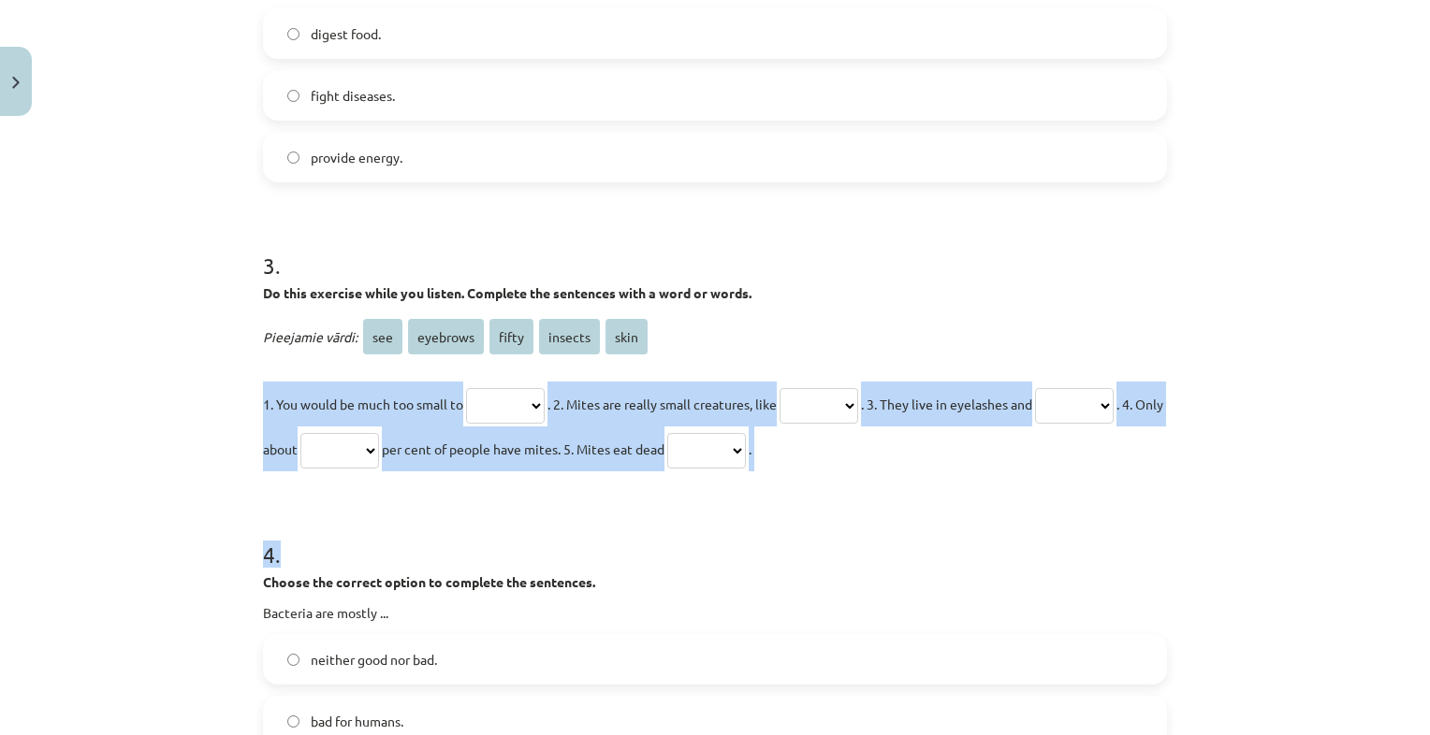
drag, startPoint x: 251, startPoint y: 401, endPoint x: 758, endPoint y: 508, distance: 518.5
click at [758, 508] on div "27 XP Saņemsi Sarežģīts 67 pilda Apraksts Uzdevums Palīdzība 1 . Choose the cor…" at bounding box center [715, 306] width 926 height 2017
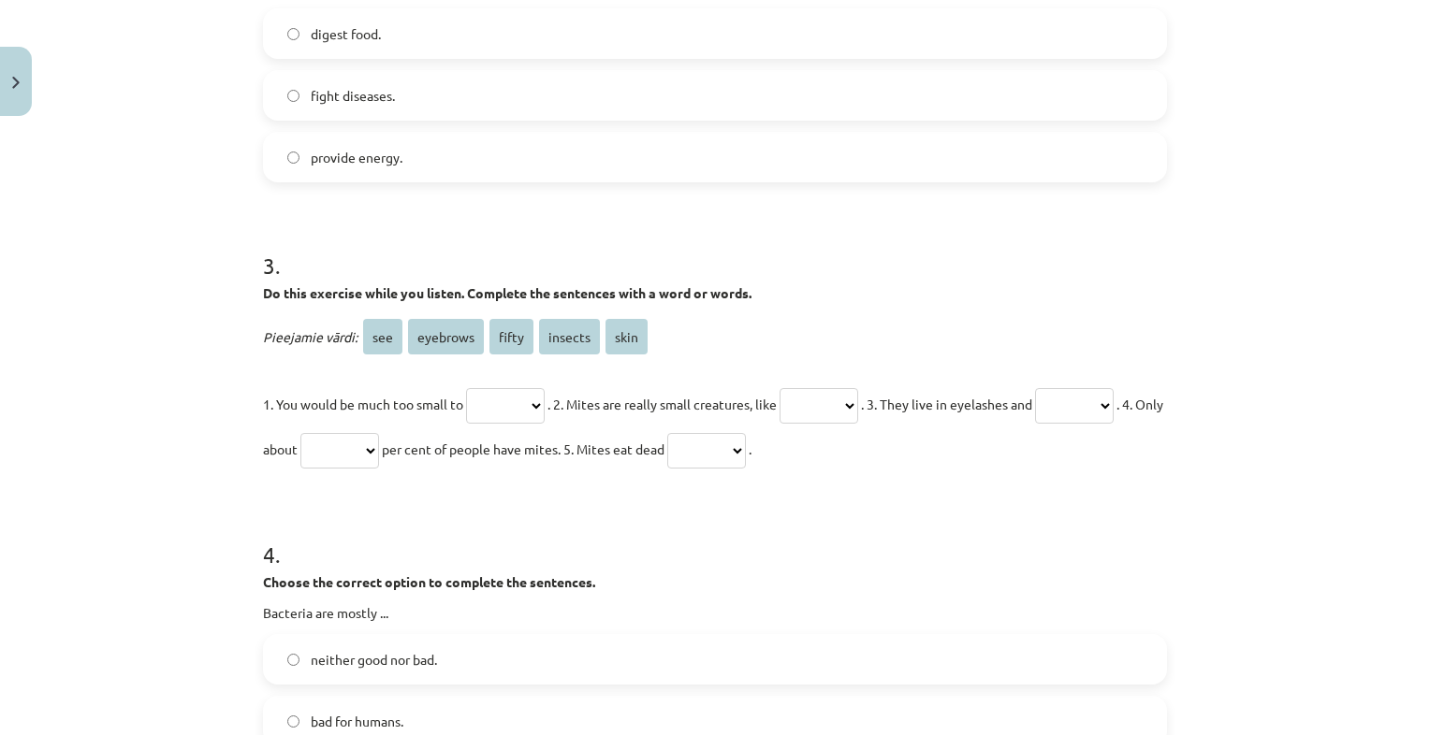
drag, startPoint x: 758, startPoint y: 508, endPoint x: 648, endPoint y: 602, distance: 144.7
click at [648, 602] on div "Choose the correct option to complete the sentences. Bacteria are mostly ..." at bounding box center [715, 598] width 904 height 51
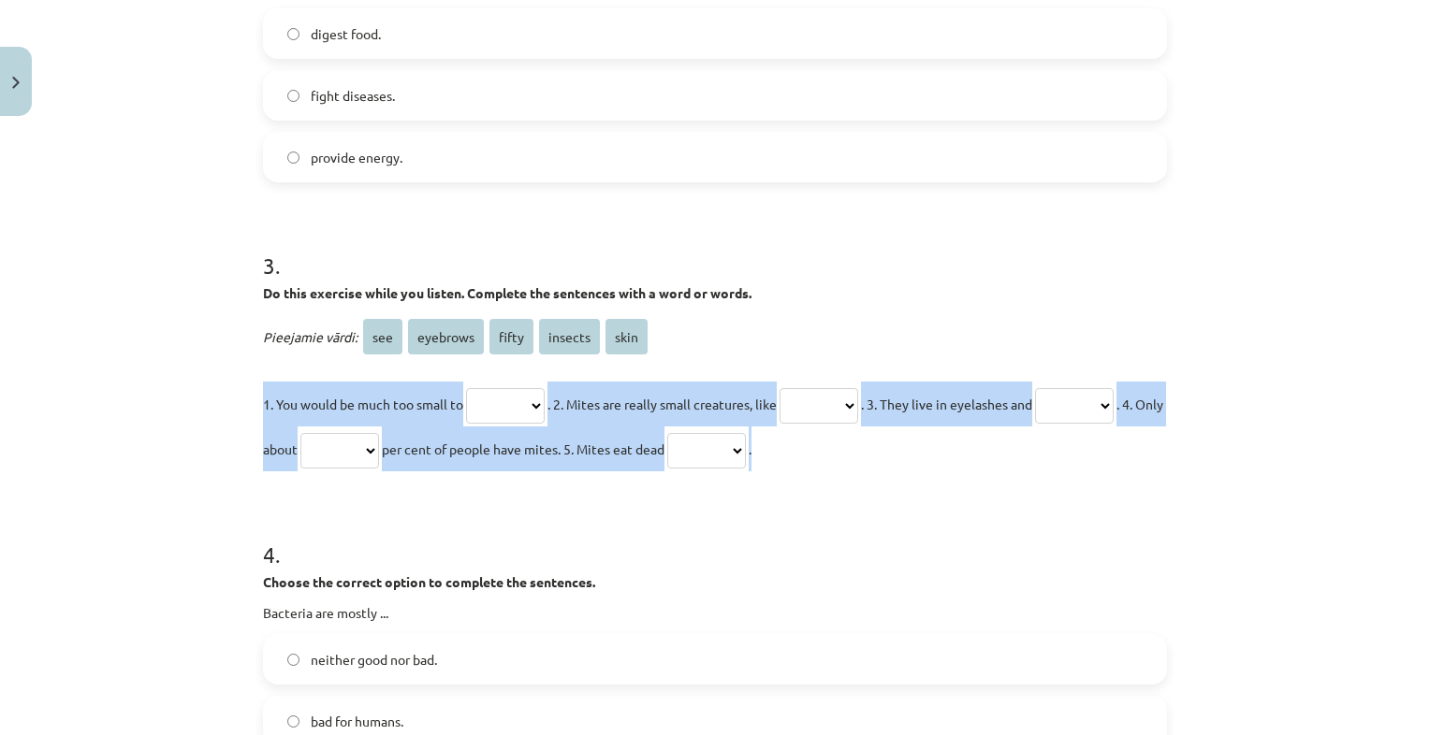
drag, startPoint x: 255, startPoint y: 403, endPoint x: 957, endPoint y: 459, distance: 704.9
click at [957, 459] on div "27 XP Saņemsi Sarežģīts 67 pilda Apraksts Uzdevums Palīdzība 1 . Choose the cor…" at bounding box center [715, 306] width 926 height 2017
copy p "1. You would be much too small to *** ******** ***** ******* **** . 2. Mites ar…"
click at [501, 391] on select "*** ******** ***** ******* ****" at bounding box center [505, 406] width 79 height 36
select select "***"
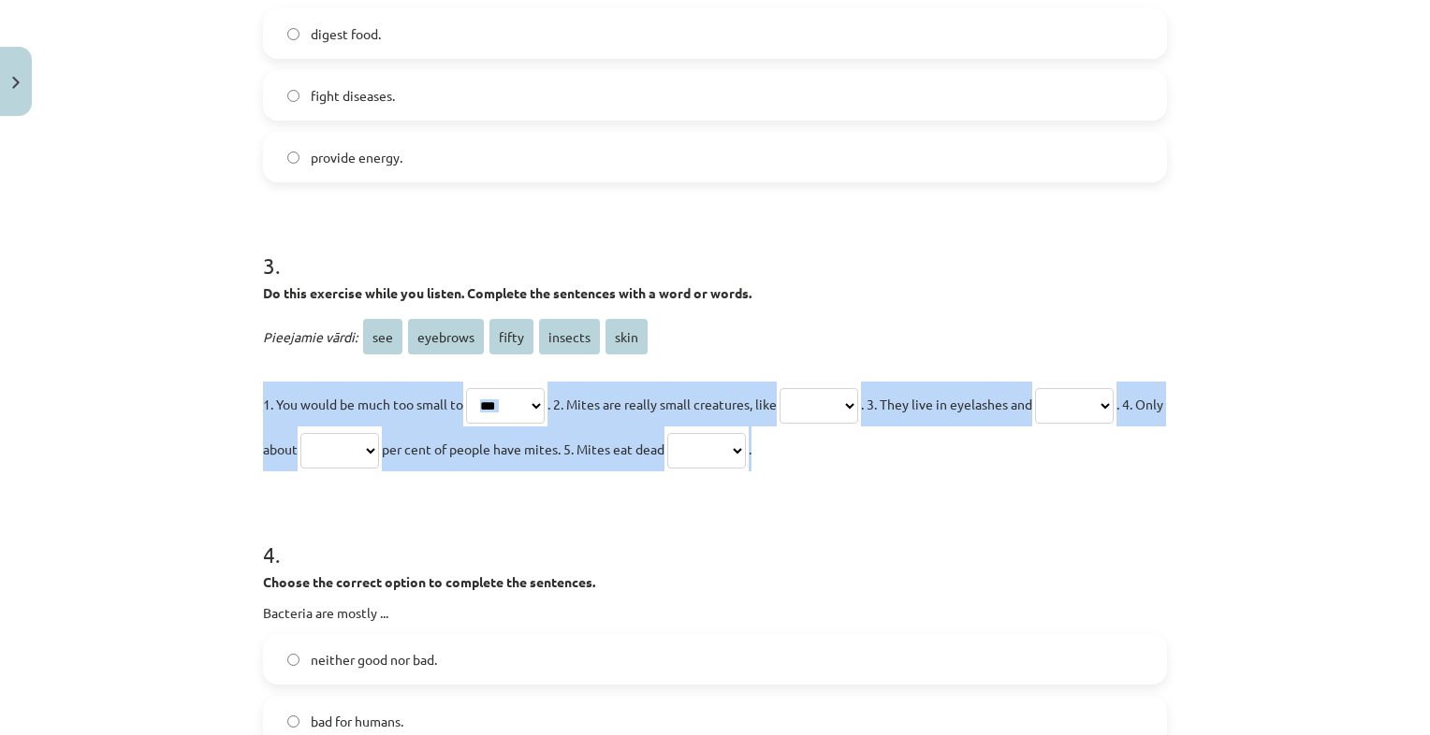
click at [466, 388] on select "*** ******** ***** ******* ****" at bounding box center [505, 406] width 79 height 36
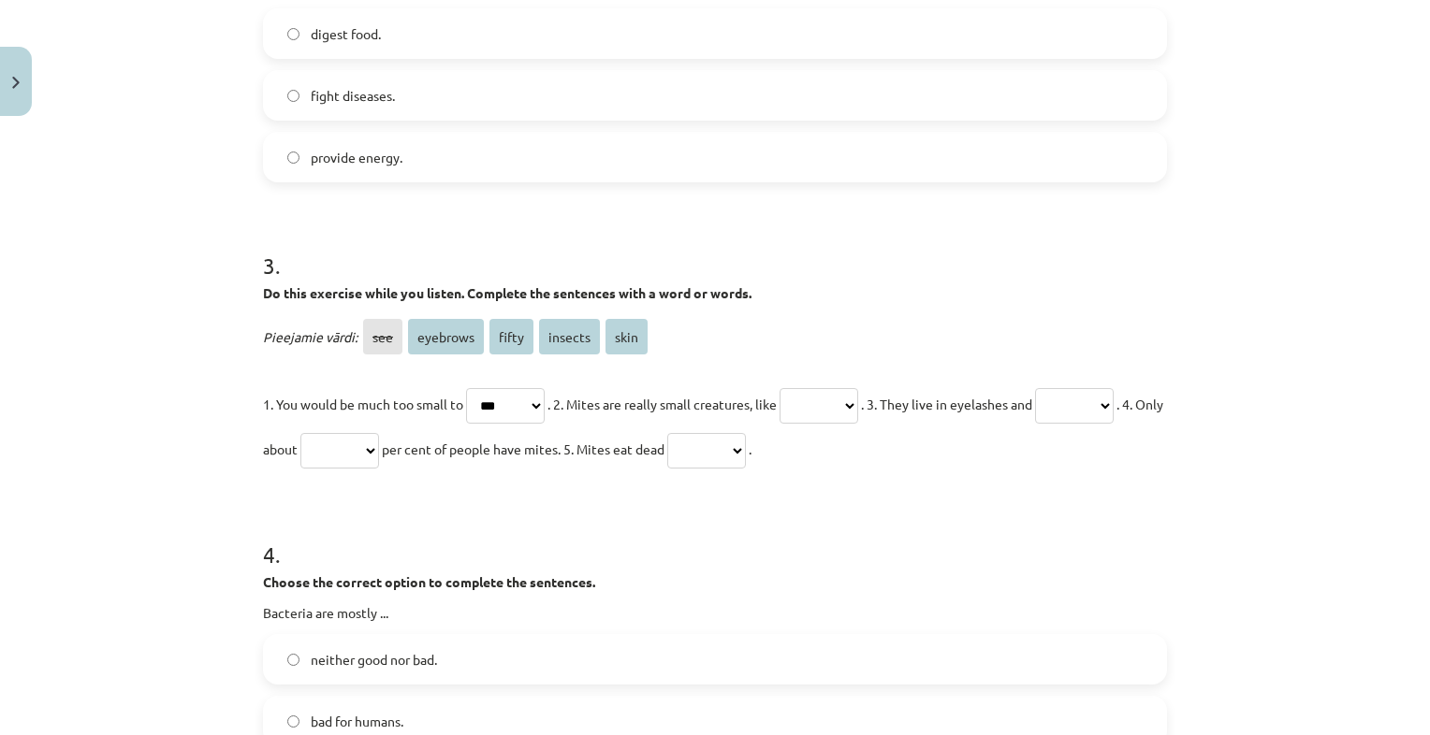
click at [544, 494] on form "1 . Choose the correct option to complete the sentences. Only about one tenth o…" at bounding box center [715, 345] width 904 height 1599
click at [847, 407] on select "*** ******** ***** ******* ****" at bounding box center [818, 406] width 79 height 36
select select "*******"
click at [801, 388] on select "*** ******** ***** ******* ****" at bounding box center [818, 406] width 79 height 36
click at [1035, 424] on select "*** ******** ***** ******* ****" at bounding box center [1074, 406] width 79 height 36
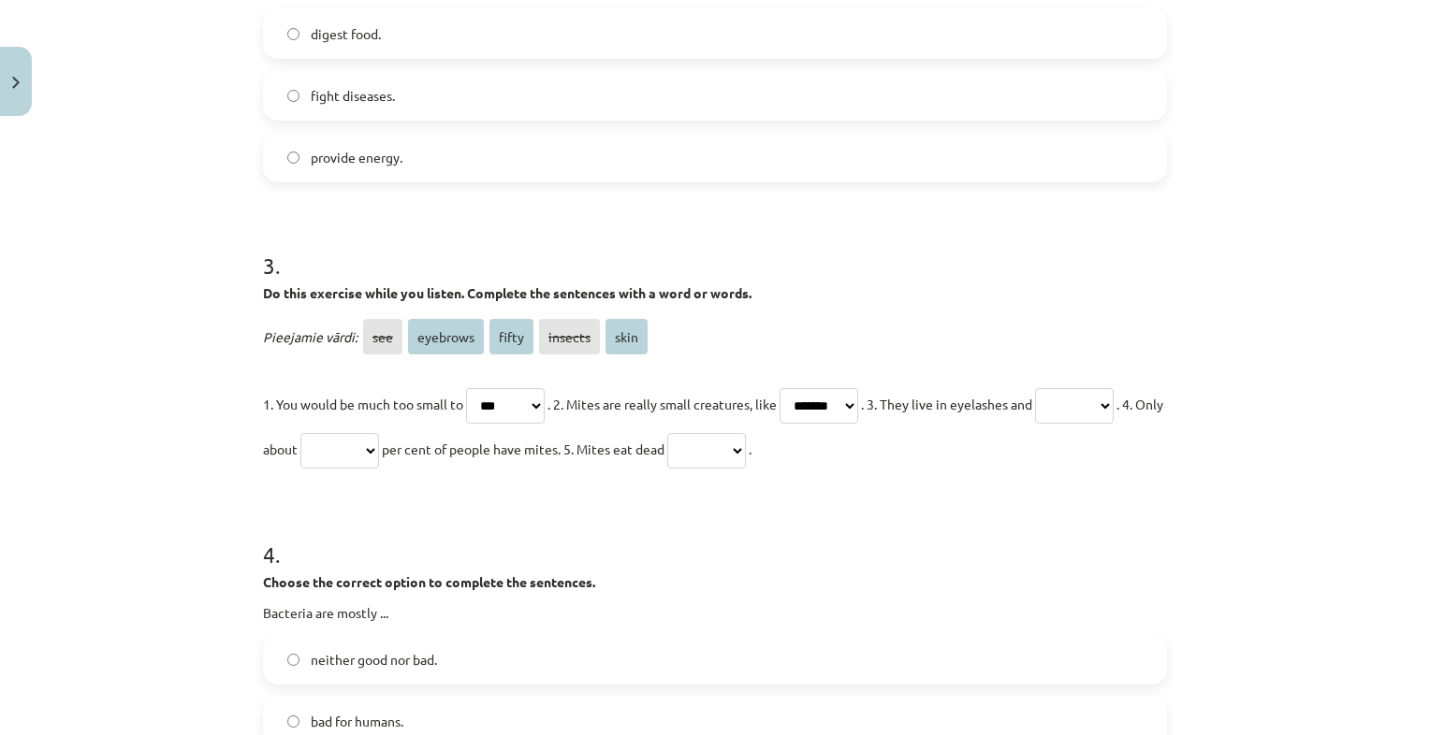
select select "********"
click at [1035, 424] on select "*** ******** ***** ******* ****" at bounding box center [1074, 406] width 79 height 36
click at [379, 444] on select "*** ******** ***** ******* ****" at bounding box center [339, 451] width 79 height 36
select select "*****"
click at [379, 433] on select "*** ******** ***** ******* ****" at bounding box center [339, 451] width 79 height 36
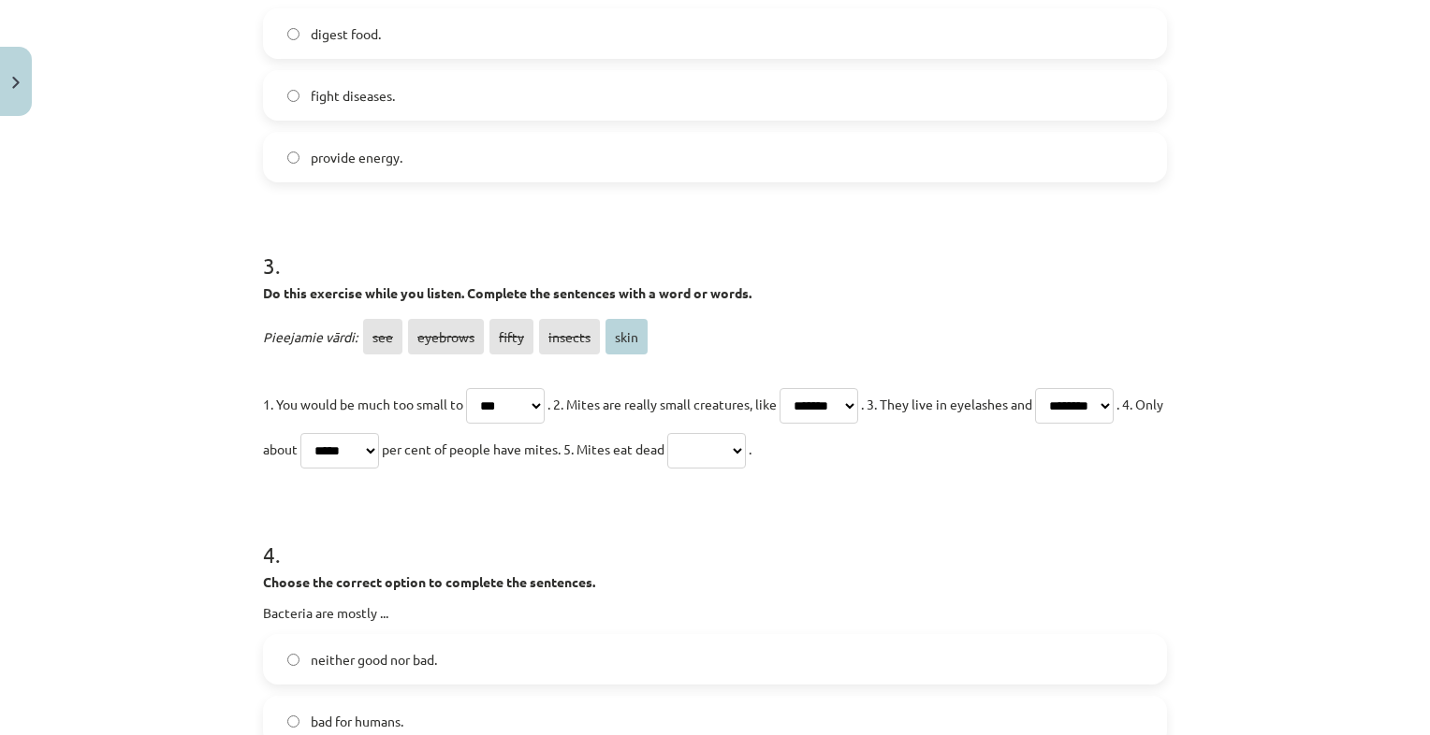
click at [746, 446] on select "*** ******** ***** ******* ****" at bounding box center [706, 451] width 79 height 36
select select "****"
click at [746, 433] on select "*** ******** ***** ******* ****" at bounding box center [706, 451] width 79 height 36
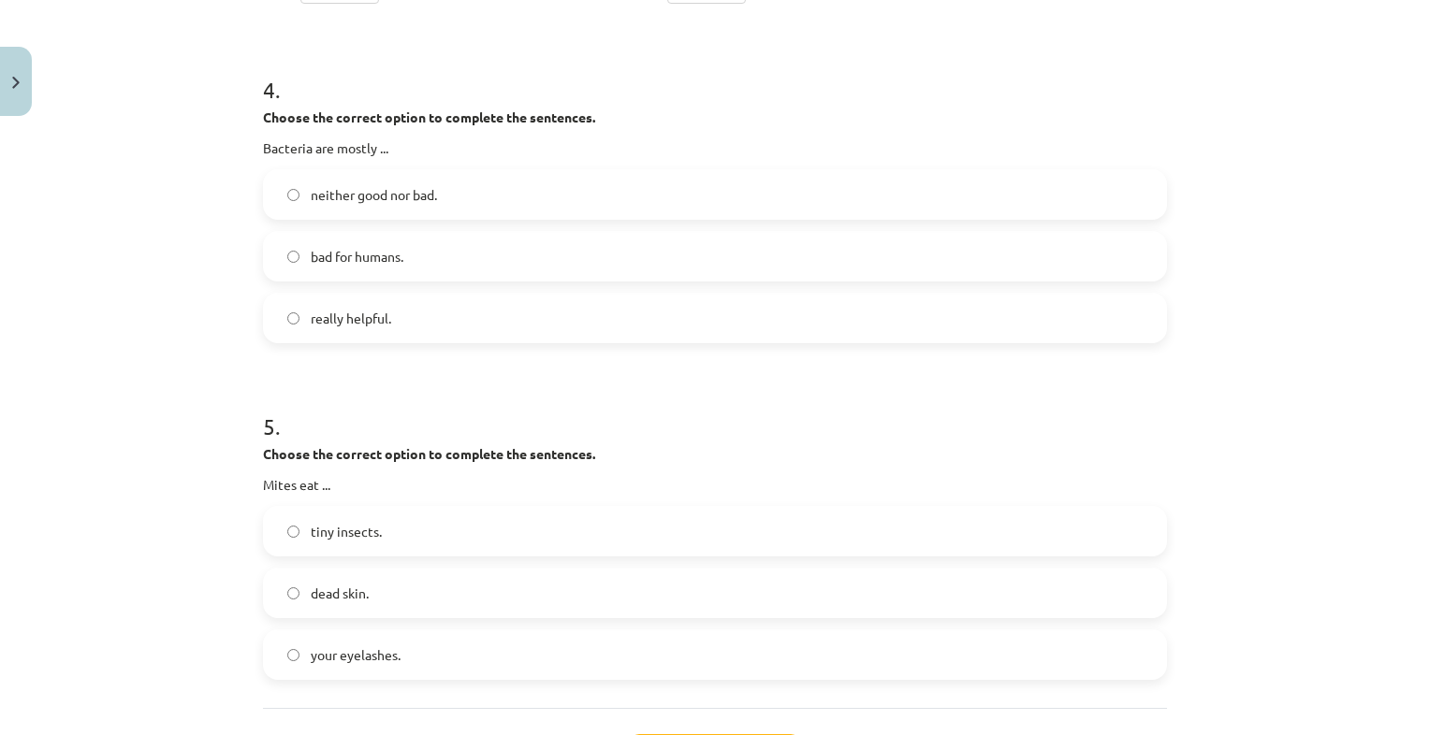
scroll to position [1300, 0]
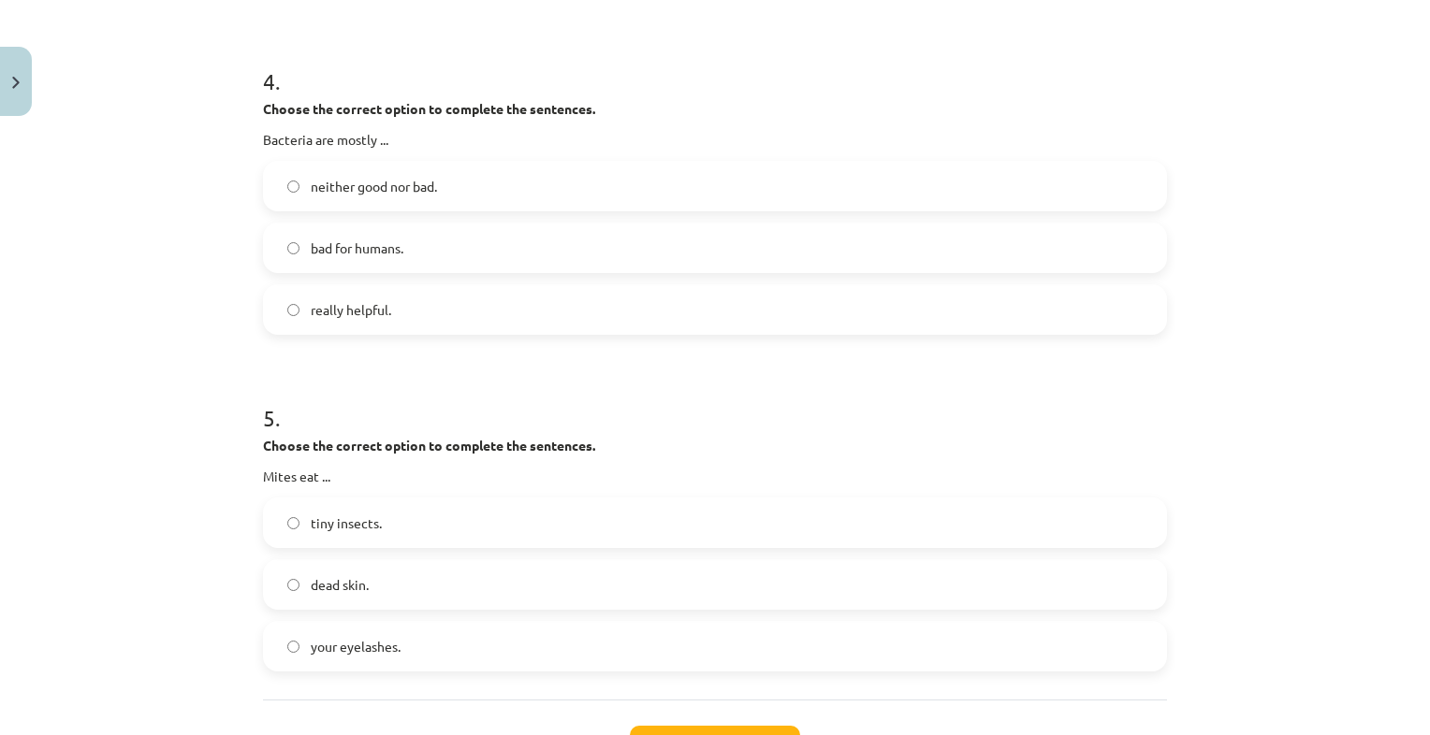
click at [452, 265] on label "bad for humans." at bounding box center [715, 248] width 900 height 47
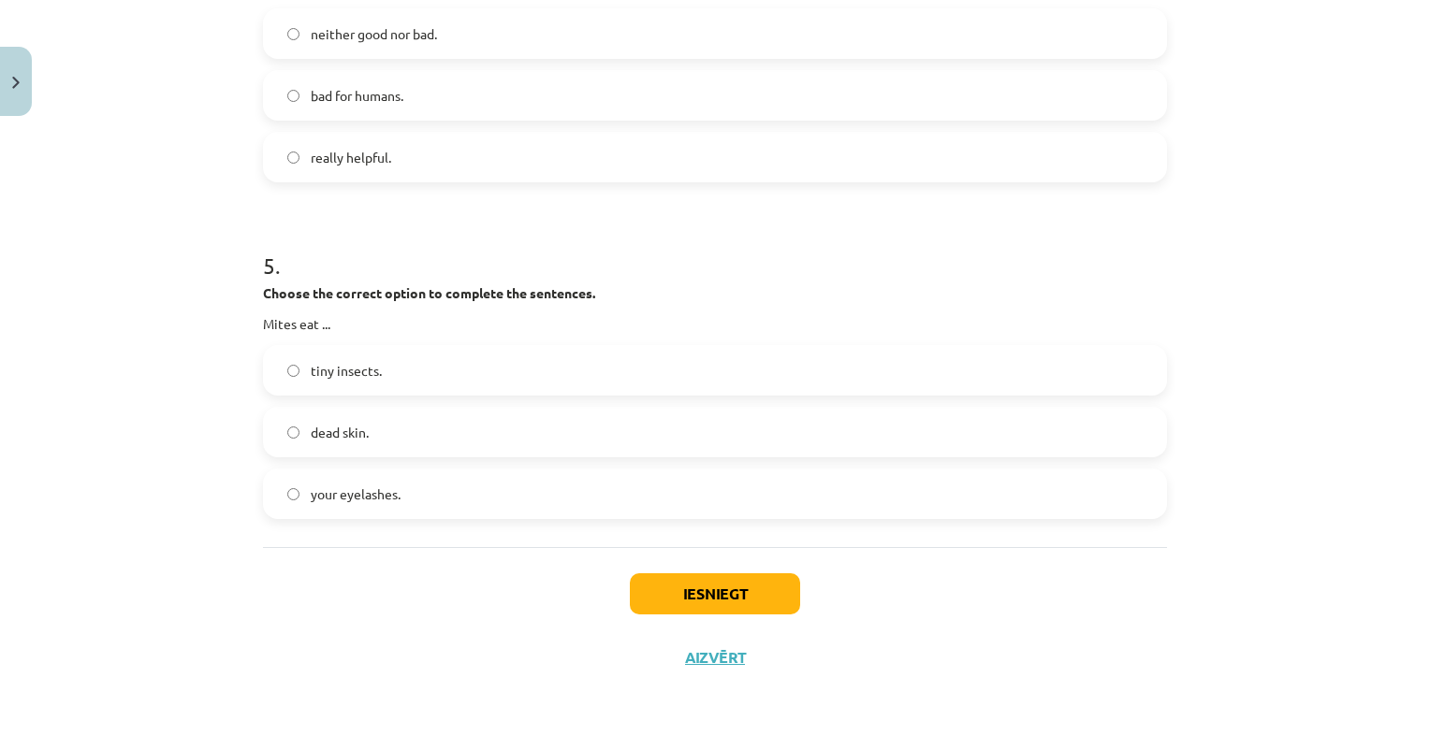
scroll to position [1452, 0]
click at [542, 421] on label "dead skin." at bounding box center [715, 432] width 900 height 47
click at [639, 588] on button "Iesniegt" at bounding box center [715, 594] width 170 height 41
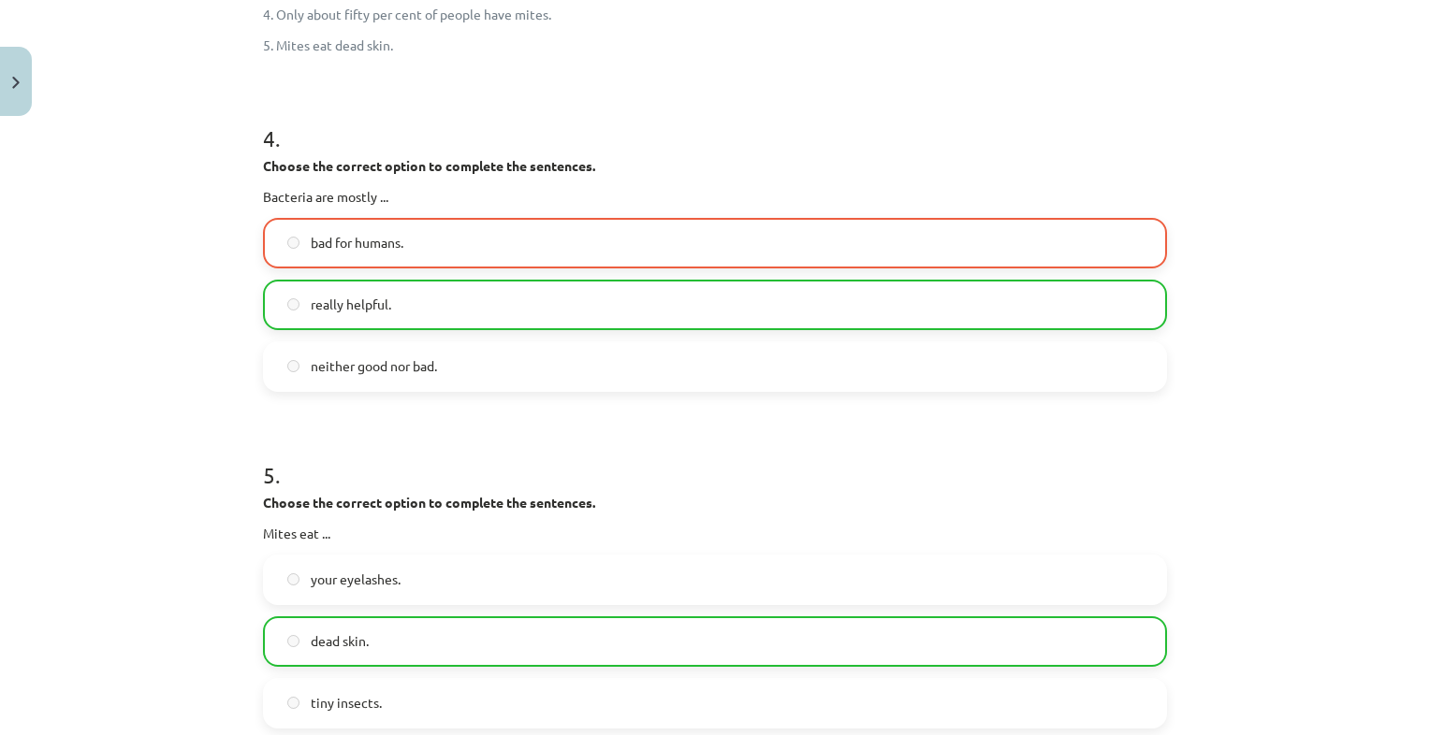
scroll to position [1753, 0]
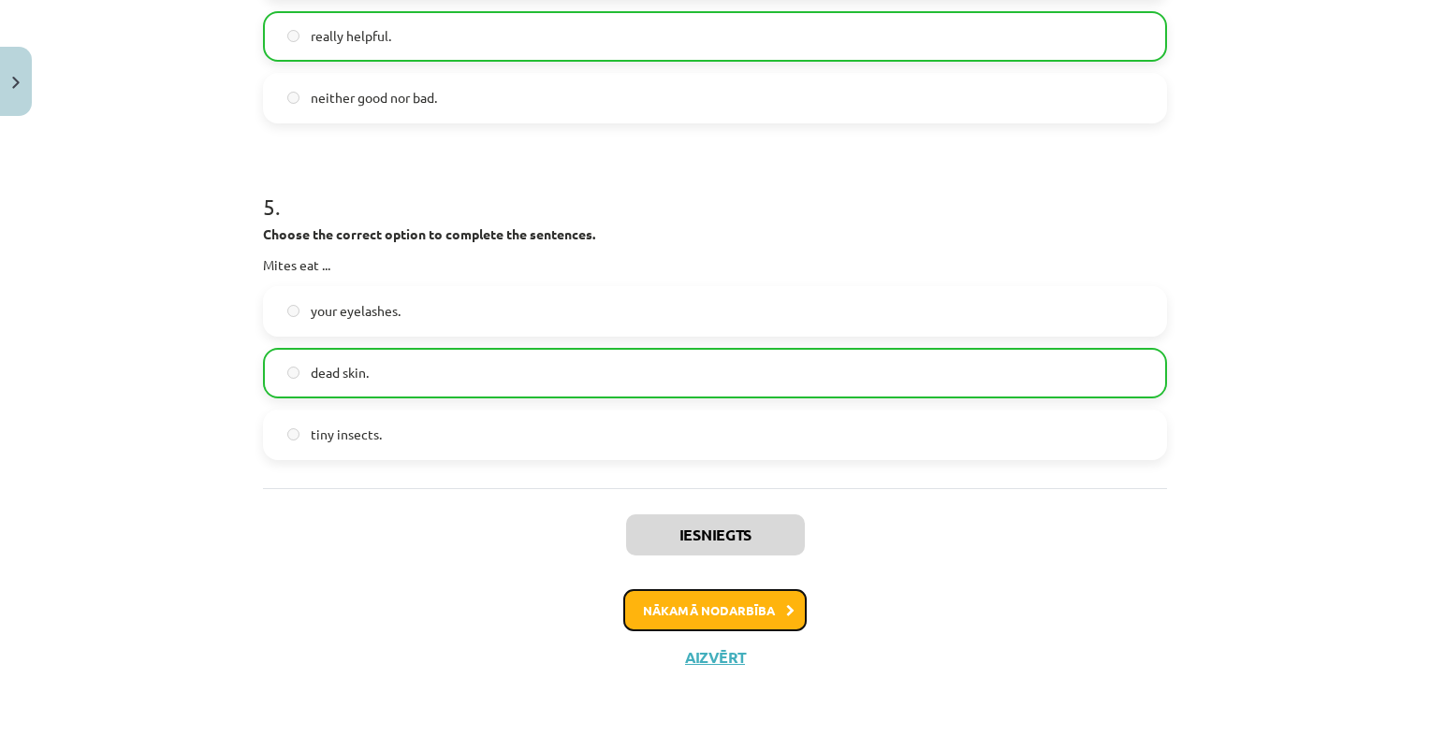
click at [706, 620] on button "Nākamā nodarbība" at bounding box center [714, 611] width 183 height 43
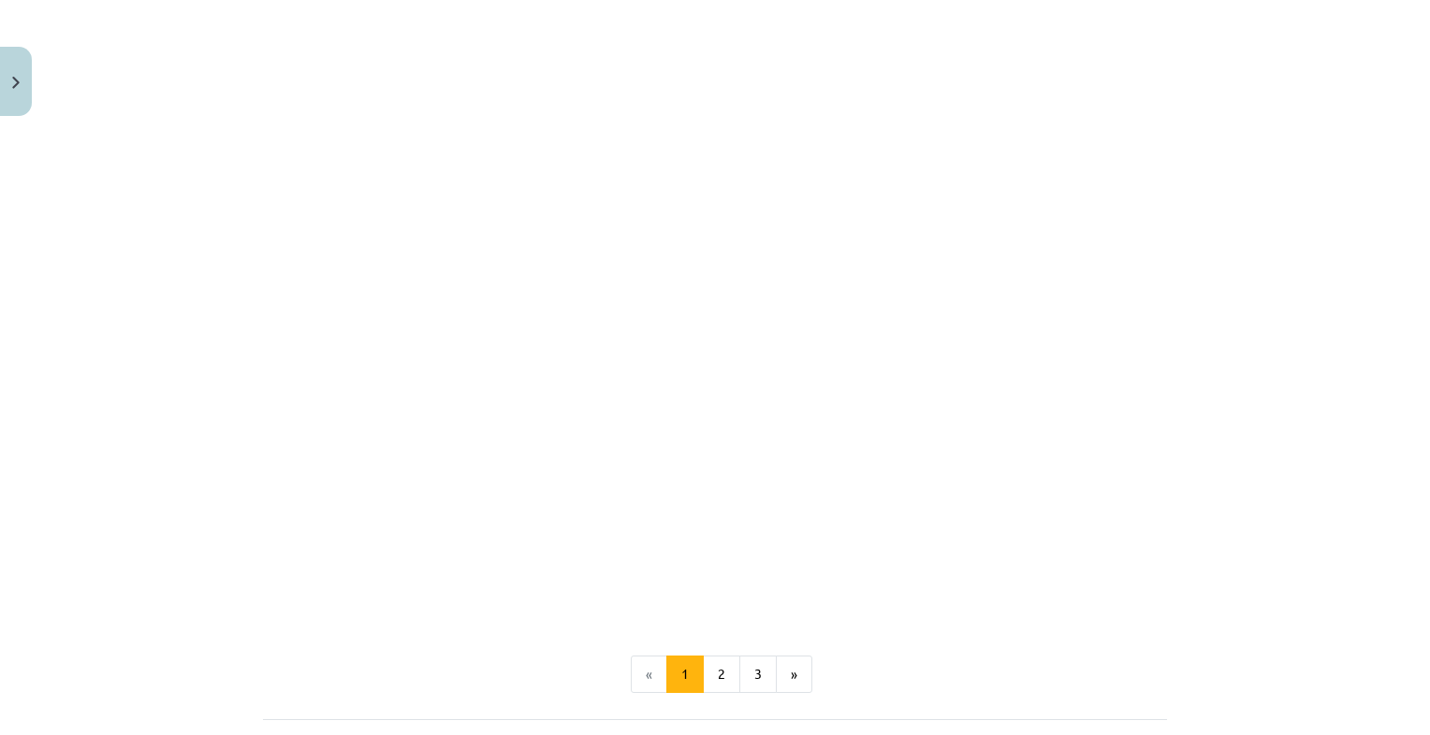
scroll to position [1187, 0]
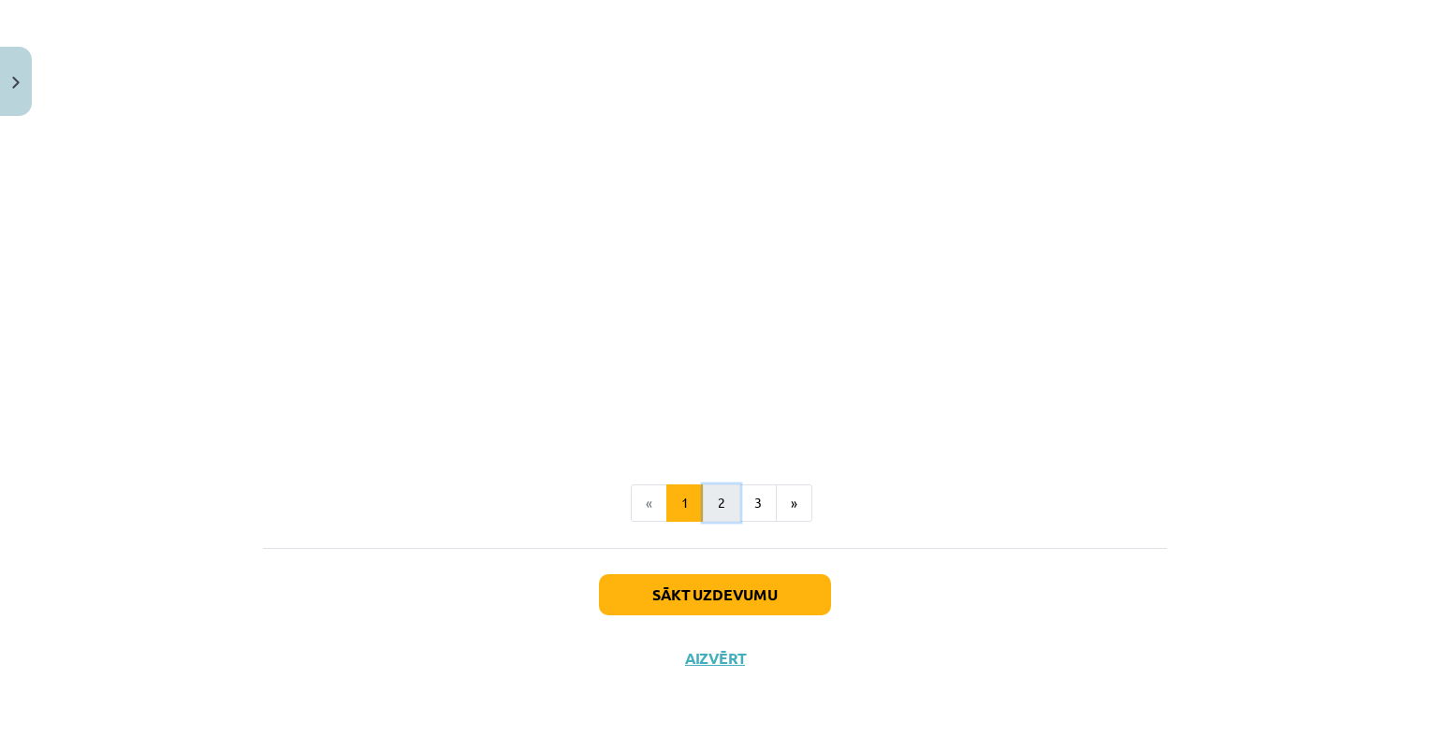
click at [711, 517] on button "2" at bounding box center [721, 503] width 37 height 37
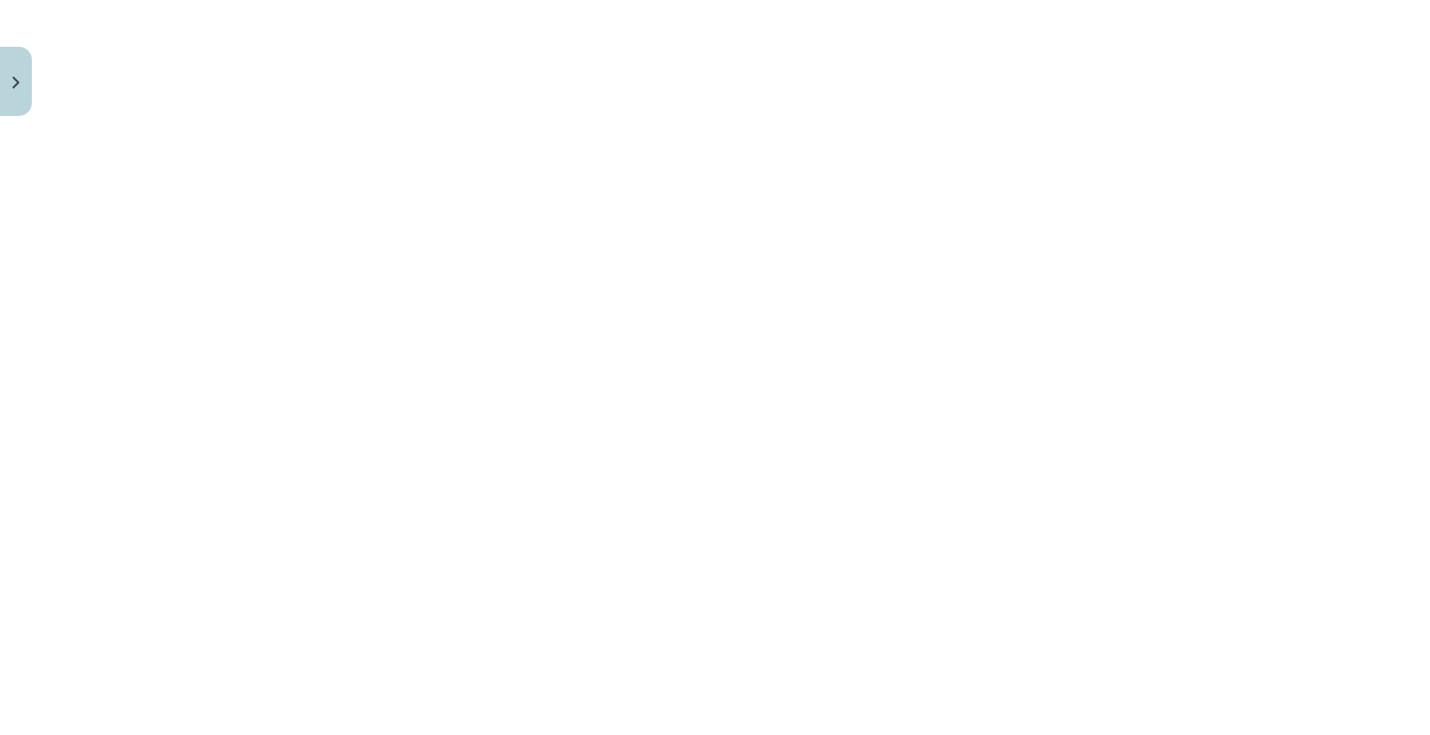
scroll to position [2165, 0]
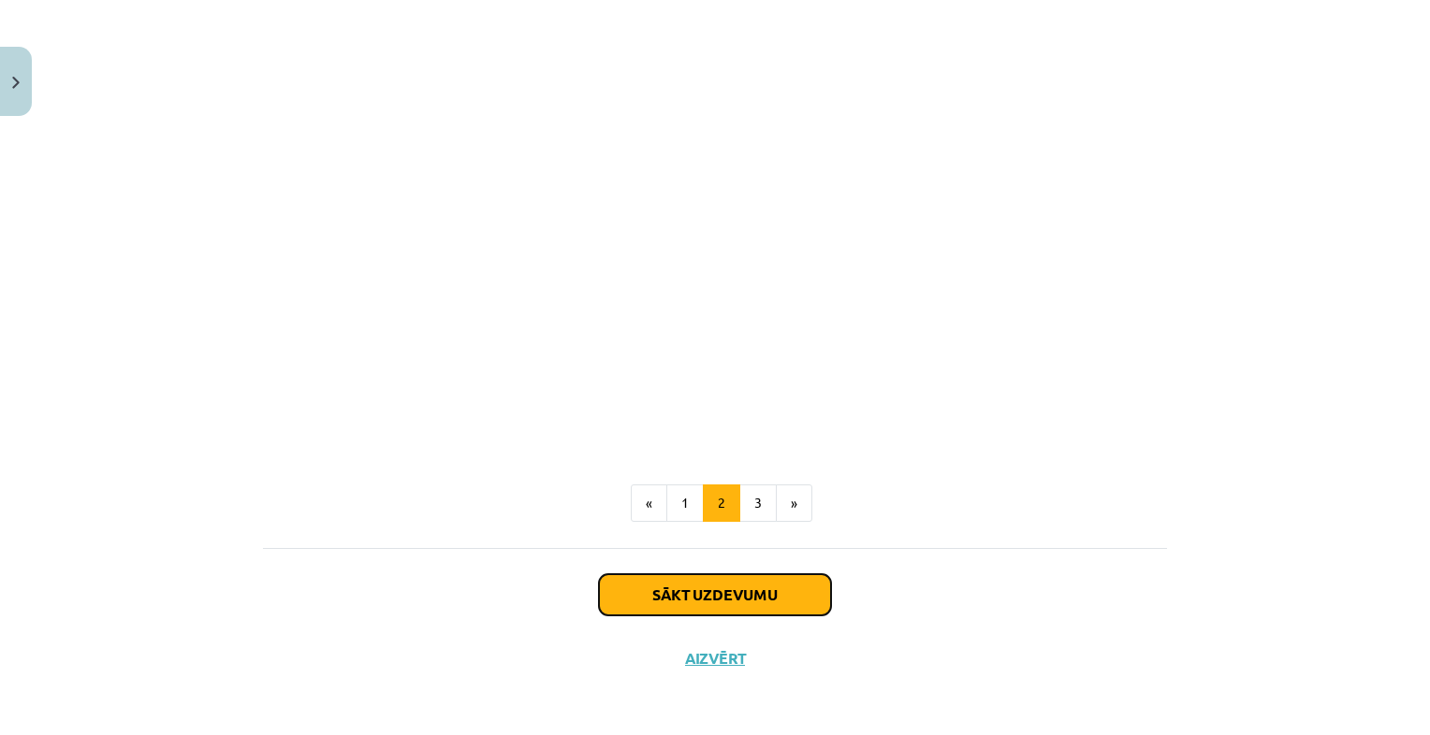
click at [715, 610] on button "Sākt uzdevumu" at bounding box center [715, 595] width 232 height 41
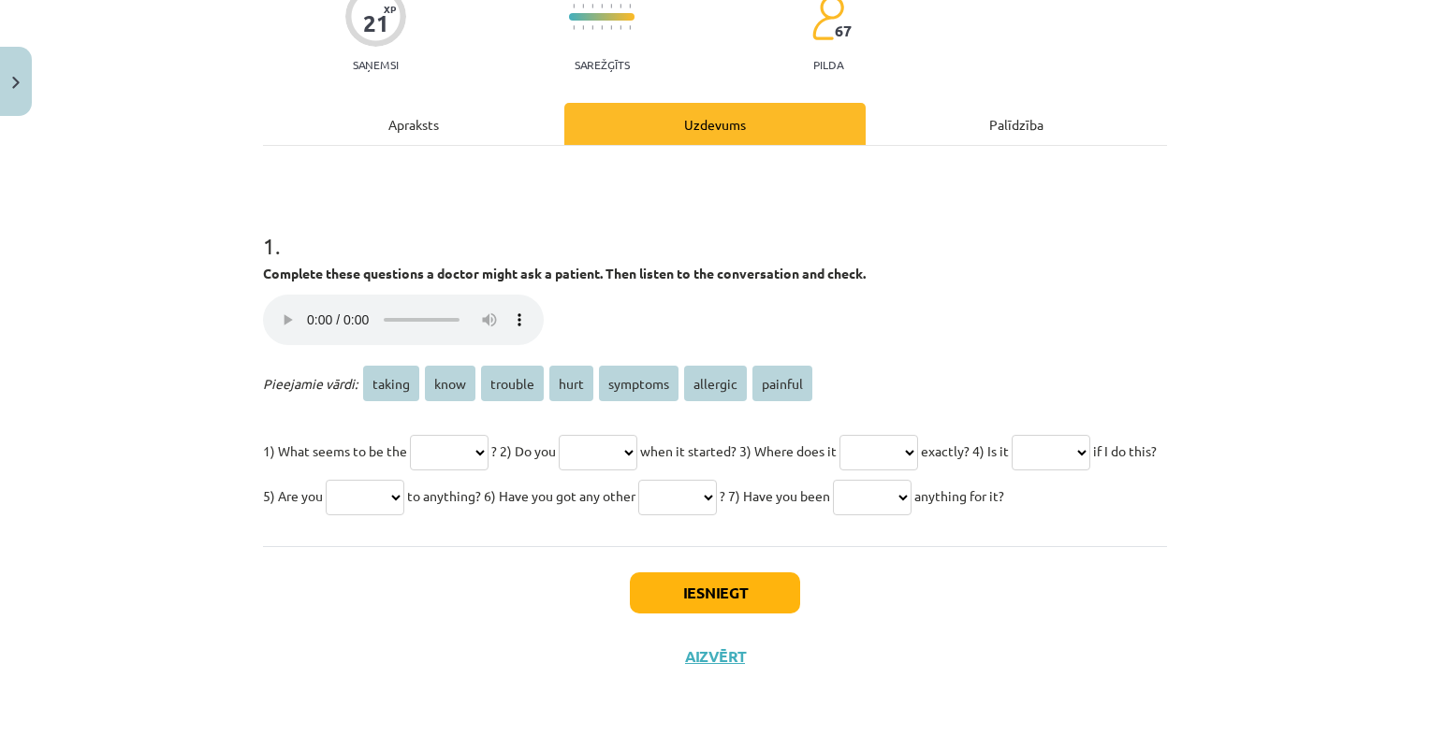
scroll to position [217, 0]
click at [457, 435] on select "****** **** ******* **** ******** ******** *******" at bounding box center [449, 453] width 79 height 36
click at [475, 435] on select "****** **** ******* **** ******** ******** *******" at bounding box center [449, 453] width 79 height 36
click at [477, 435] on select "****** **** ******* **** ******** ******** *******" at bounding box center [449, 453] width 79 height 36
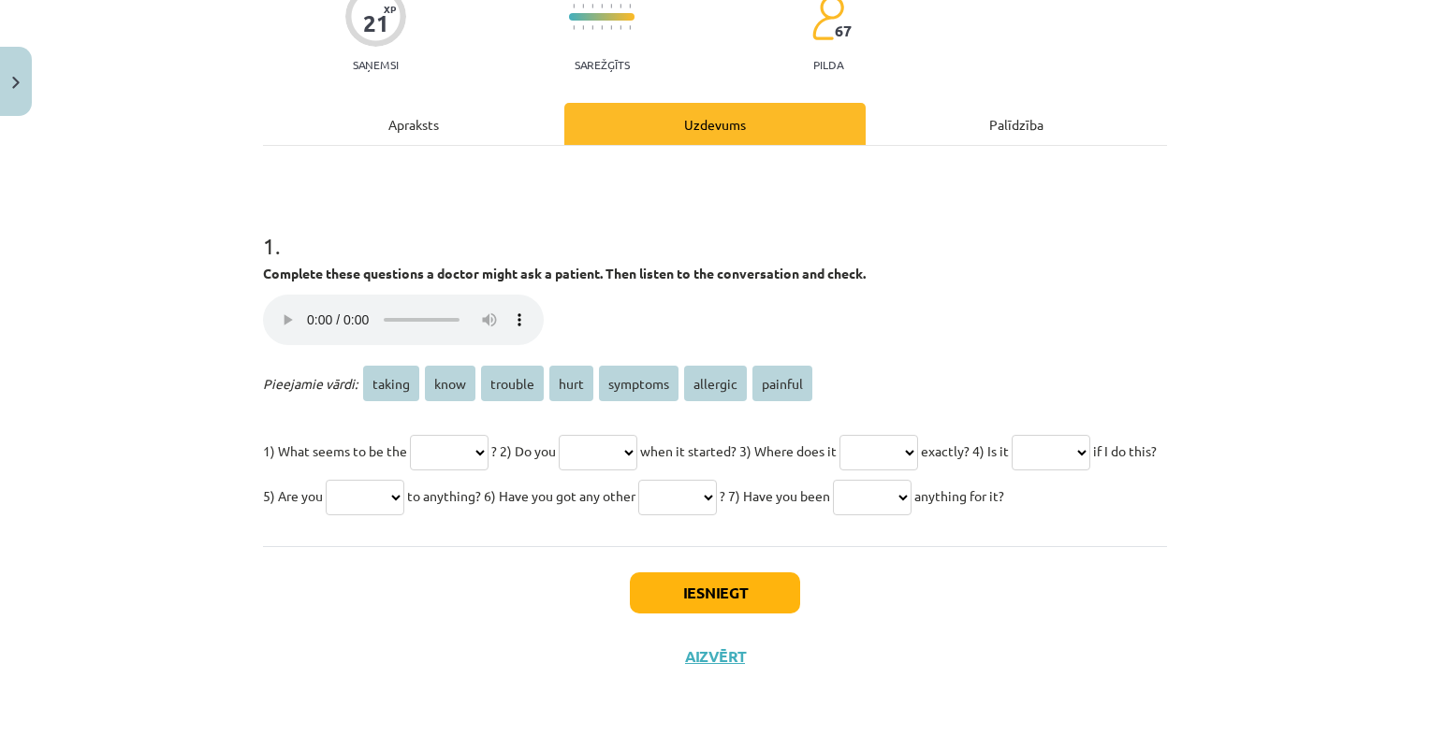
click at [477, 435] on select "****** **** ******* **** ******** ******** *******" at bounding box center [449, 453] width 79 height 36
click at [457, 429] on p "1) What seems to be the ****** **** ******* **** ******** ******** ******* ? 2)…" at bounding box center [715, 474] width 904 height 90
click at [462, 435] on select "****** **** ******* **** ******** ******** *******" at bounding box center [449, 453] width 79 height 36
click at [428, 435] on select "****** **** ******* **** ******** ******** *******" at bounding box center [449, 453] width 79 height 36
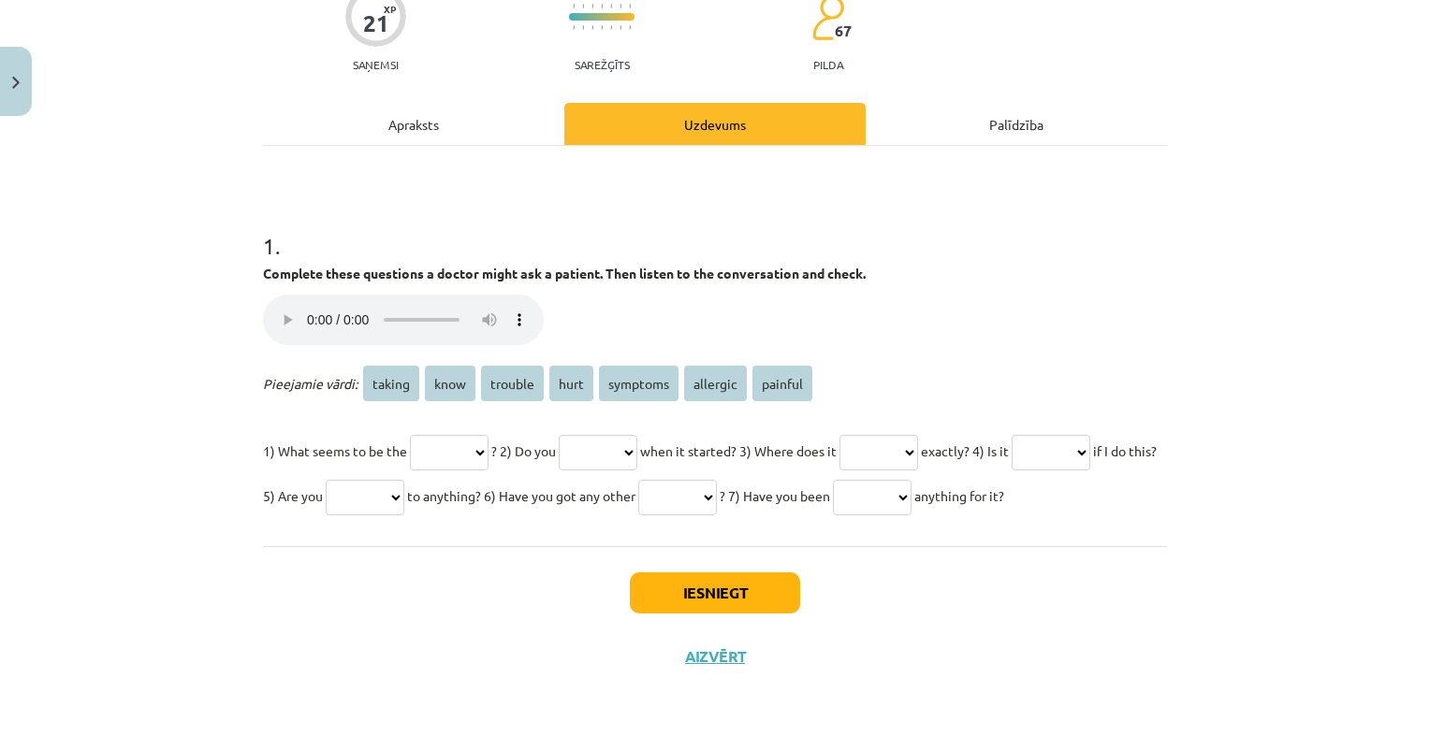
select select "********"
click at [410, 435] on select "****** **** ******* **** ******** ******** *******" at bounding box center [449, 453] width 79 height 36
click at [615, 435] on select "****** **** ******* **** ******** ******** *******" at bounding box center [598, 453] width 79 height 36
click at [610, 435] on select "****** **** ******* **** ******** ******** *******" at bounding box center [598, 453] width 79 height 36
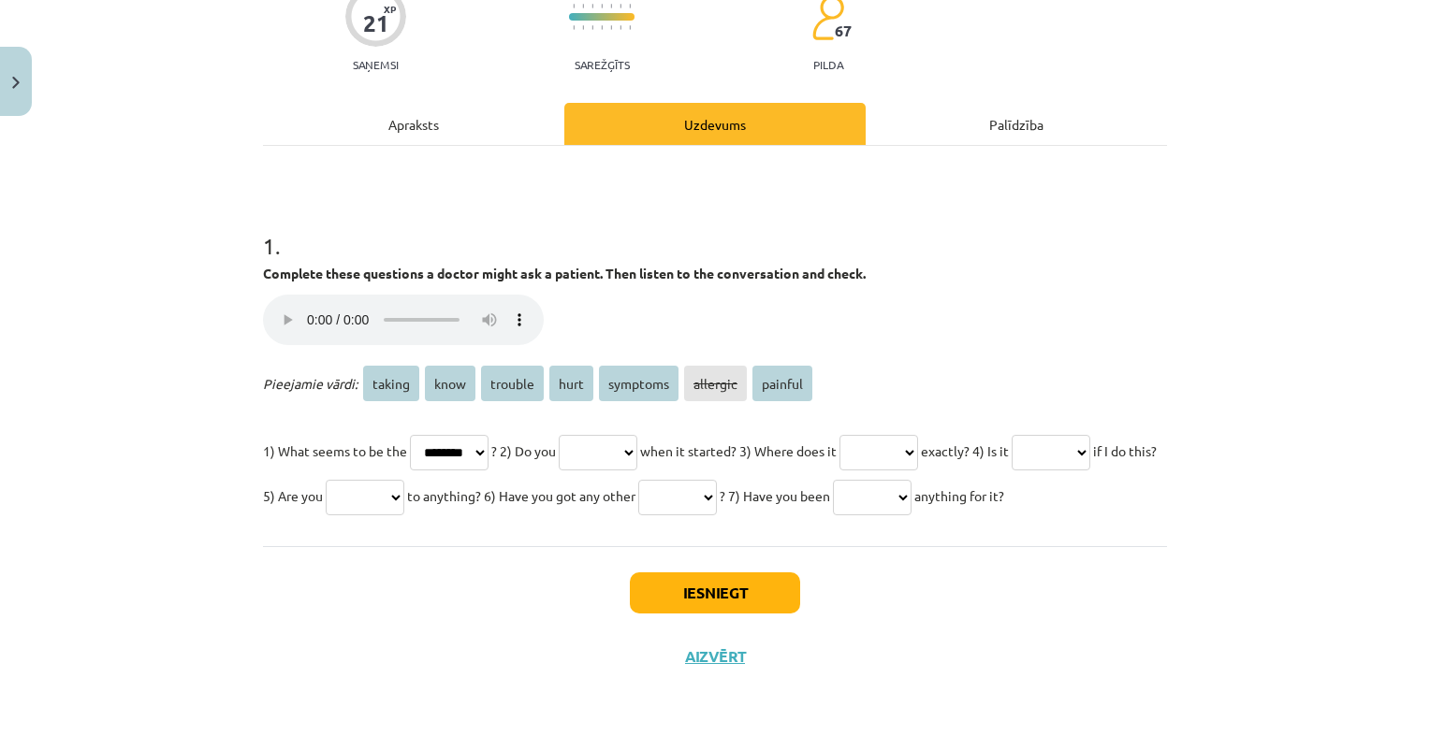
click at [610, 435] on select "****** **** ******* **** ******** ******** *******" at bounding box center [598, 453] width 79 height 36
select select "****"
click at [579, 435] on select "****** **** ******* **** ******** ******** *******" at bounding box center [598, 453] width 79 height 36
click at [918, 435] on select "****** **** ******* **** ******** ******** *******" at bounding box center [878, 453] width 79 height 36
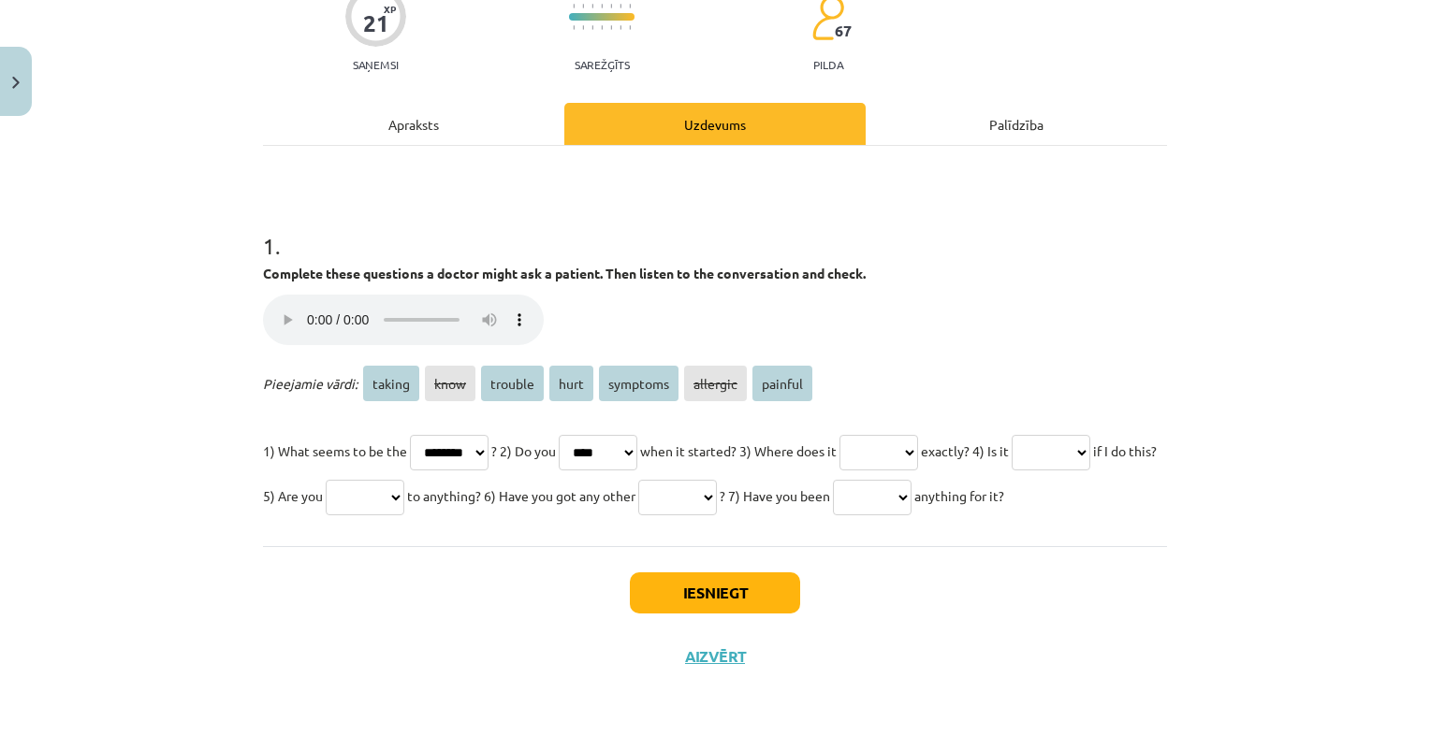
select select "****"
click at [887, 435] on select "****** **** ******* **** ******** ******** *******" at bounding box center [878, 453] width 79 height 36
click at [1012, 449] on select "****** **** ******* **** ******** ******** *******" at bounding box center [1051, 453] width 79 height 36
select select "*******"
click at [1012, 435] on select "****** **** ******* **** ******** ******** *******" at bounding box center [1051, 453] width 79 height 36
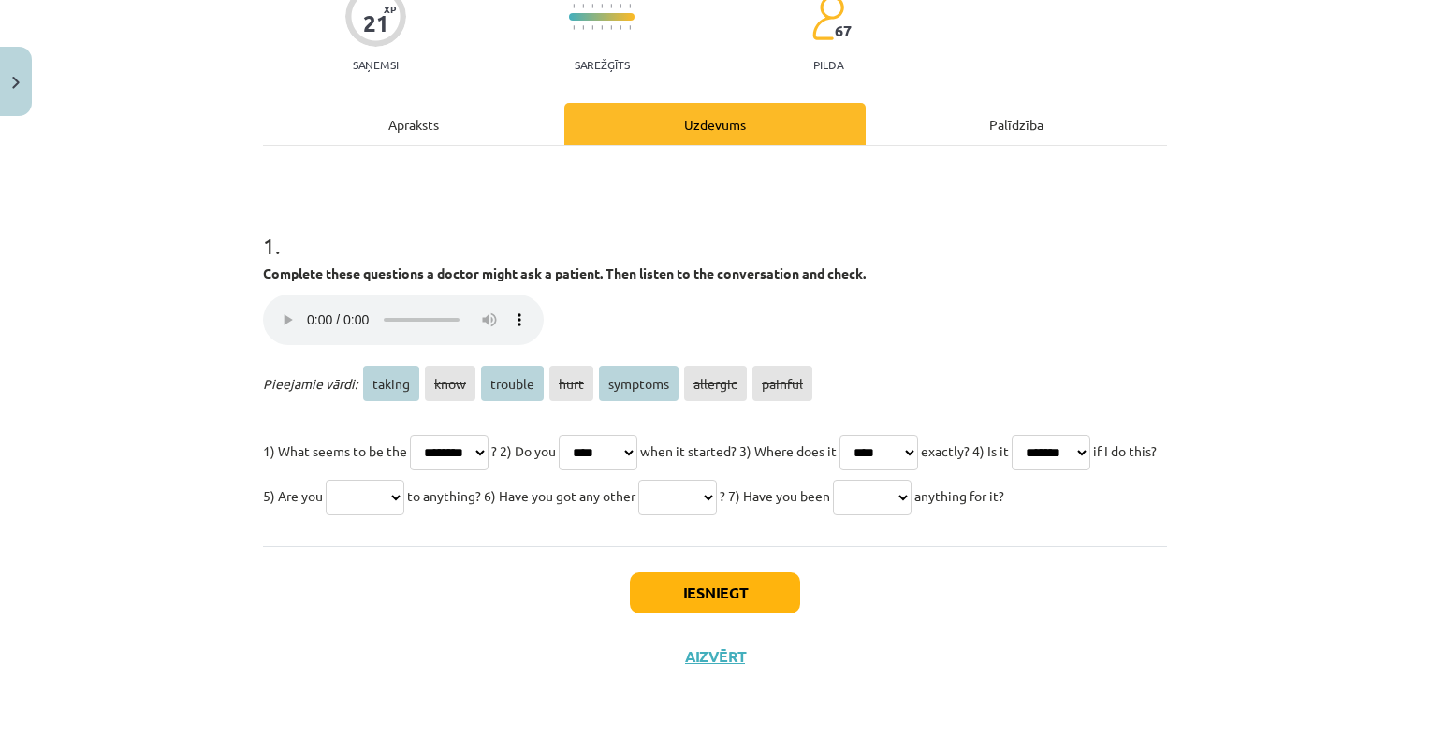
click at [404, 480] on select "****** **** ******* **** ******** ******** *******" at bounding box center [365, 498] width 79 height 36
select select "********"
click at [404, 480] on select "****** **** ******* **** ******** ******** *******" at bounding box center [365, 498] width 79 height 36
click at [717, 480] on select "****** **** ******* **** ******** ******** *******" at bounding box center [677, 498] width 79 height 36
select select "*******"
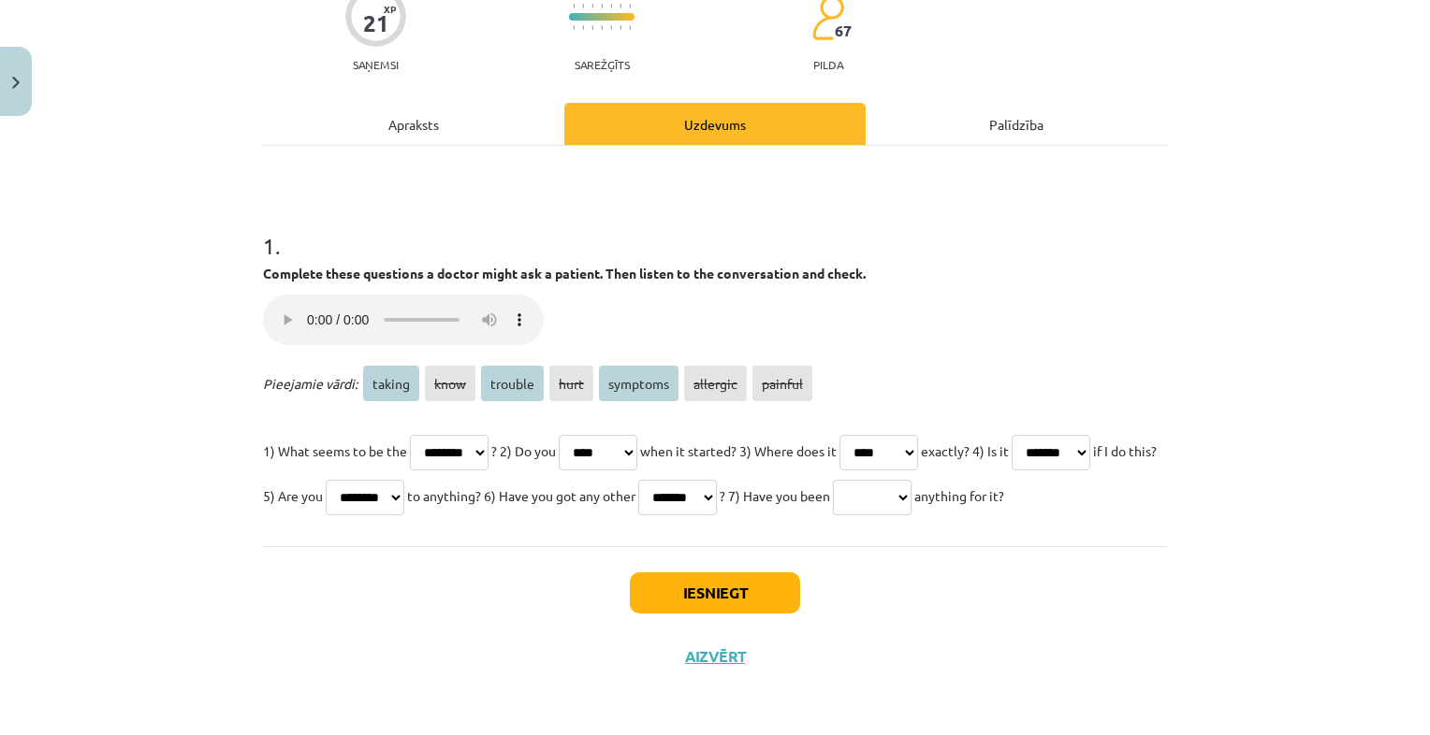
click at [717, 480] on select "****** **** ******* **** ******** ******** *******" at bounding box center [677, 498] width 79 height 36
click at [833, 488] on select "****** **** ******* **** ******** ******** *******" at bounding box center [872, 498] width 79 height 36
select select "********"
click at [833, 480] on select "****** **** ******* **** ******** ******** *******" at bounding box center [872, 498] width 79 height 36
click at [439, 435] on select "****** **** ******* **** ******** ******** *******" at bounding box center [449, 453] width 79 height 36
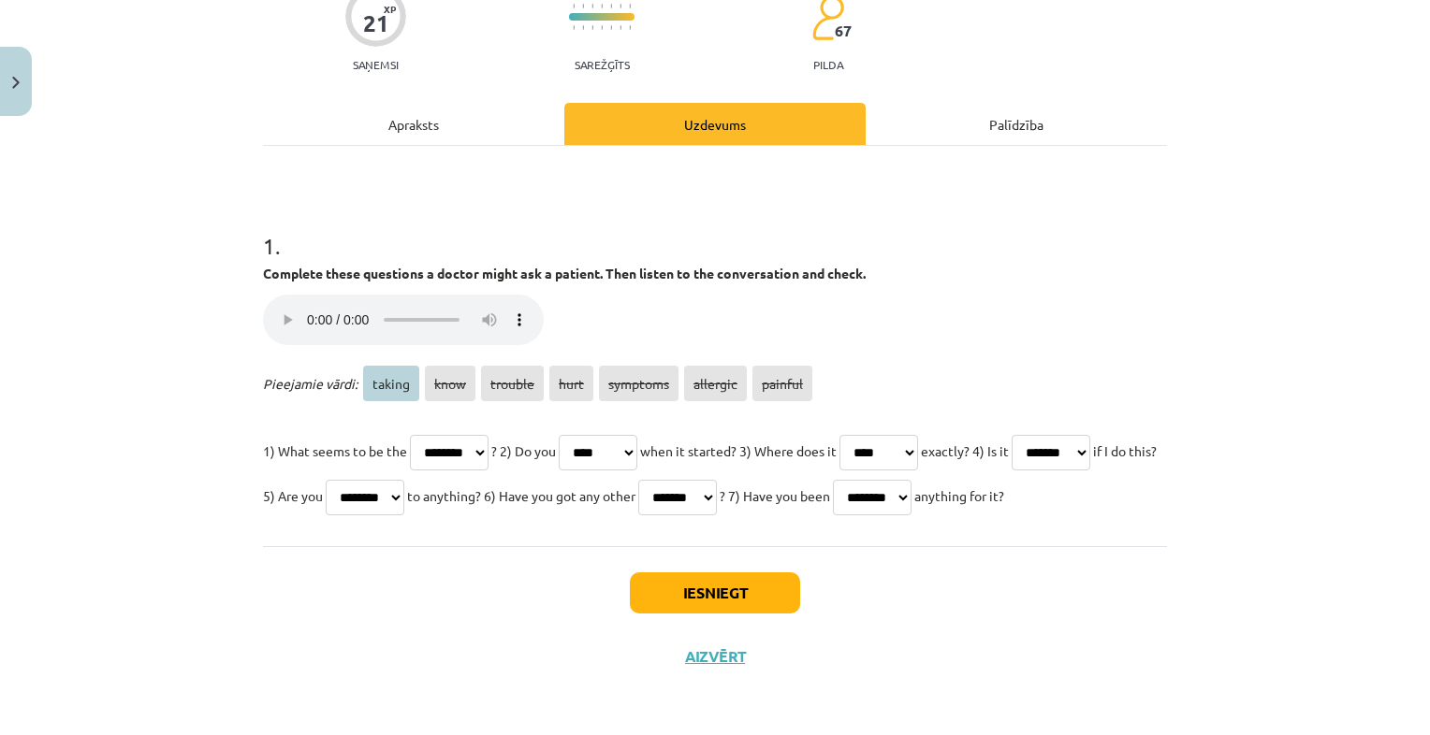
select select "*******"
click at [410, 435] on select "****** **** ******* **** ******** ******** *******" at bounding box center [449, 453] width 79 height 36
click at [717, 480] on select "****** **** ******* **** ******** ******** *******" at bounding box center [677, 498] width 79 height 36
select select "********"
click at [717, 480] on select "****** **** ******* **** ******** ******** *******" at bounding box center [677, 498] width 79 height 36
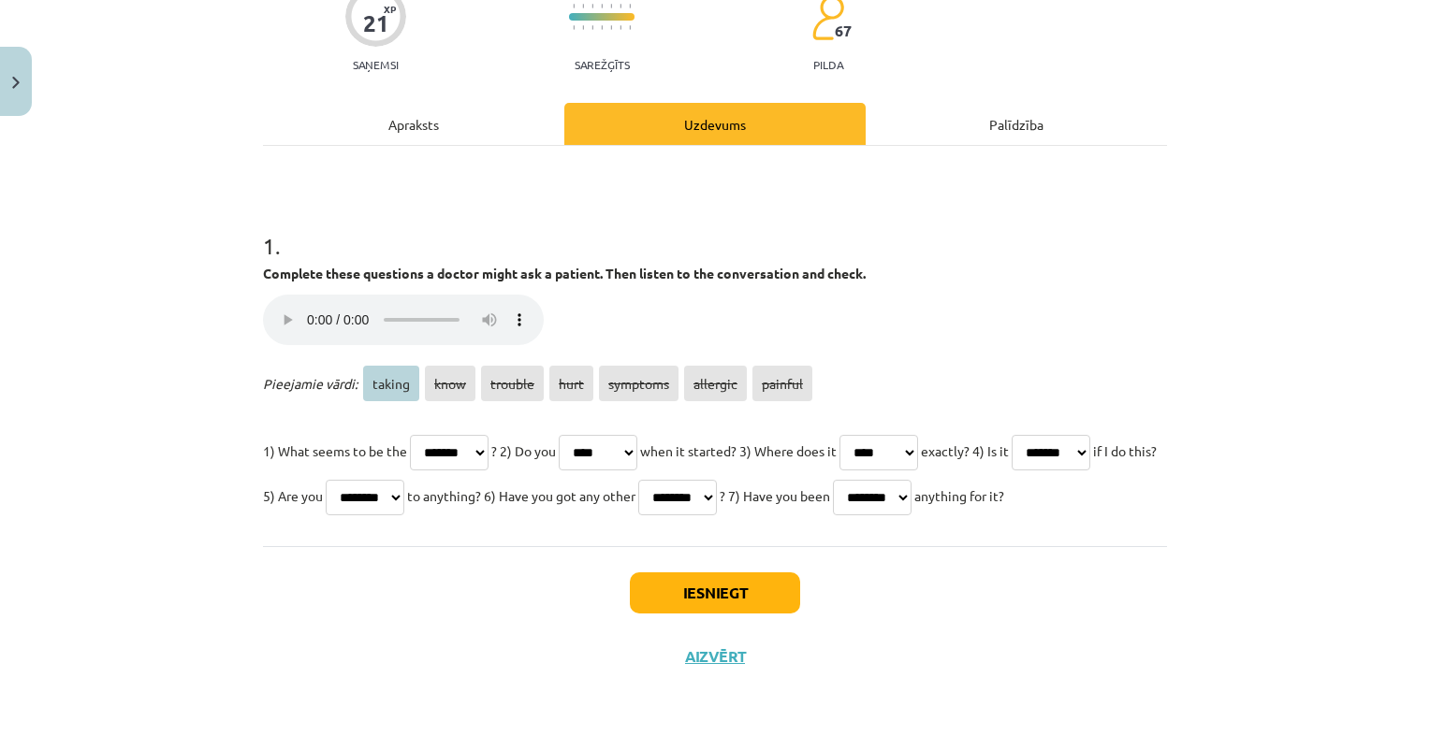
click at [833, 491] on select "****** **** ******* **** ******** ******** *******" at bounding box center [872, 498] width 79 height 36
select select "******"
click at [833, 480] on select "****** **** ******* **** ******** ******** *******" at bounding box center [872, 498] width 79 height 36
click at [659, 582] on button "Iesniegt" at bounding box center [715, 593] width 170 height 41
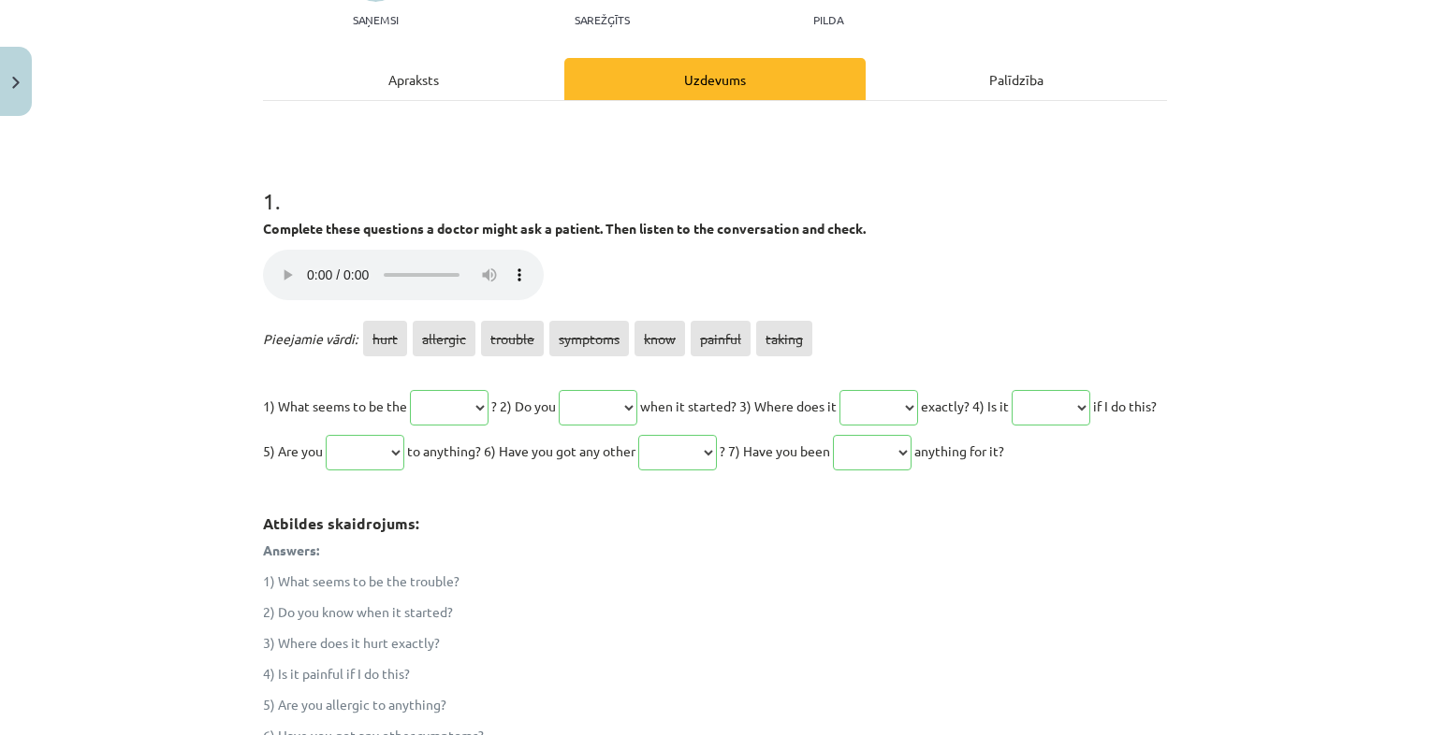
scroll to position [580, 0]
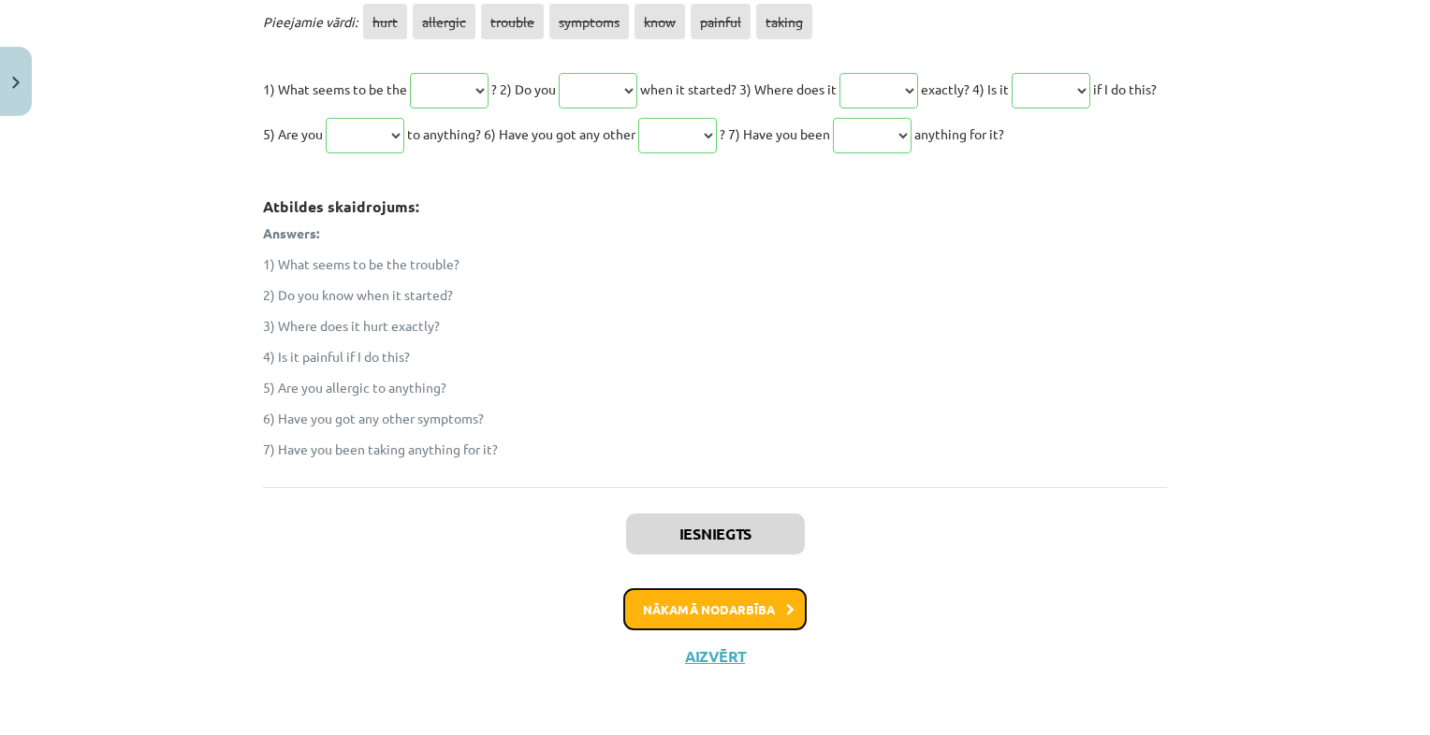
click at [676, 611] on button "Nākamā nodarbība" at bounding box center [714, 610] width 183 height 43
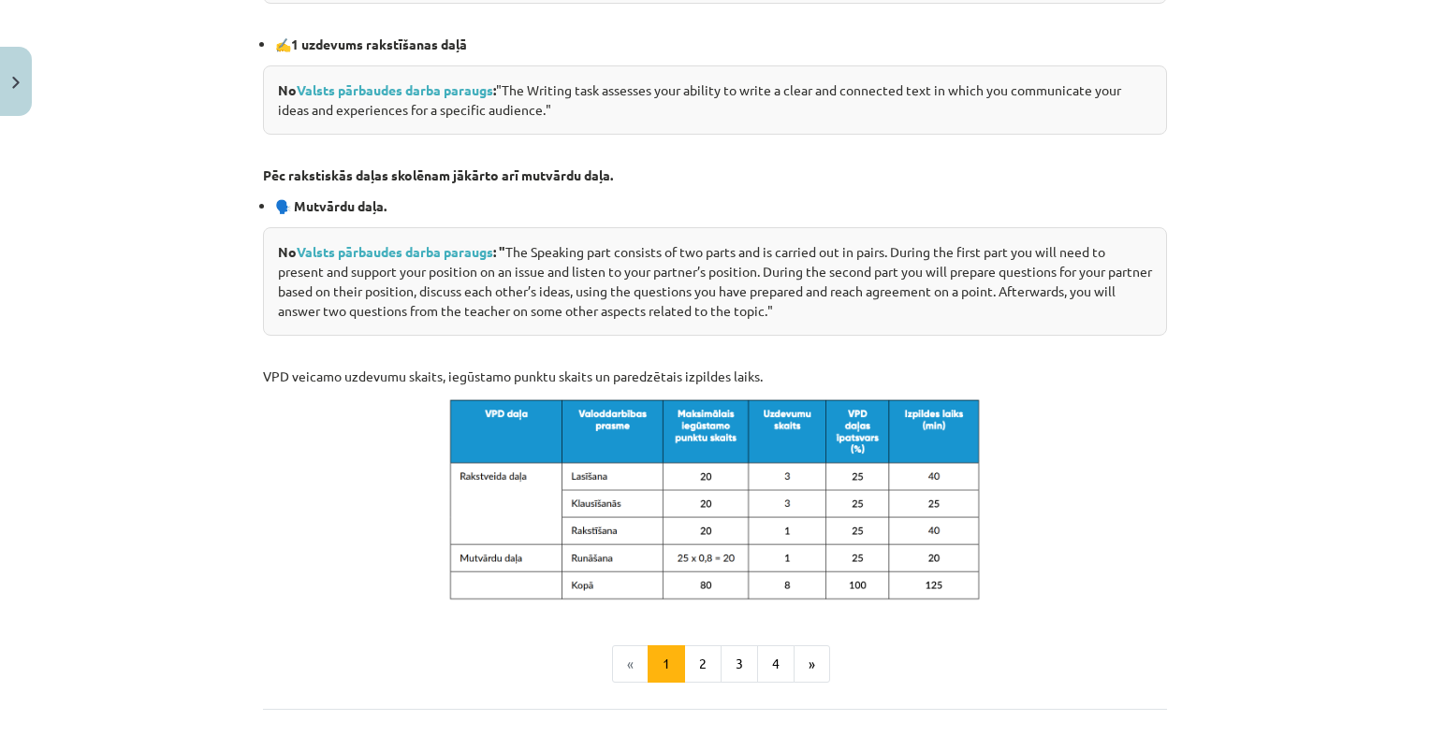
scroll to position [932, 0]
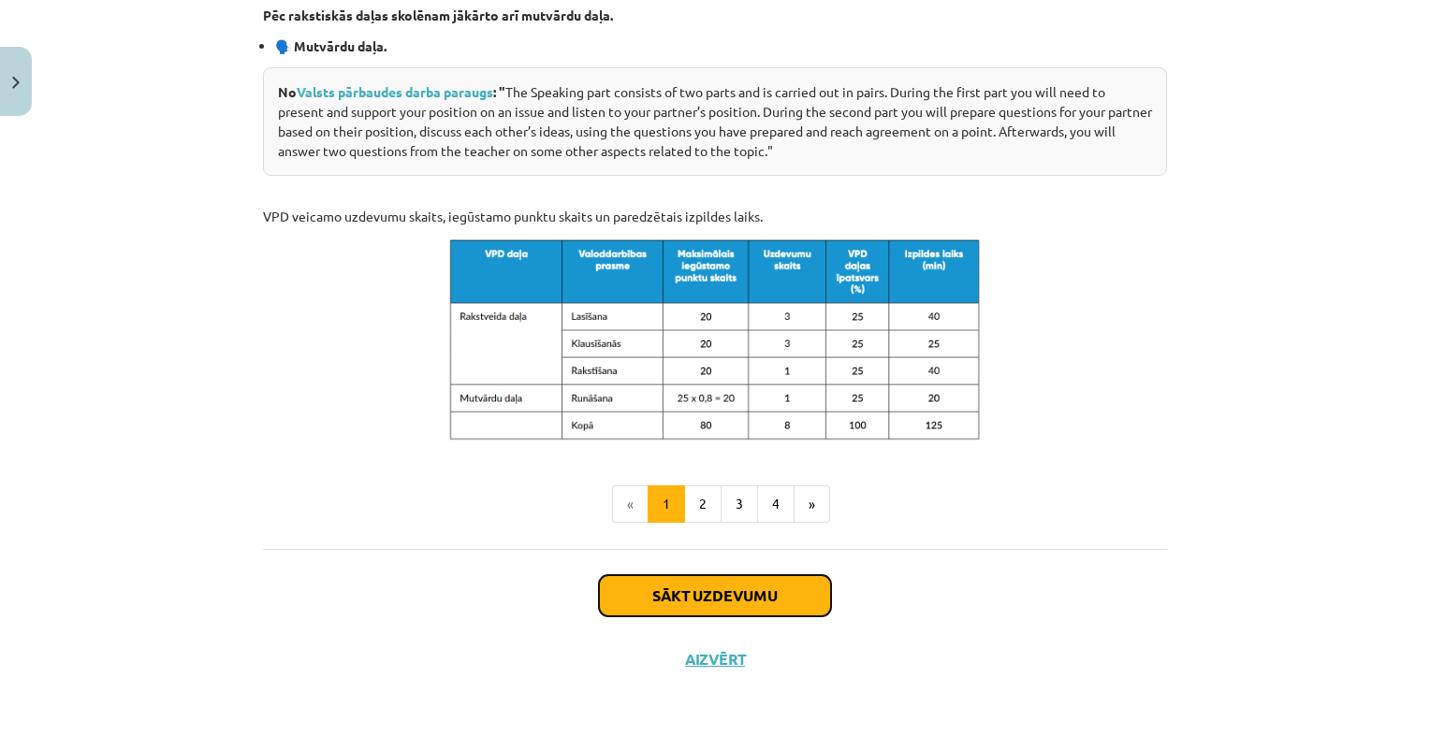
click at [685, 604] on button "Sākt uzdevumu" at bounding box center [715, 595] width 232 height 41
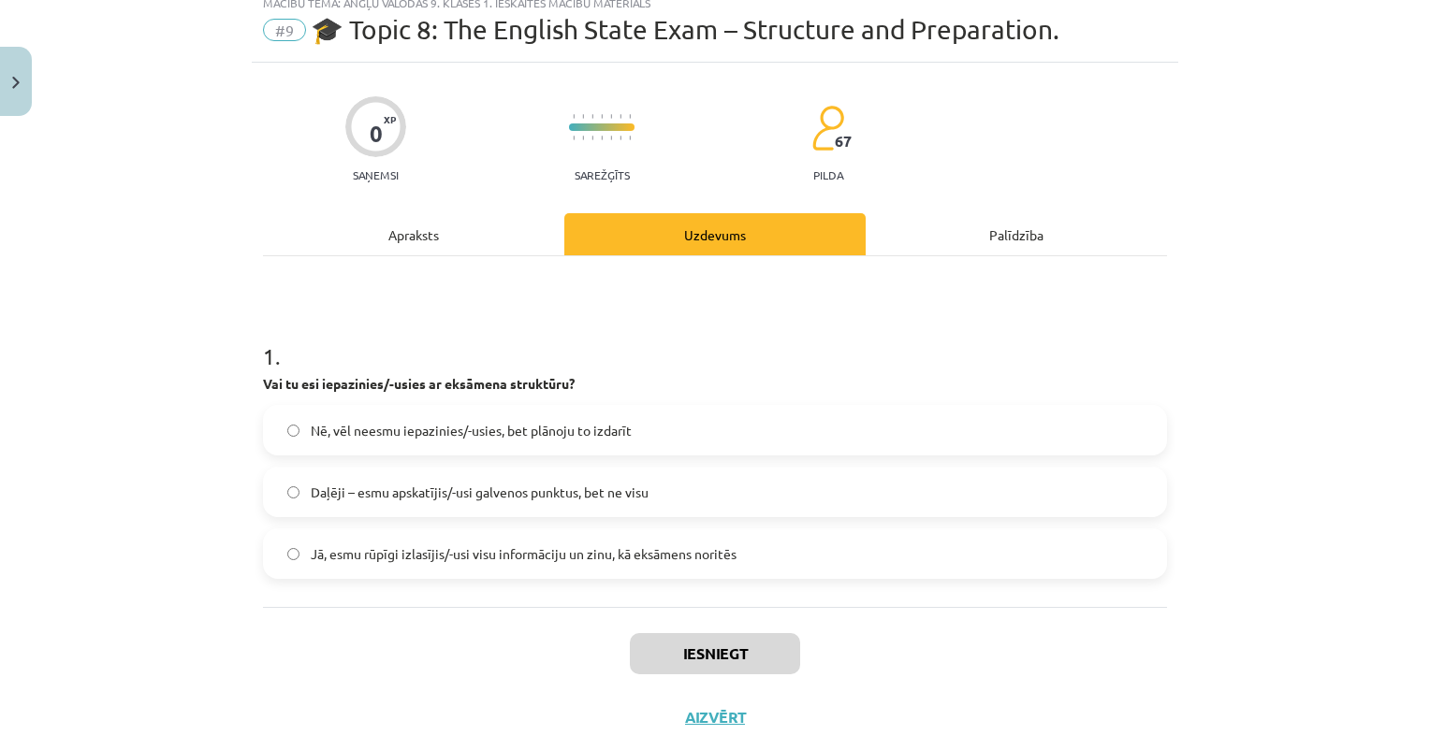
scroll to position [66, 0]
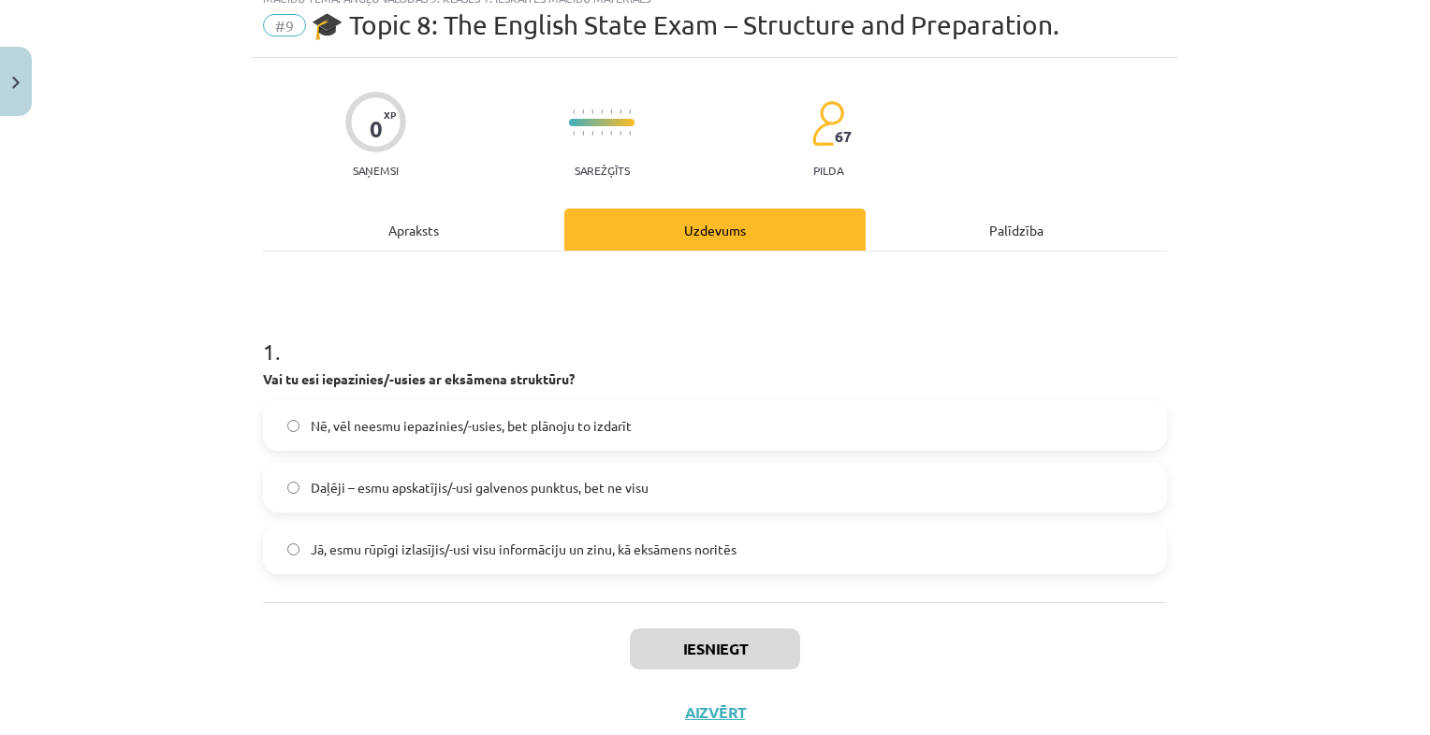
click at [630, 492] on span "Daļēji – esmu apskatījis/-usi galvenos punktus, bet ne visu" at bounding box center [480, 488] width 338 height 20
click at [681, 631] on button "Iesniegt" at bounding box center [715, 649] width 170 height 41
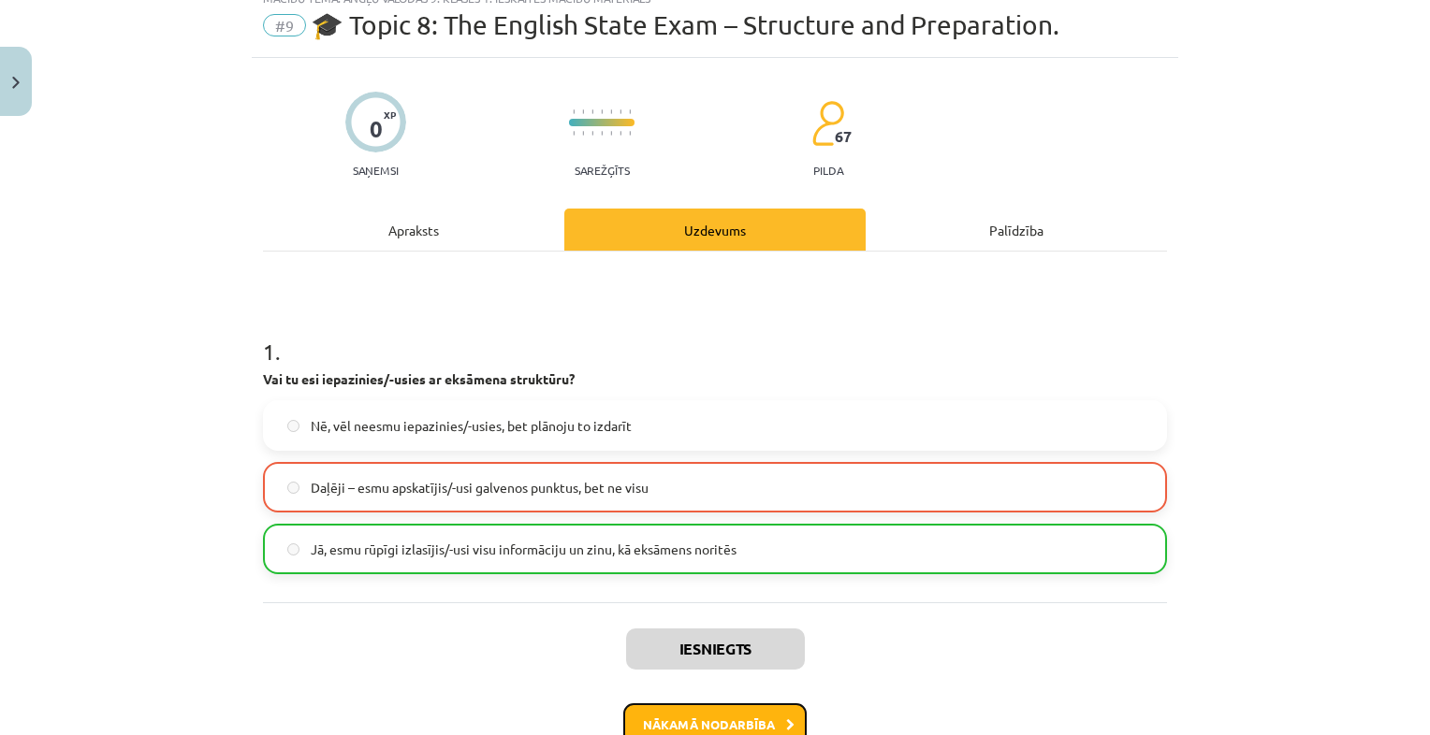
click at [669, 711] on button "Nākamā nodarbība" at bounding box center [714, 725] width 183 height 43
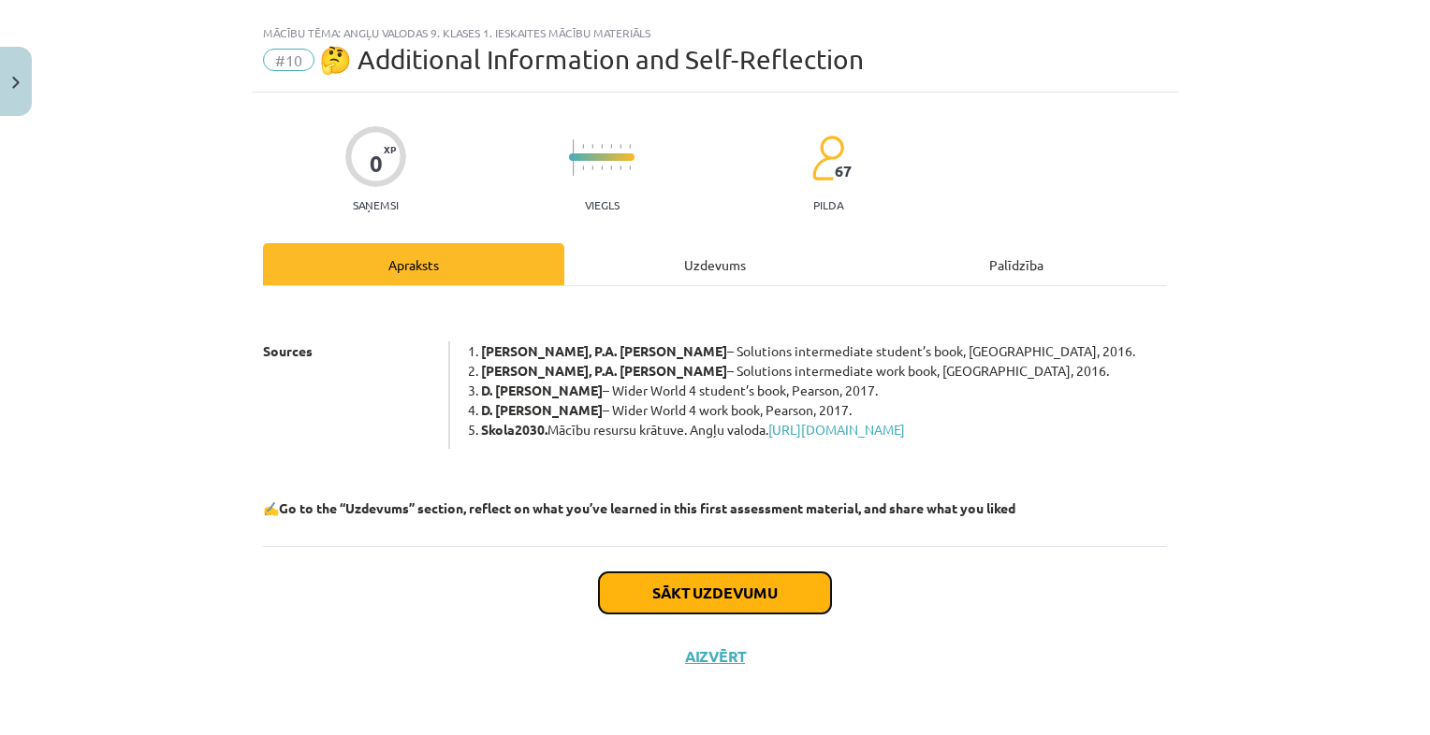
click at [763, 590] on button "Sākt uzdevumu" at bounding box center [715, 593] width 232 height 41
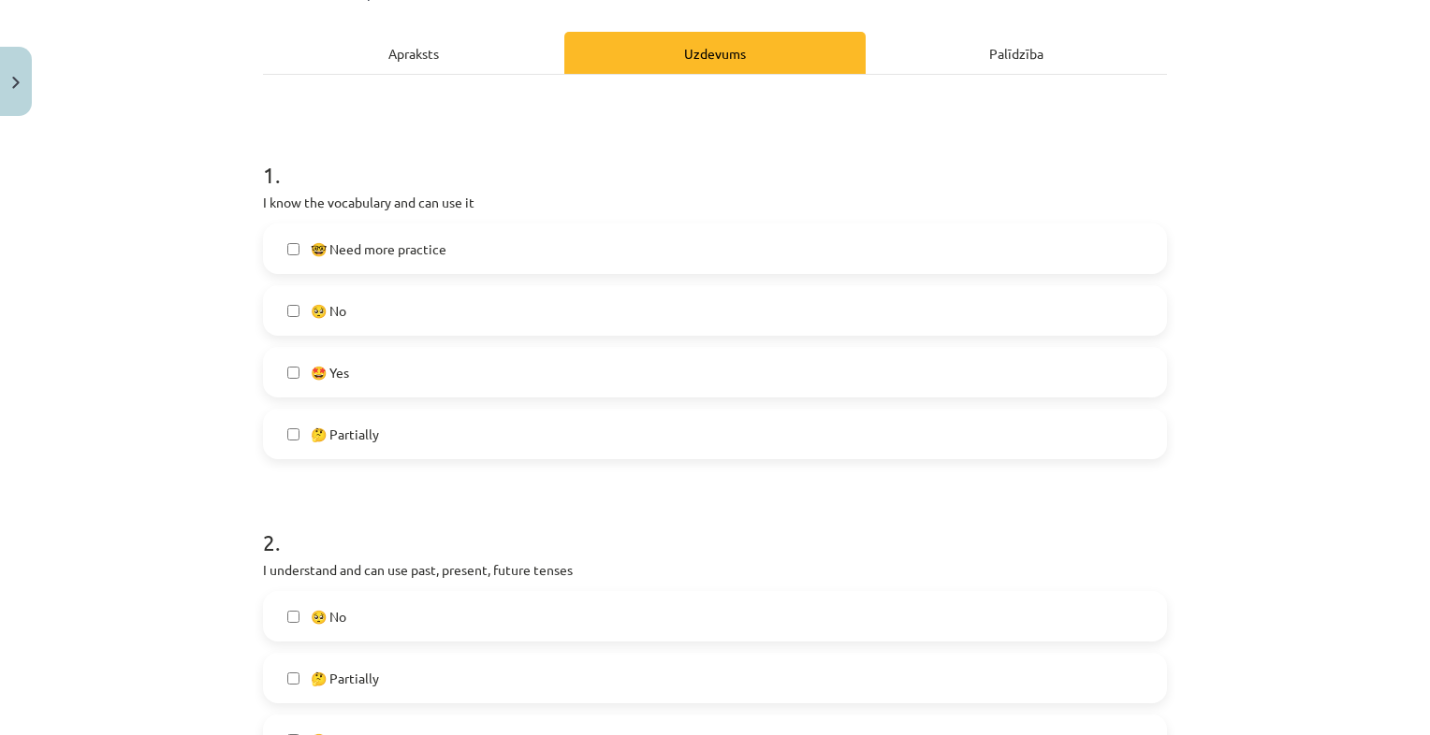
scroll to position [313, 0]
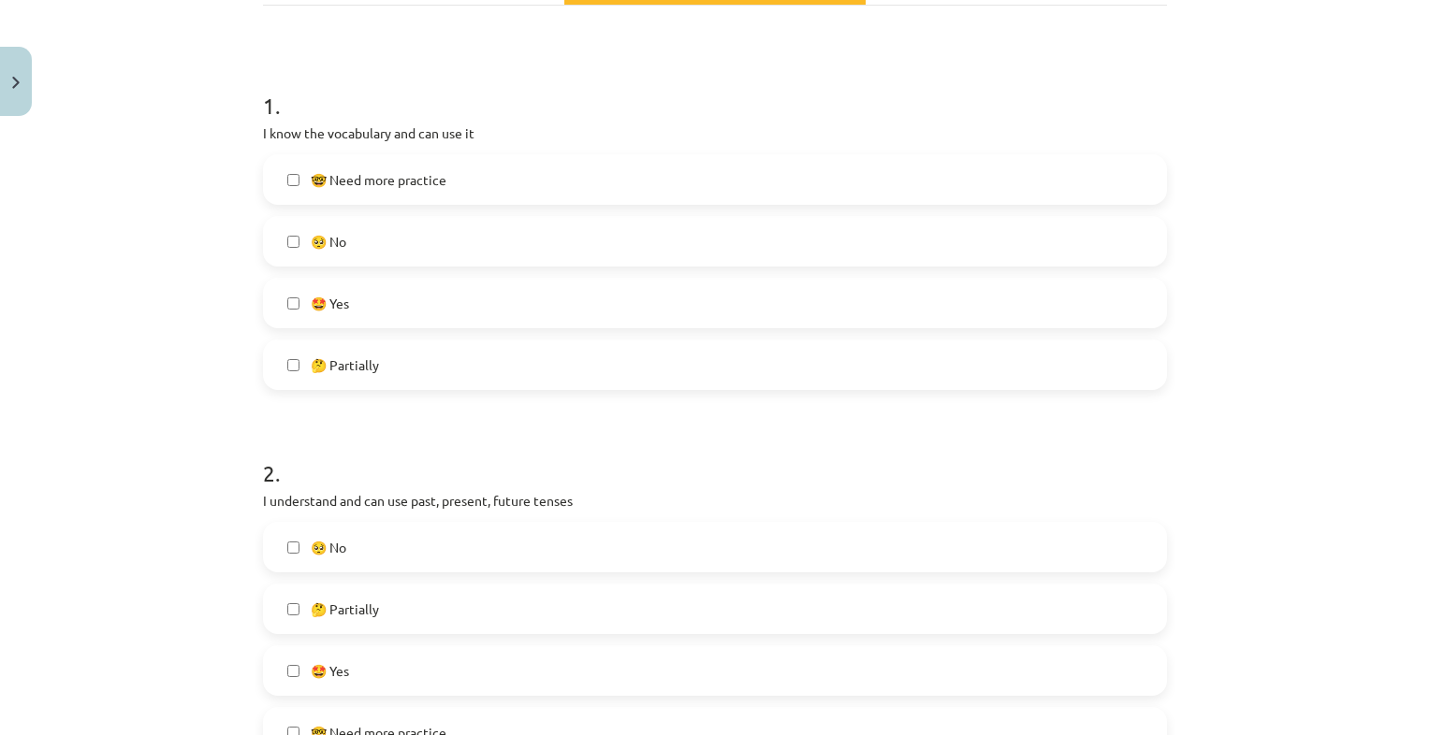
click at [456, 197] on label "🤓 Need more practice" at bounding box center [715, 179] width 900 height 47
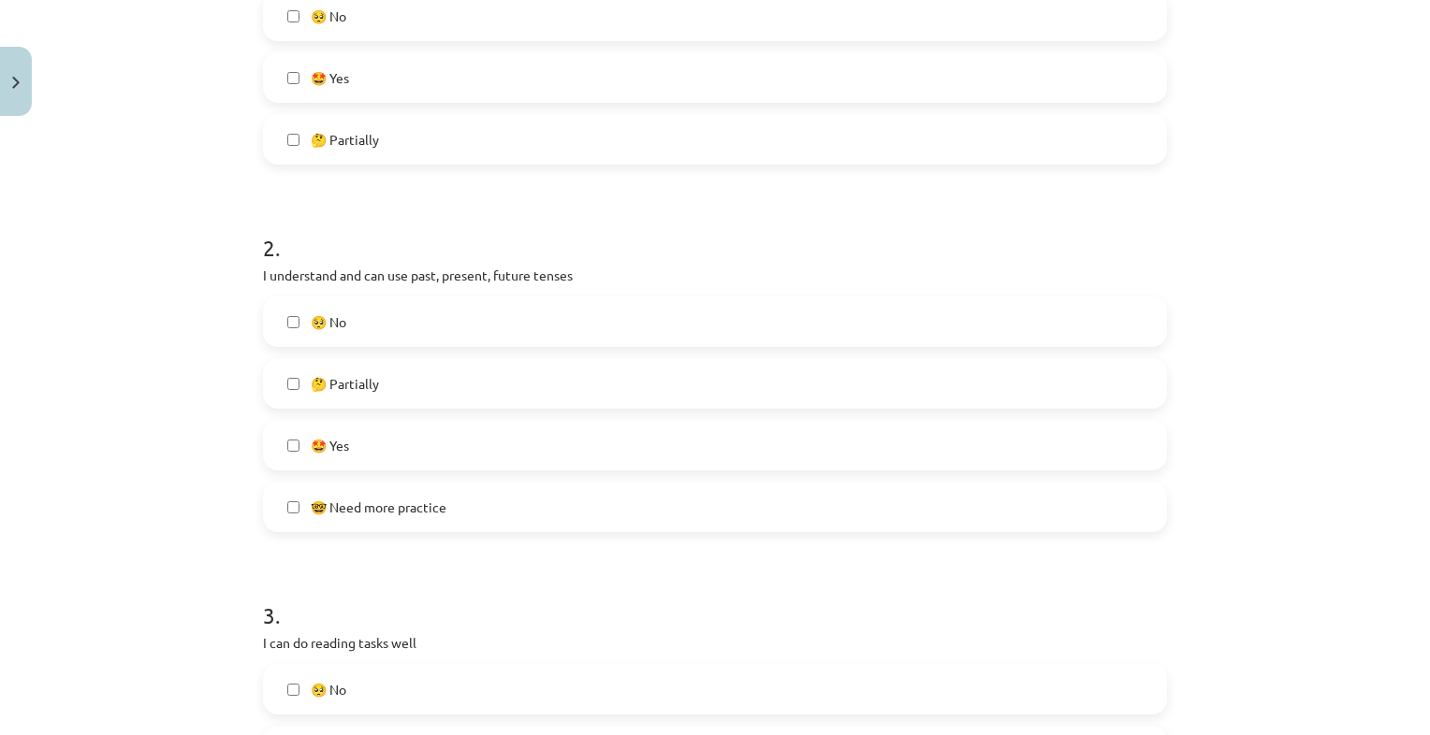
scroll to position [539, 0]
click at [393, 365] on label "🤔 Partially" at bounding box center [715, 382] width 900 height 47
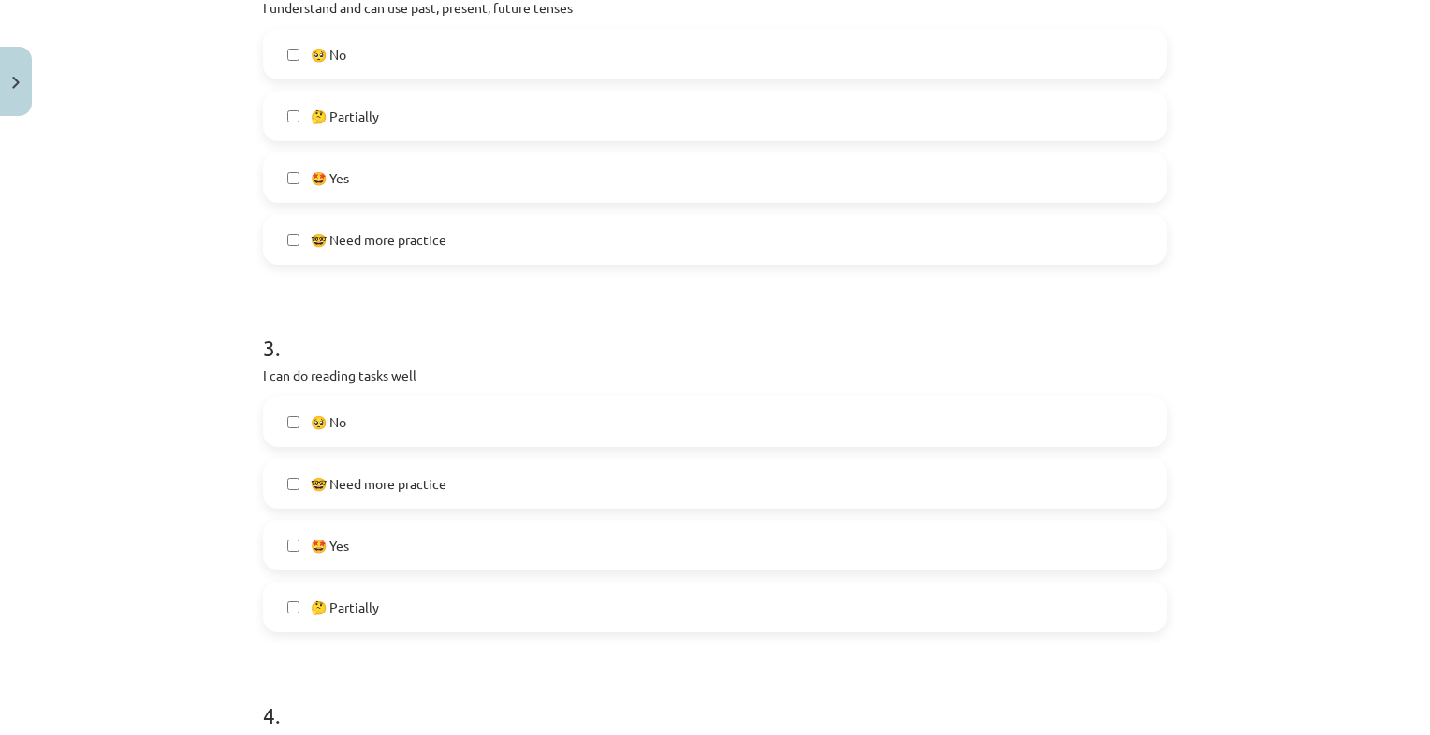
scroll to position [807, 0]
click at [461, 494] on label "🤓 Need more practice" at bounding box center [715, 482] width 900 height 47
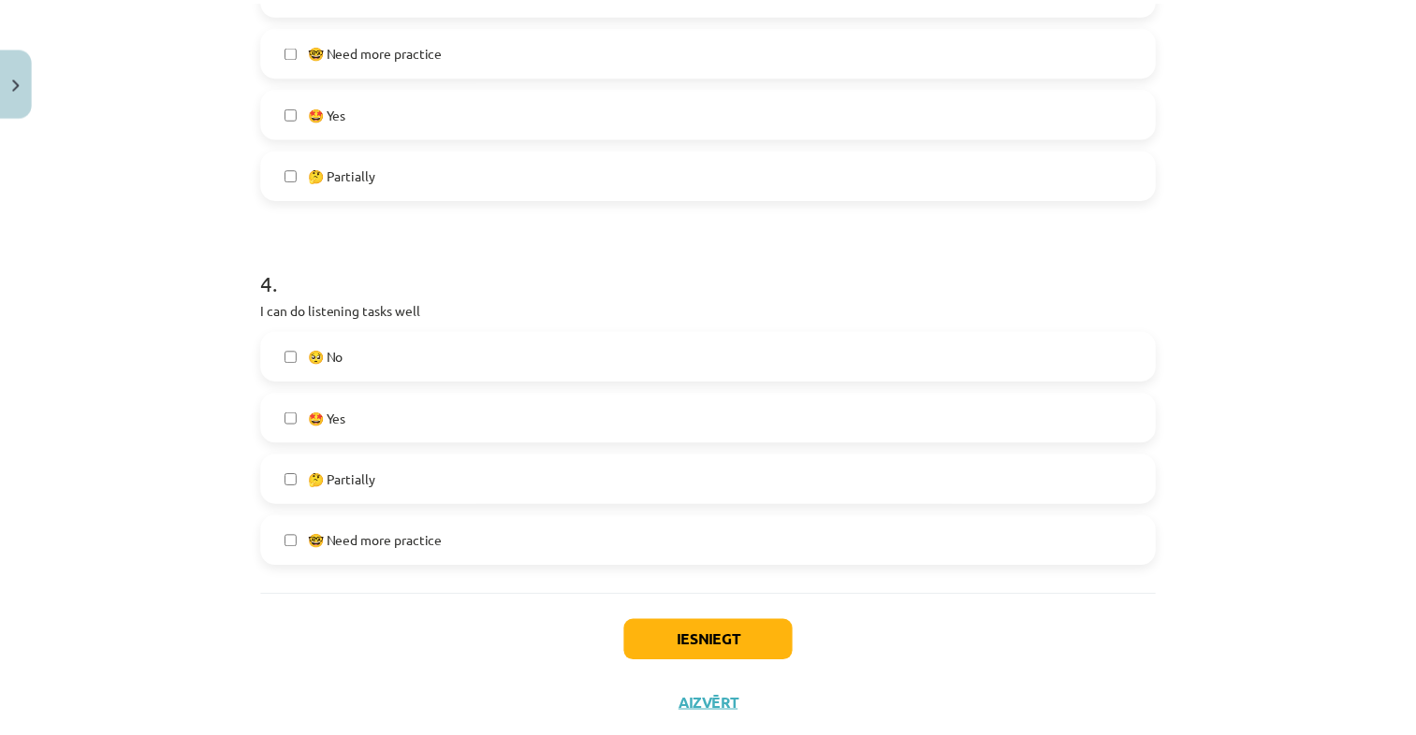
scroll to position [1250, 0]
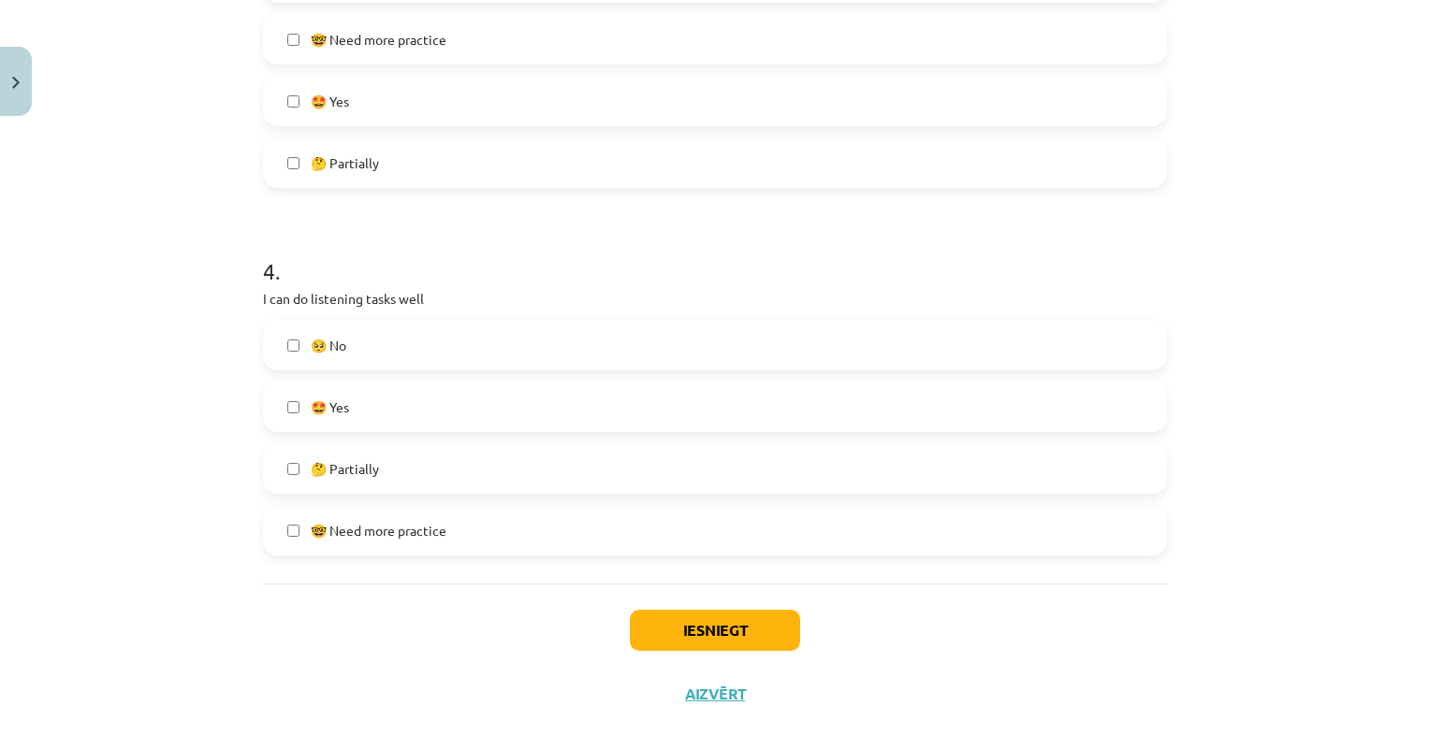
click at [460, 451] on label "🤔 Partially" at bounding box center [715, 468] width 900 height 47
click at [736, 631] on button "Iesniegt" at bounding box center [715, 630] width 170 height 41
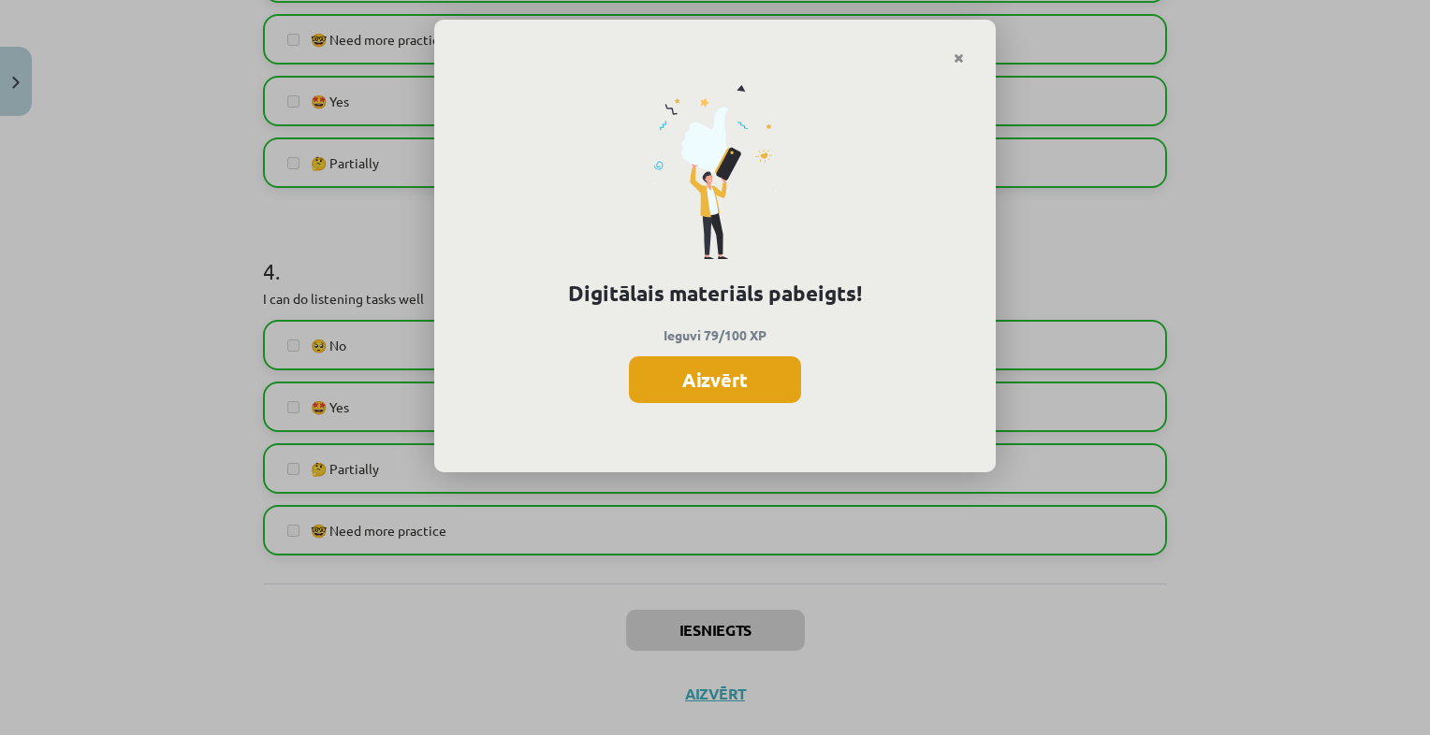
click at [765, 394] on button "Aizvērt" at bounding box center [715, 380] width 172 height 47
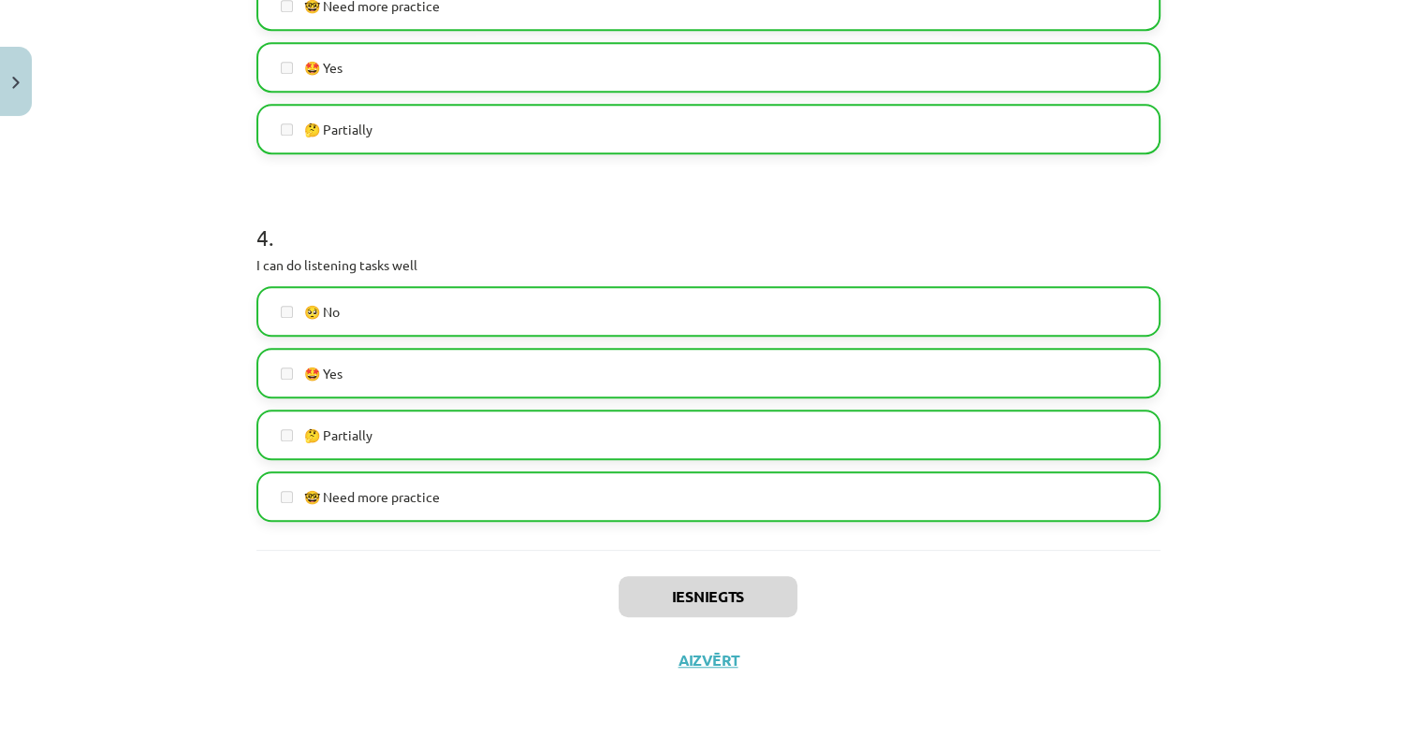
scroll to position [1288, 0]
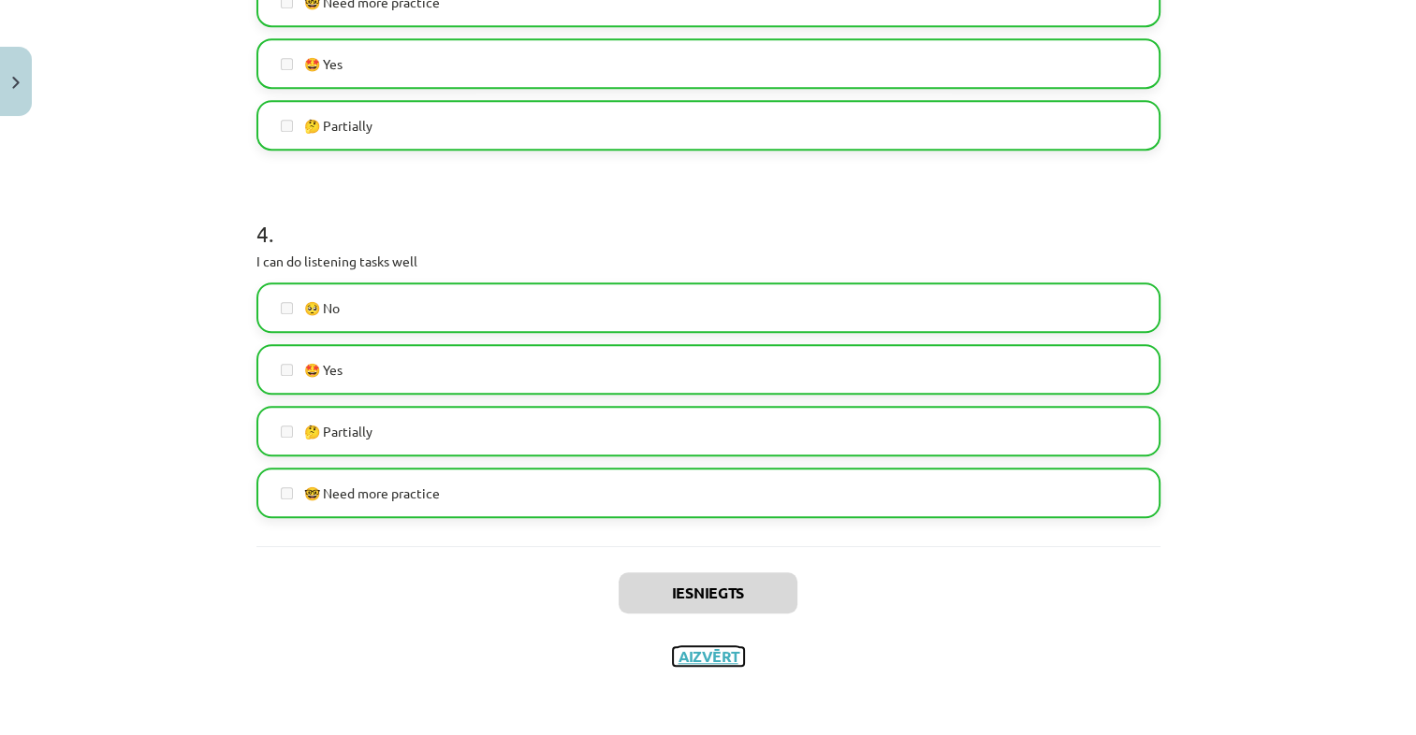
click at [707, 653] on button "Aizvērt" at bounding box center [708, 657] width 71 height 19
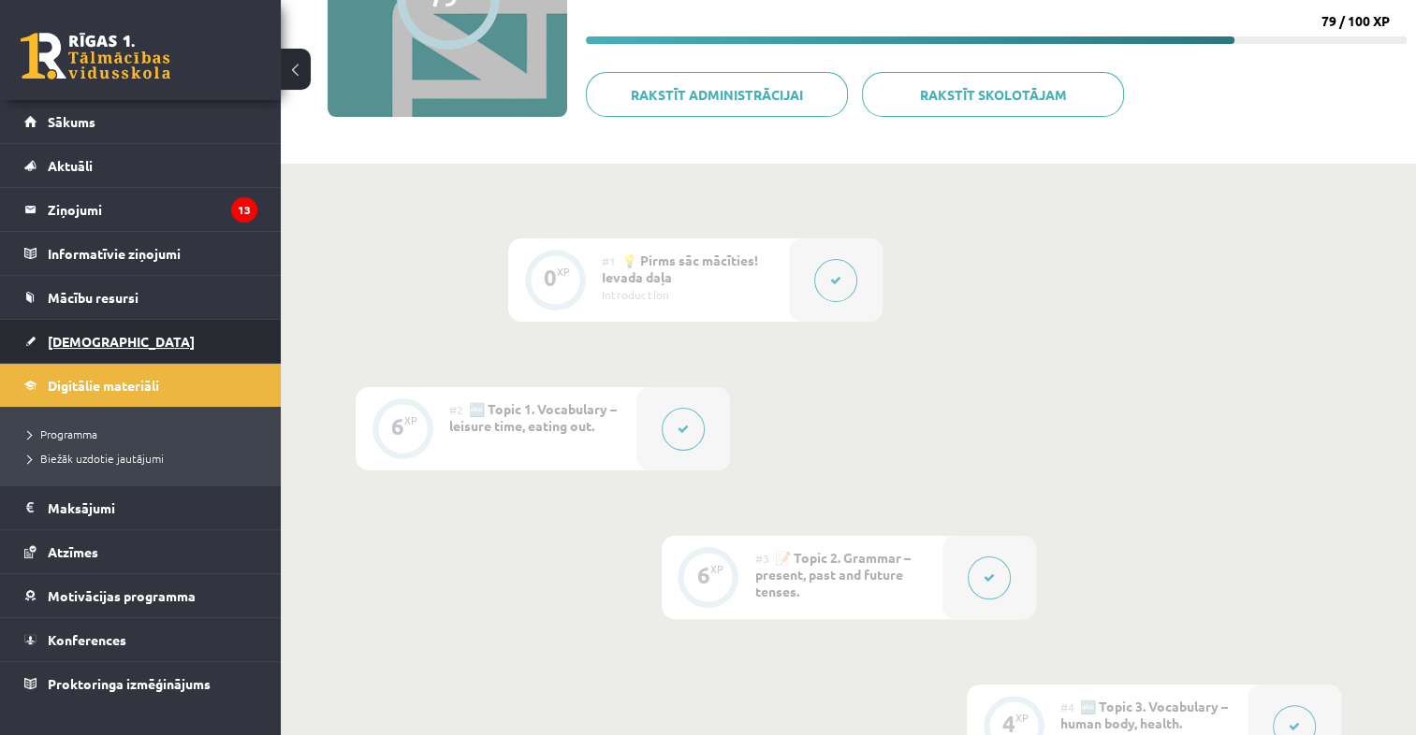
click at [86, 354] on link "[DEMOGRAPHIC_DATA]" at bounding box center [140, 341] width 233 height 43
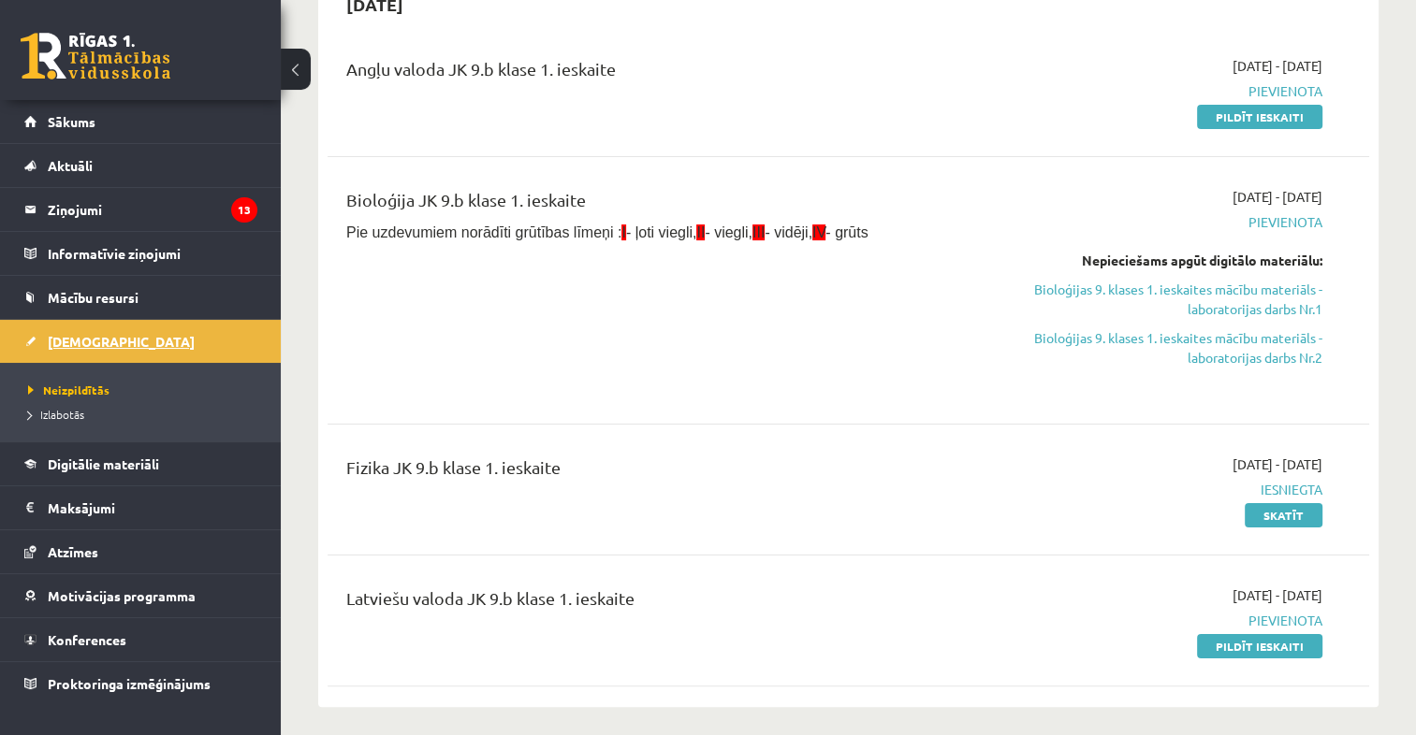
scroll to position [197, 0]
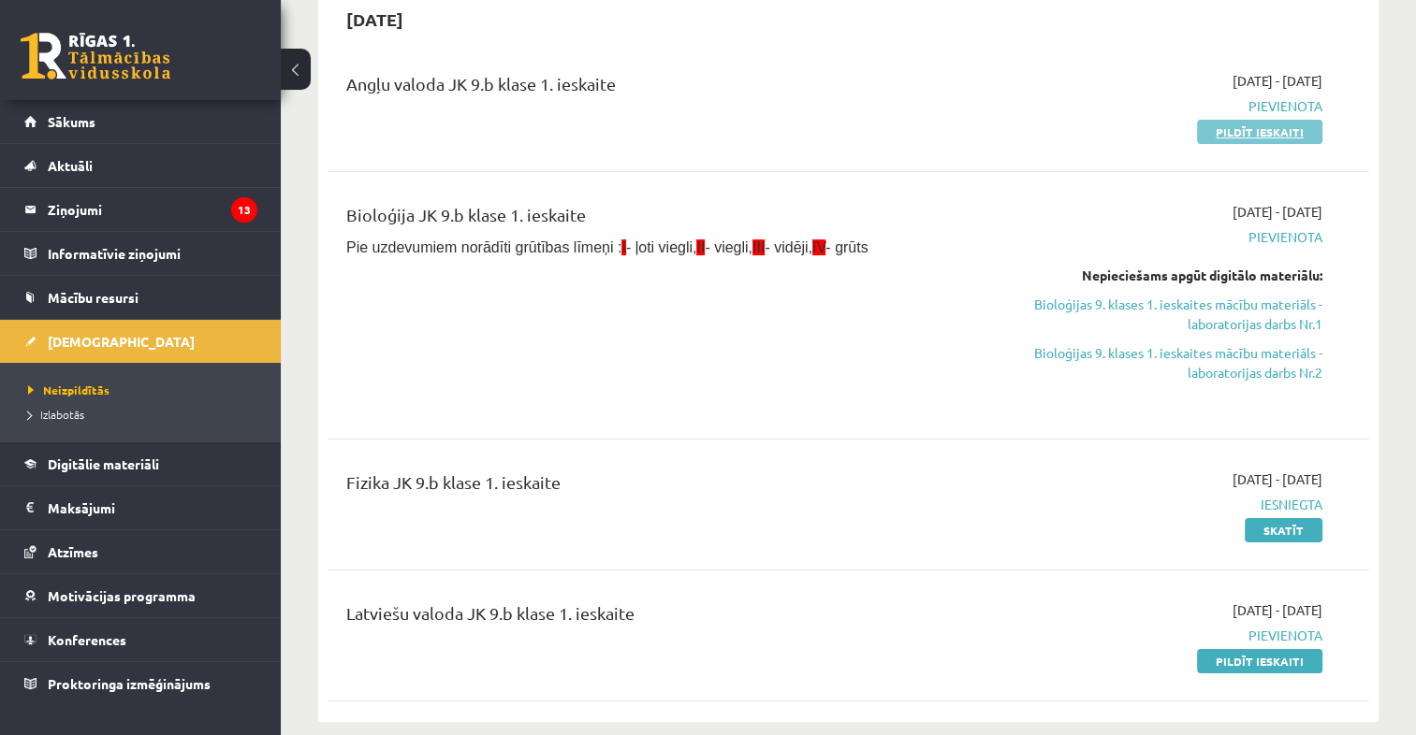
click at [1306, 126] on link "Pildīt ieskaiti" at bounding box center [1259, 132] width 125 height 24
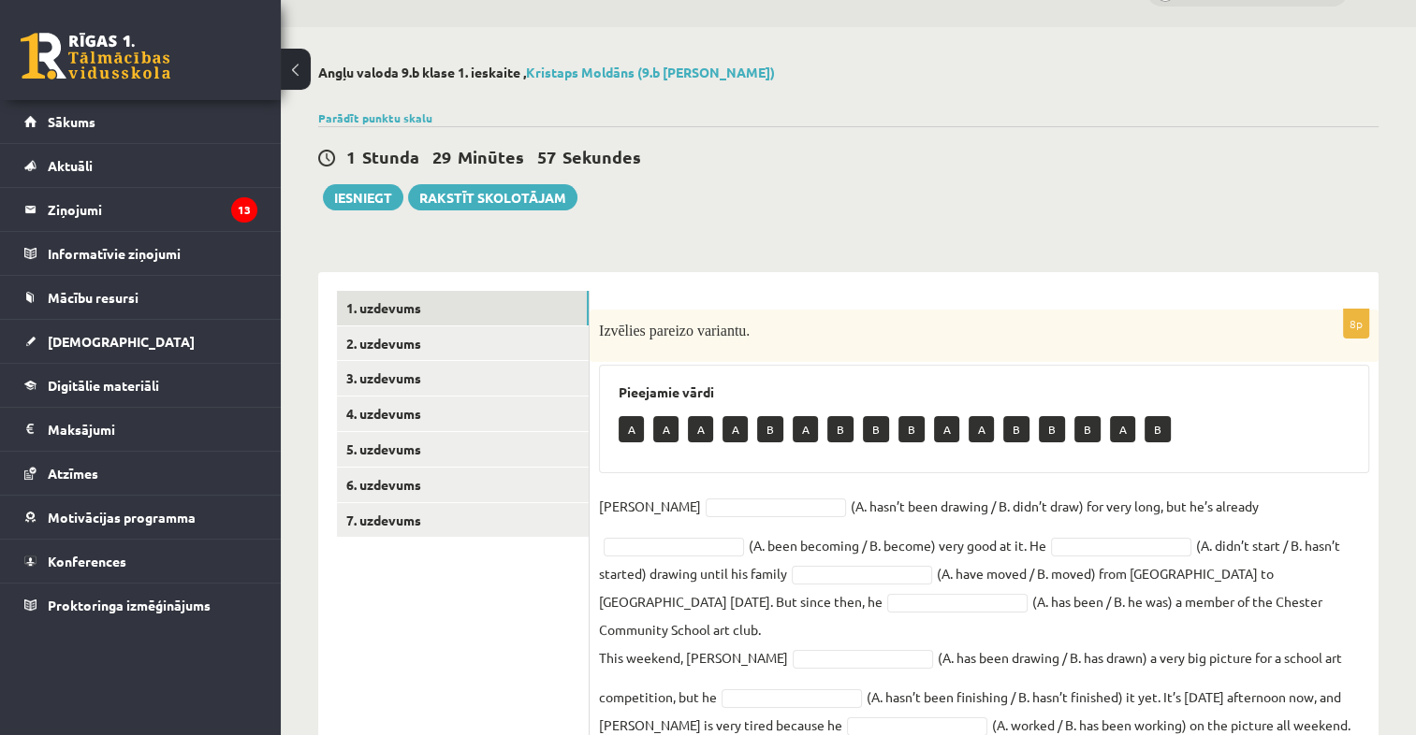
scroll to position [84, 0]
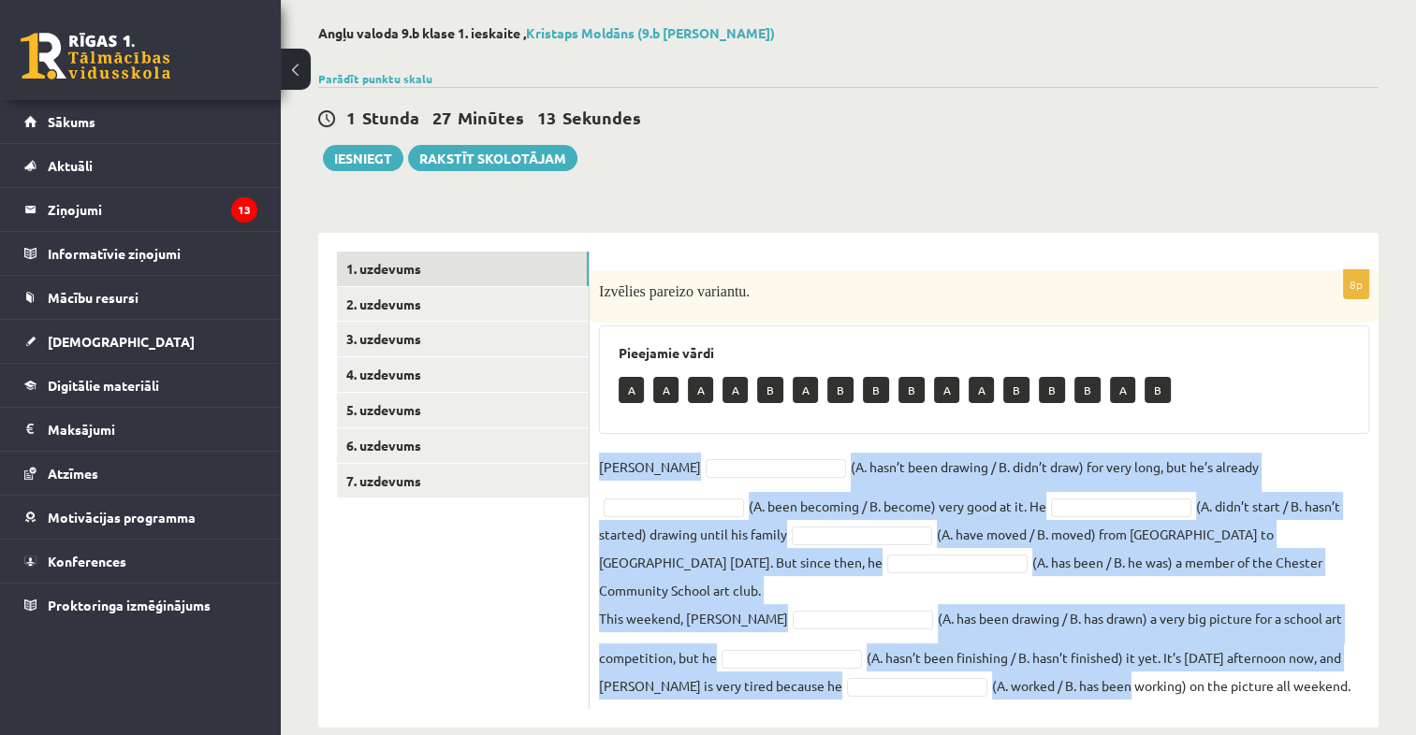
drag, startPoint x: 598, startPoint y: 462, endPoint x: 990, endPoint y: 650, distance: 434.9
click at [990, 650] on div "8p Izvēlies pareizo variantu. Pieejamie vārdi A A A A B A B B B A A B B B A B […" at bounding box center [984, 489] width 789 height 439
click at [600, 464] on p "[PERSON_NAME]" at bounding box center [650, 467] width 102 height 28
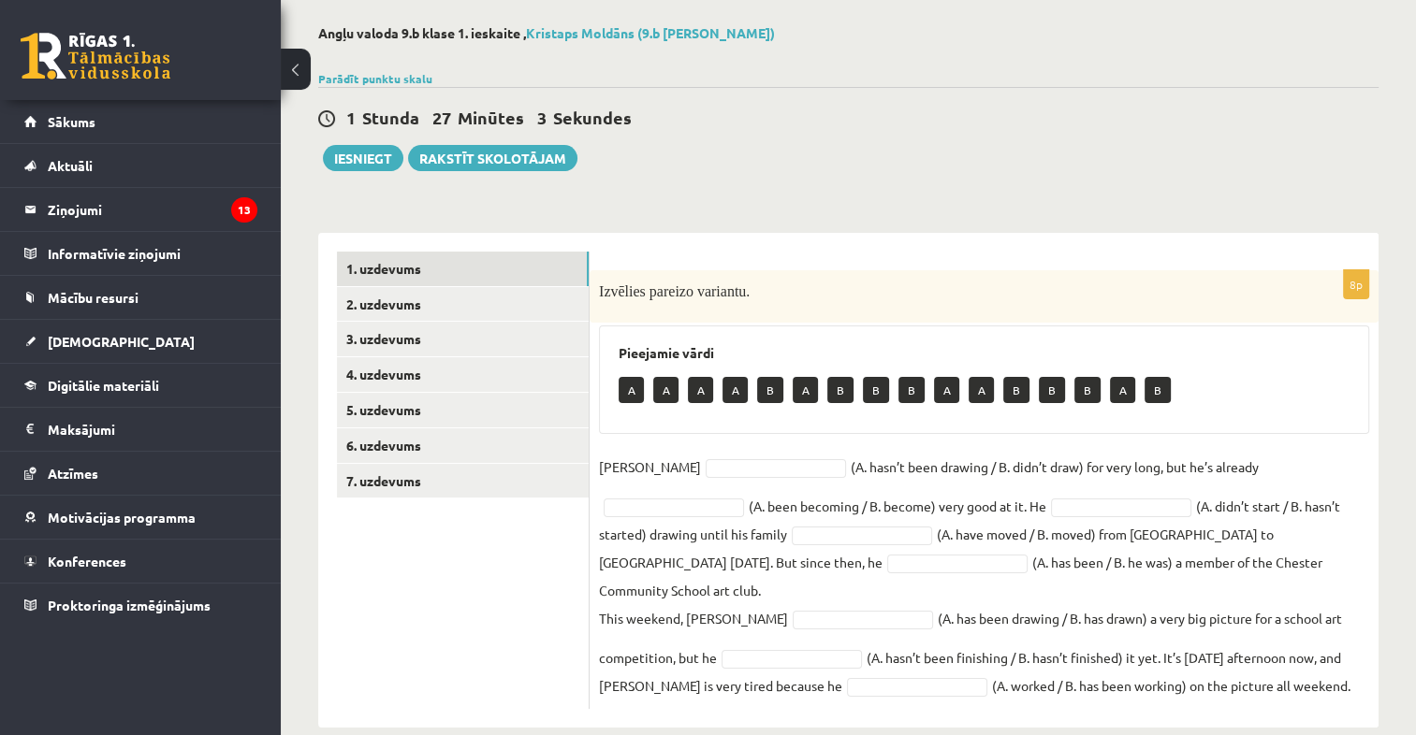
click at [548, 556] on ul "1. uzdevums 2. uzdevums 3. uzdevums 4. uzdevums 5. uzdevums 6. uzdevums 7. uzde…" at bounding box center [463, 481] width 253 height 458
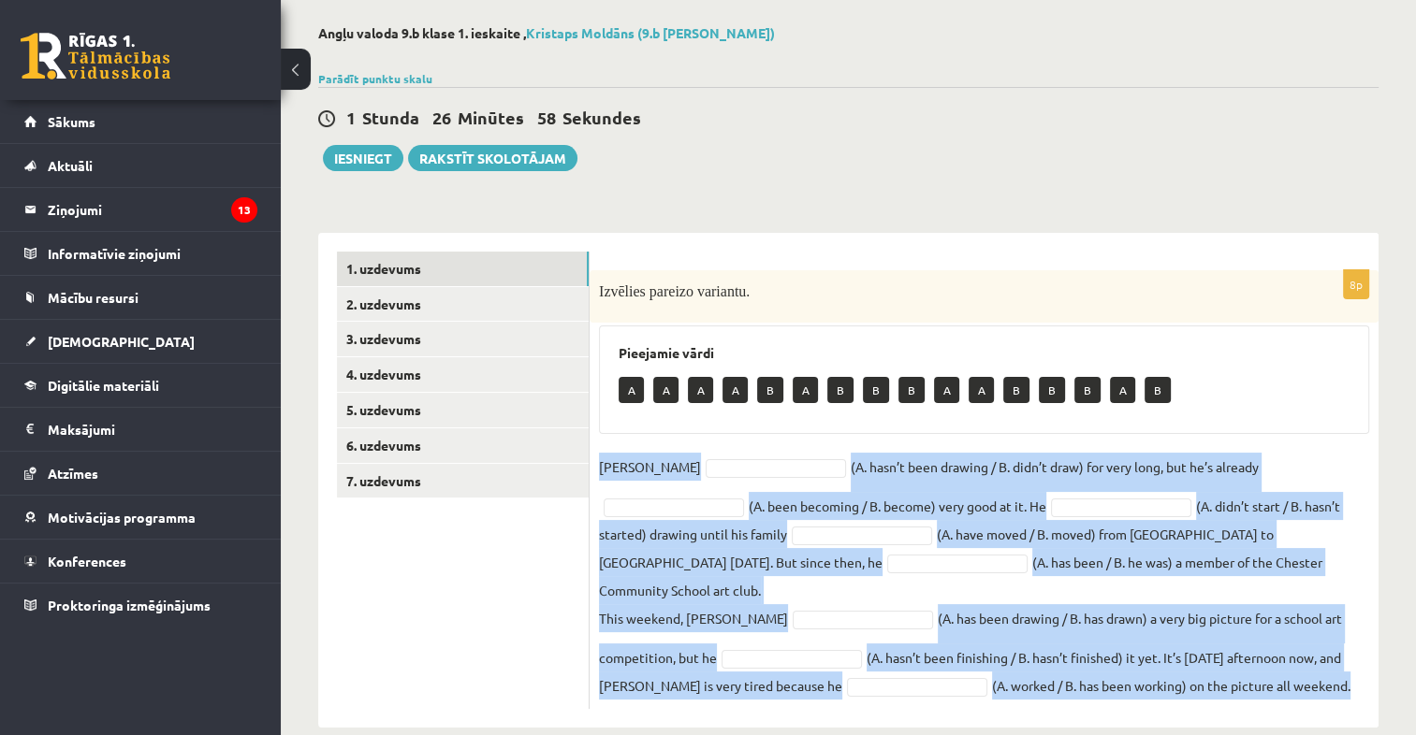
drag, startPoint x: 599, startPoint y: 459, endPoint x: 1229, endPoint y: 679, distance: 667.4
click at [1229, 679] on div "8p Izvēlies pareizo variantu. Pieejamie vārdi A A A A B A B B B A A B B B A B […" at bounding box center [984, 480] width 789 height 495
copy fieldset "[PERSON_NAME] (A. hasn’t been drawing / B. didn’t draw) for very long, but he’s…"
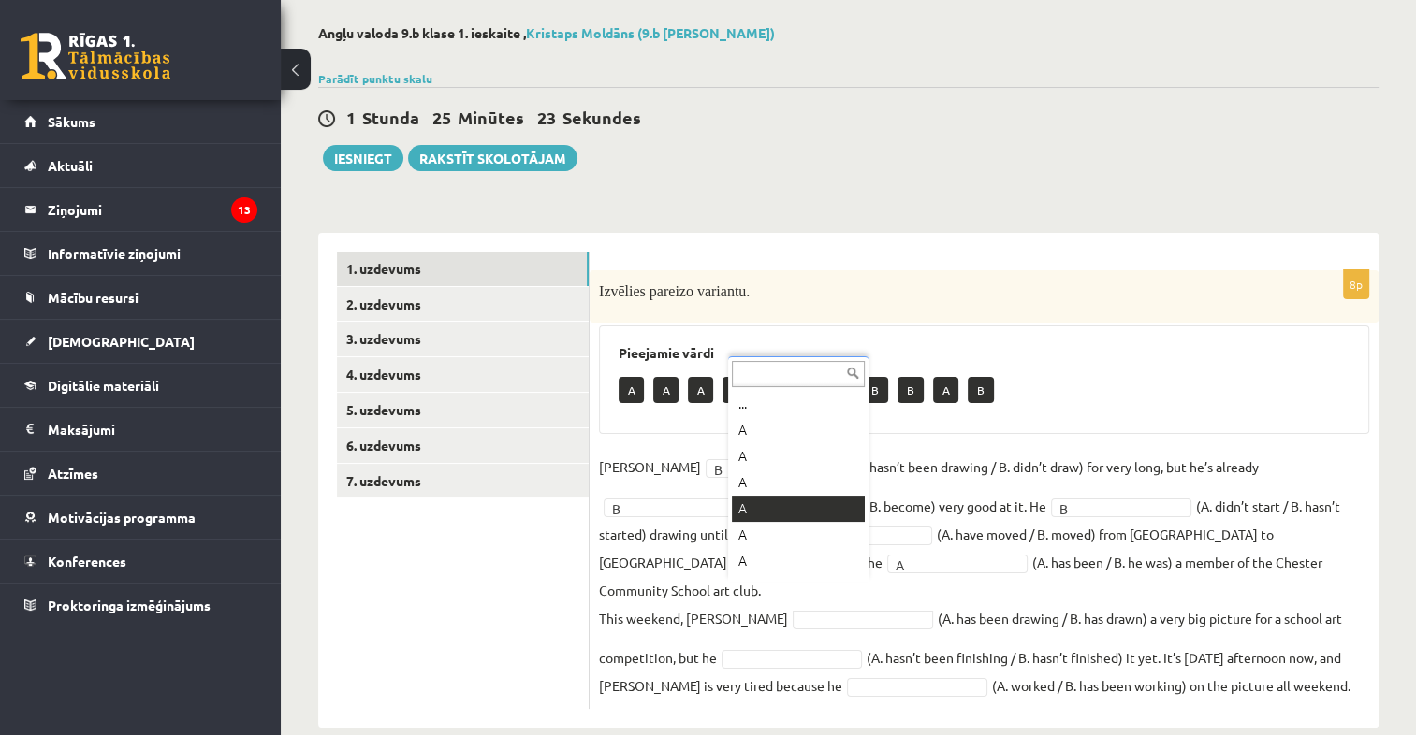
scroll to position [22, 0]
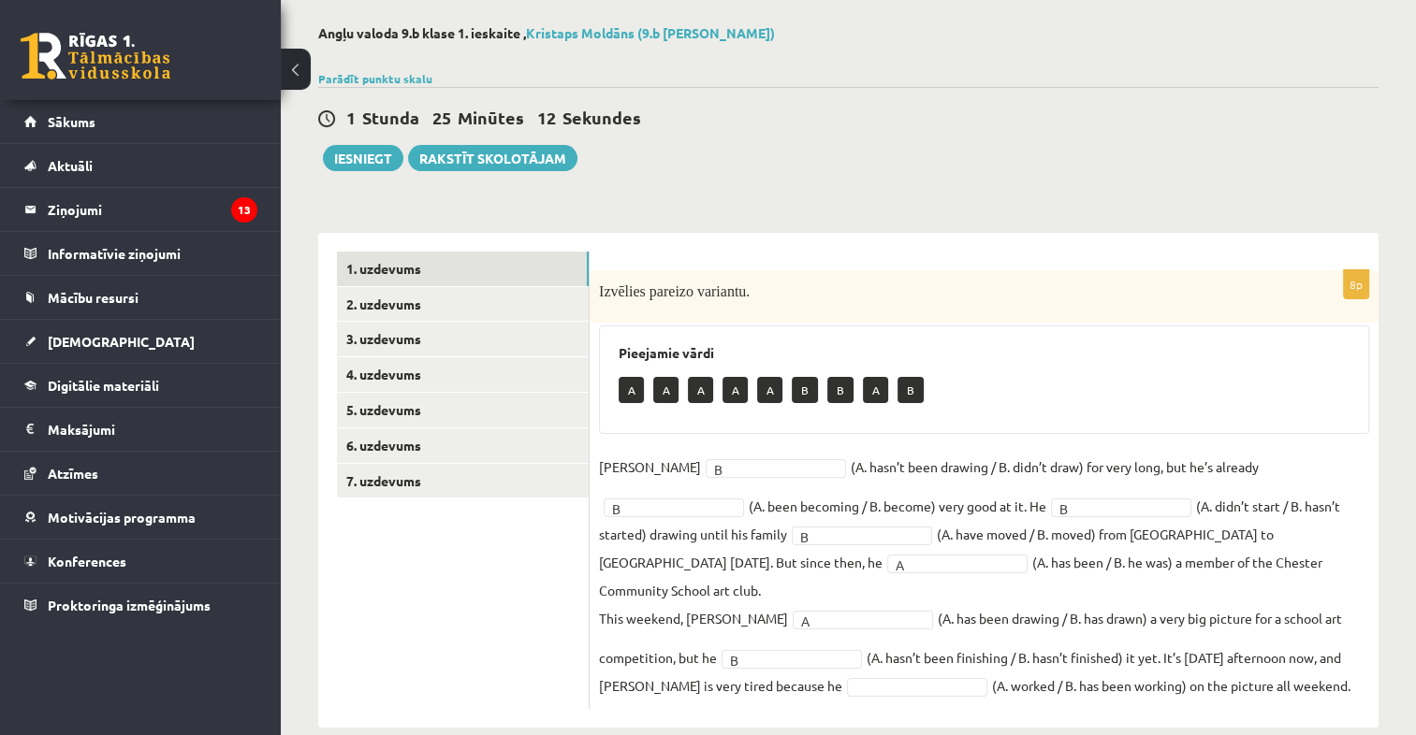
click at [780, 664] on fieldset "Danny B * (A. hasn’t been drawing / B. didn’t draw) for very long, but he’s alr…" at bounding box center [984, 576] width 770 height 247
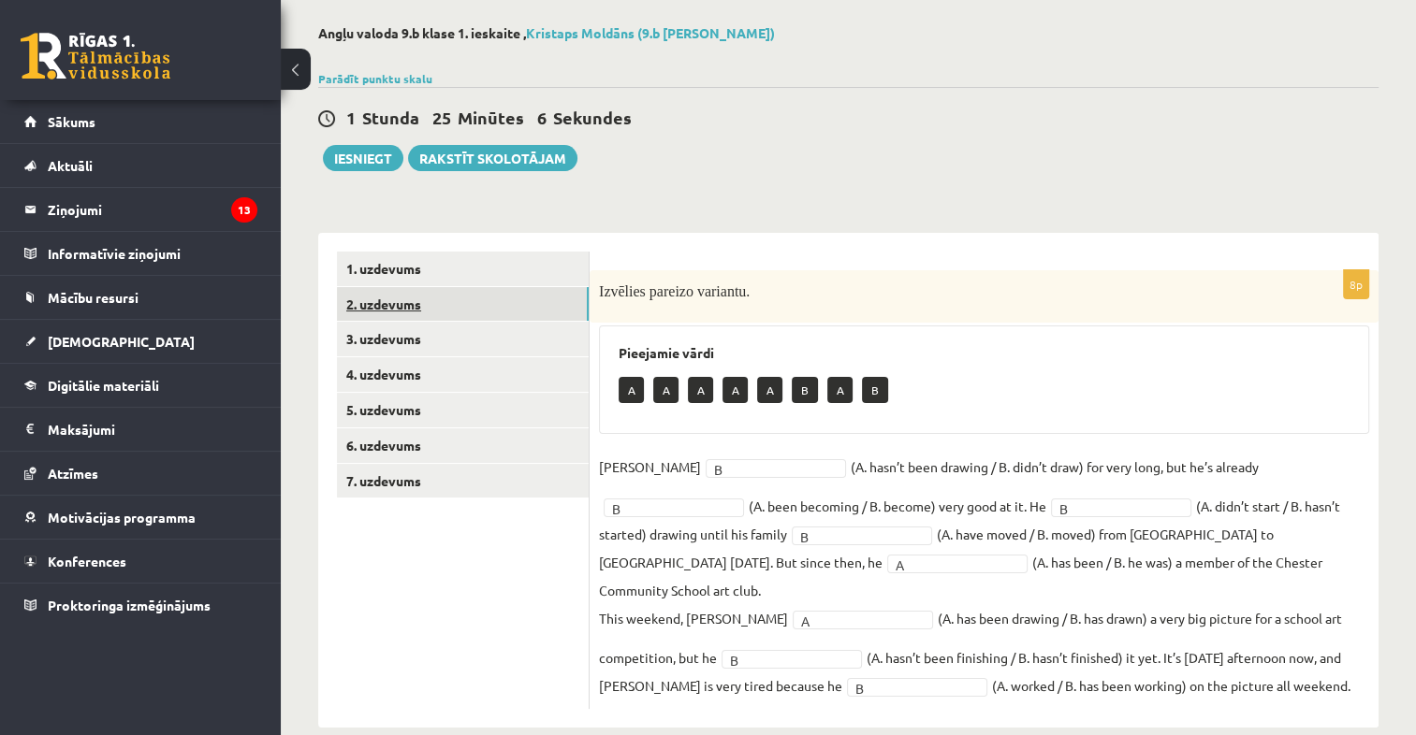
click at [431, 319] on link "2. uzdevums" at bounding box center [463, 304] width 252 height 35
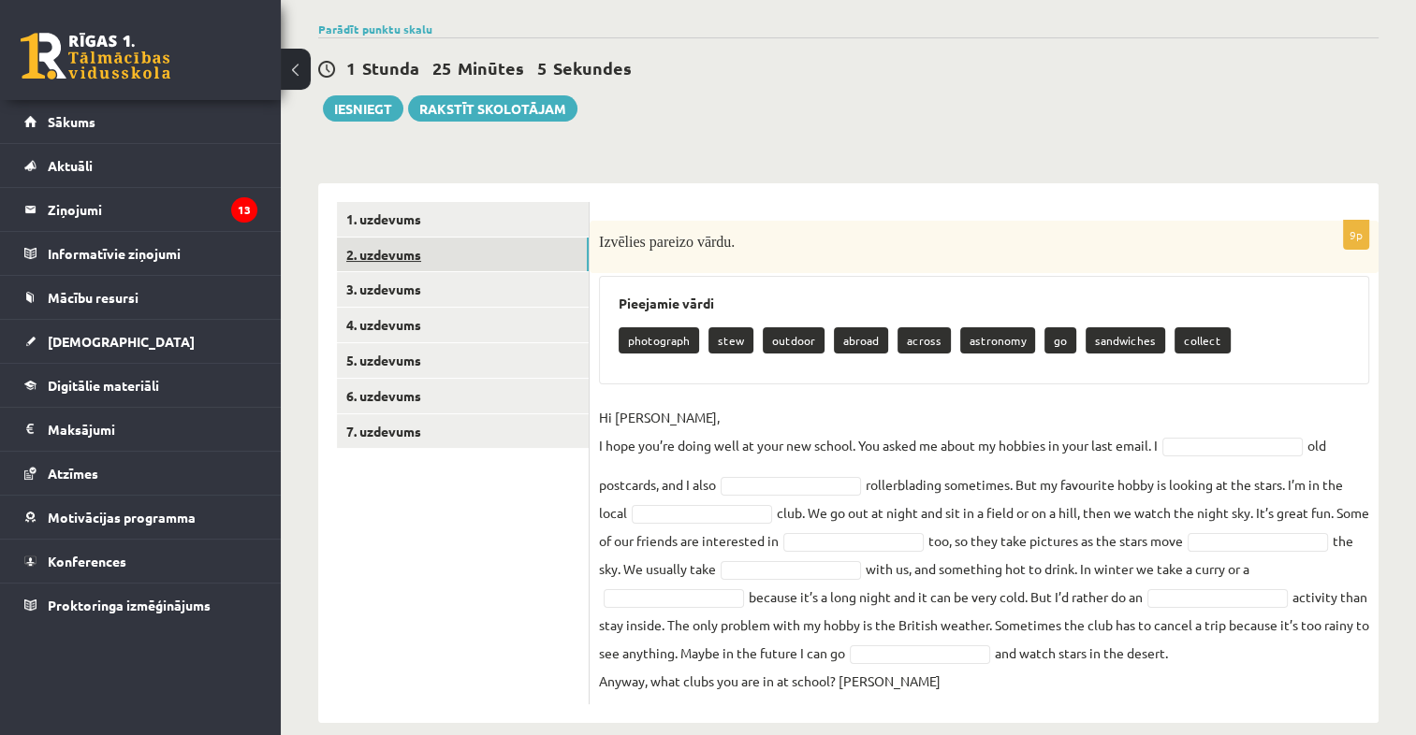
scroll to position [185, 0]
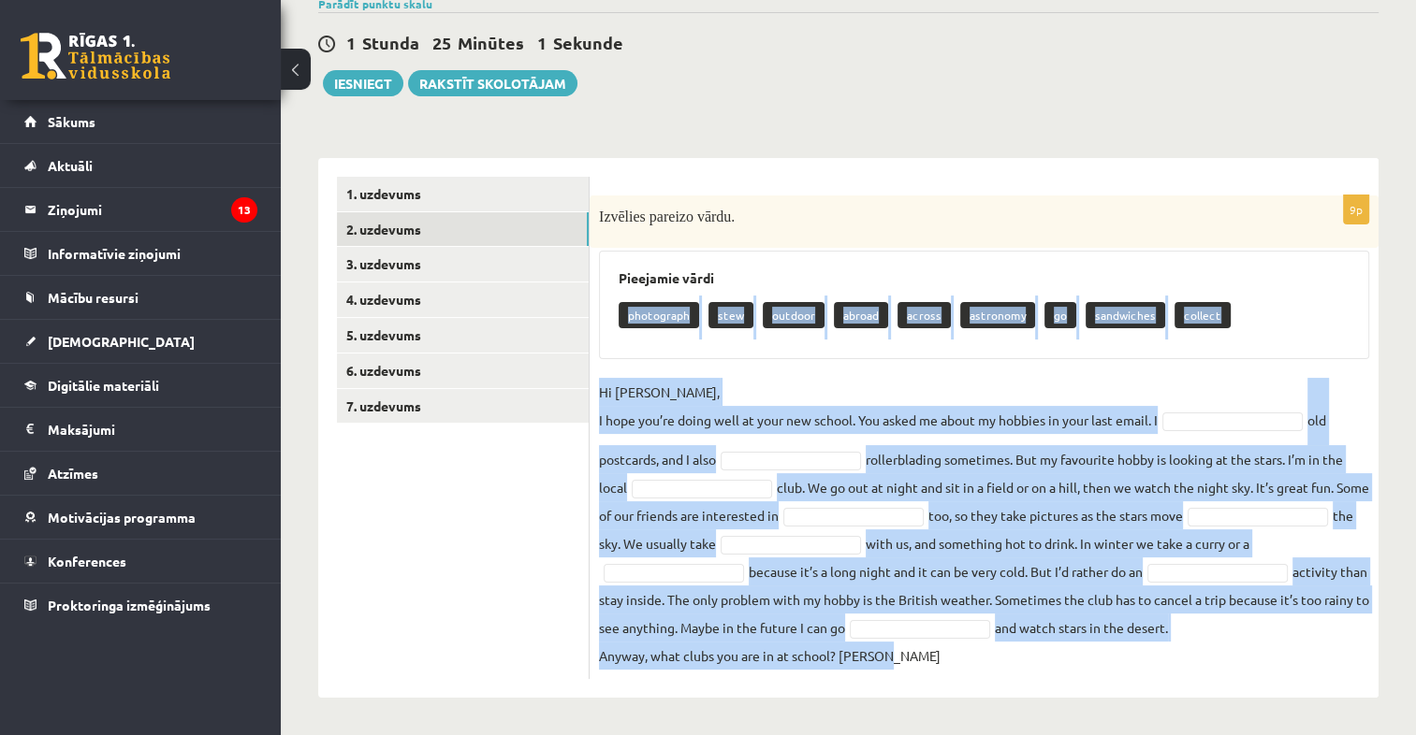
drag, startPoint x: 618, startPoint y: 282, endPoint x: 1068, endPoint y: 738, distance: 641.2
click at [1068, 576] on html "0 Dāvanas 2251 mP 450 xp Kristaps Moldāns Sākums Aktuāli Kā mācīties eSKOLĀ Kon…" at bounding box center [708, 208] width 1416 height 735
drag, startPoint x: 1068, startPoint y: 738, endPoint x: 1094, endPoint y: 441, distance: 298.7
copy div "photograph stew outdoor abroad across astronomy go sandwiches collect Hi Gracie…"
click at [720, 378] on p "Hi Gracie, I hope you’re doing well at your new school. You asked me about my h…" at bounding box center [878, 406] width 559 height 56
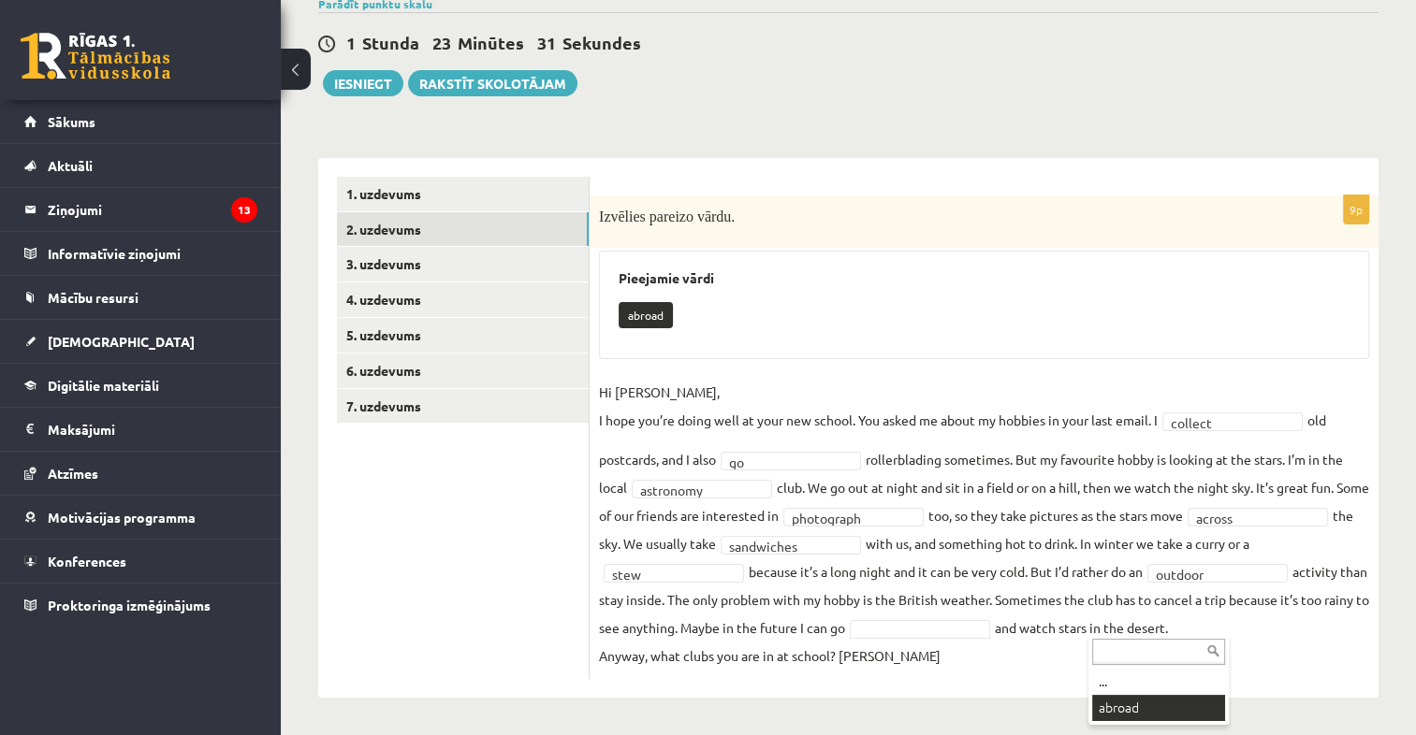
scroll to position [141, 0]
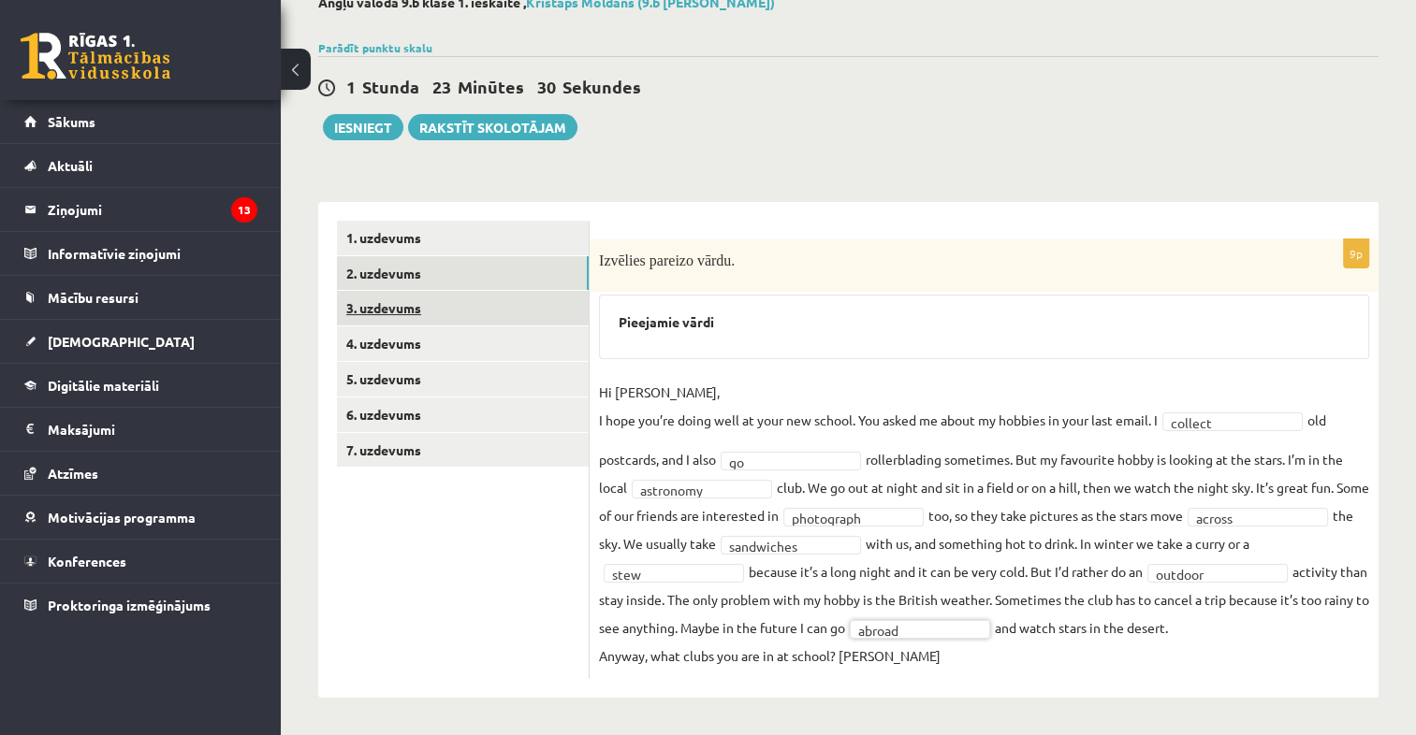
click at [470, 291] on link "3. uzdevums" at bounding box center [463, 308] width 252 height 35
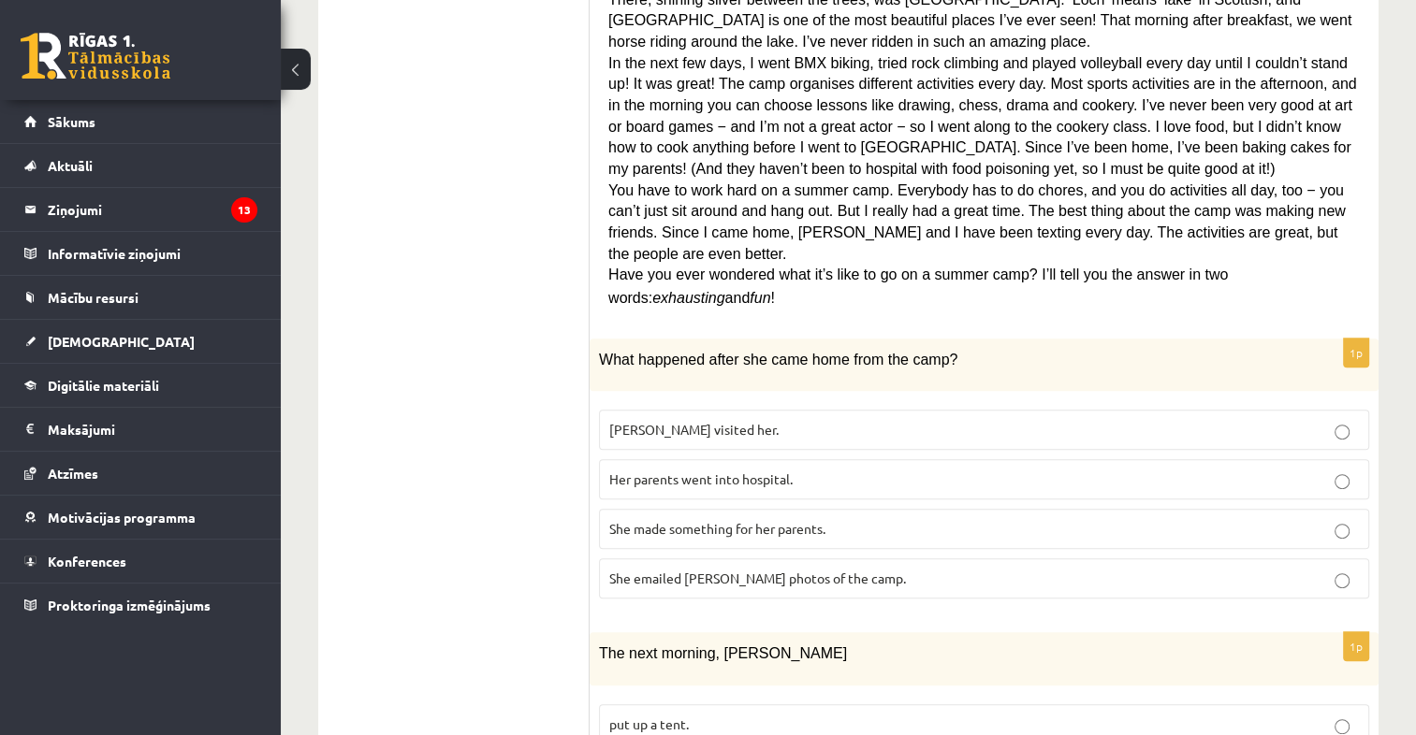
click at [857, 509] on label "She made something for her parents." at bounding box center [984, 529] width 770 height 40
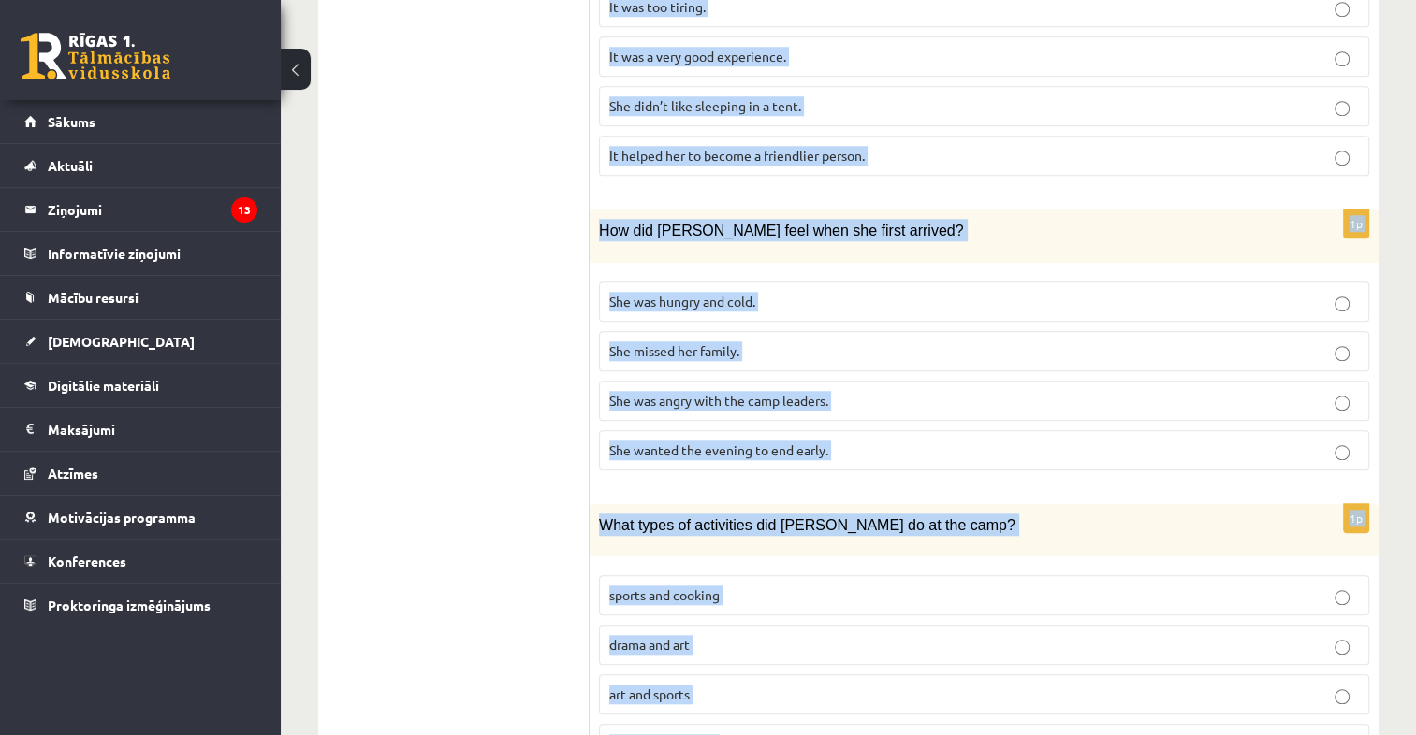
scroll to position [1623, 0]
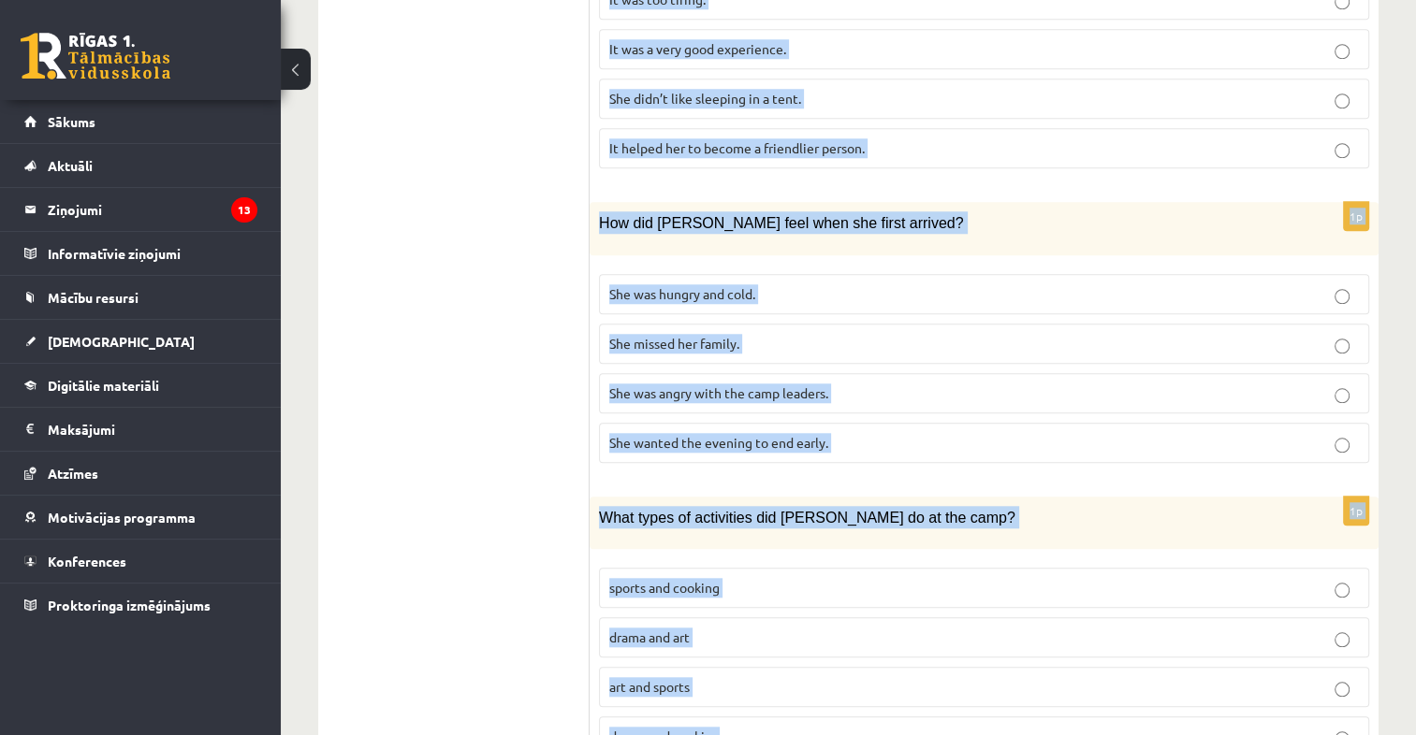
drag, startPoint x: 601, startPoint y: 387, endPoint x: 1158, endPoint y: 653, distance: 617.8
copy form "A Scottish summer camp Summer camps are becoming more and more popular with you…"
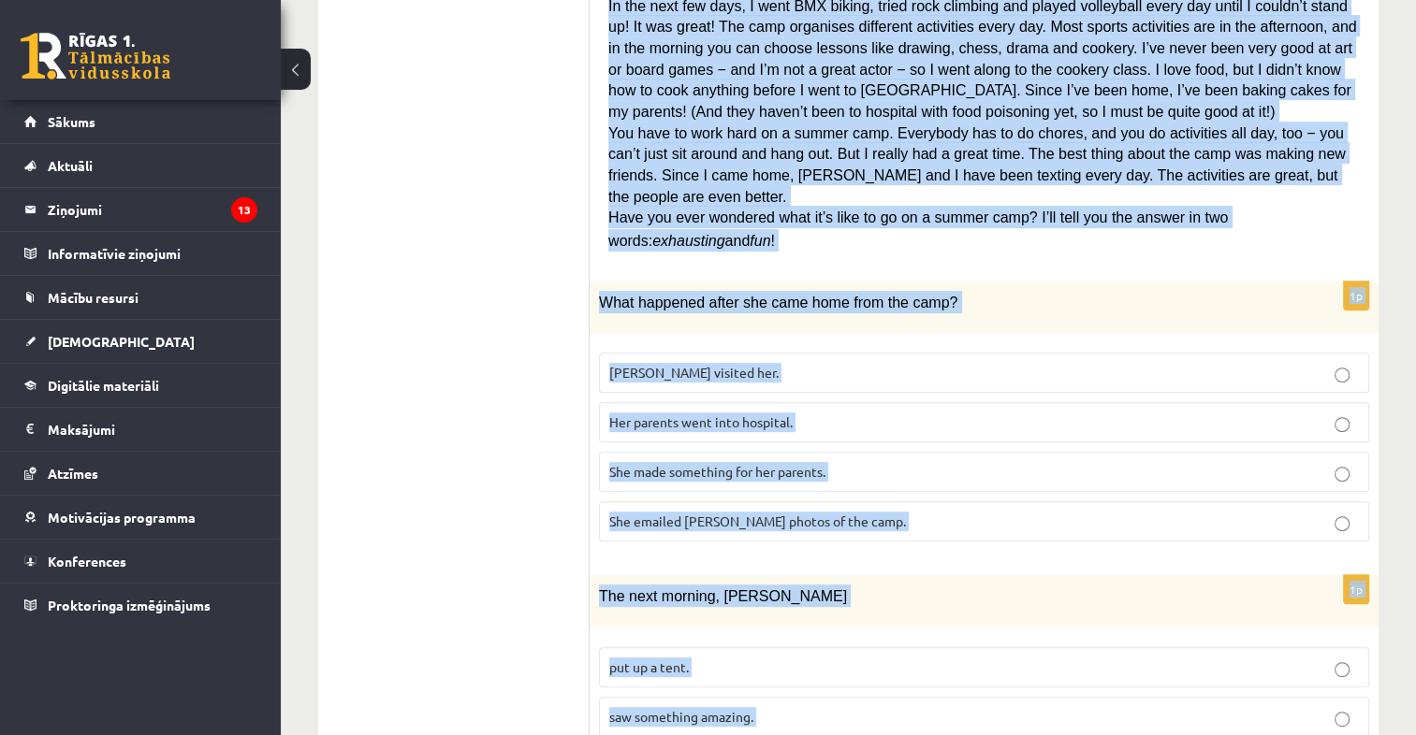
scroll to position [667, 0]
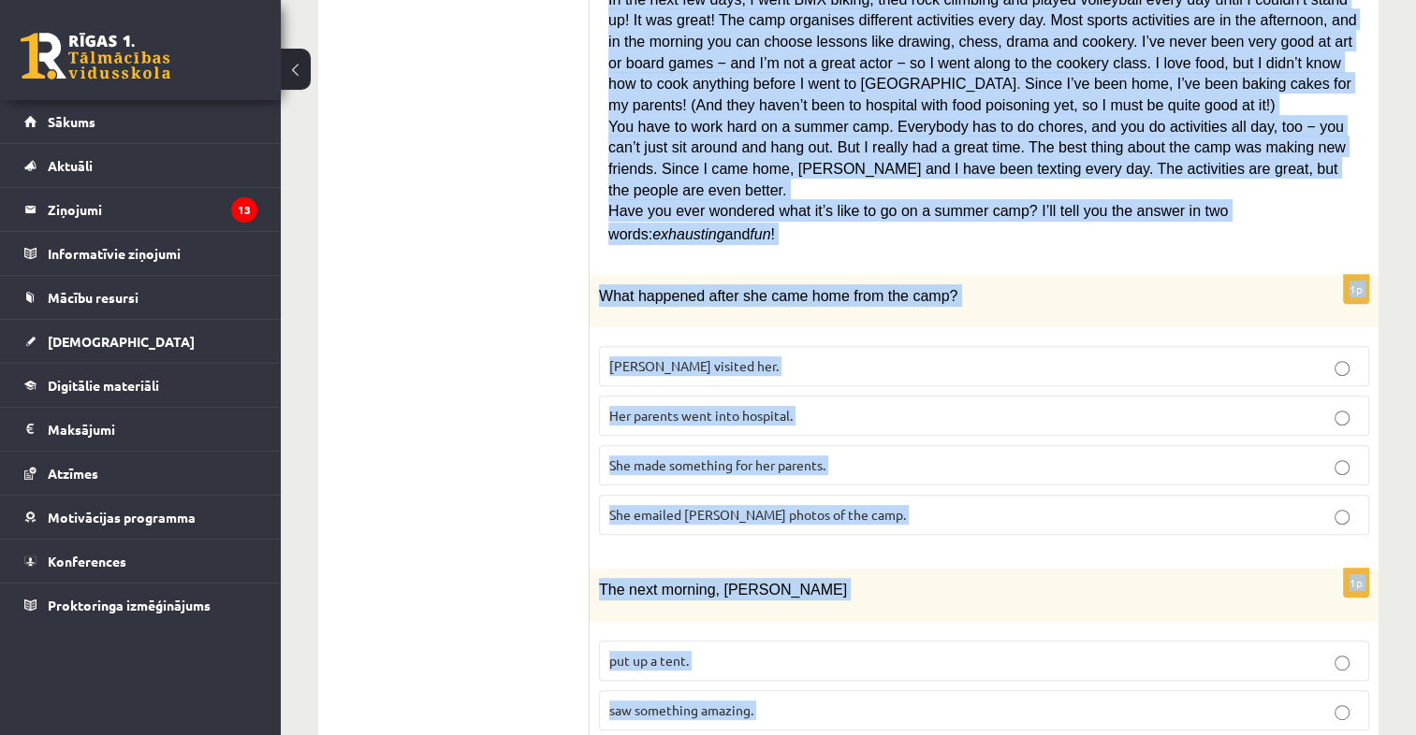
click at [741, 456] on p "She made something for her parents." at bounding box center [984, 466] width 750 height 20
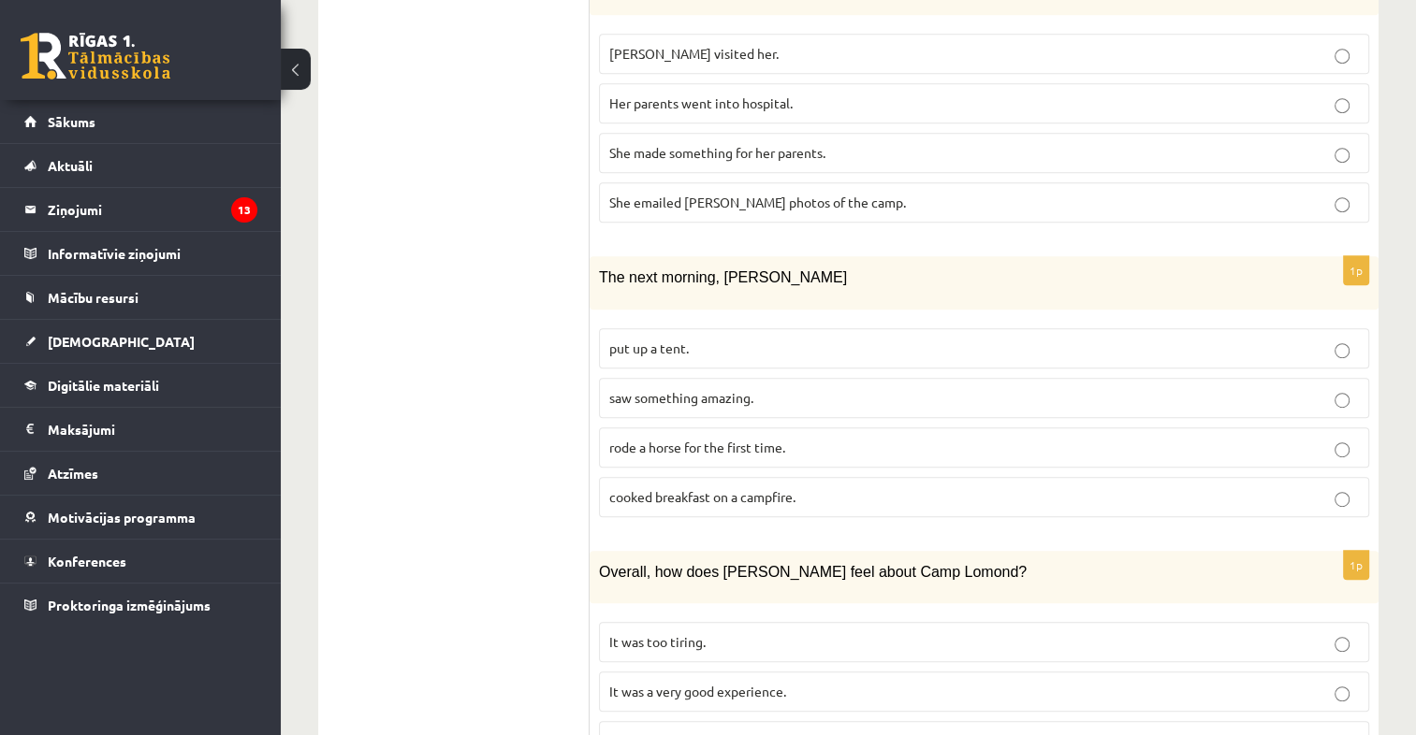
scroll to position [983, 0]
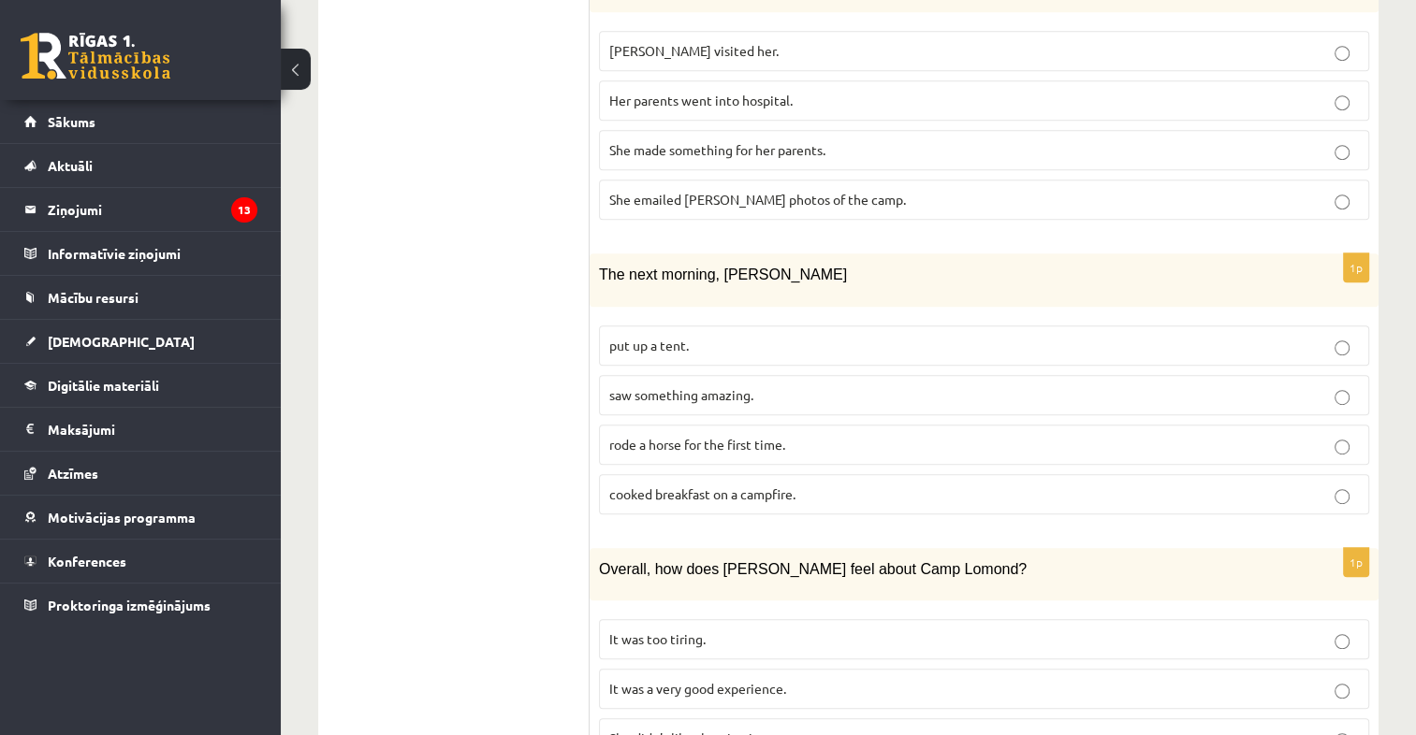
click at [642, 386] on span "saw something amazing." at bounding box center [681, 394] width 144 height 17
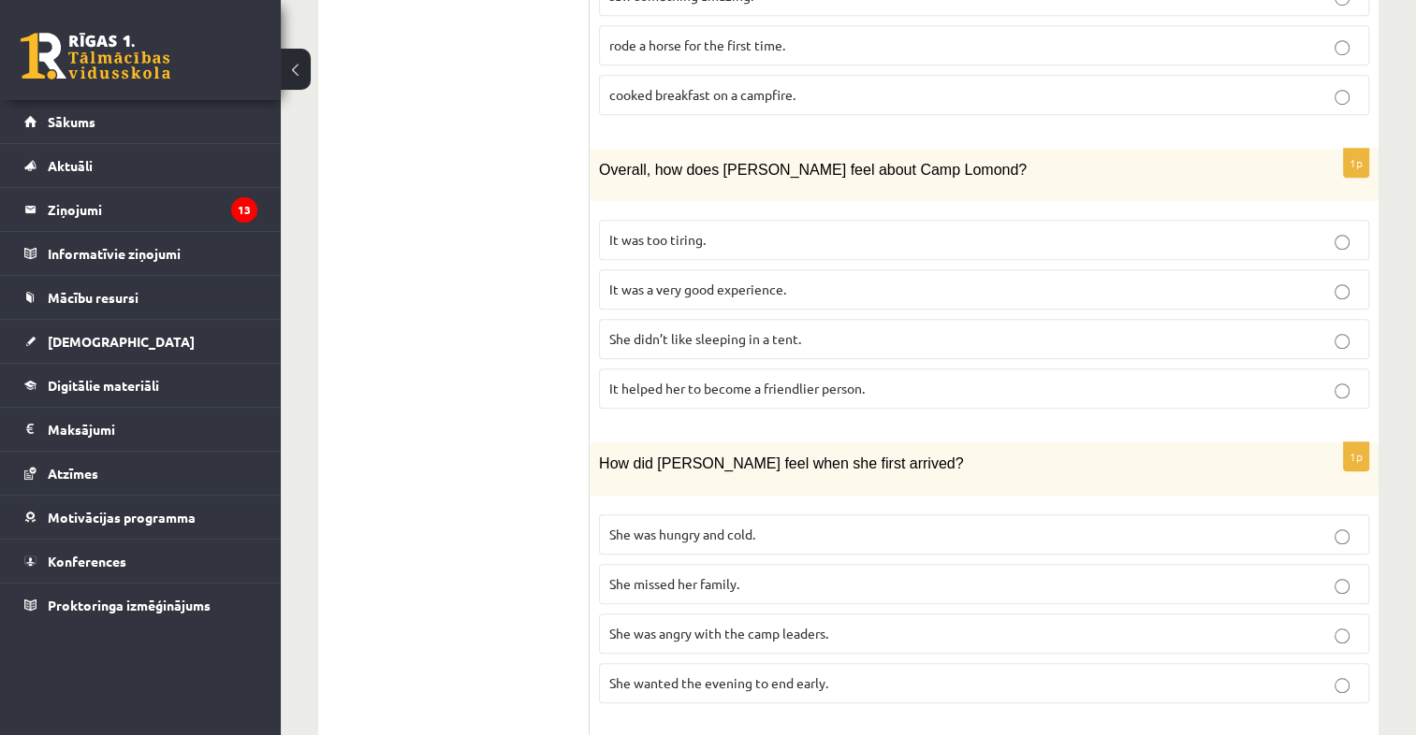
scroll to position [1383, 0]
click at [697, 269] on label "It was a very good experience." at bounding box center [984, 289] width 770 height 40
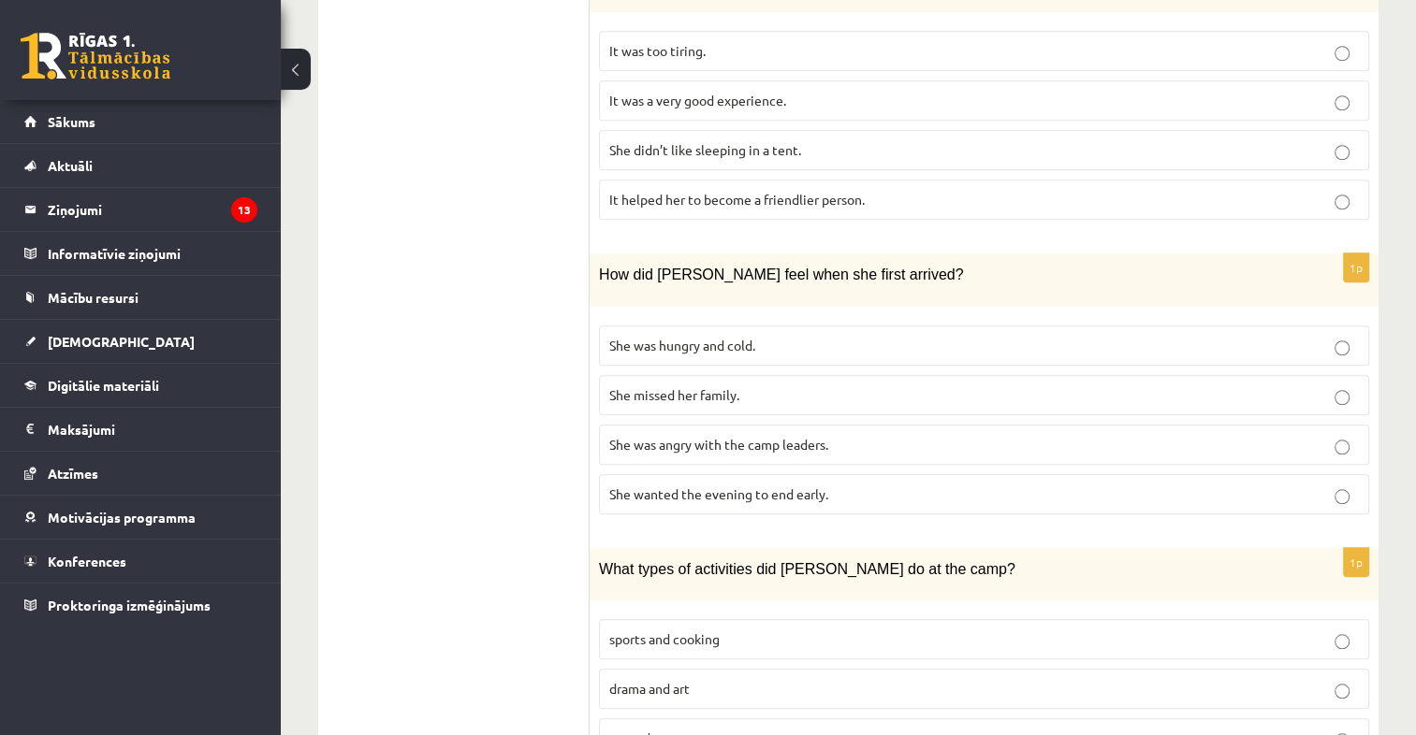
scroll to position [1581, 0]
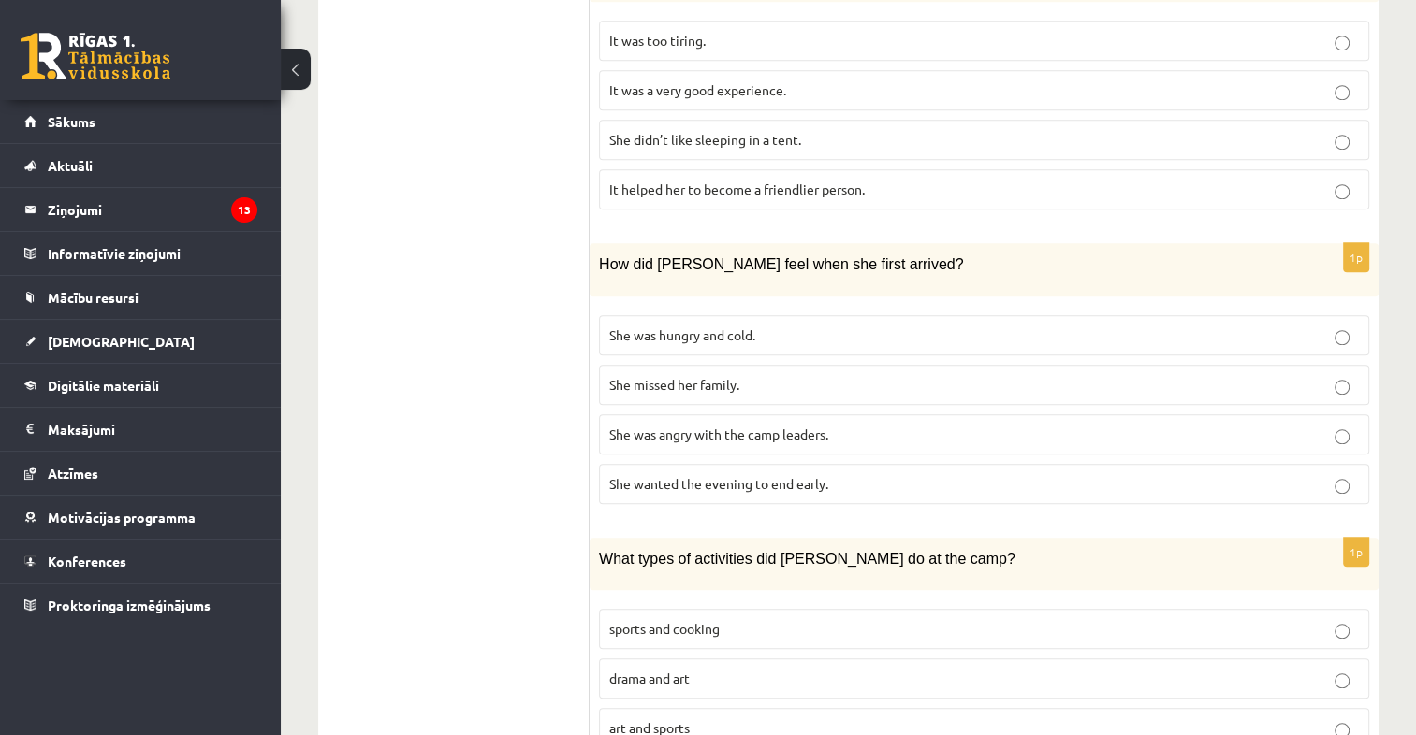
click at [713, 475] on span "She wanted the evening to end early." at bounding box center [718, 483] width 219 height 17
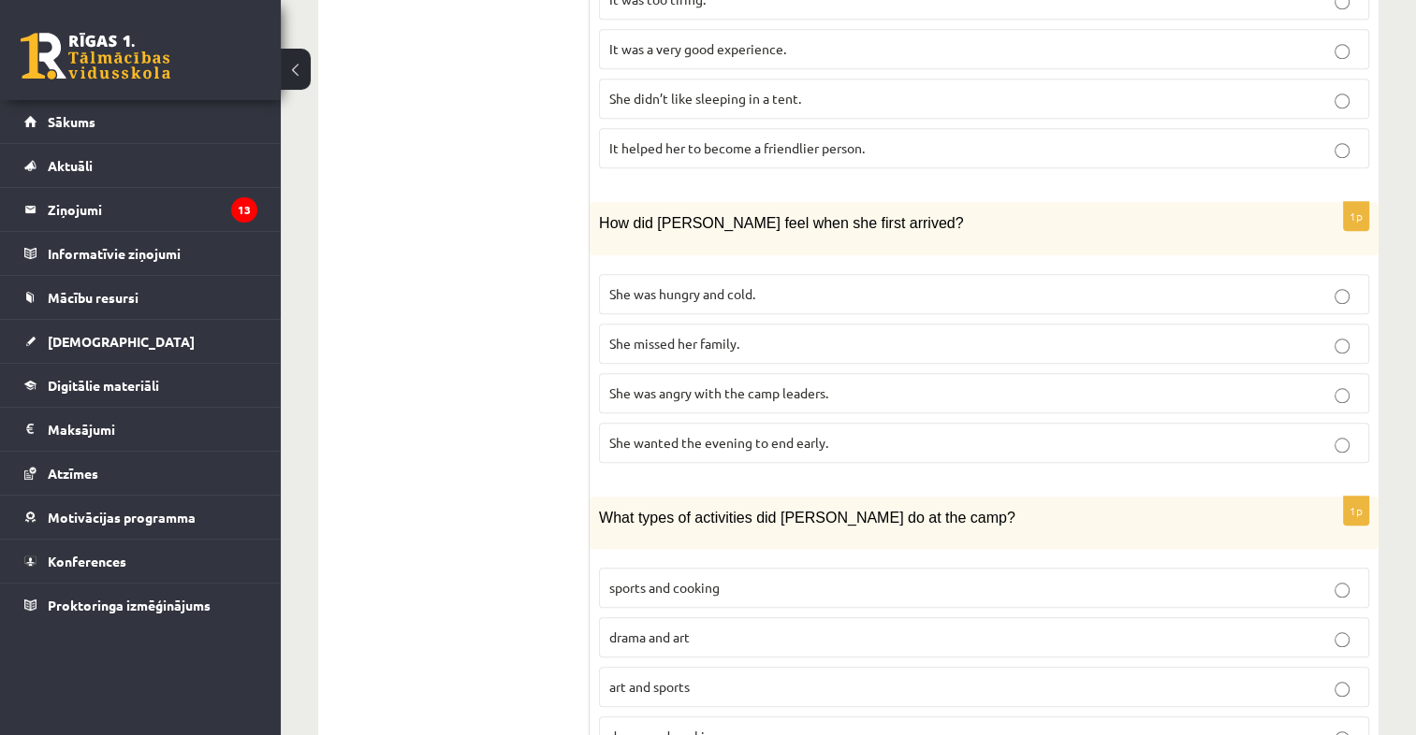
click at [739, 568] on label "sports and cooking" at bounding box center [984, 588] width 770 height 40
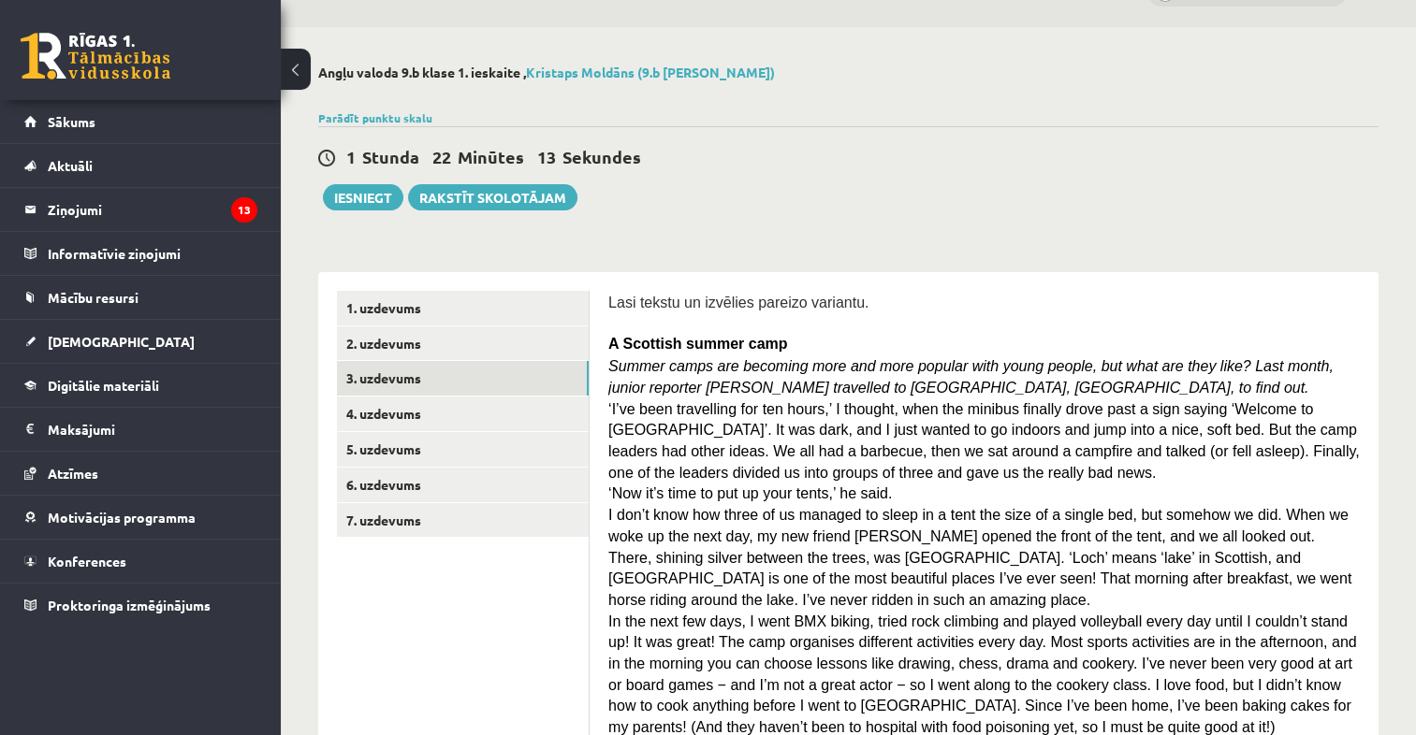
scroll to position [39, 0]
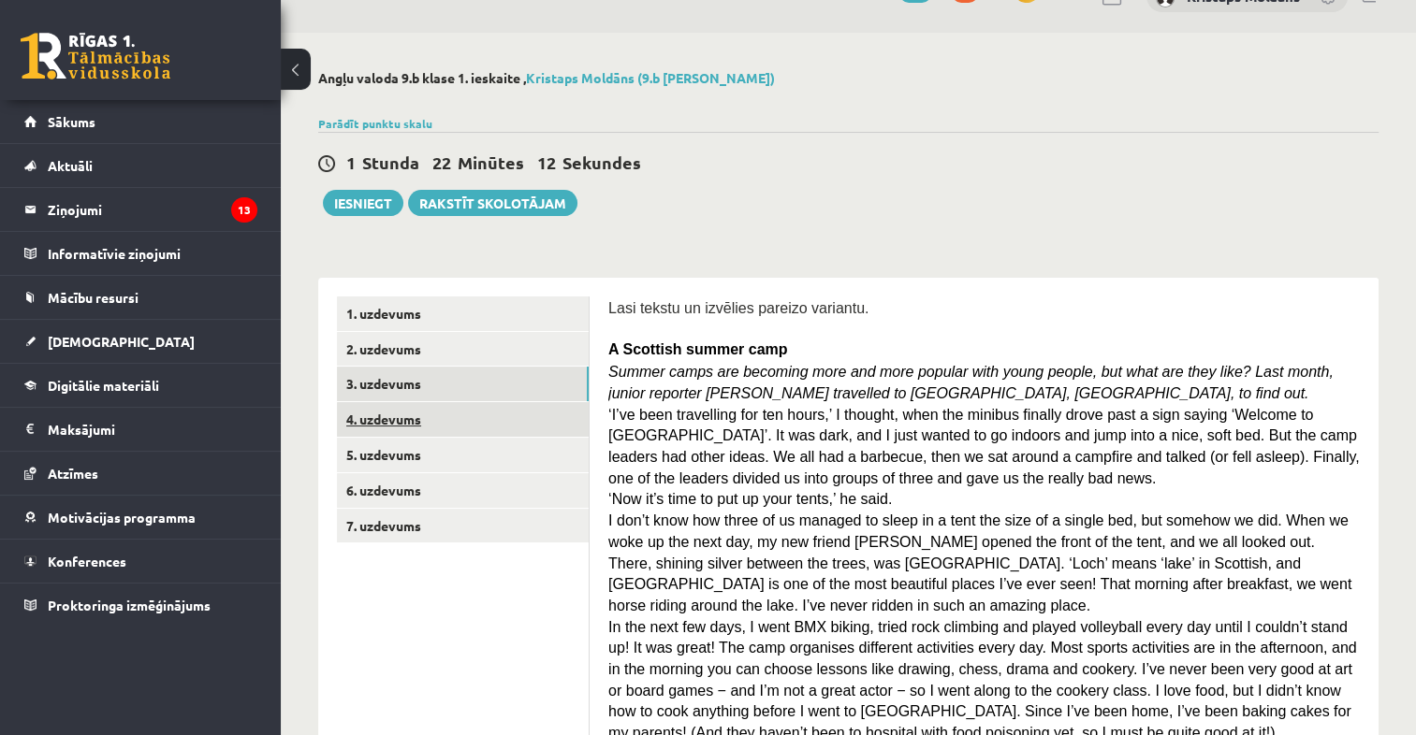
click at [475, 430] on link "4. uzdevums" at bounding box center [463, 419] width 252 height 35
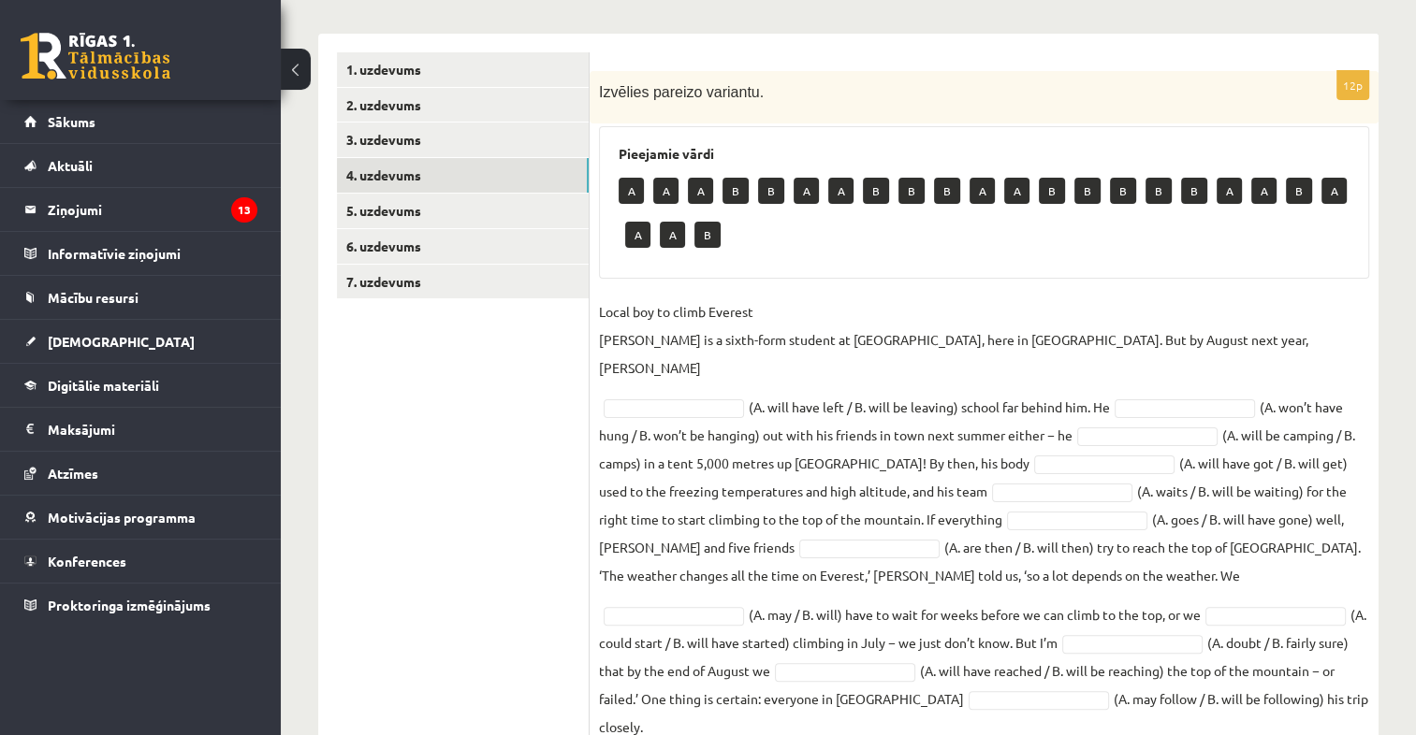
scroll to position [297, 0]
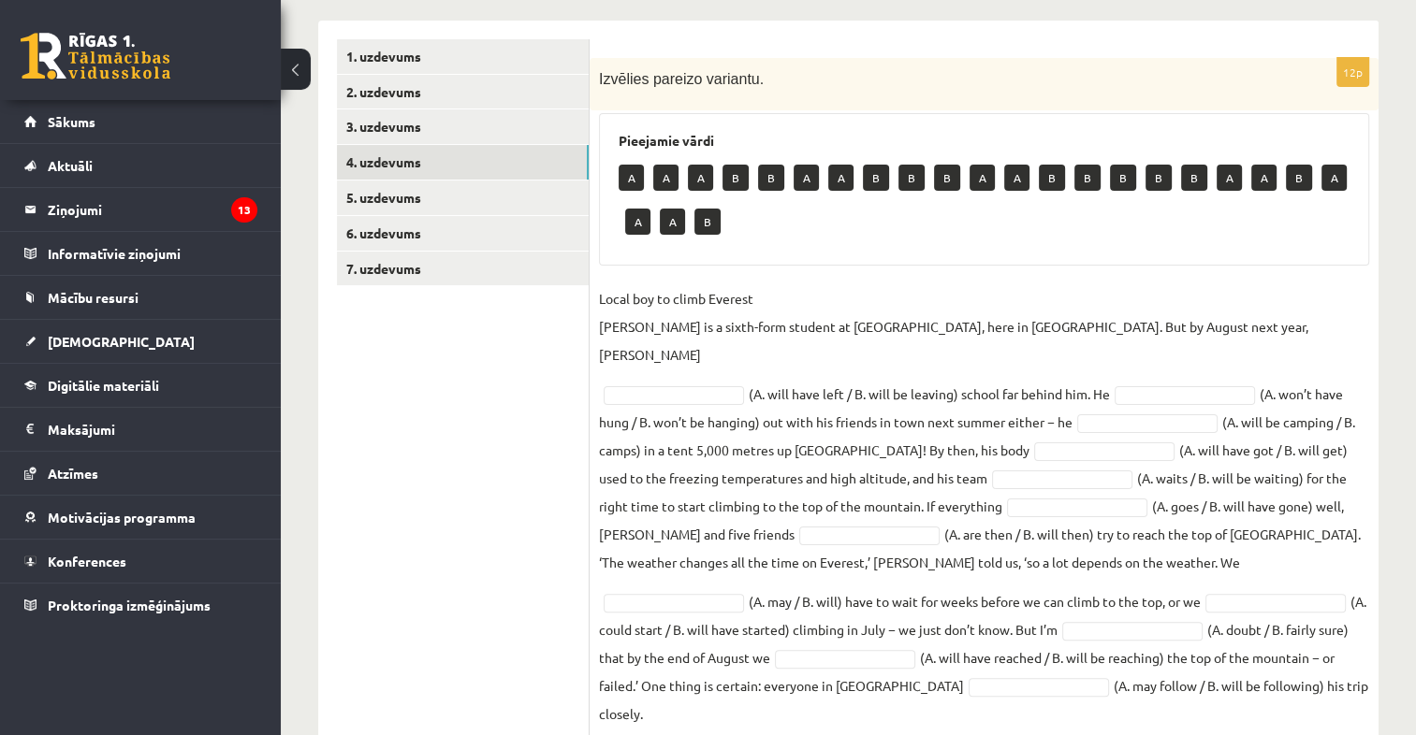
click at [596, 299] on div "12p Izvēlies pareizo variantu. Pieejamie vārdi A A A B B A A B B B A A B B B B …" at bounding box center [984, 397] width 789 height 679
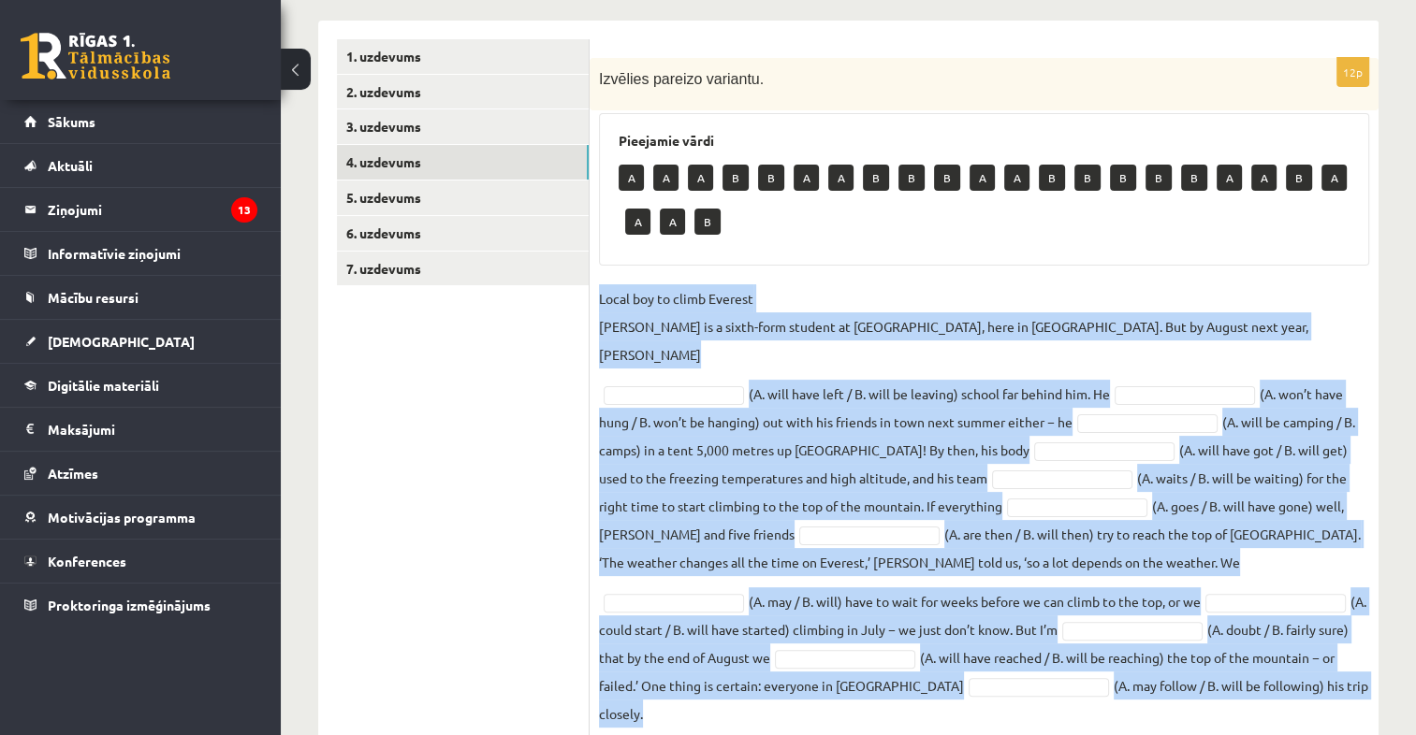
drag, startPoint x: 599, startPoint y: 299, endPoint x: 1207, endPoint y: 655, distance: 705.0
click at [1207, 655] on fieldset "Local boy to climb Everest Nathan Short is a sixth-form student at Pittville Co…" at bounding box center [984, 506] width 770 height 444
drag, startPoint x: 1207, startPoint y: 655, endPoint x: 1171, endPoint y: 613, distance: 55.7
copy fieldset "Local boy to climb Everest Nathan Short is a sixth-form student at Pittville Co…"
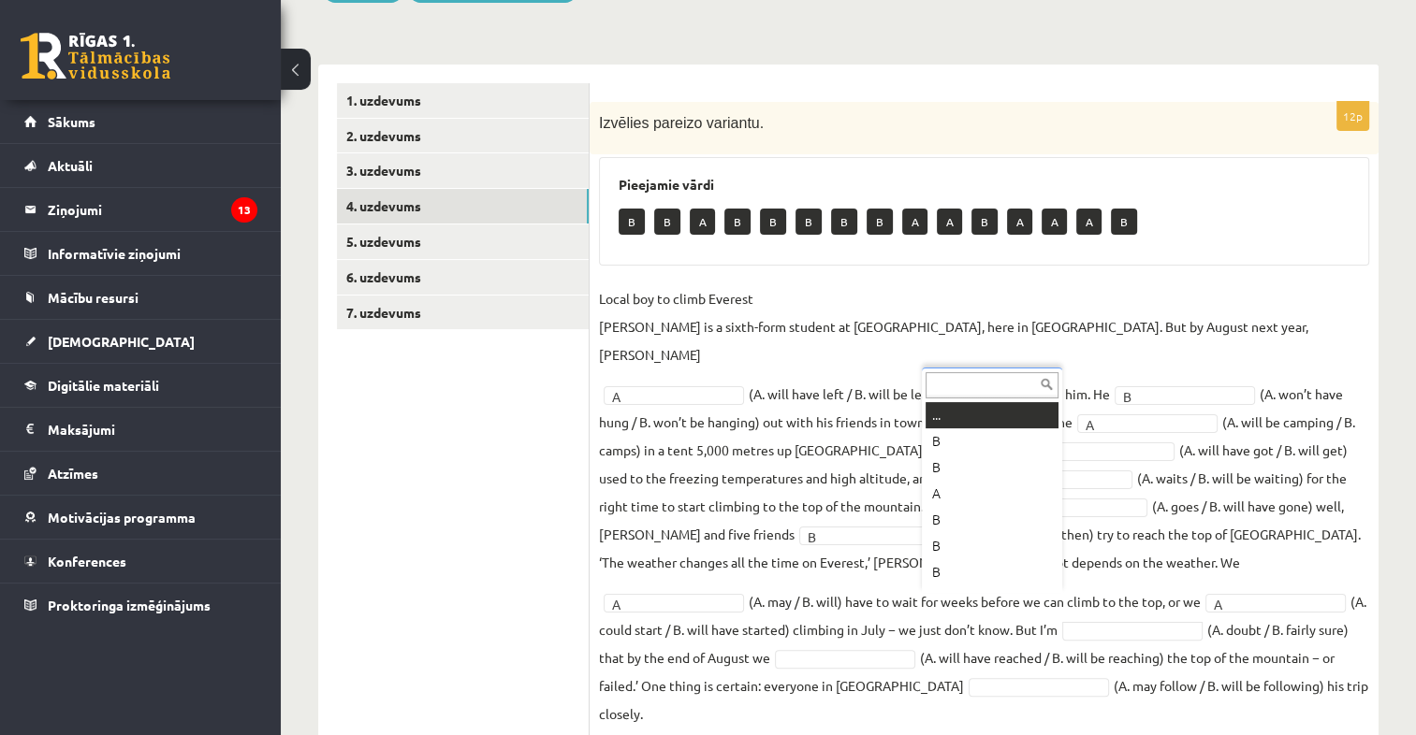
scroll to position [22, 0]
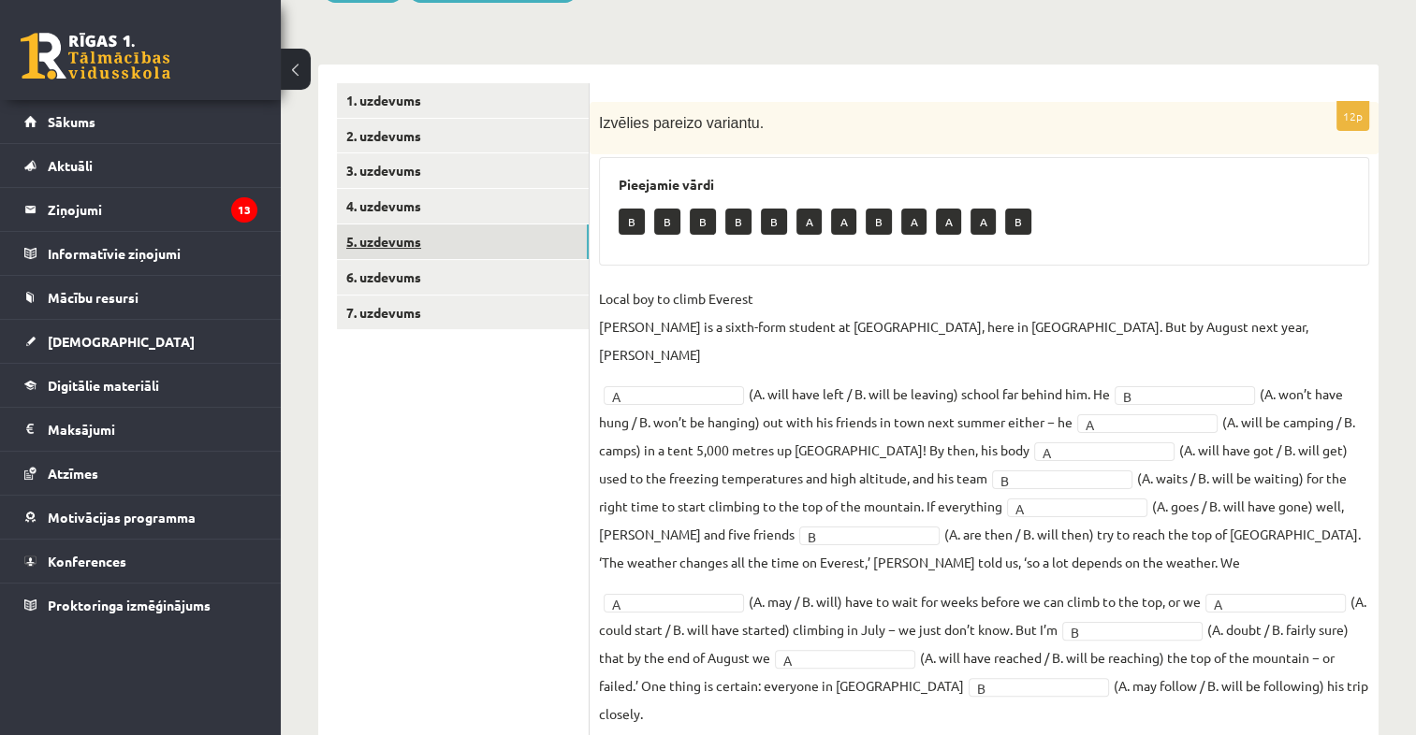
click at [492, 256] on link "5. uzdevums" at bounding box center [463, 242] width 252 height 35
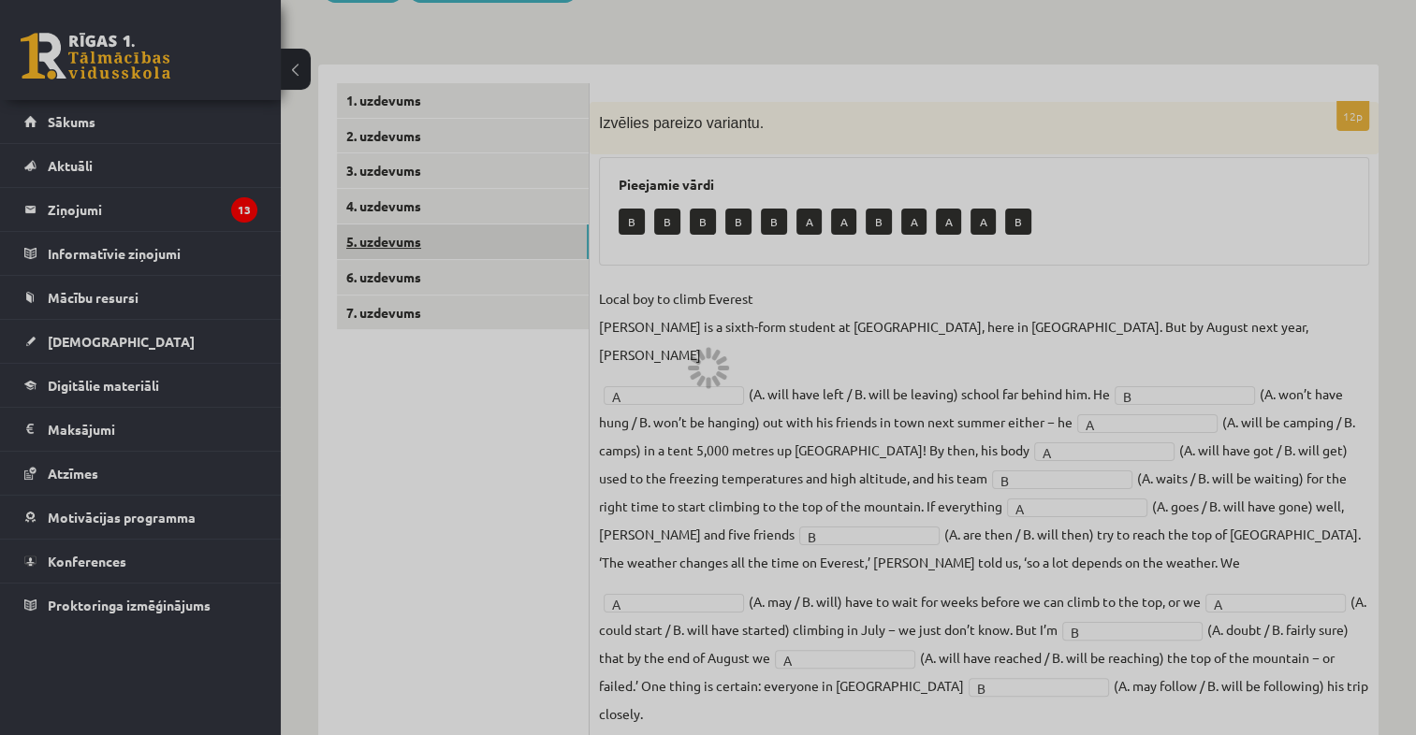
scroll to position [129, 0]
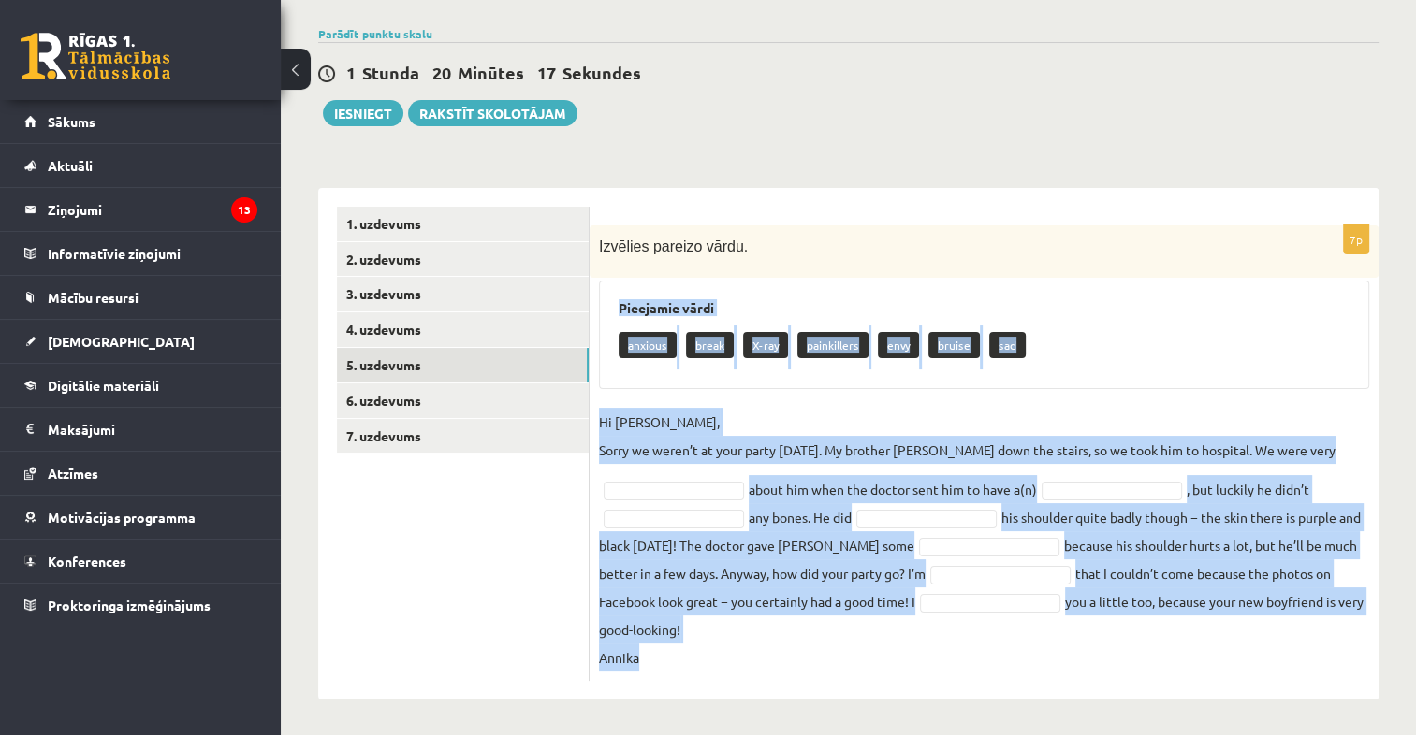
drag, startPoint x: 617, startPoint y: 302, endPoint x: 1019, endPoint y: 738, distance: 593.3
click at [1019, 606] on html "0 Dāvanas 2251 mP 450 xp Kristaps Moldāns Sākums Aktuāli Kā mācīties eSKOLĀ Kon…" at bounding box center [708, 238] width 1416 height 735
copy div "Pieejamie vārdi anxious break X-ray painkillers envy bruise sad Hi Jenny, Sorry…"
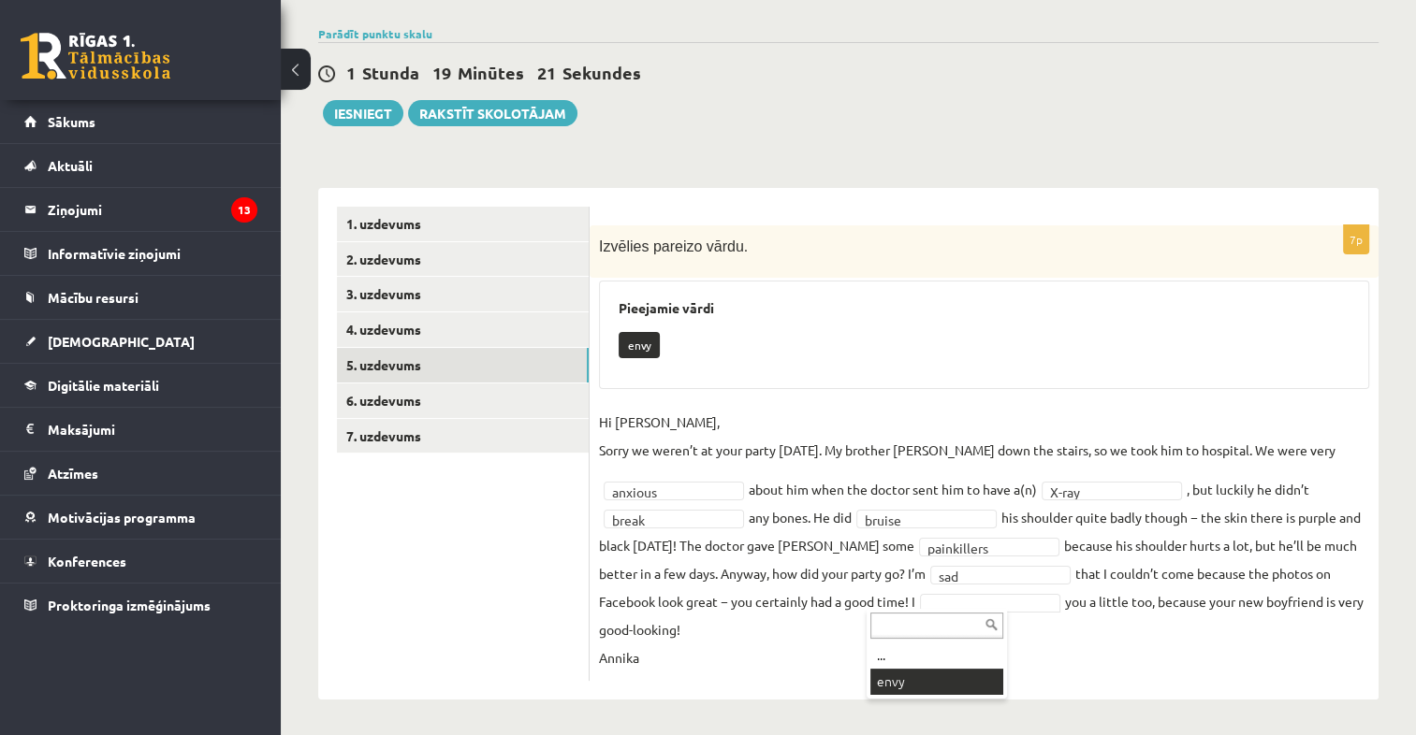
scroll to position [85, 0]
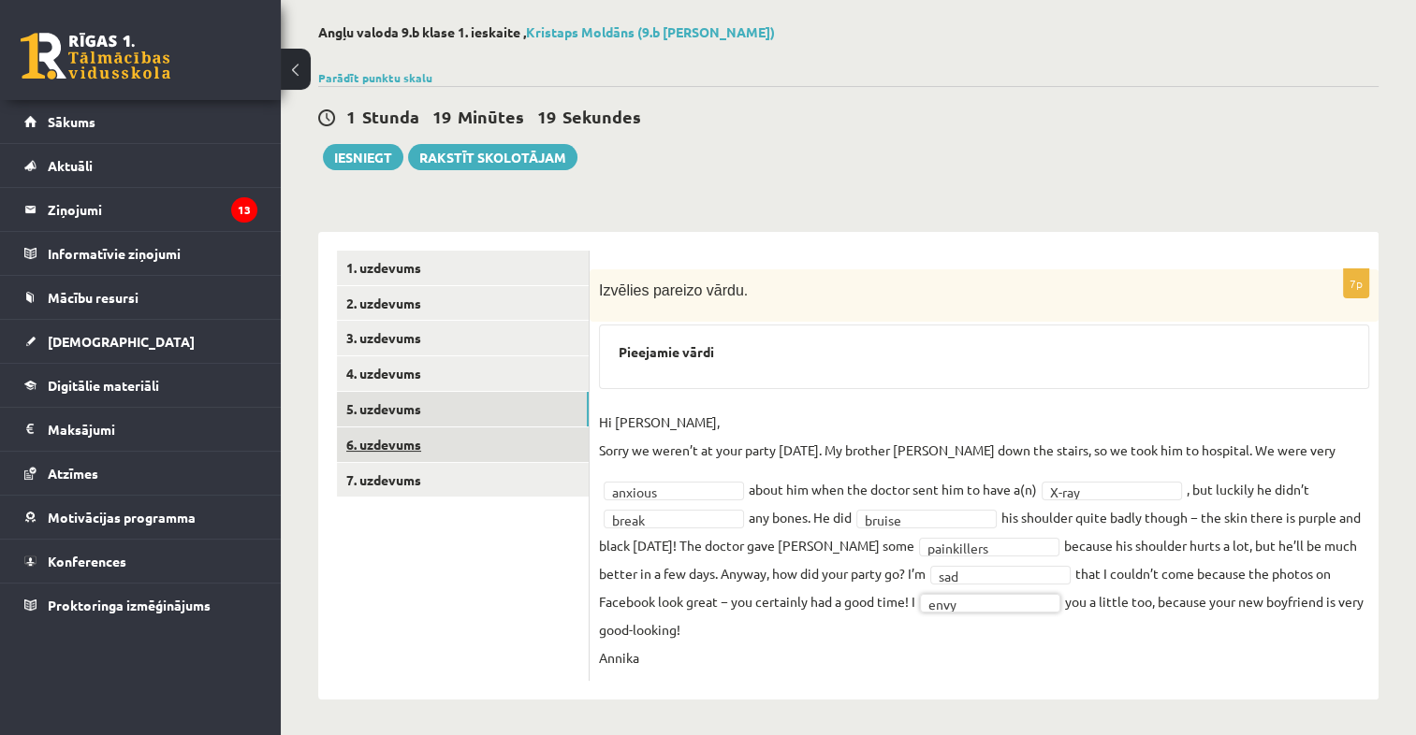
click at [475, 433] on link "6. uzdevums" at bounding box center [463, 445] width 252 height 35
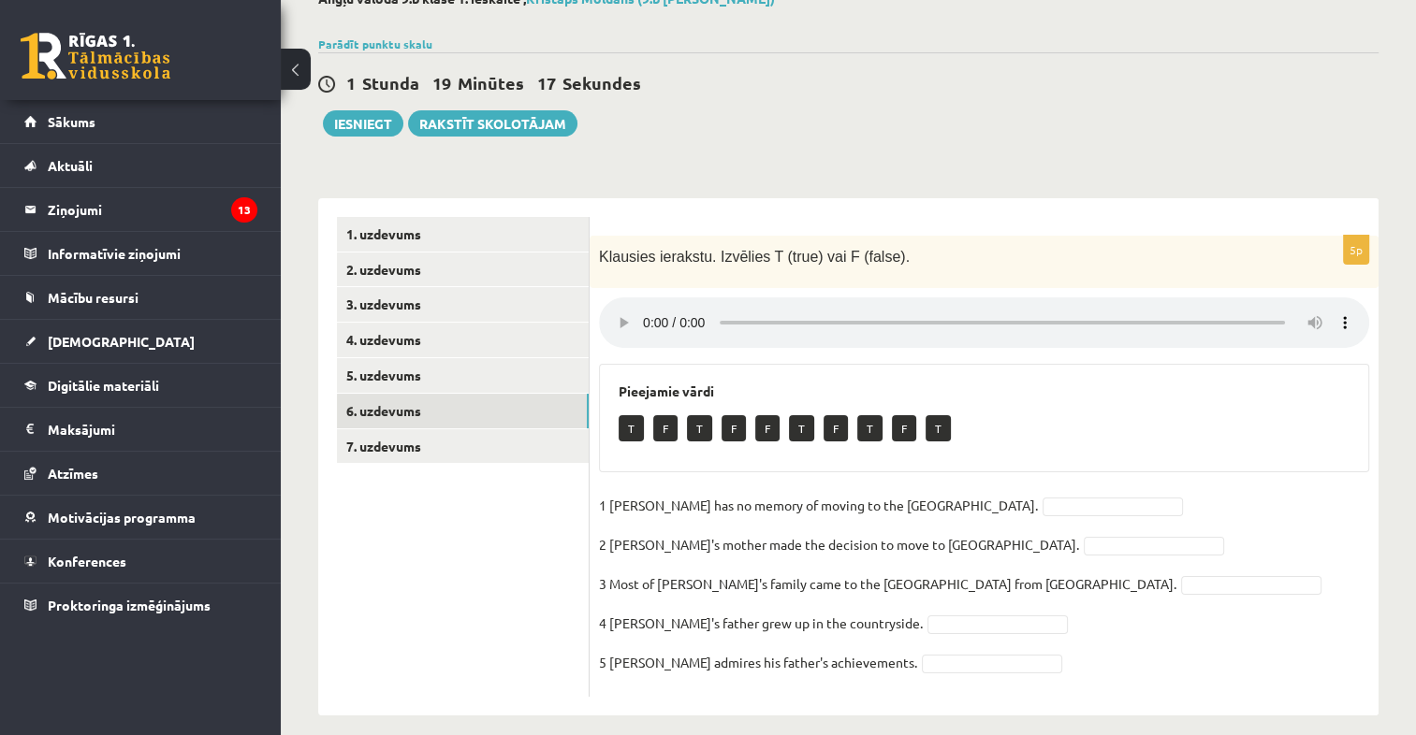
scroll to position [136, 0]
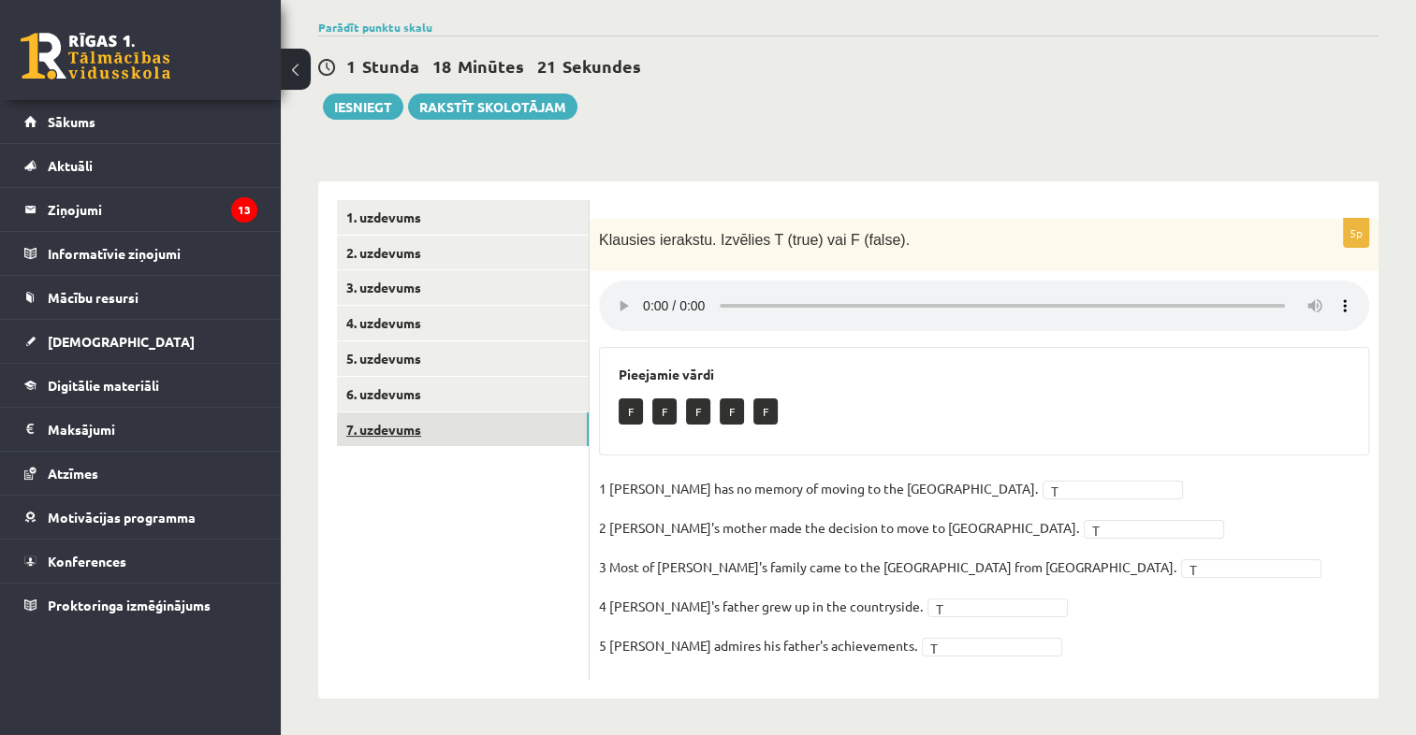
click at [465, 440] on link "7. uzdevums" at bounding box center [463, 430] width 252 height 35
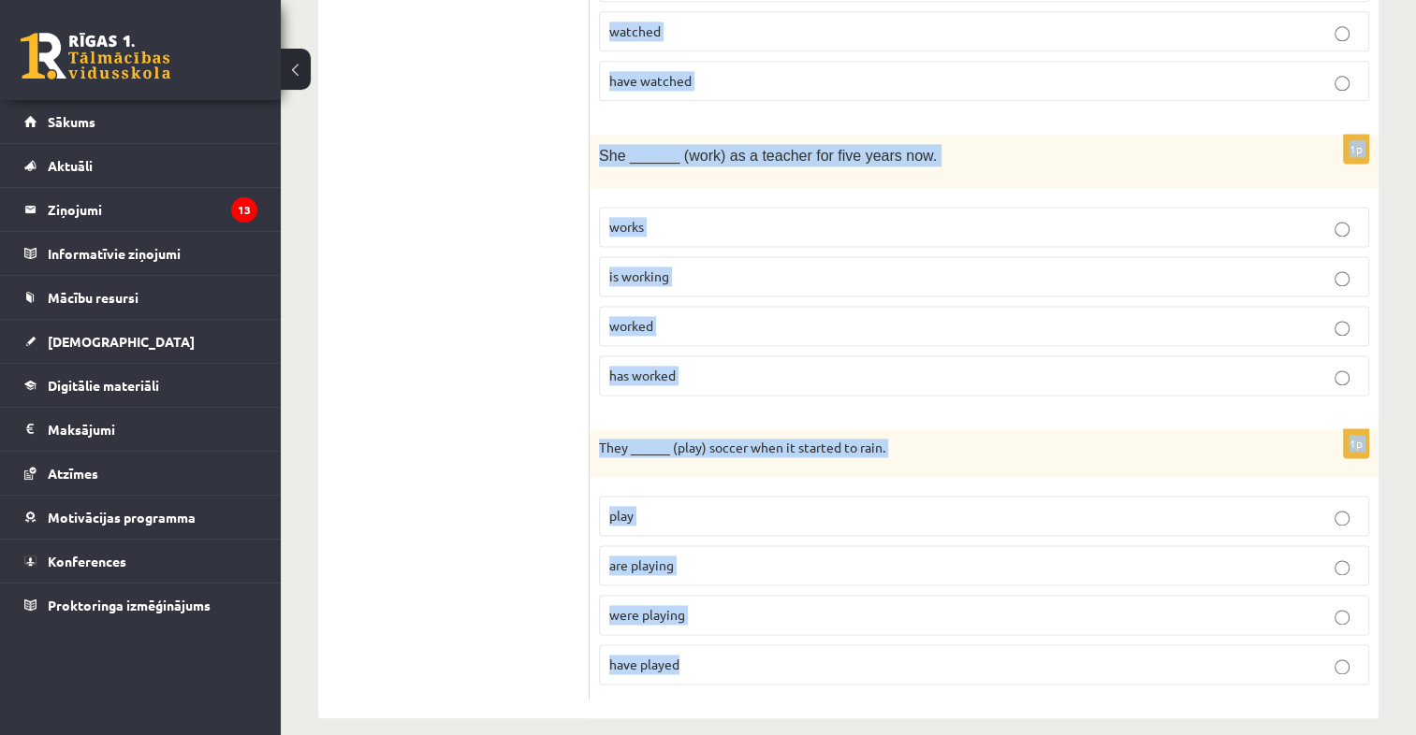
scroll to position [2533, 0]
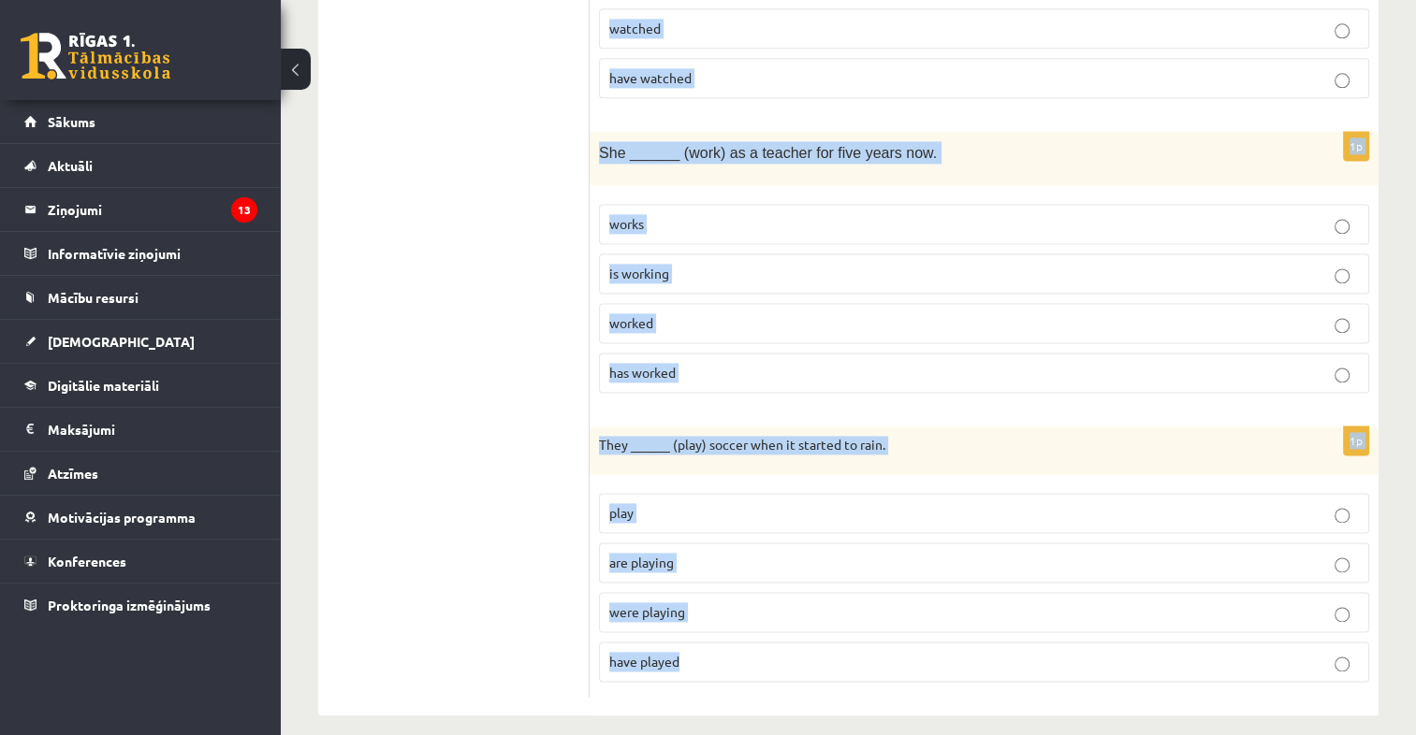
drag, startPoint x: 599, startPoint y: 377, endPoint x: 971, endPoint y: 734, distance: 515.6
copy form "They ______ (visit) their grandparents every summer. visit are visiting visited…"
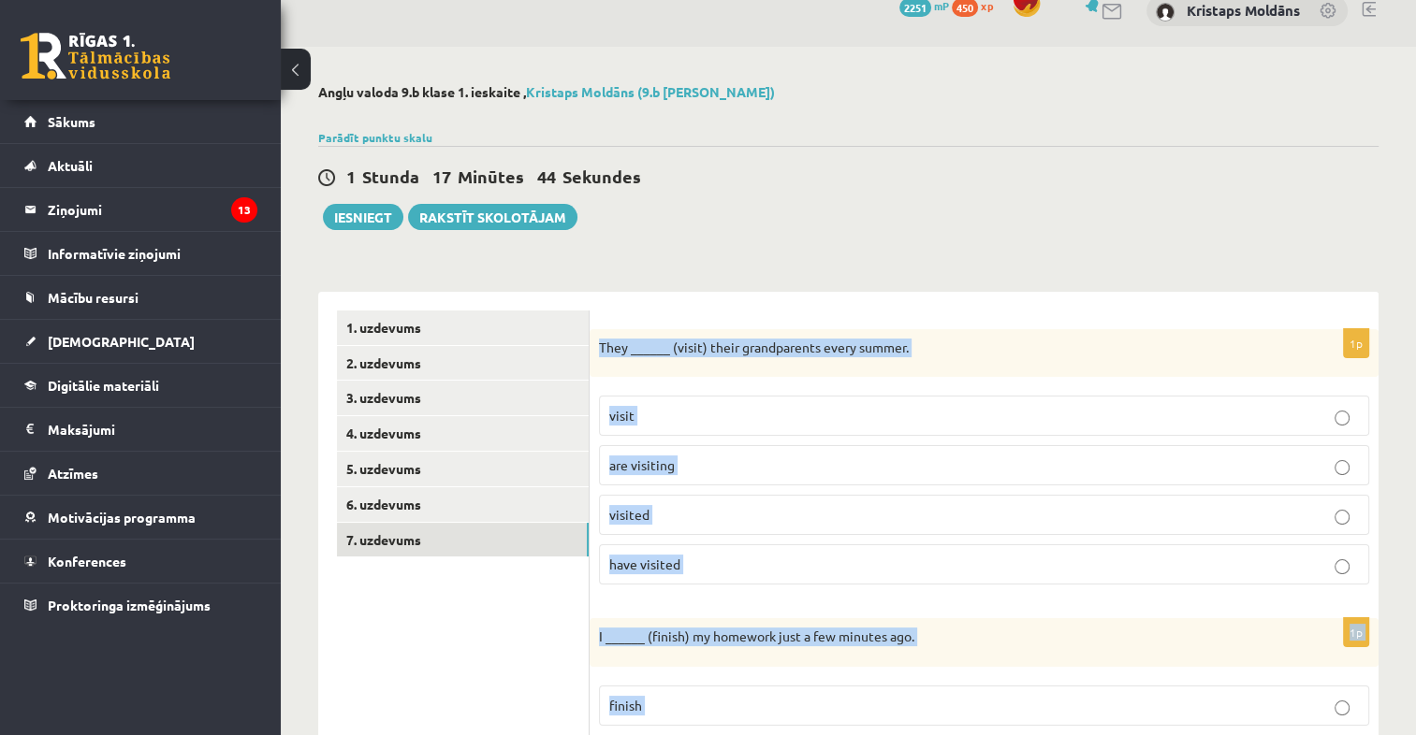
scroll to position [0, 0]
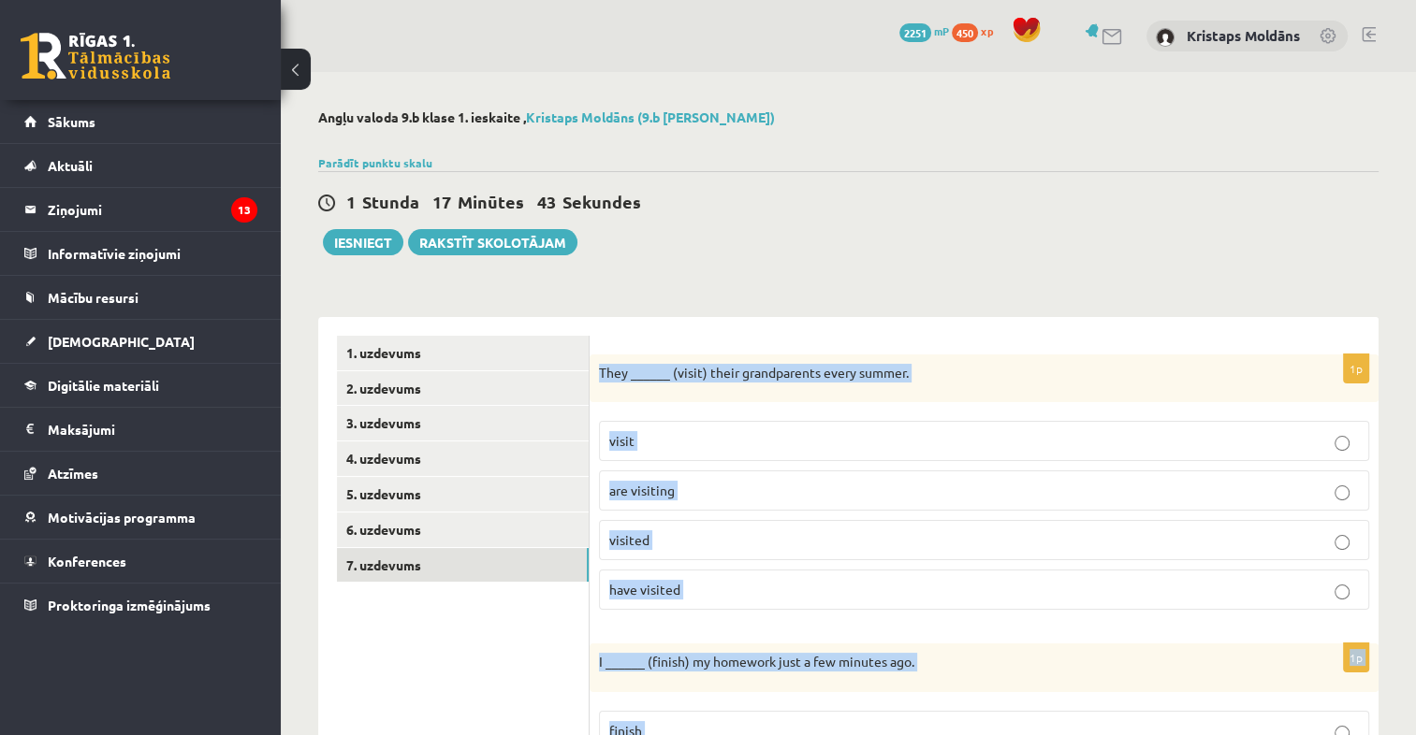
click at [693, 450] on p "visit" at bounding box center [984, 441] width 750 height 20
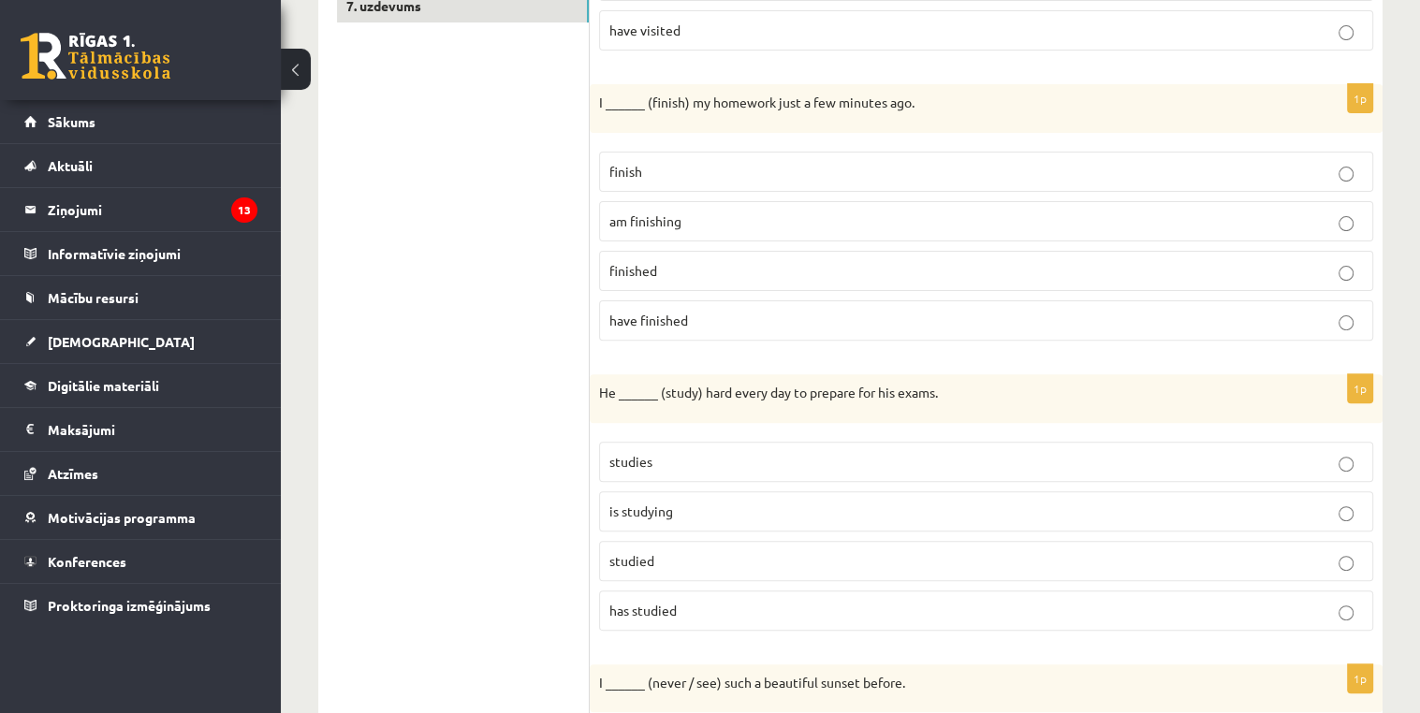
scroll to position [561, 0]
click at [677, 265] on p "finished" at bounding box center [985, 269] width 753 height 20
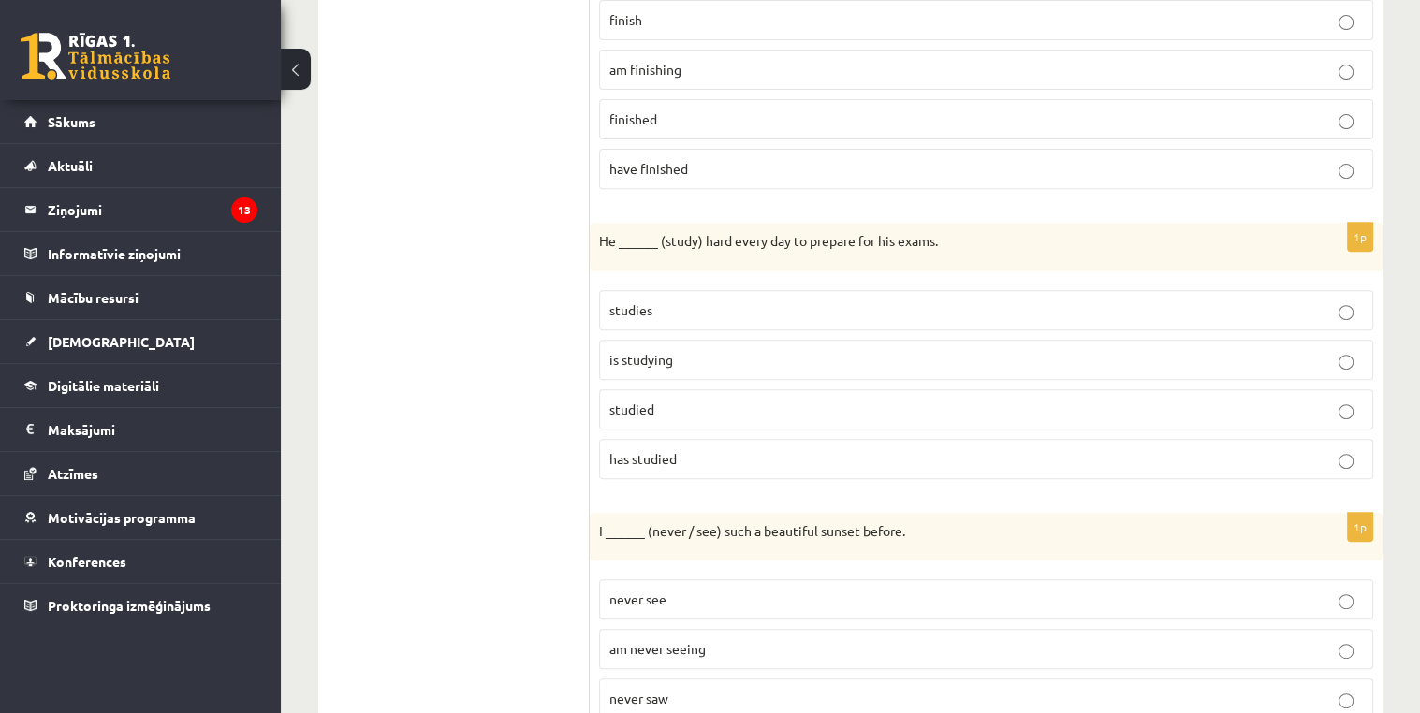
scroll to position [712, 0]
click at [678, 324] on label "studies" at bounding box center [986, 309] width 774 height 40
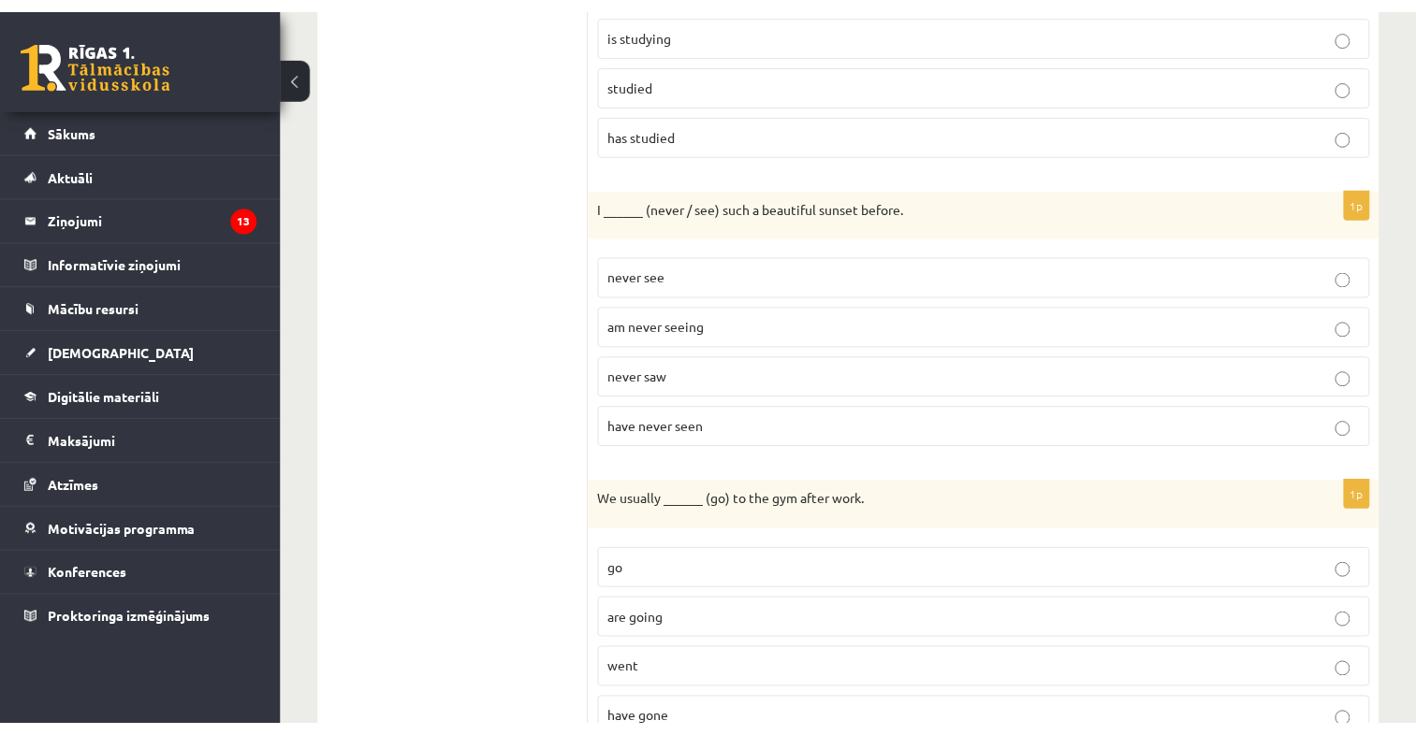
scroll to position [1046, 0]
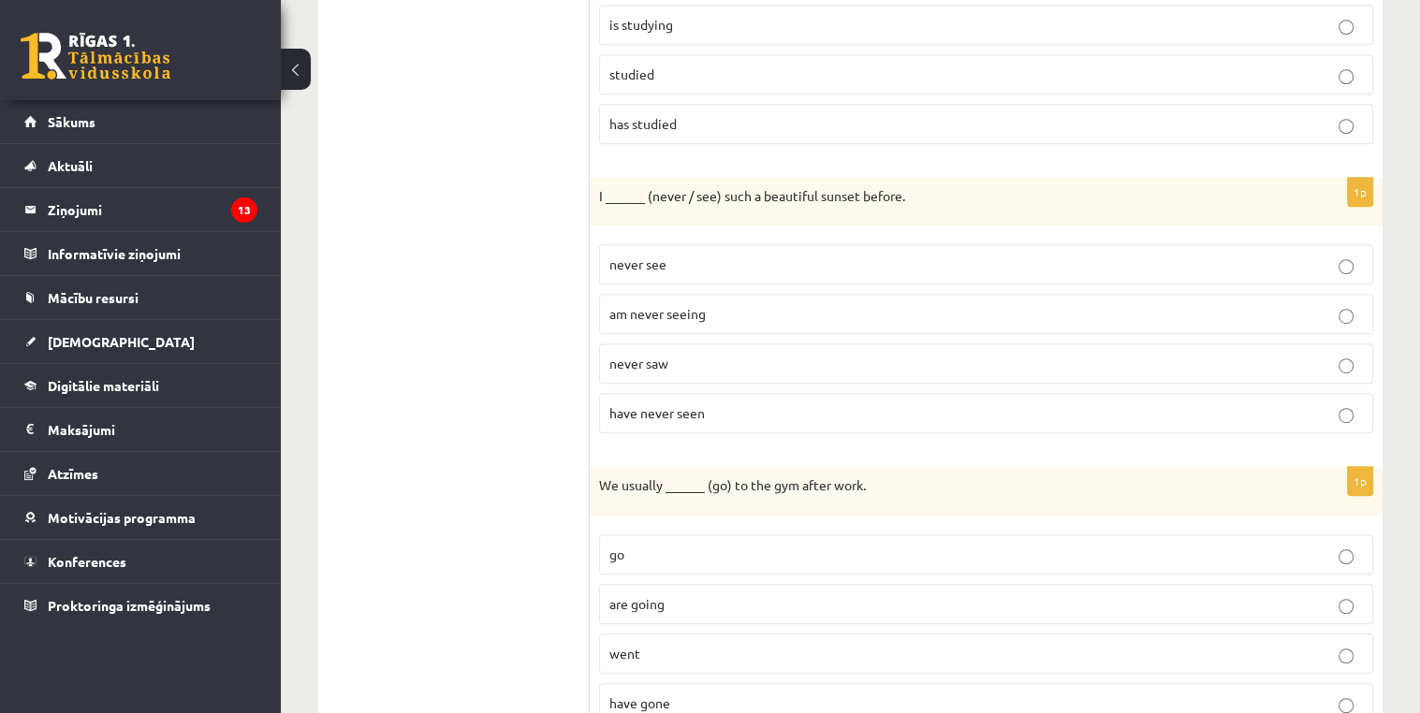
click at [738, 403] on p "have never seen" at bounding box center [985, 413] width 753 height 20
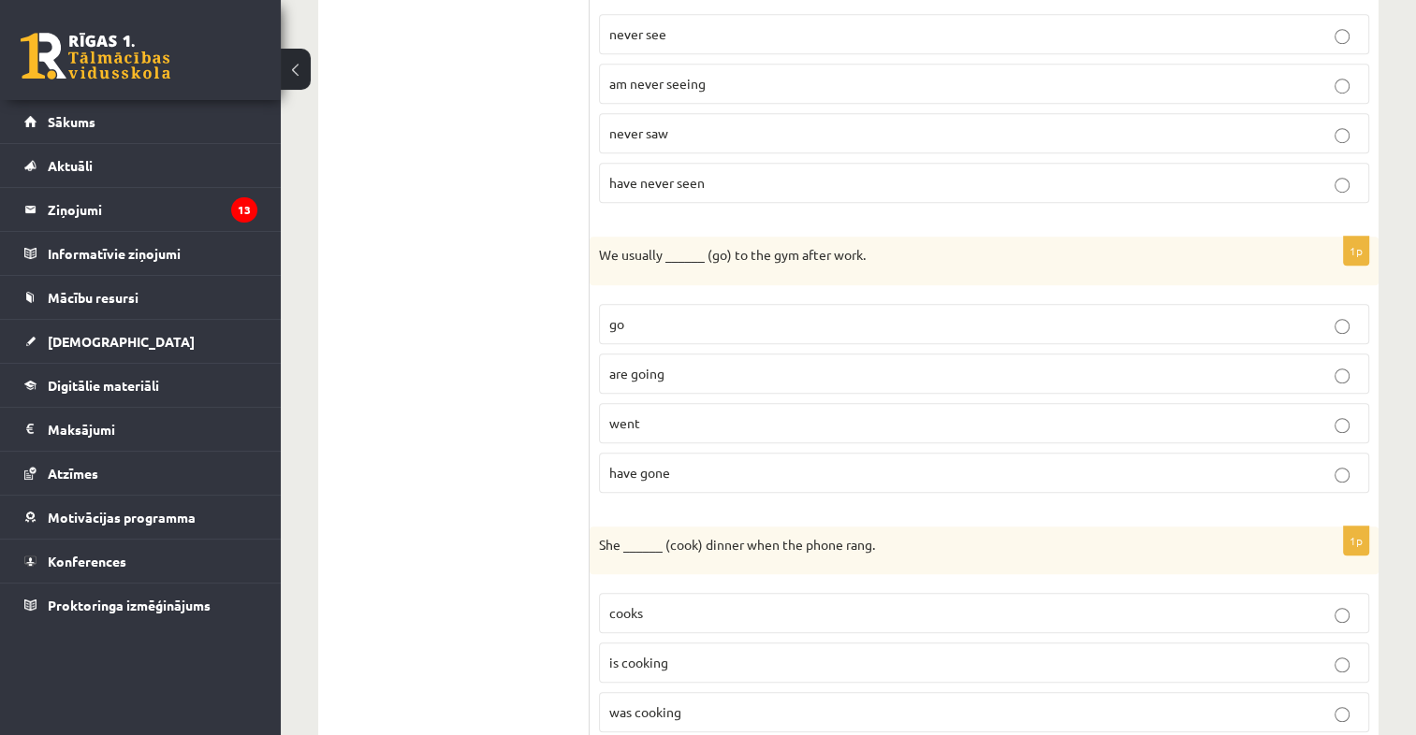
scroll to position [1289, 0]
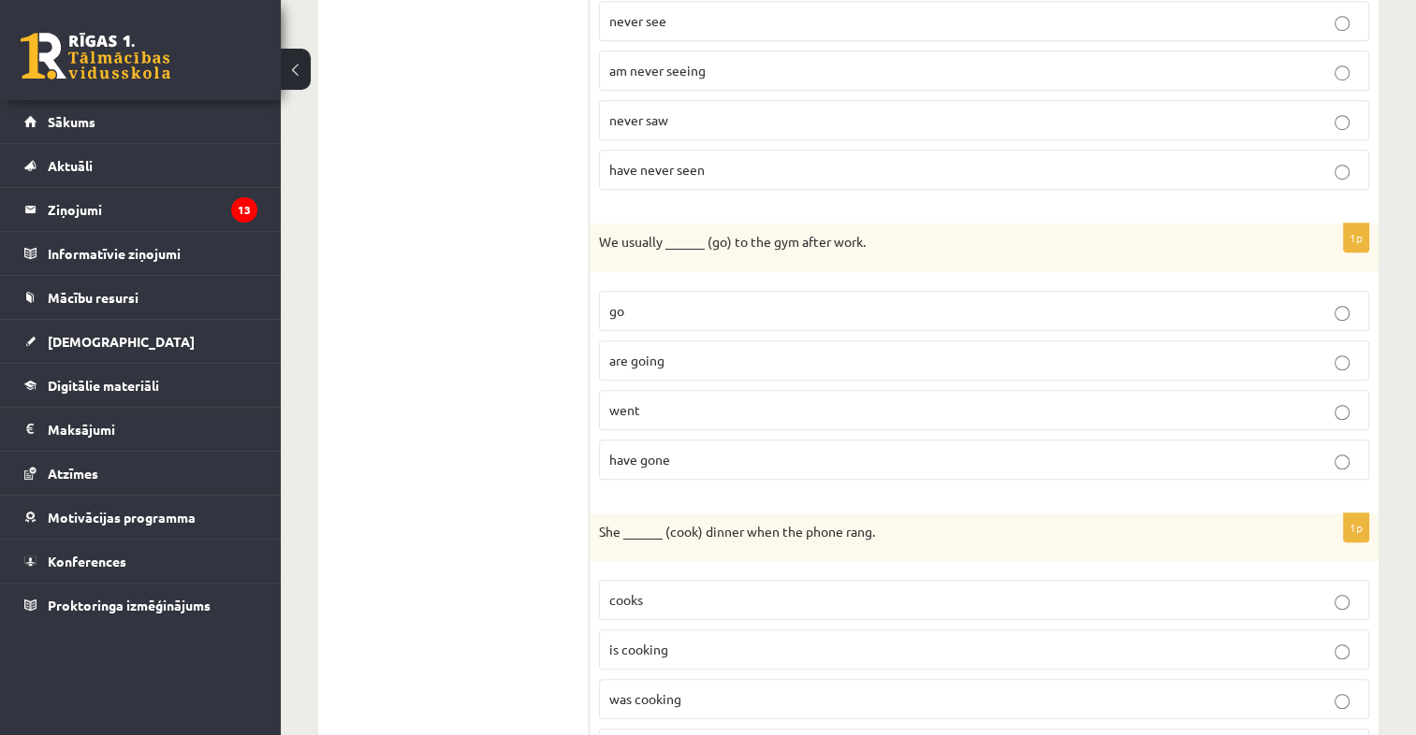
click at [767, 303] on p "go" at bounding box center [984, 311] width 750 height 20
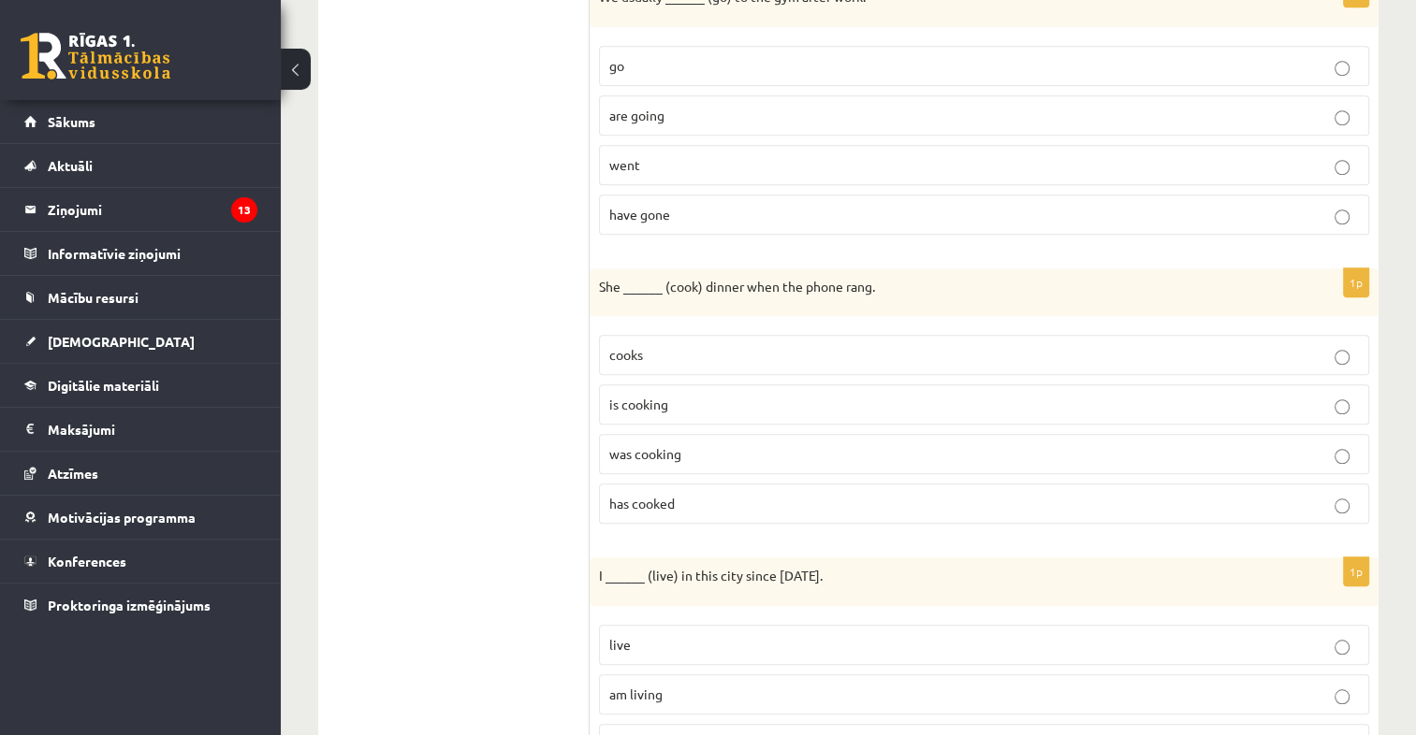
scroll to position [1557, 0]
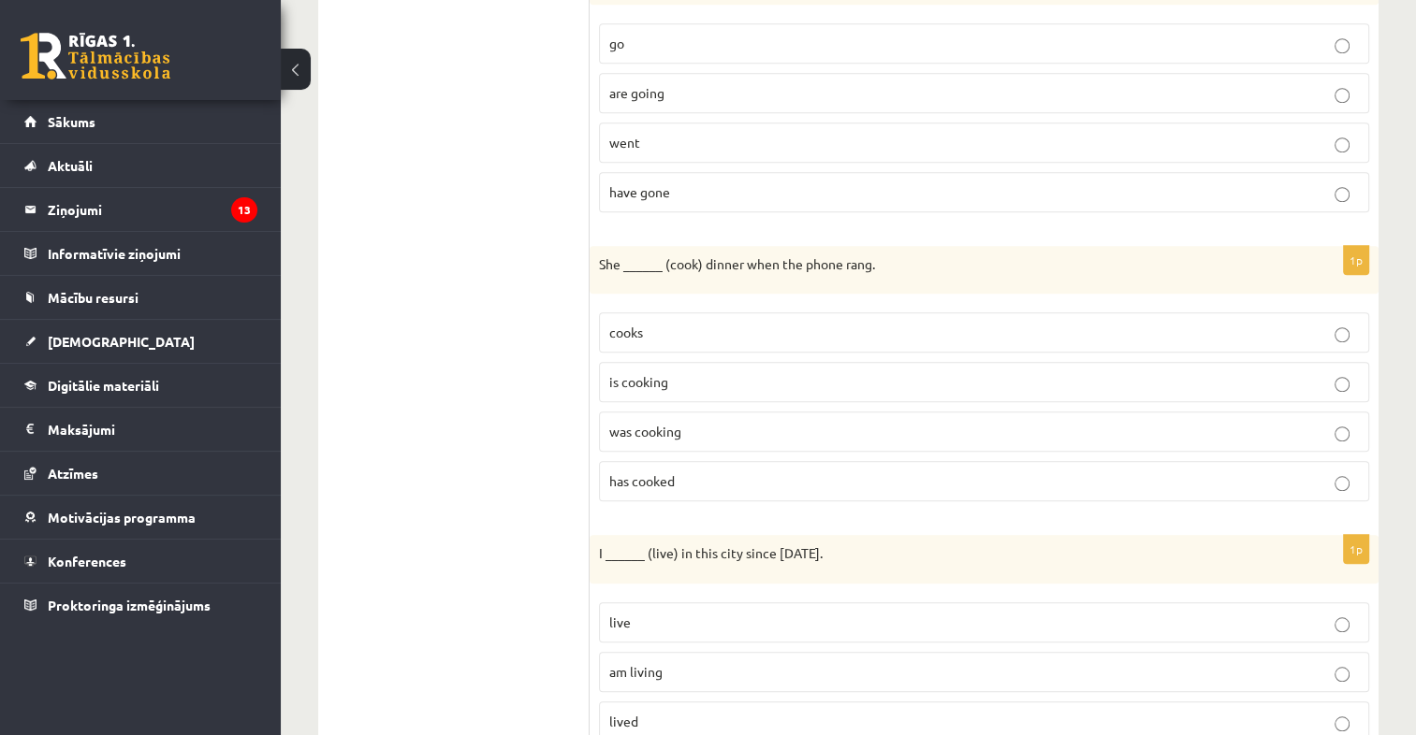
click at [721, 422] on p "was cooking" at bounding box center [984, 432] width 750 height 20
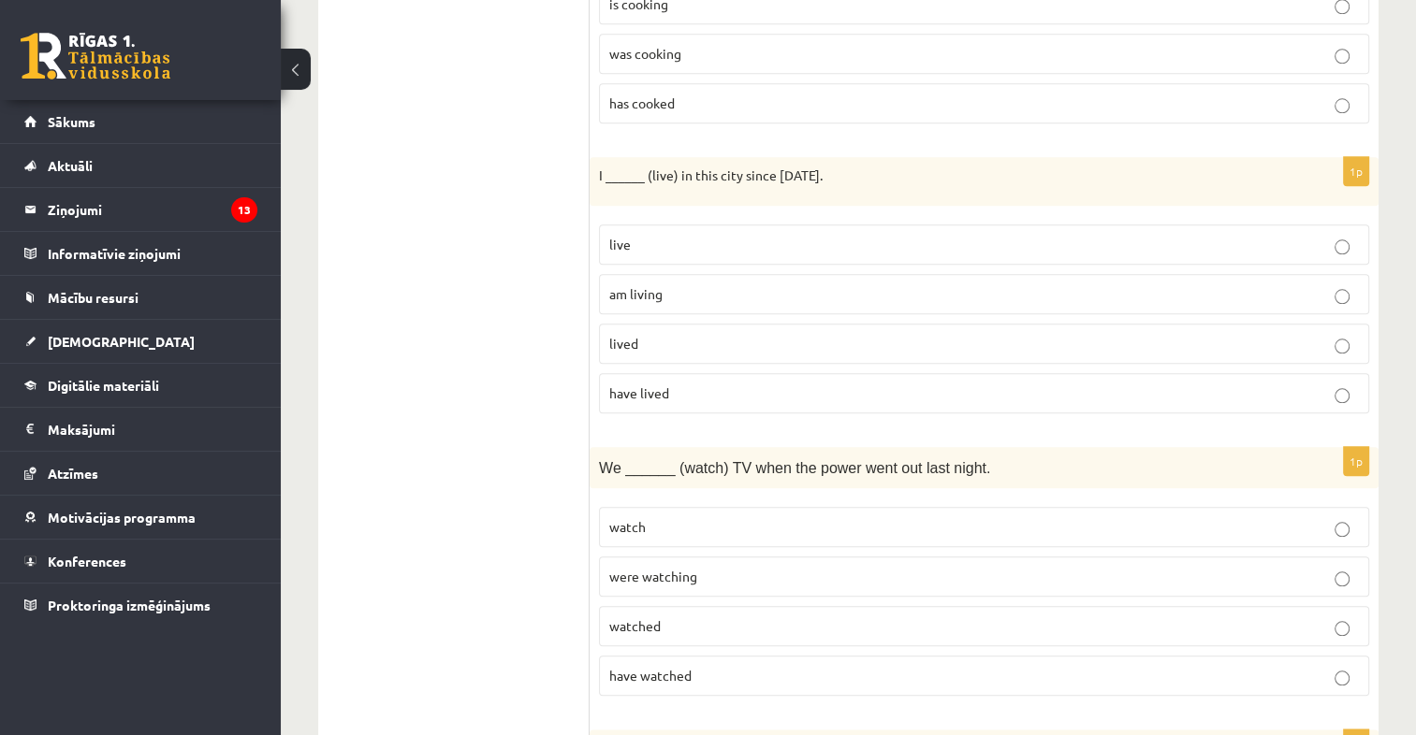
scroll to position [1917, 0]
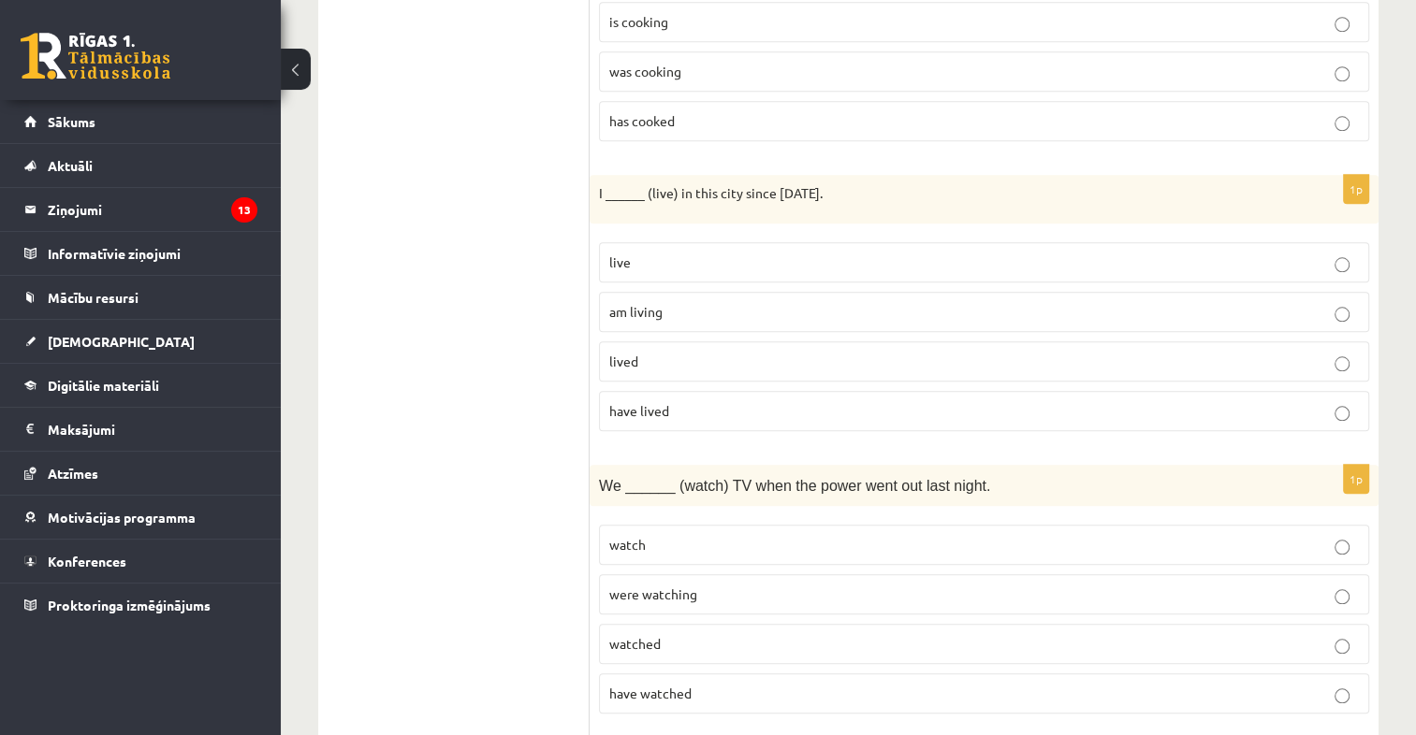
click at [764, 391] on label "have lived" at bounding box center [984, 411] width 770 height 40
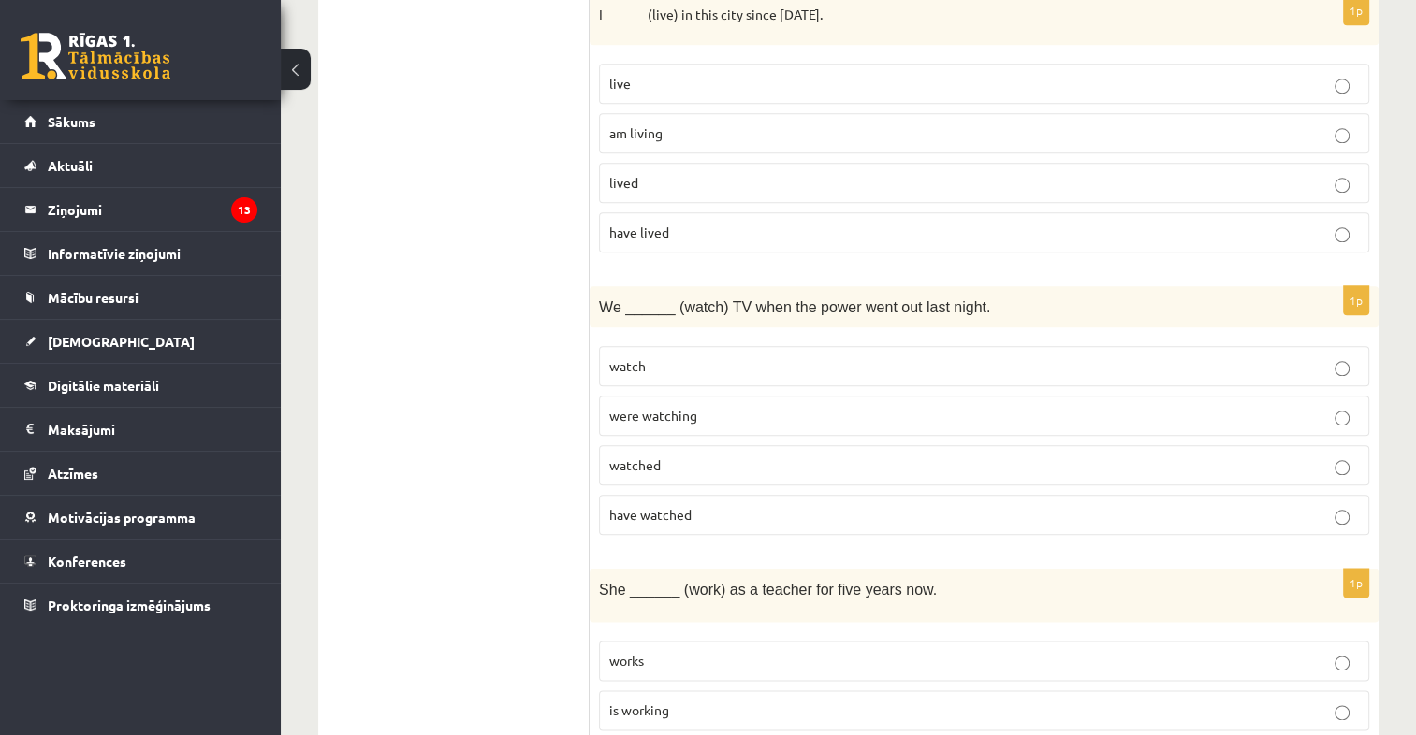
scroll to position [2103, 0]
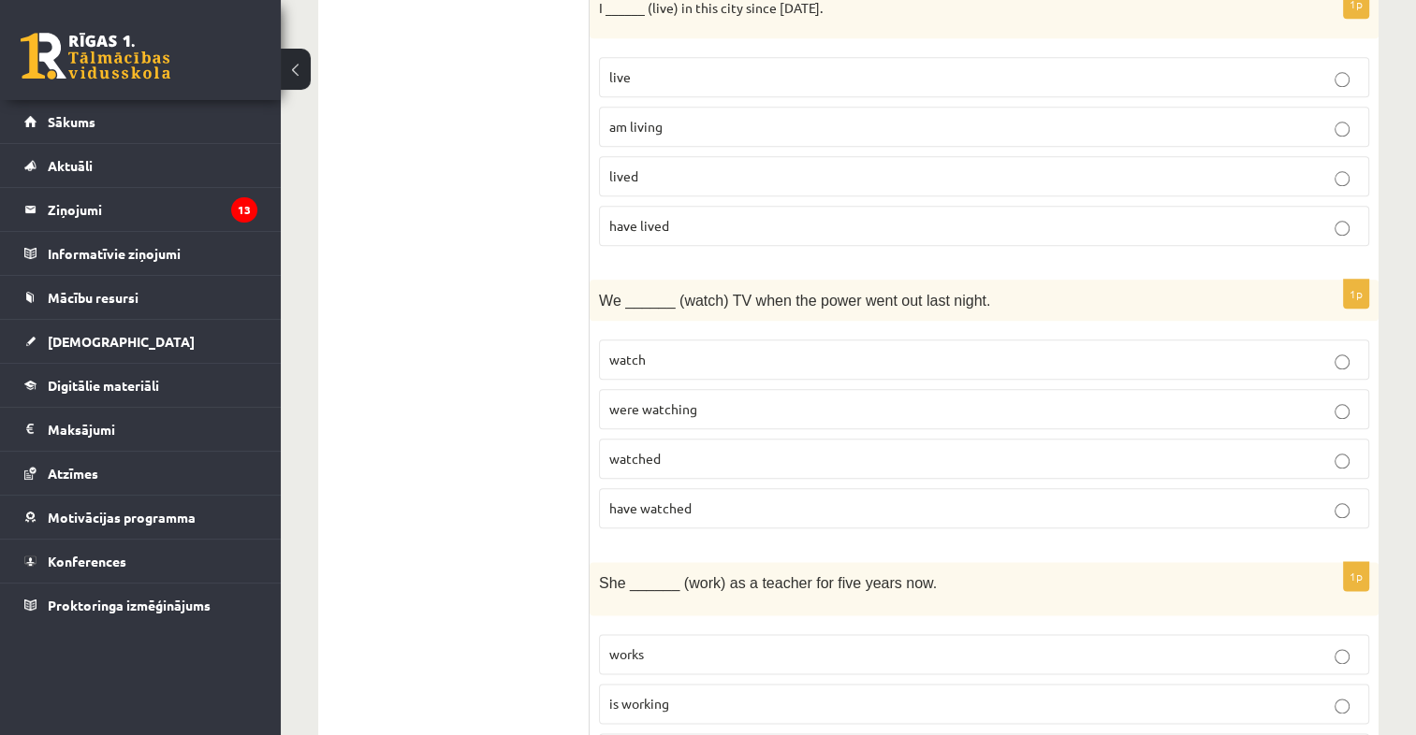
click at [758, 400] on p "were watching" at bounding box center [984, 410] width 750 height 20
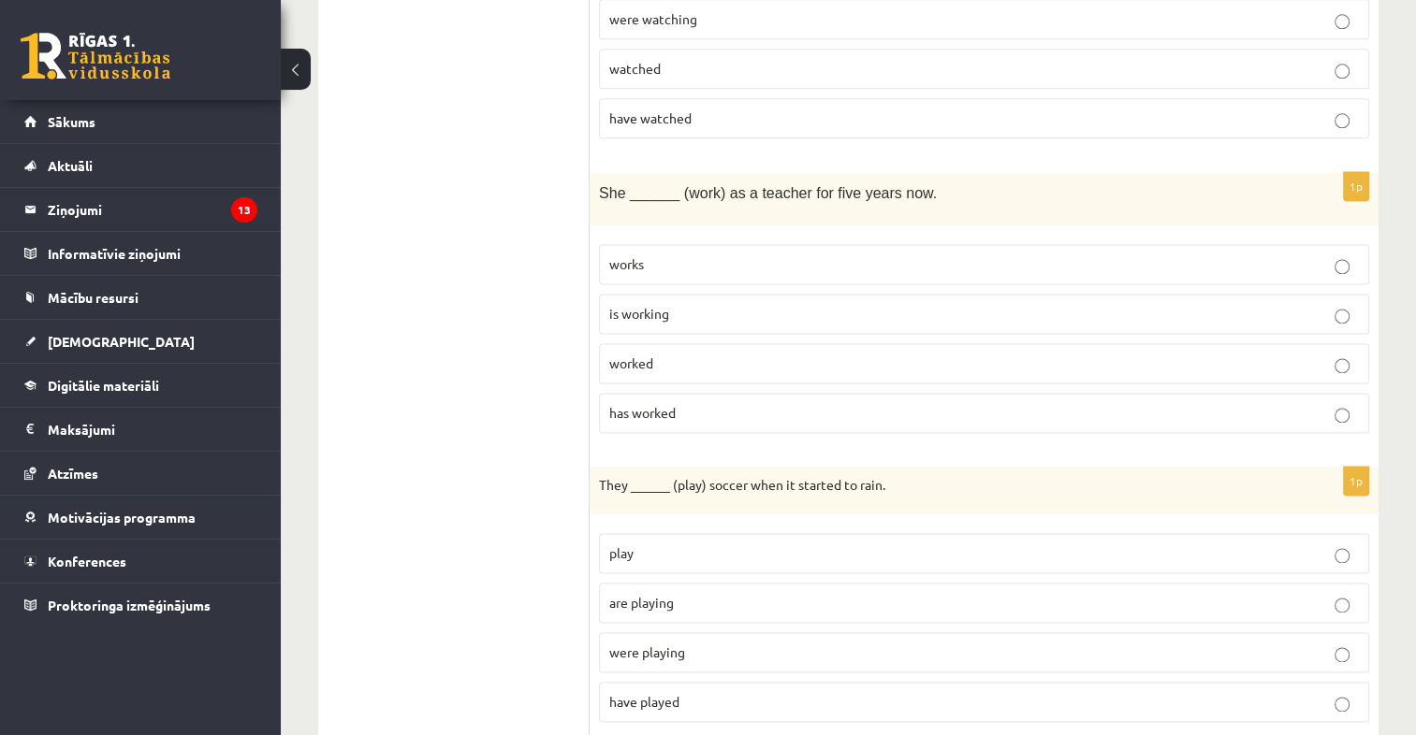
scroll to position [2533, 0]
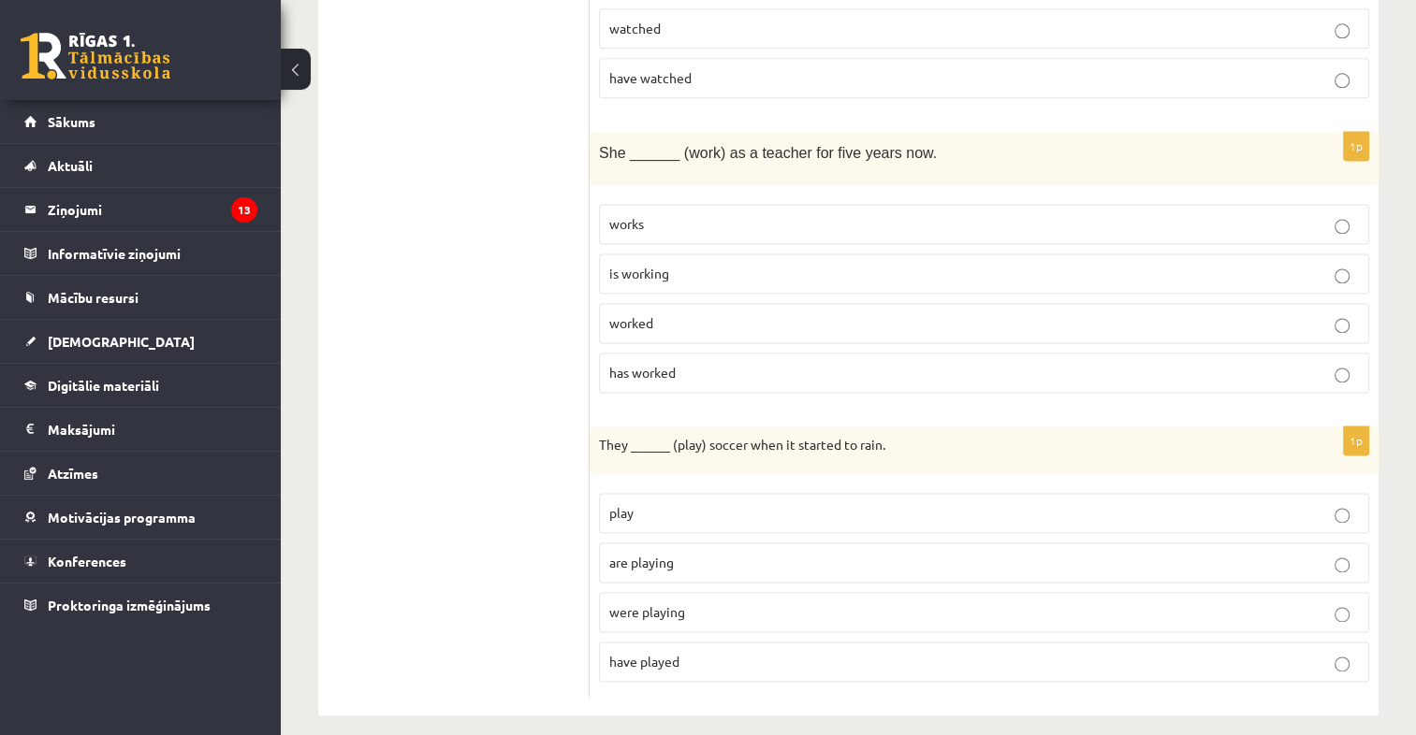
click at [717, 363] on p "has worked" at bounding box center [984, 373] width 750 height 20
click at [833, 603] on p "were playing" at bounding box center [984, 613] width 750 height 20
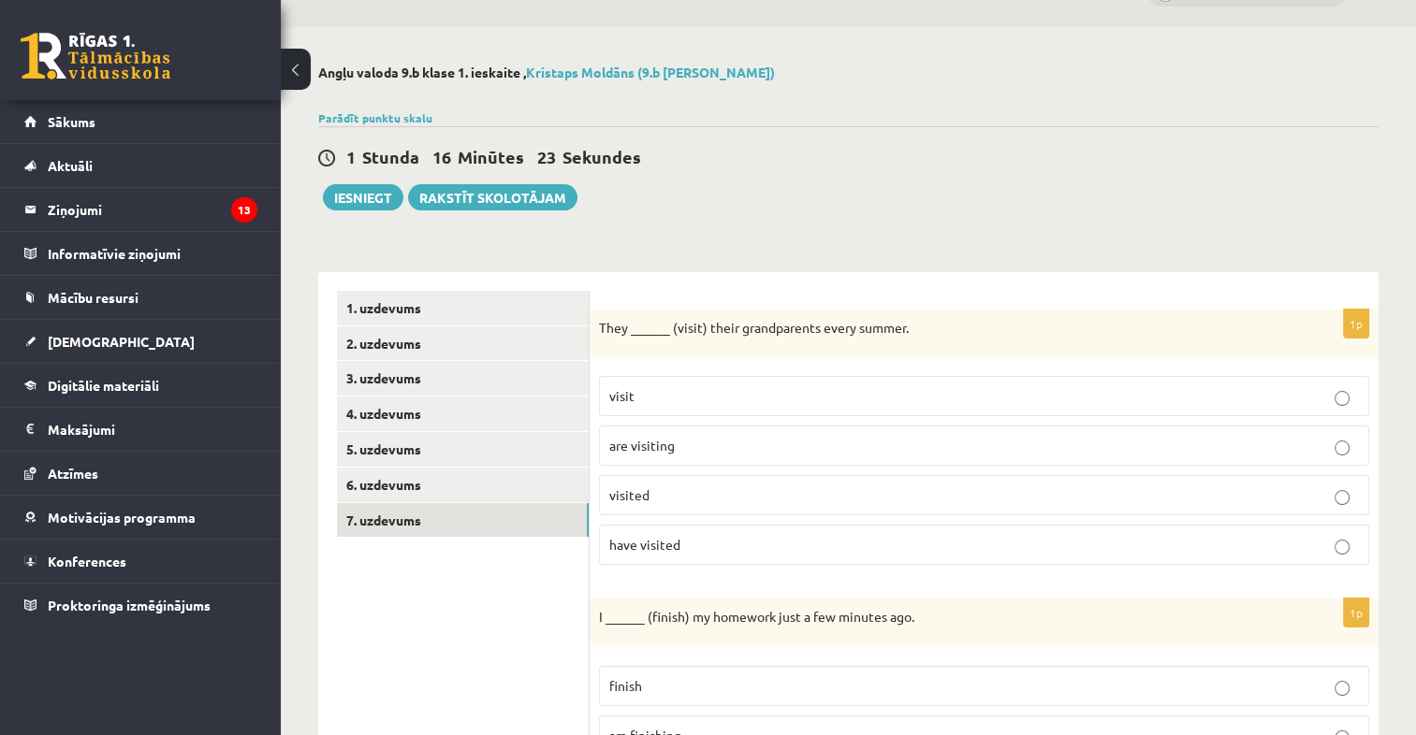
scroll to position [0, 0]
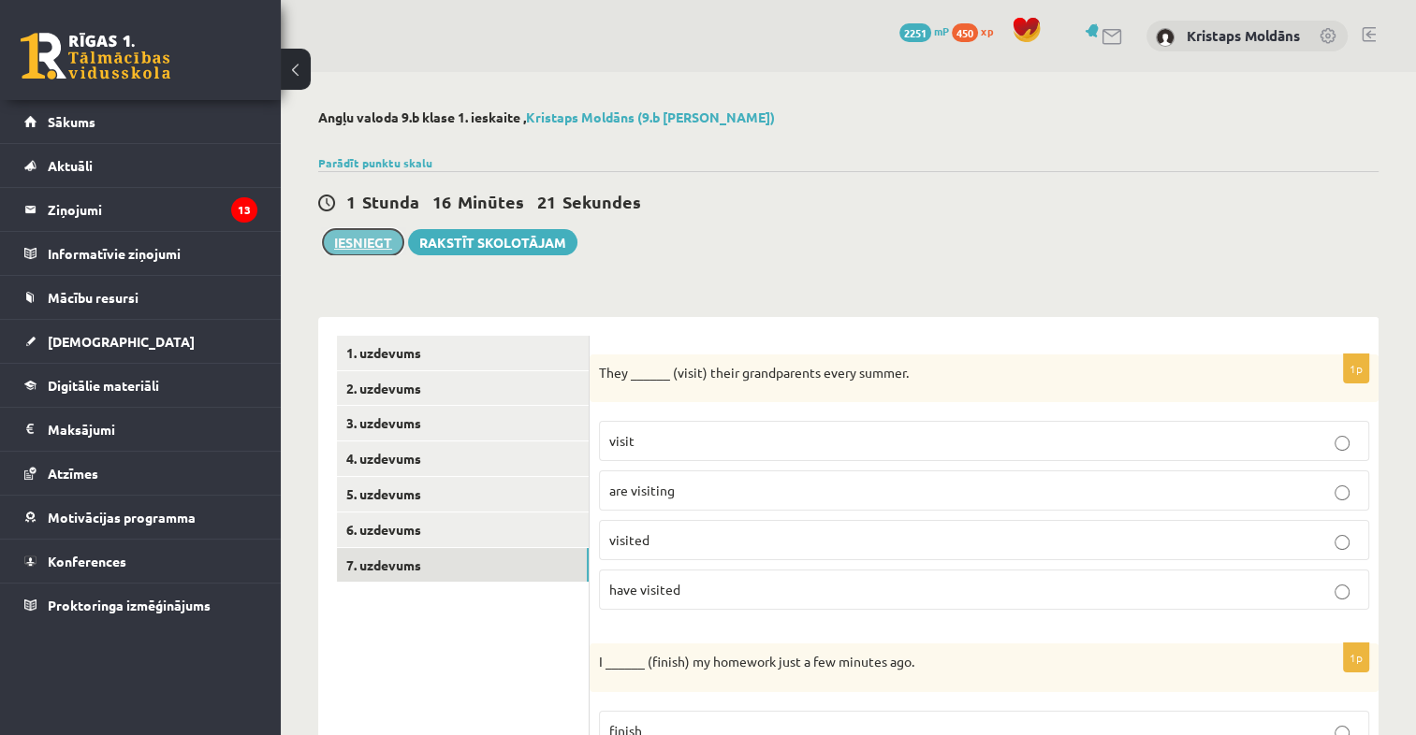
click at [377, 236] on button "Iesniegt" at bounding box center [363, 242] width 80 height 26
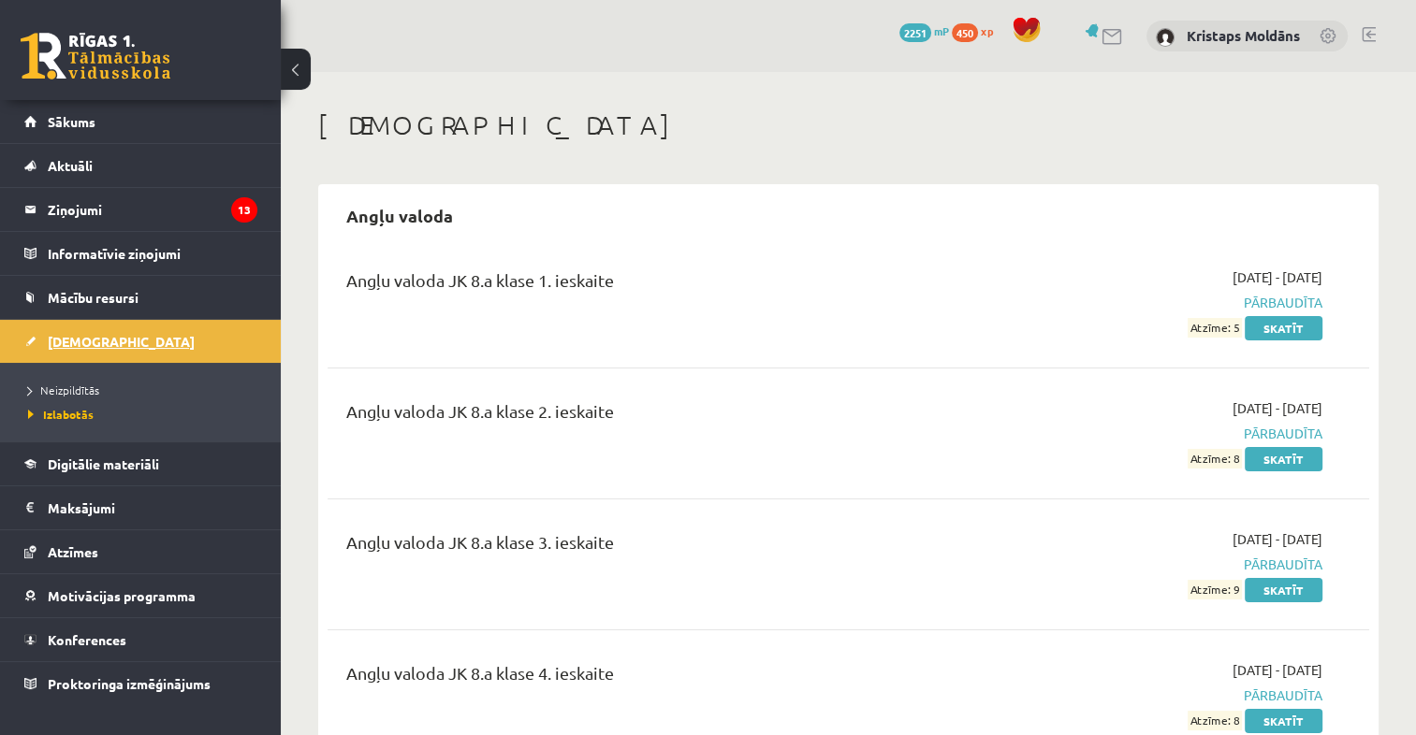
click at [79, 339] on span "[DEMOGRAPHIC_DATA]" at bounding box center [121, 341] width 147 height 17
